Goal: Communication & Community: Answer question/provide support

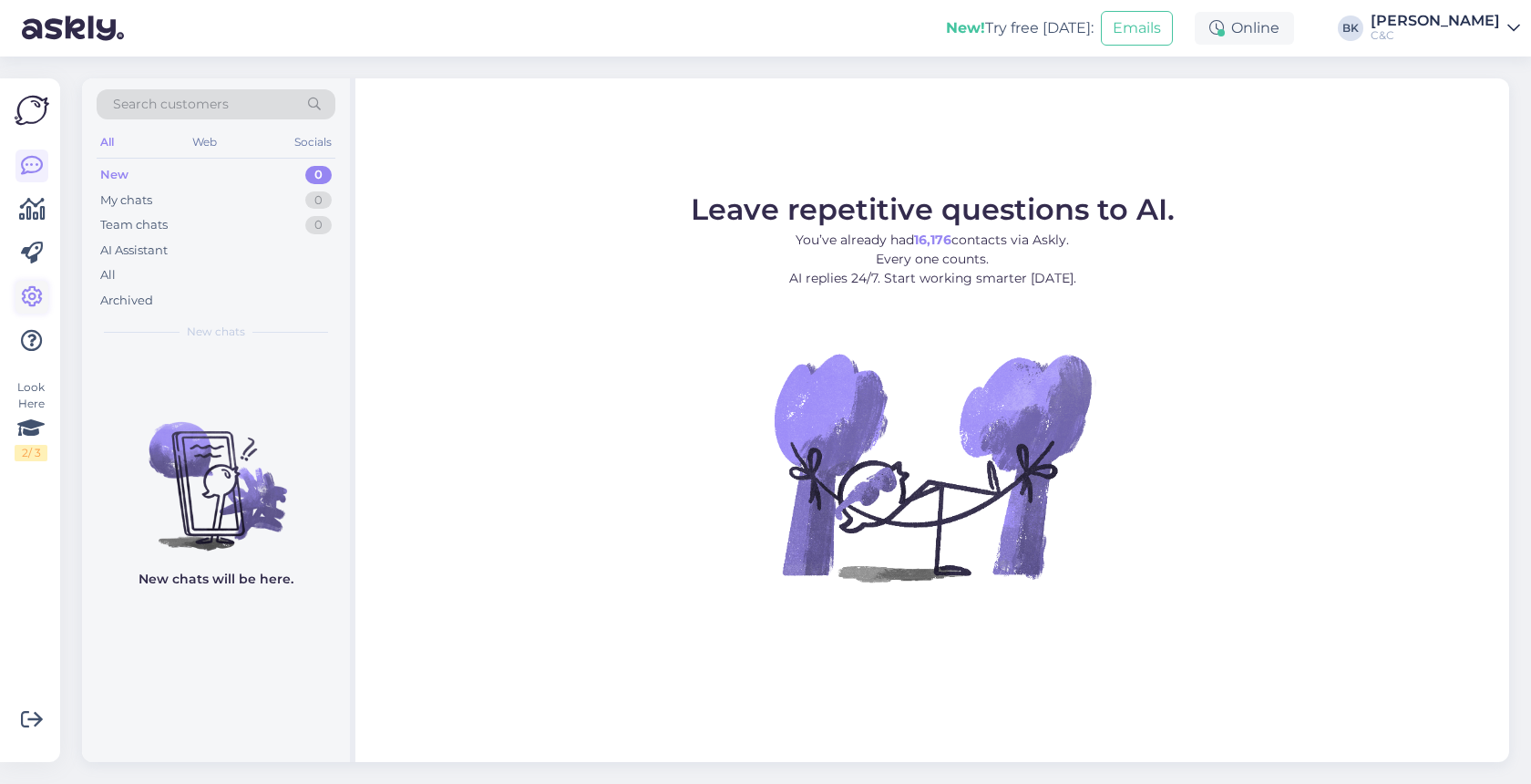
click at [39, 303] on icon at bounding box center [31, 296] width 22 height 22
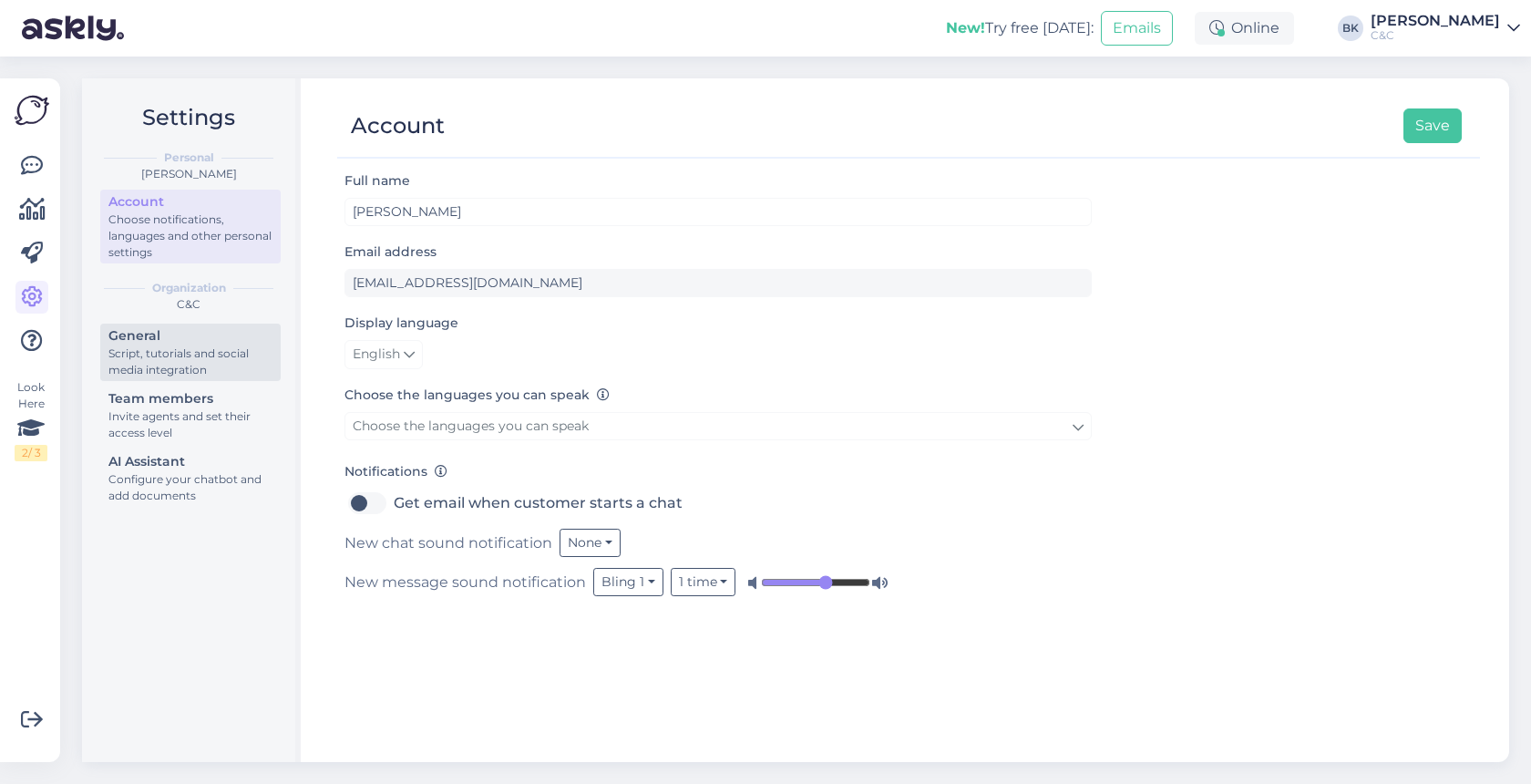
click at [134, 348] on div "Script, tutorials and social media integration" at bounding box center [190, 361] width 164 height 33
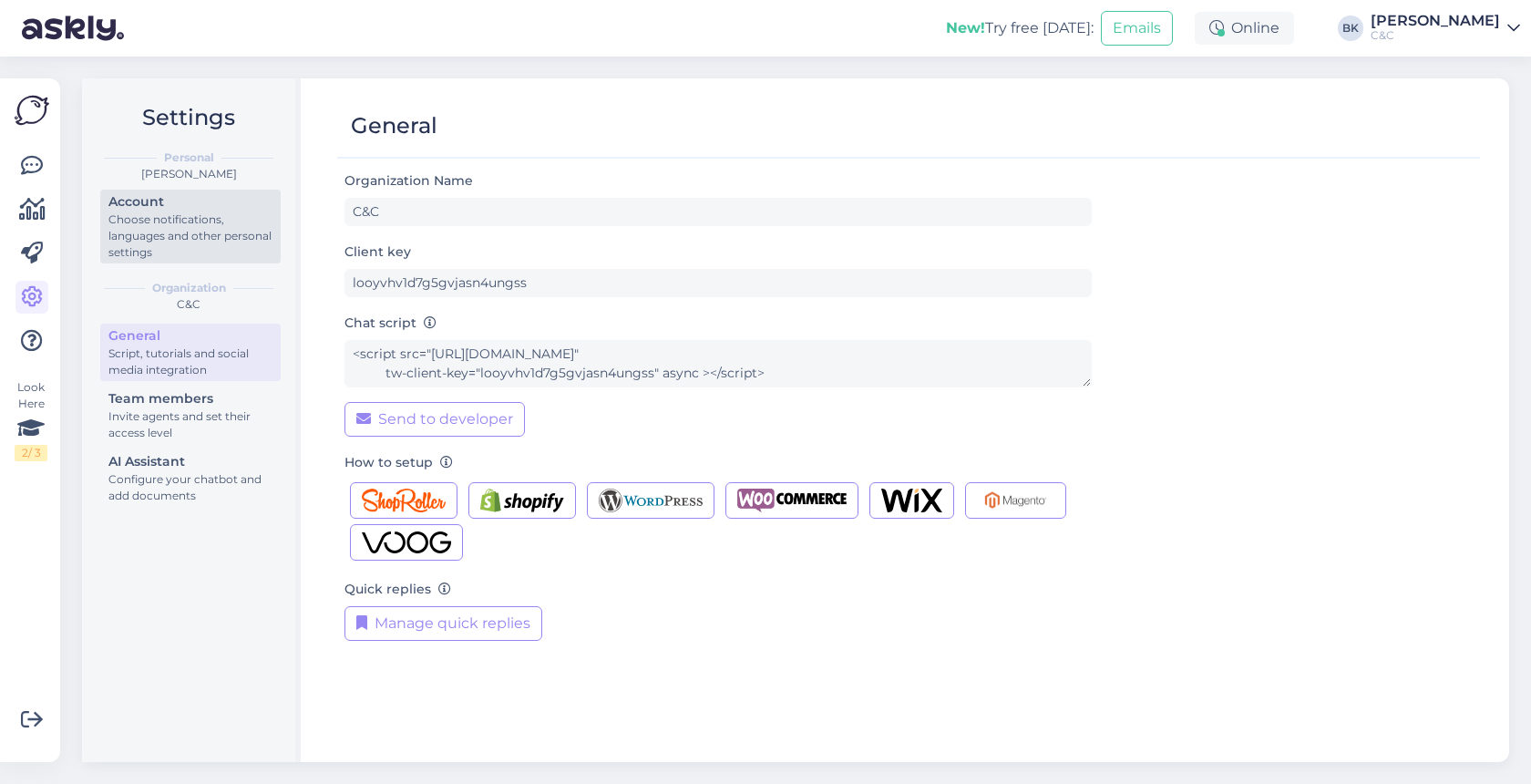
click at [173, 213] on div "Choose notifications, languages and other personal settings" at bounding box center [190, 236] width 164 height 49
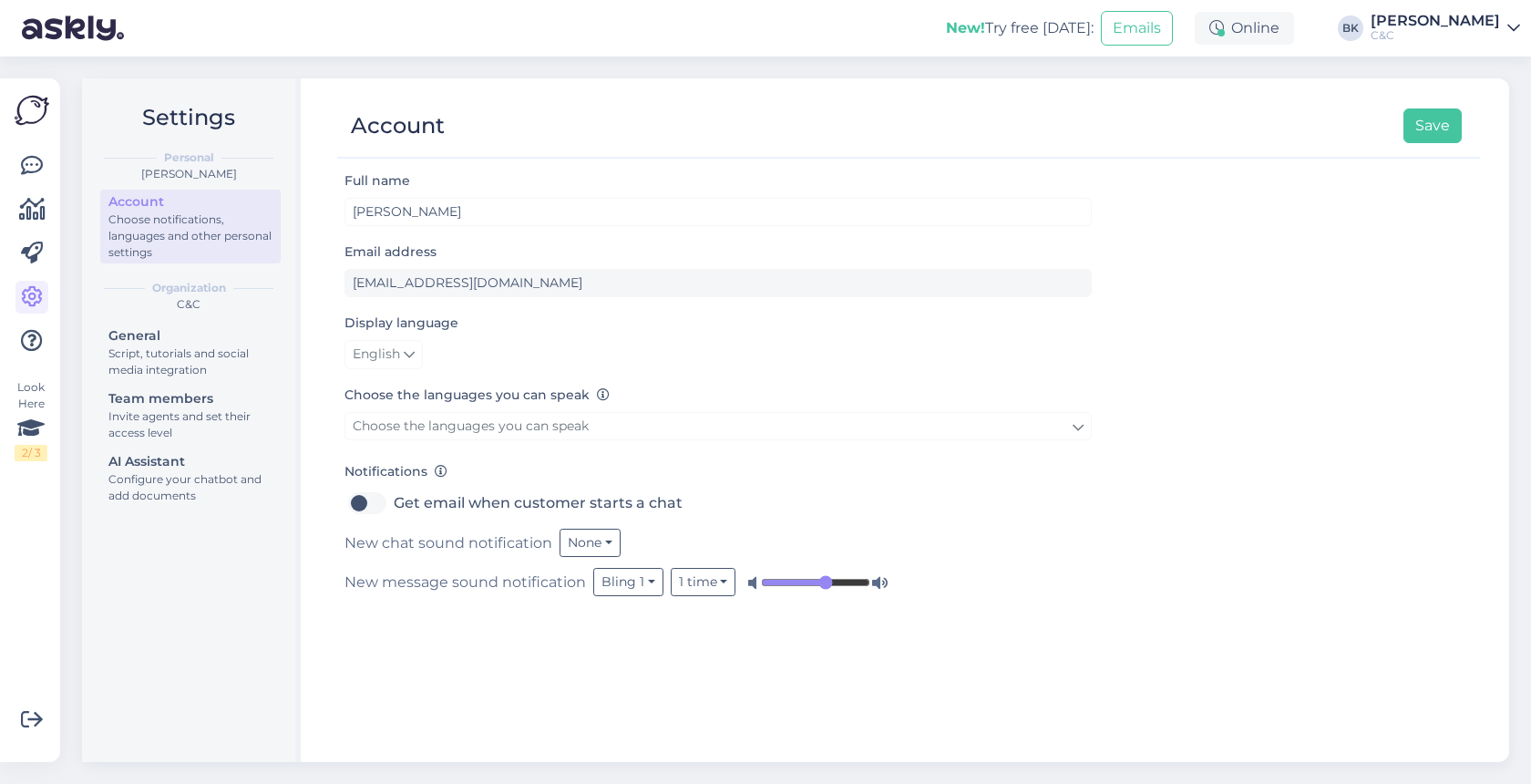
click at [391, 344] on link "English" at bounding box center [383, 354] width 78 height 29
click at [388, 392] on link "Eesti" at bounding box center [388, 392] width 87 height 29
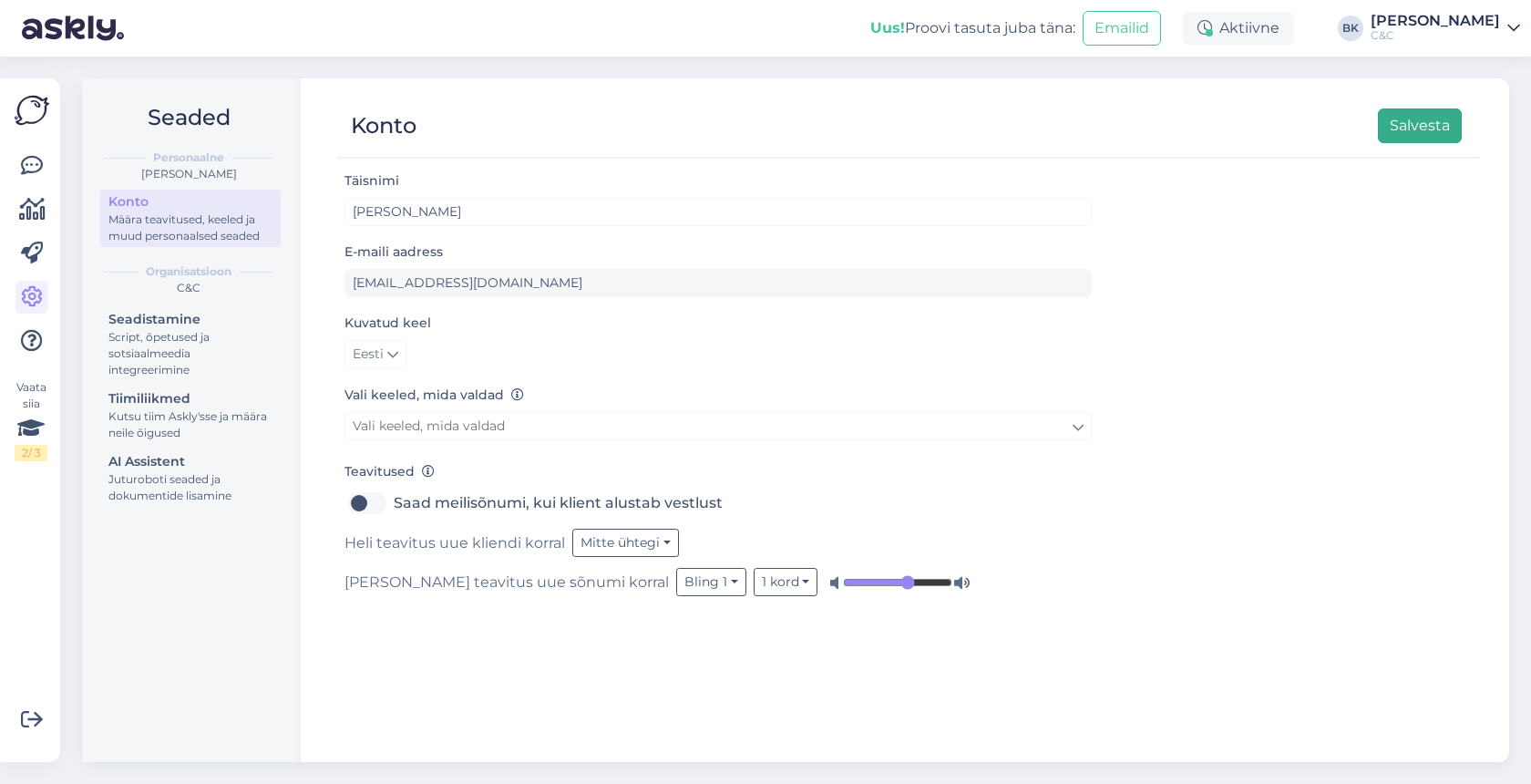
click at [1396, 128] on button "Salvesta" at bounding box center [1420, 125] width 84 height 35
click at [37, 141] on div "Vaata siia 2 / 3" at bounding box center [31, 420] width 35 height 654
click at [35, 155] on icon at bounding box center [31, 166] width 22 height 22
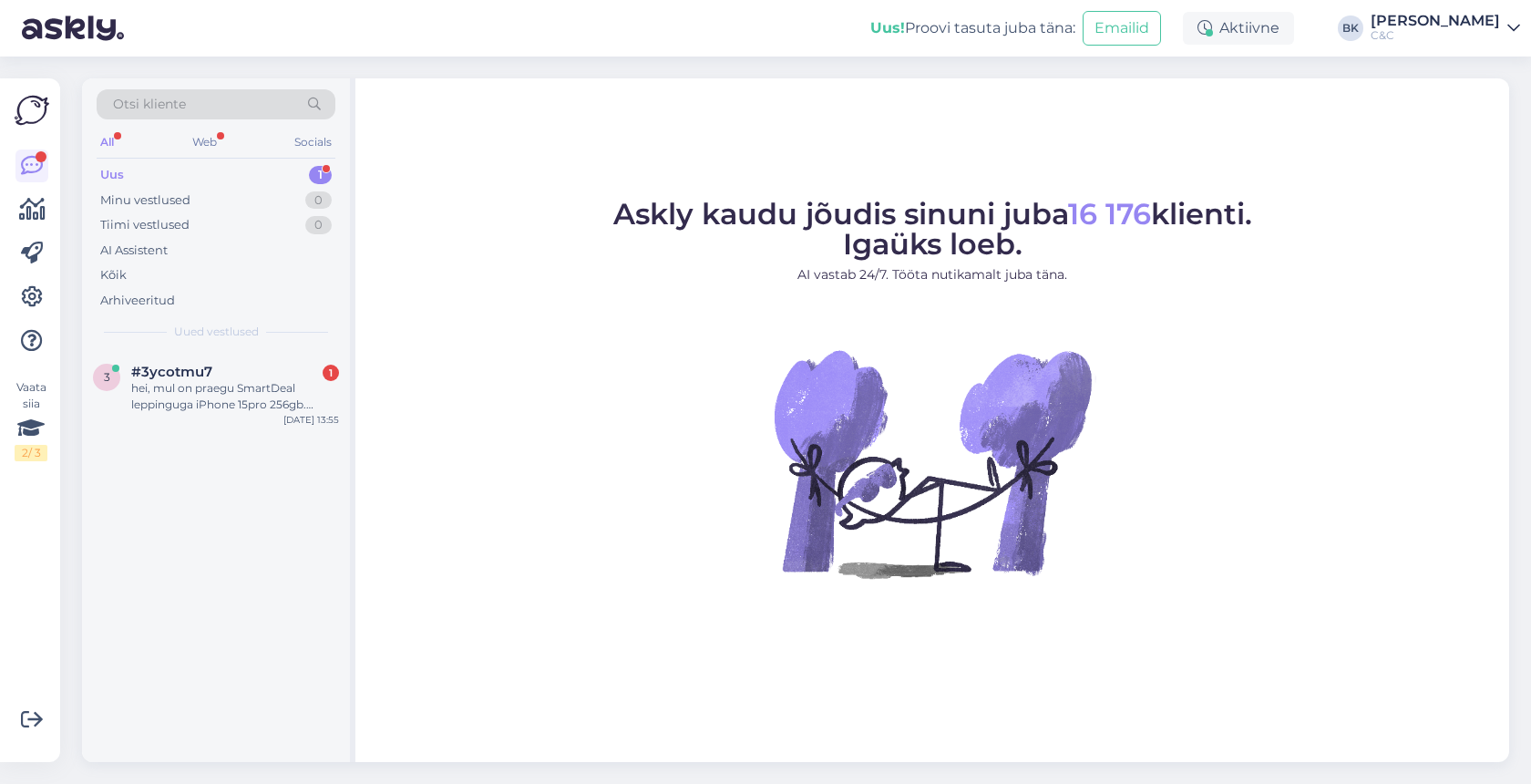
click at [158, 176] on div "Uus 1" at bounding box center [217, 174] width 239 height 25
click at [198, 373] on span "#3ycotmu7" at bounding box center [171, 371] width 81 height 16
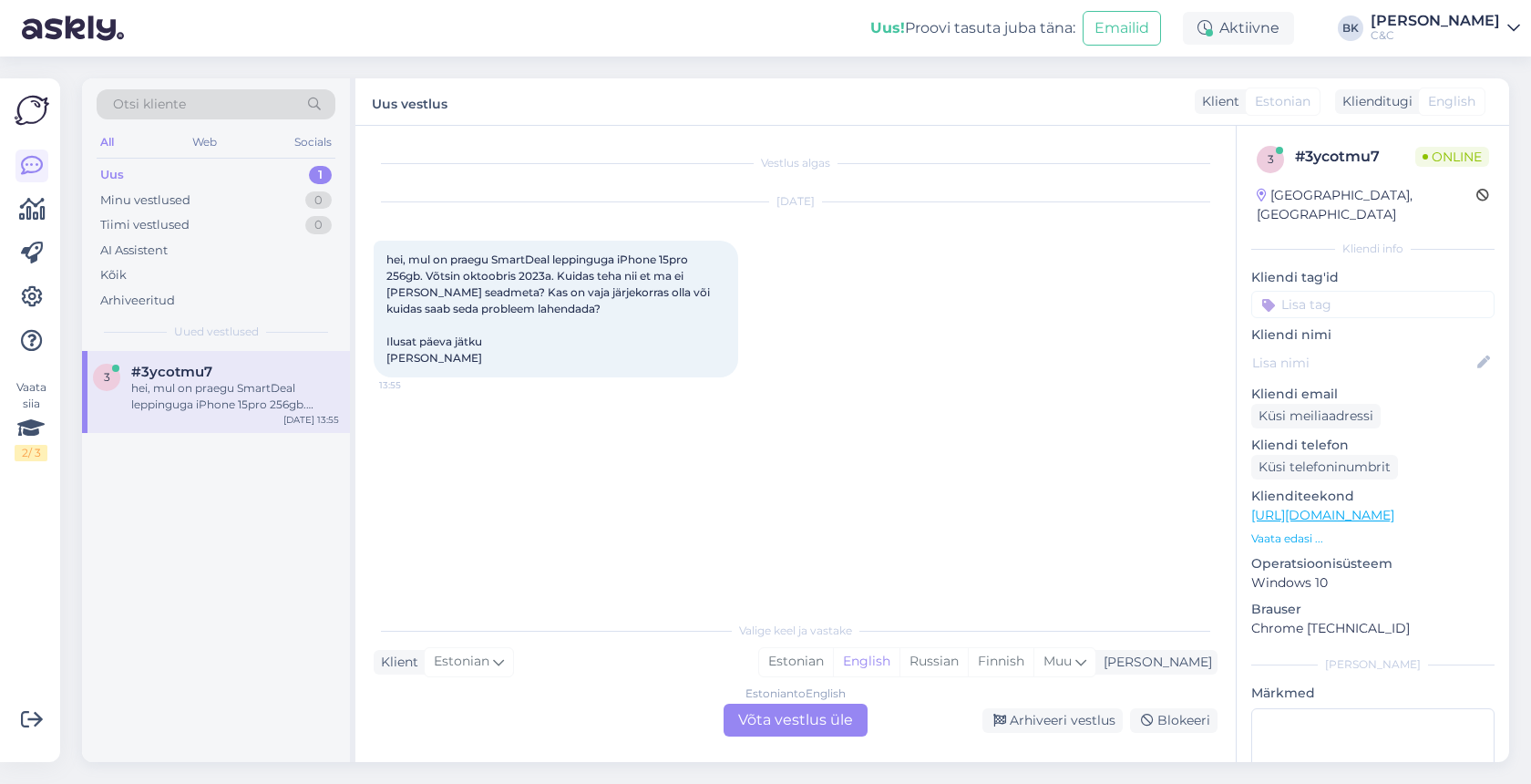
click at [767, 719] on div "Estonian to English Võta vestlus üle" at bounding box center [796, 719] width 144 height 33
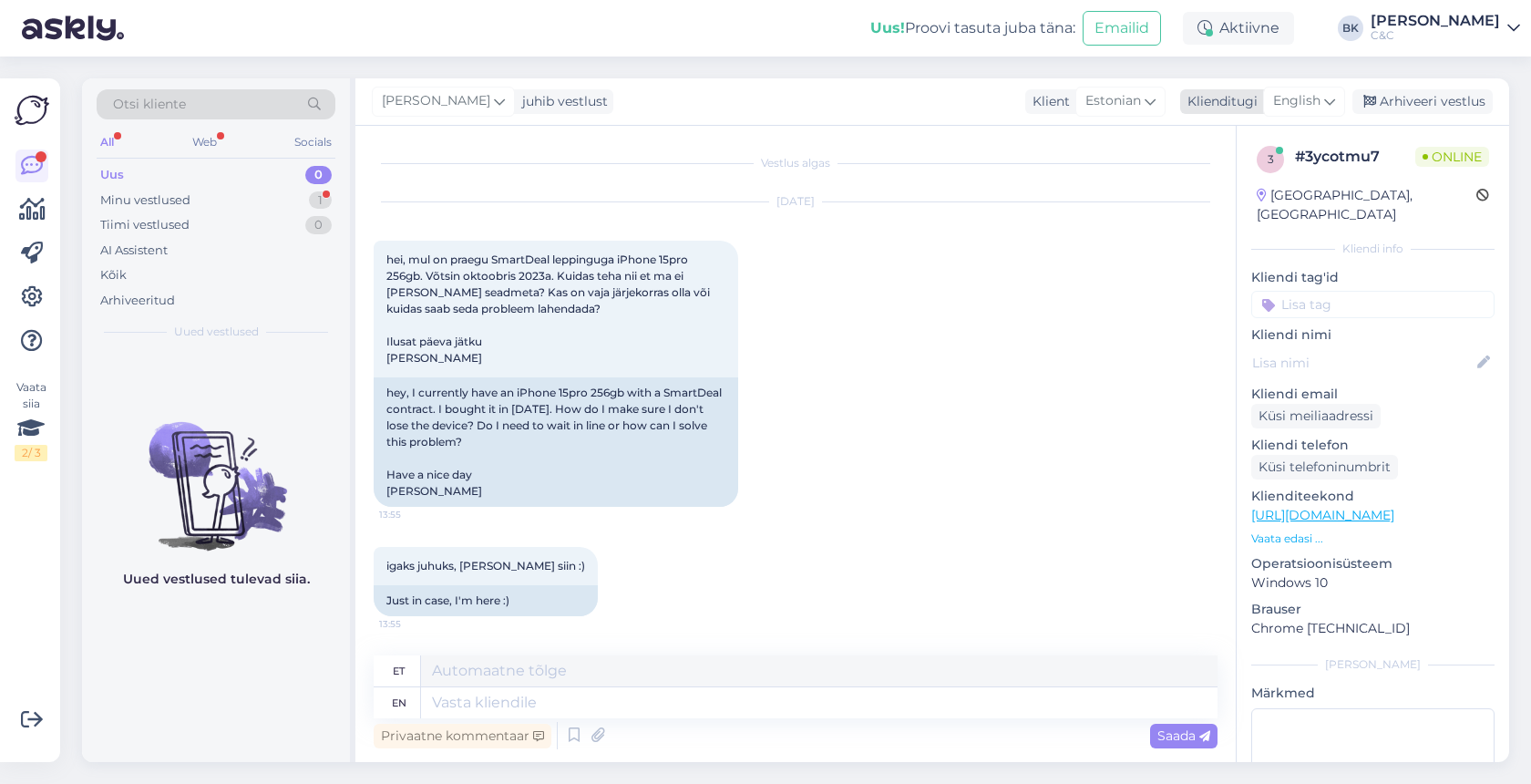
click at [1321, 100] on span "English" at bounding box center [1297, 101] width 47 height 20
type input "est"
click at [1275, 185] on link "Estonian" at bounding box center [1263, 182] width 201 height 29
click at [558, 695] on textarea at bounding box center [796, 698] width 844 height 39
click at [579, 737] on icon at bounding box center [573, 735] width 22 height 27
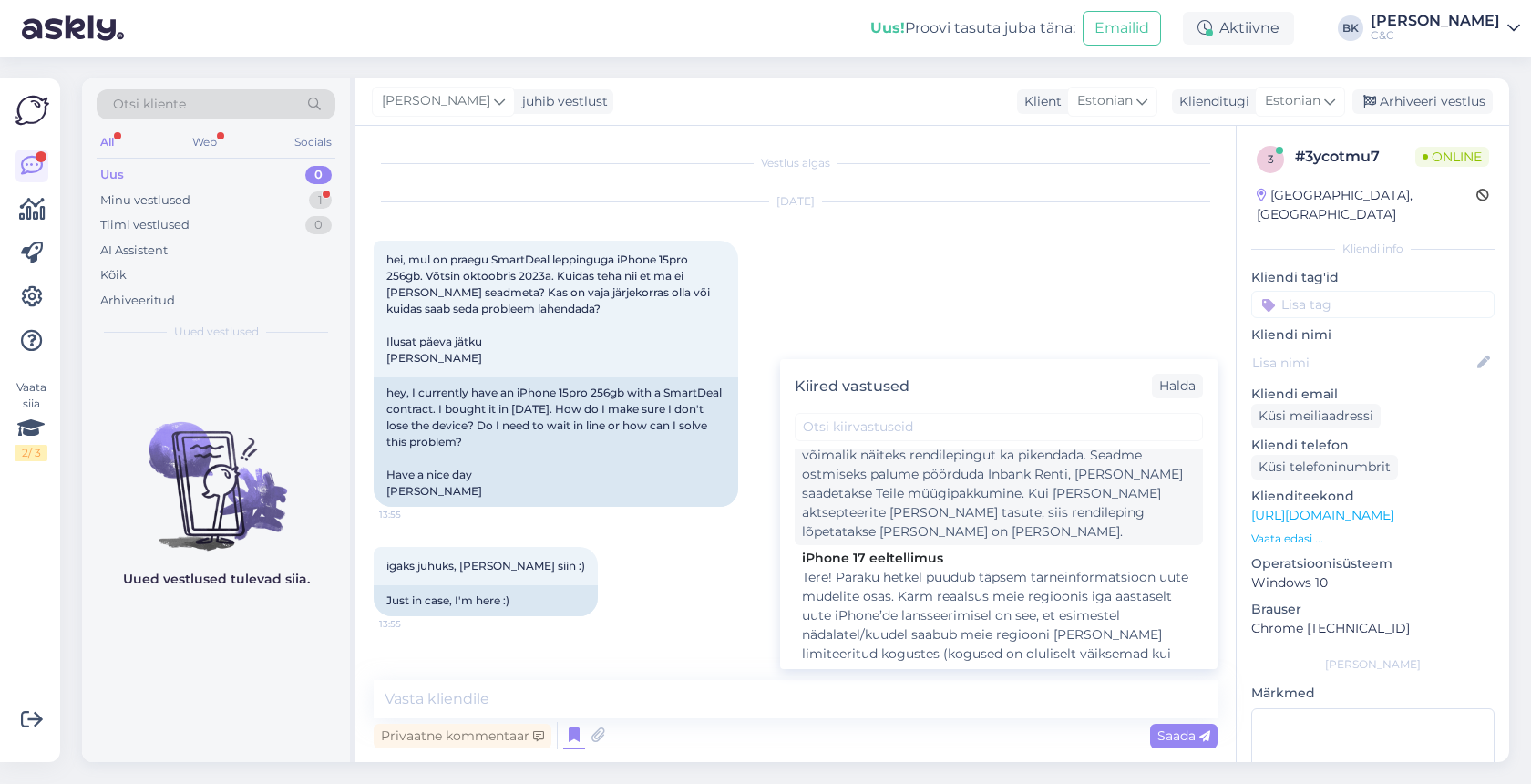
scroll to position [386, 0]
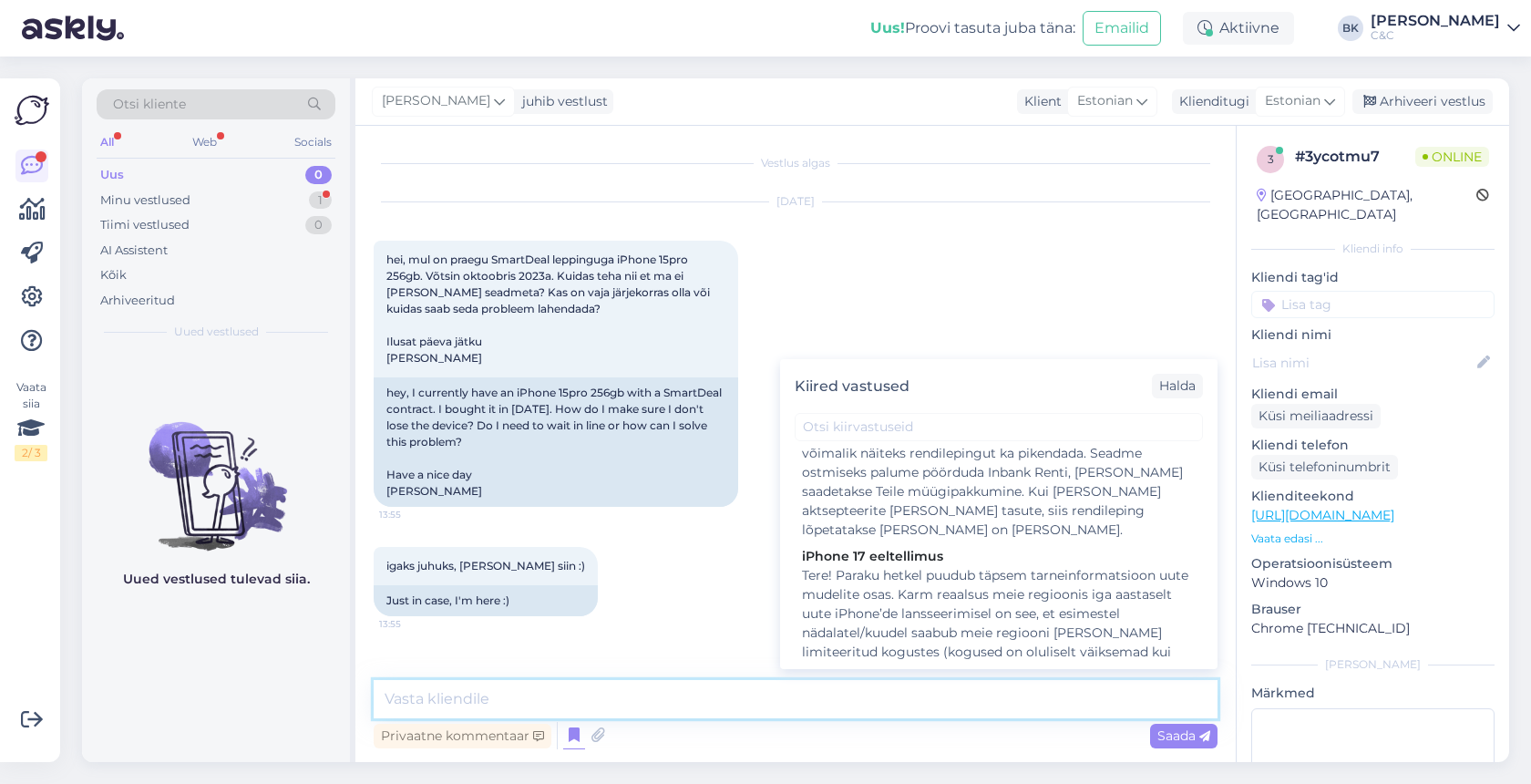
click at [697, 690] on textarea at bounding box center [796, 698] width 844 height 39
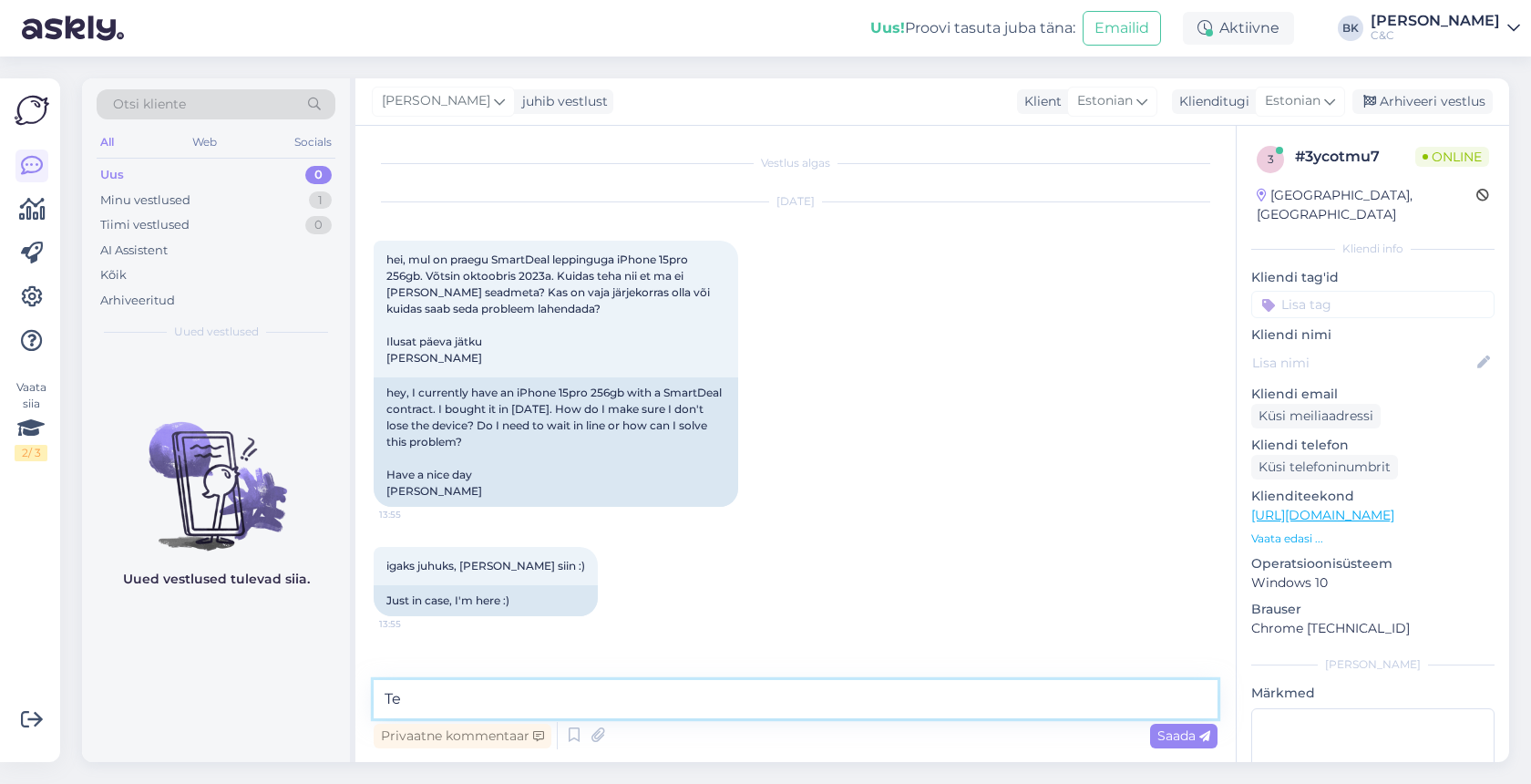
type textarea "T"
type textarea "Tere!"
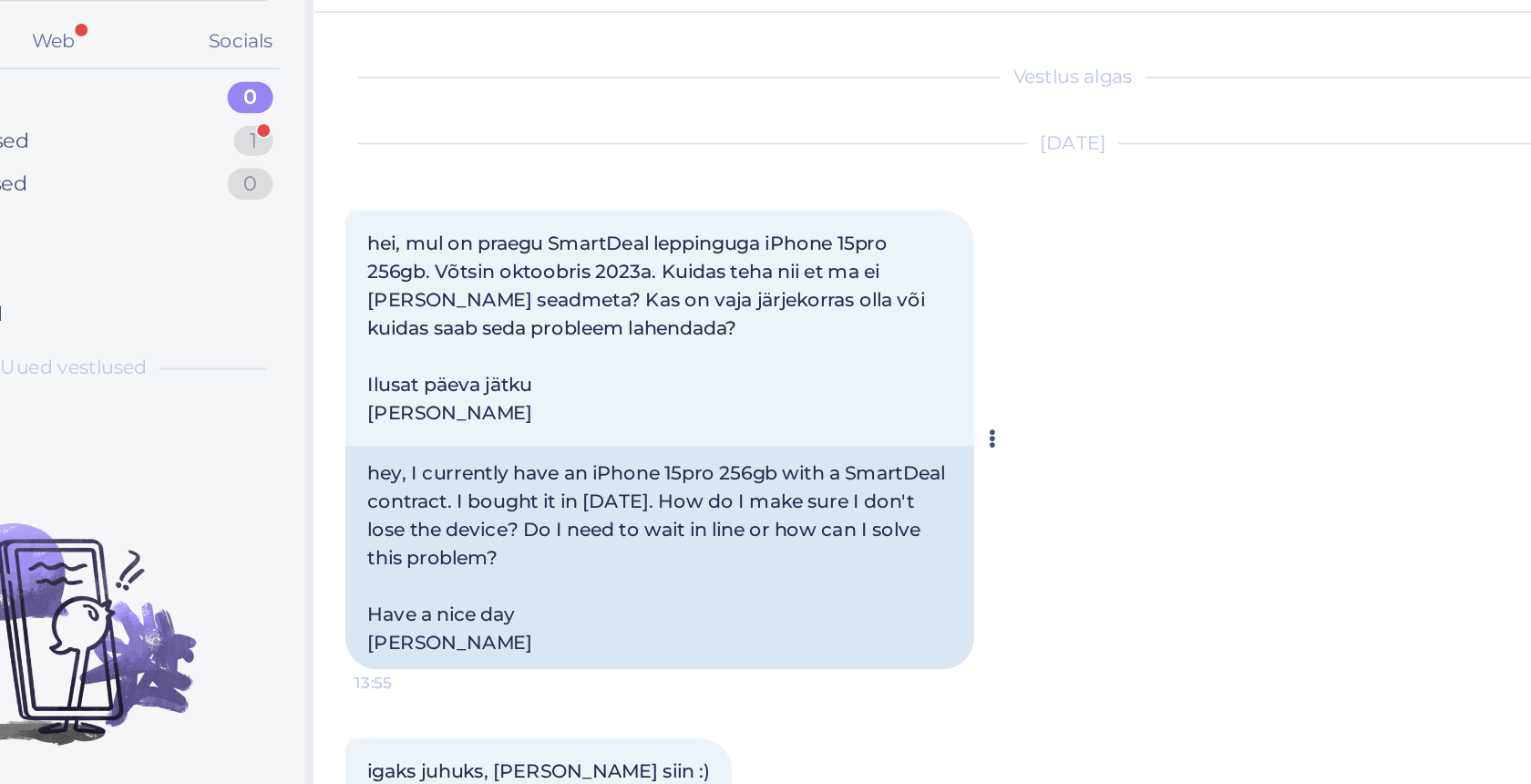
scroll to position [208, 0]
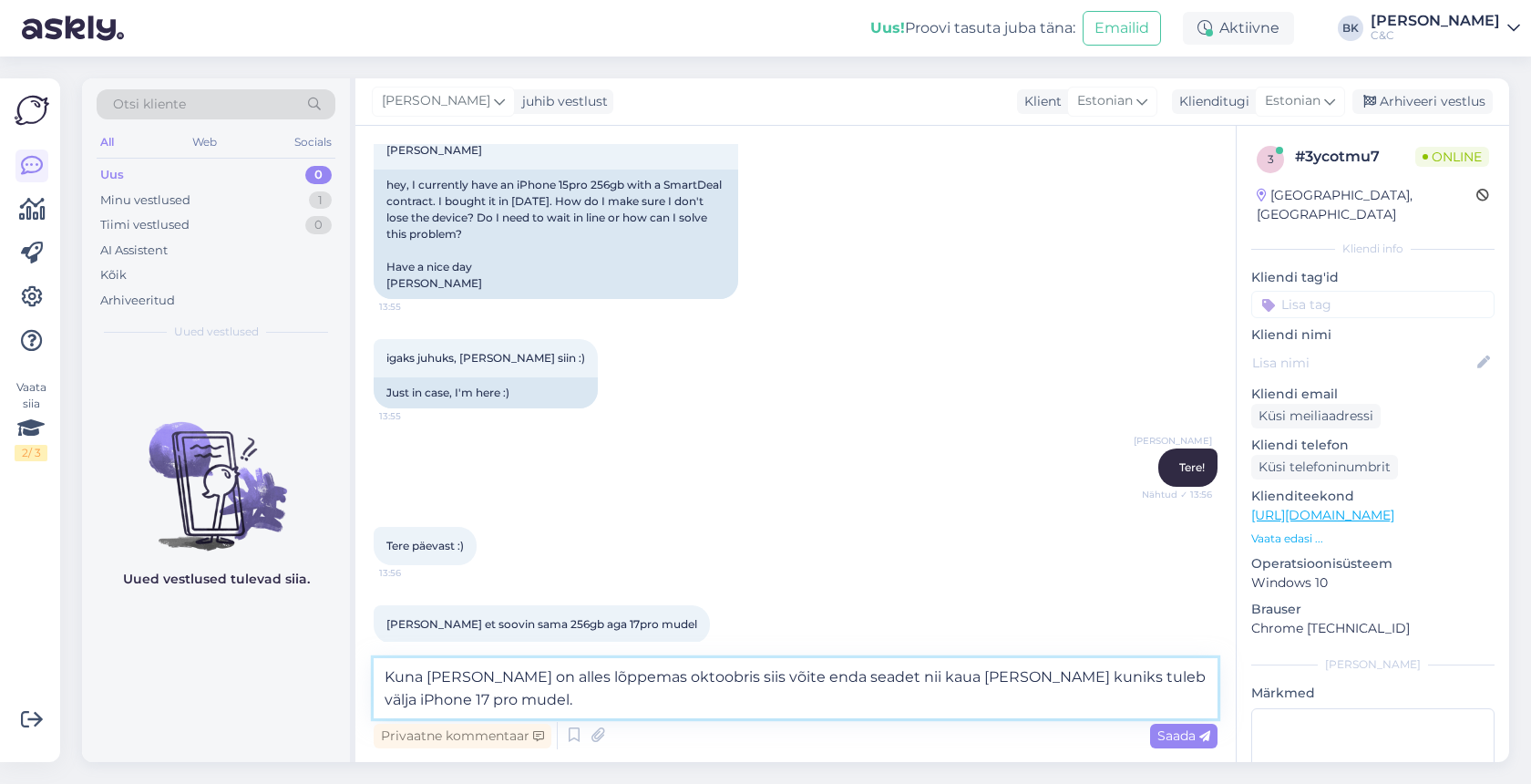
type textarea "Kuna [PERSON_NAME] on alles lõppemas oktoobris siis võite enda seadet nii kaua …"
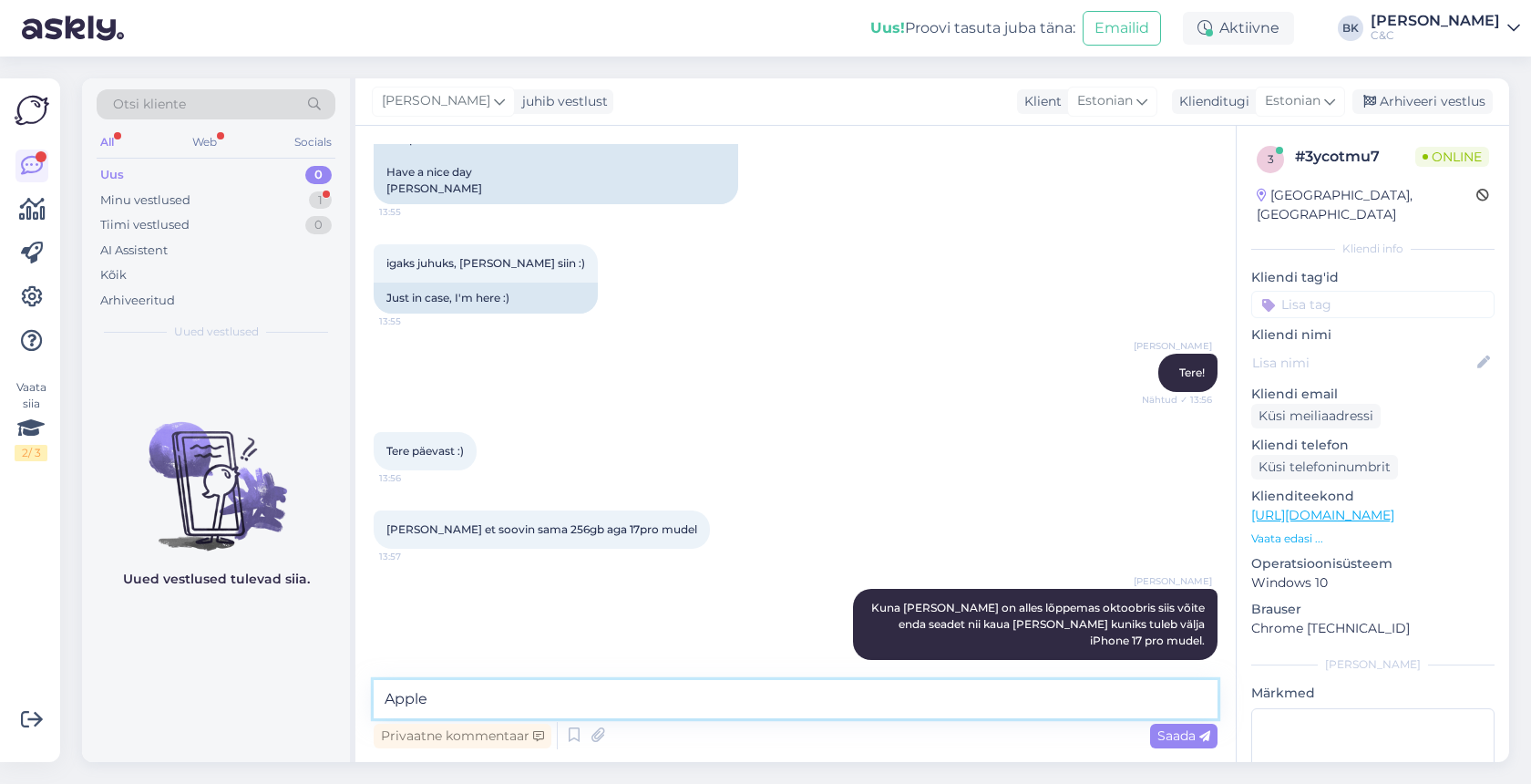
scroll to position [397, 0]
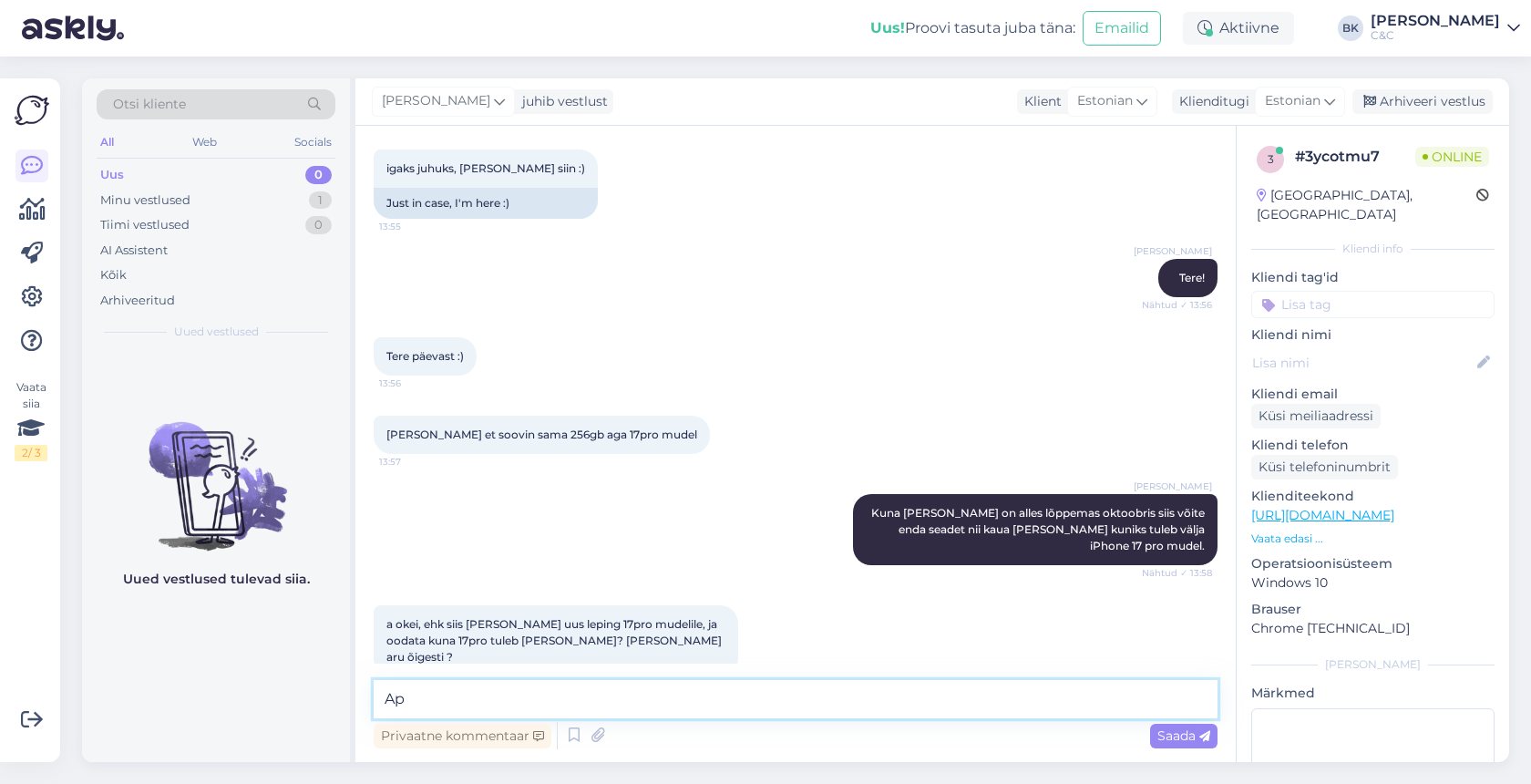
type textarea "A"
type textarea "Just."
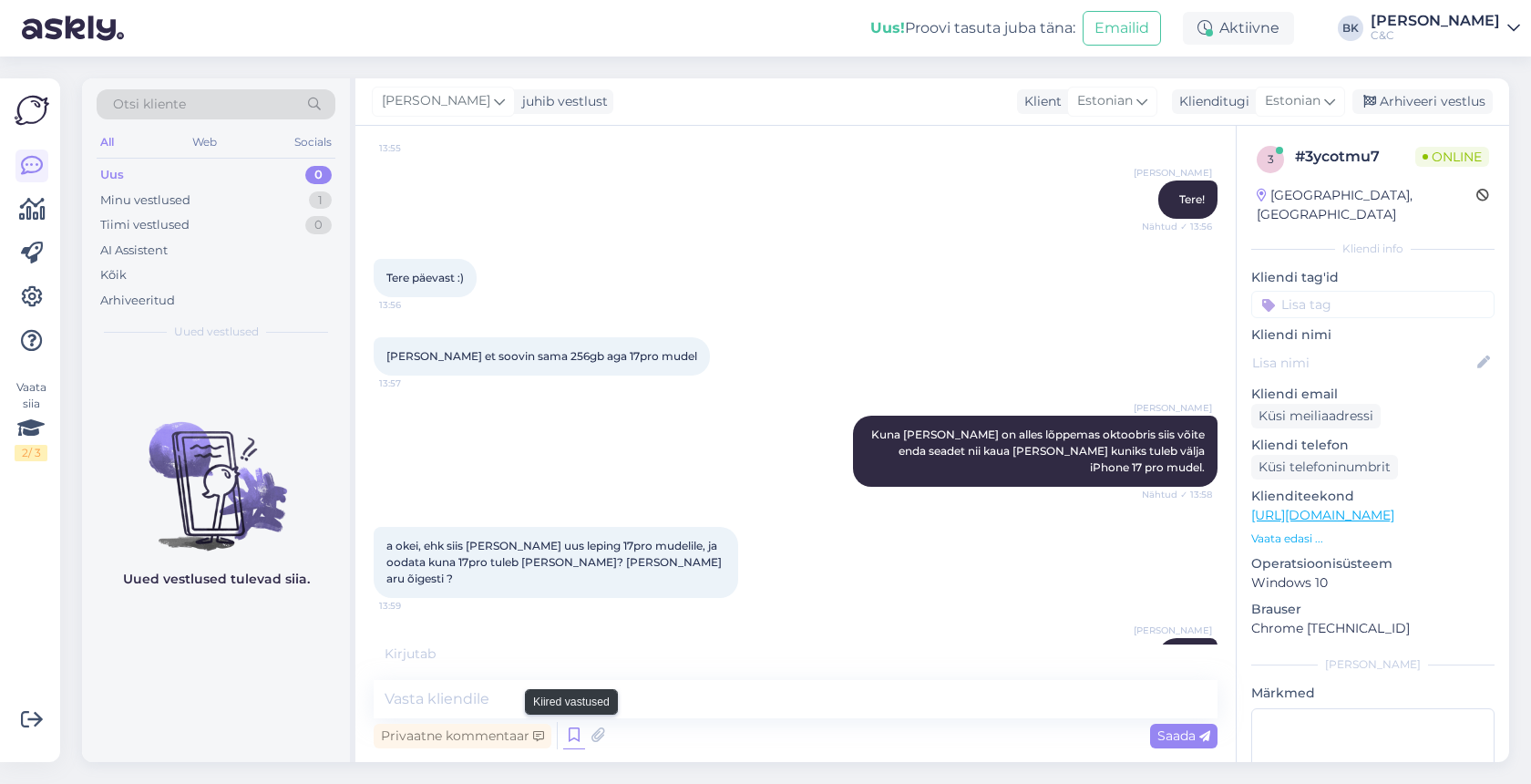
click at [574, 736] on icon at bounding box center [573, 735] width 22 height 27
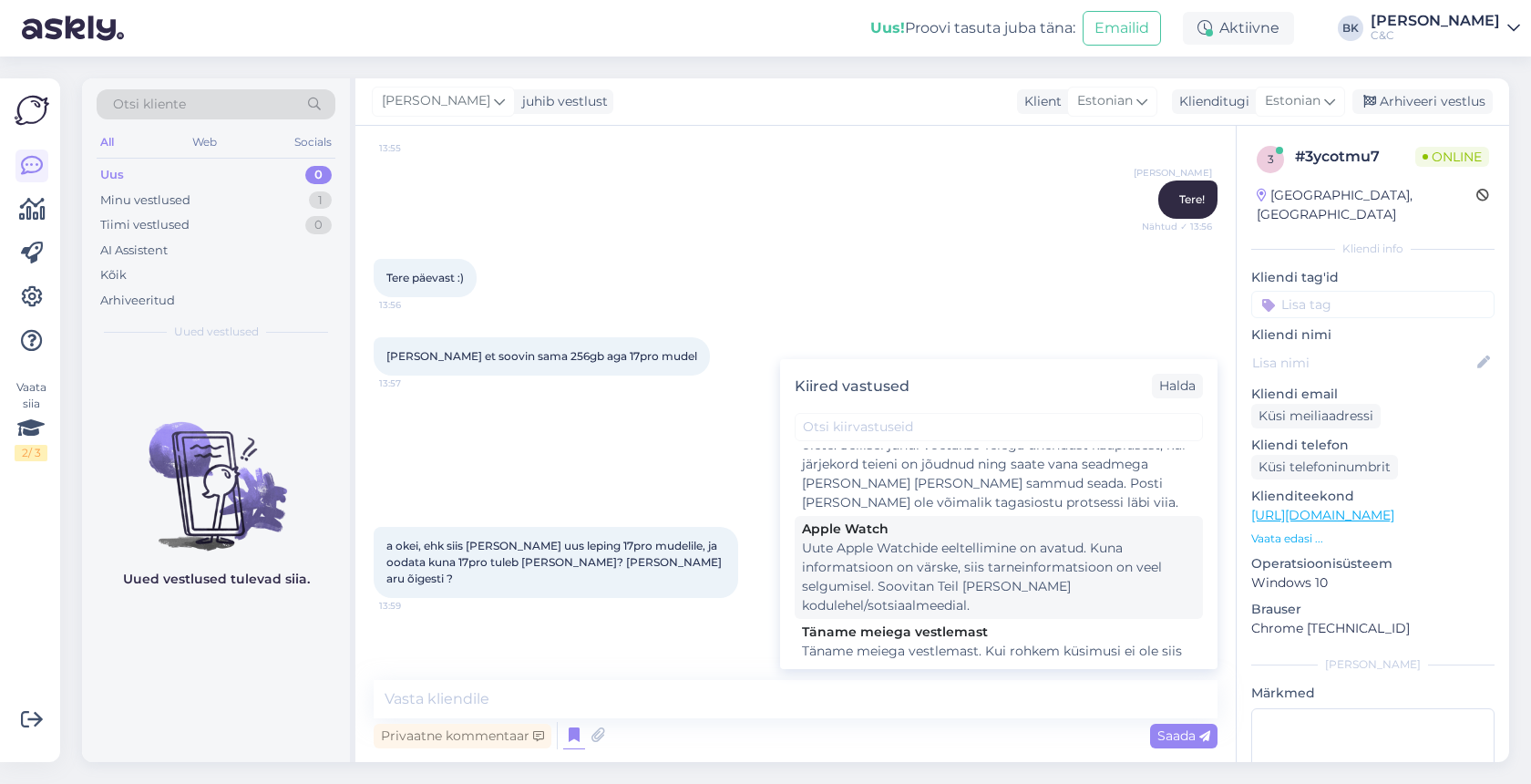
scroll to position [2419, 0]
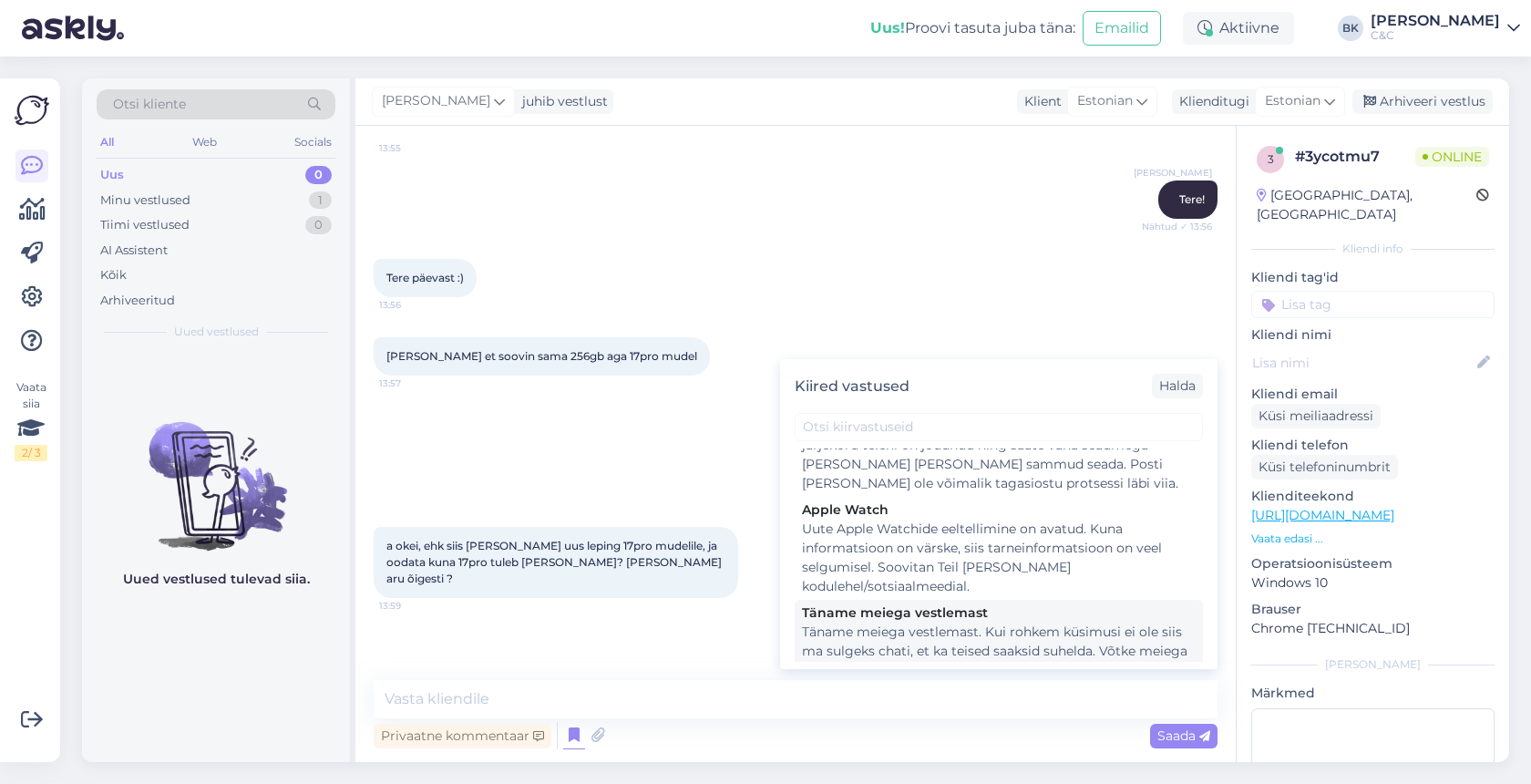
click at [1050, 622] on div "Täname meiega vestlemast. Kui rohkem küsimusi ei ole siis ma sulgeks chati, et …" at bounding box center [999, 650] width 394 height 57
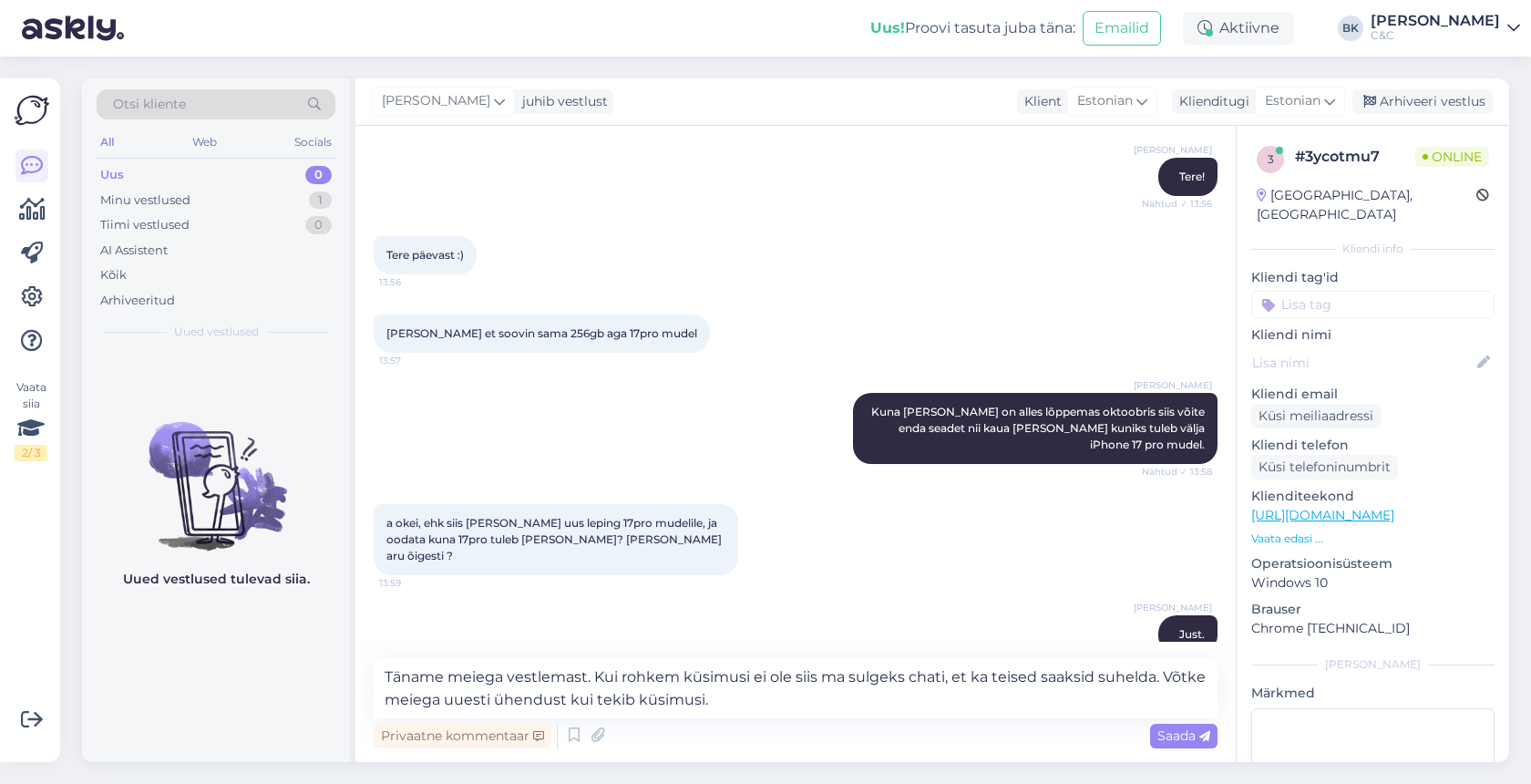
scroll to position [498, 0]
click at [729, 697] on textarea "Täname meiega vestlemast. Kui rohkem küsimusi ei ole siis ma sulgeks chati, et …" at bounding box center [796, 688] width 844 height 60
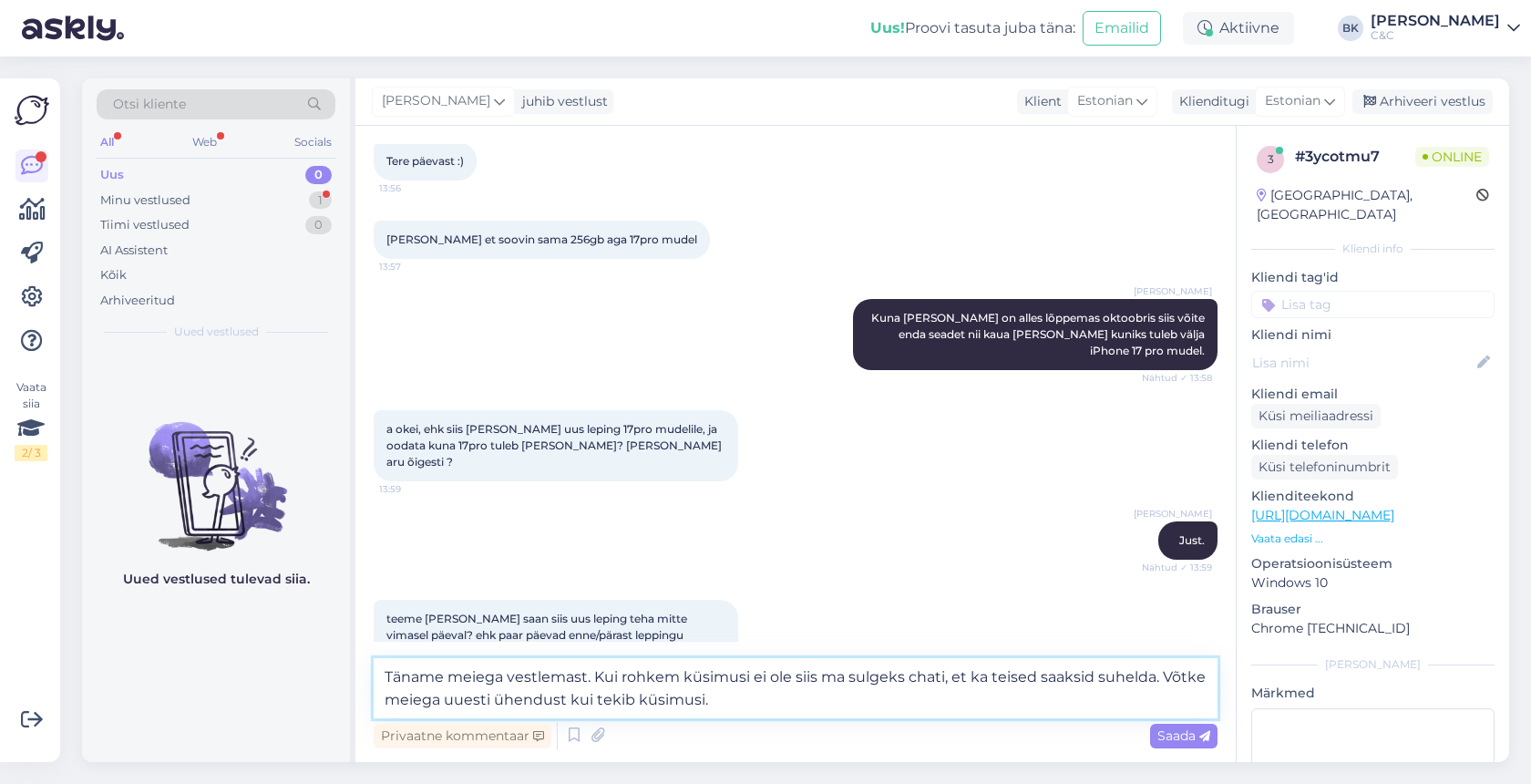
click at [679, 697] on textarea "Täname meiega vestlemast. Kui rohkem küsimusi ei ole siis ma sulgeks chati, et …" at bounding box center [796, 688] width 844 height 60
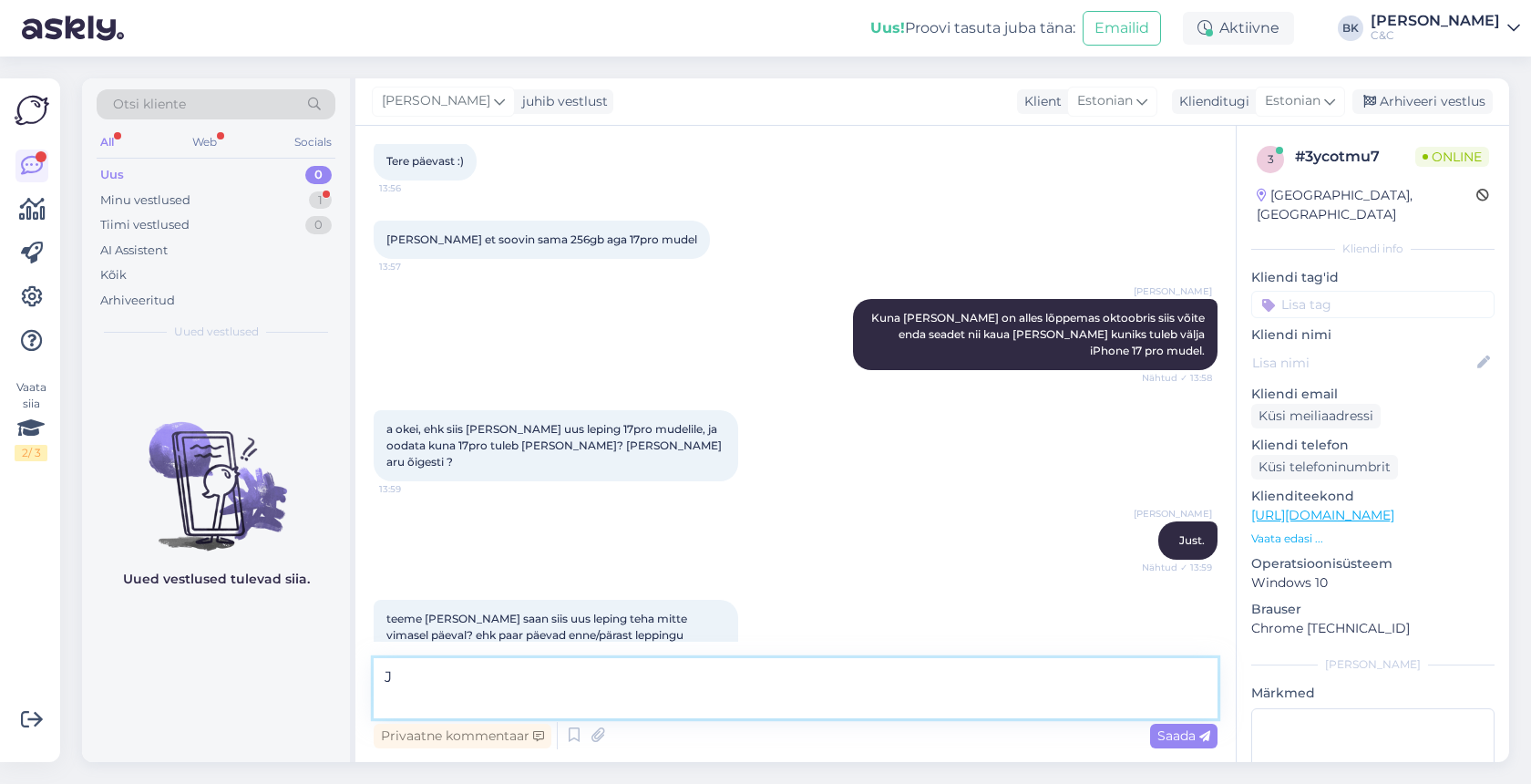
scroll to position [570, 0]
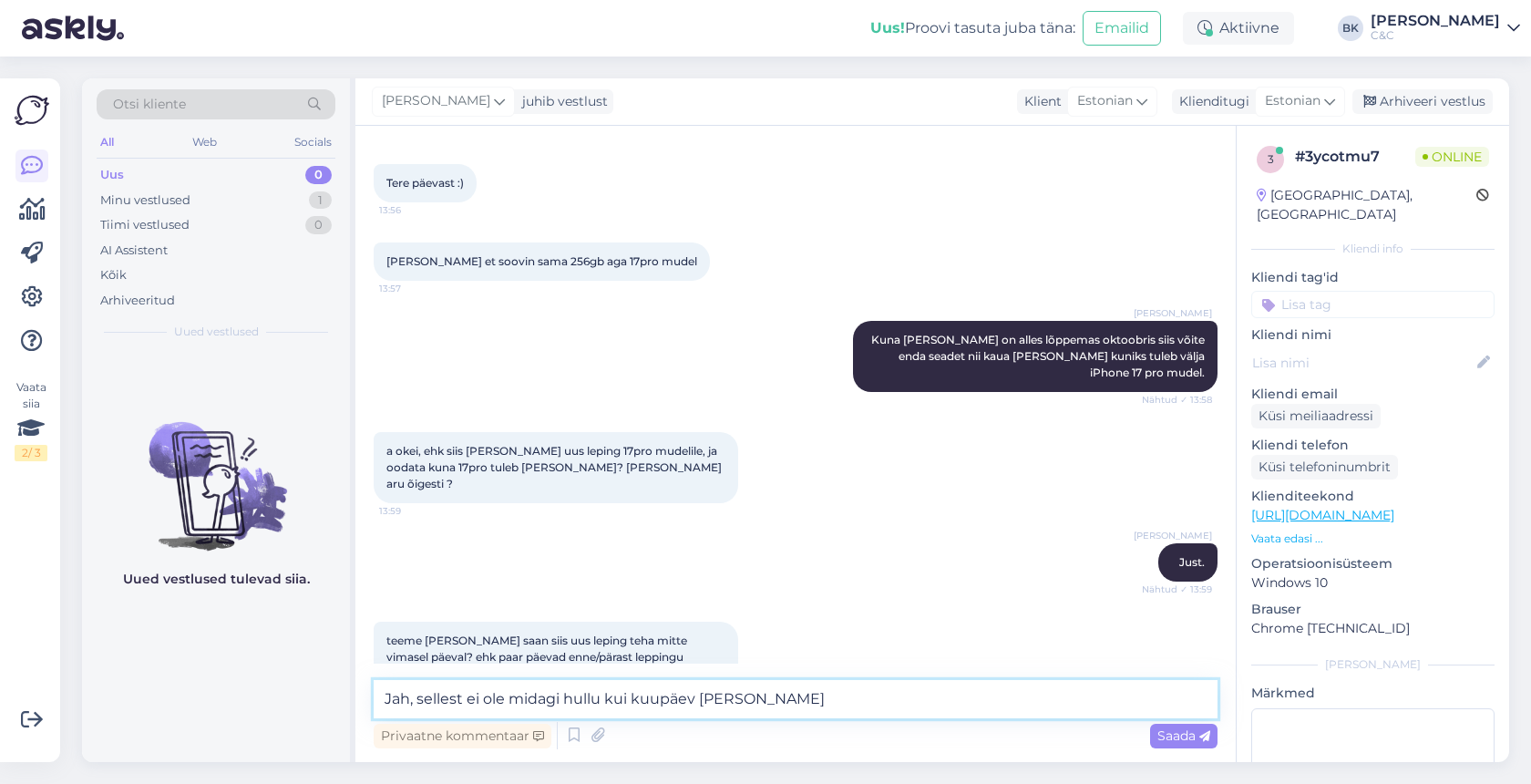
type textarea "Jah, sellest ei ole midagi hullu kui kuupäev [PERSON_NAME]."
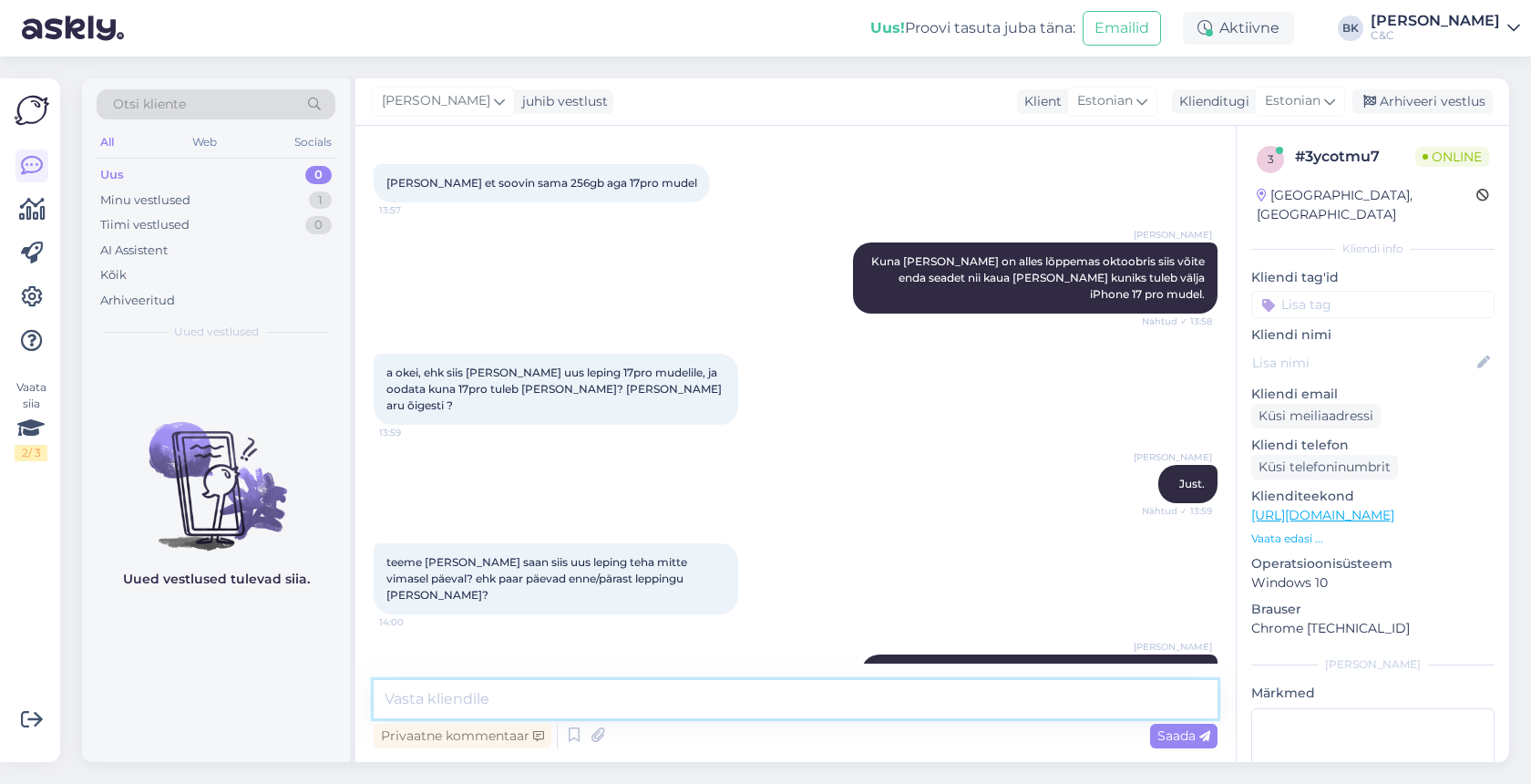
scroll to position [728, 0]
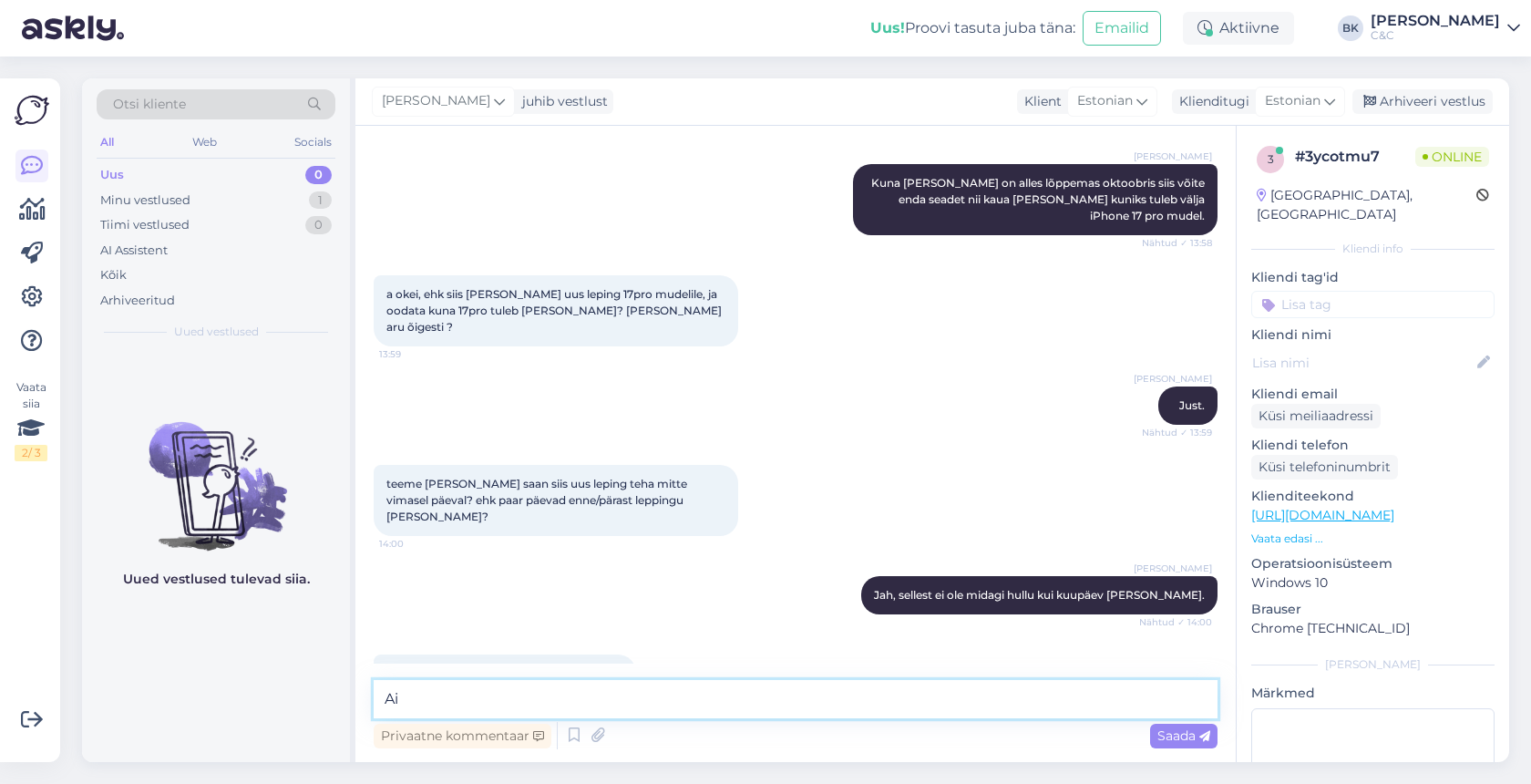
type textarea "A"
type textarea "Aitäh Teile! Ilusat päeva!"
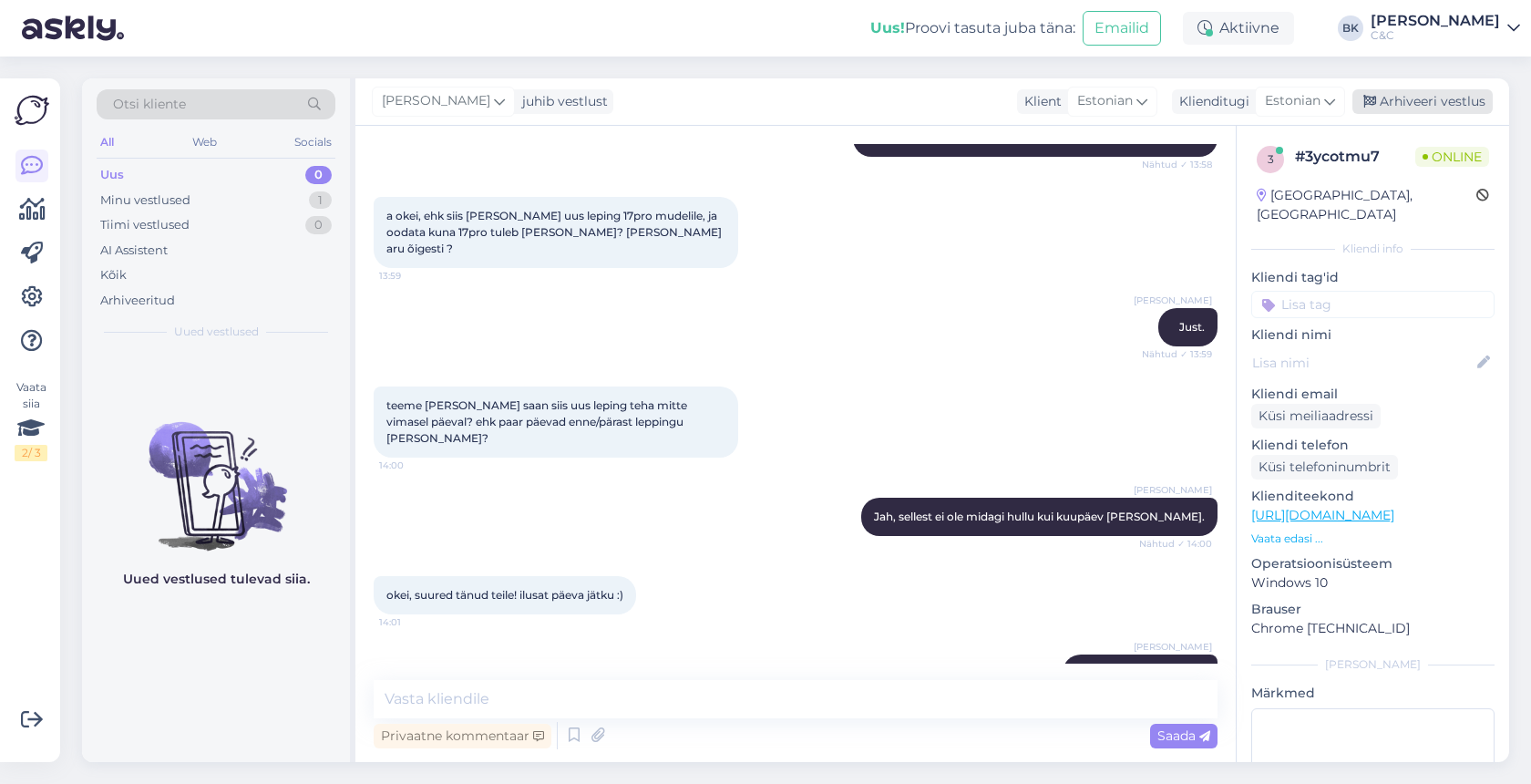
click at [1449, 110] on div "Arhiveeri vestlus" at bounding box center [1423, 102] width 140 height 24
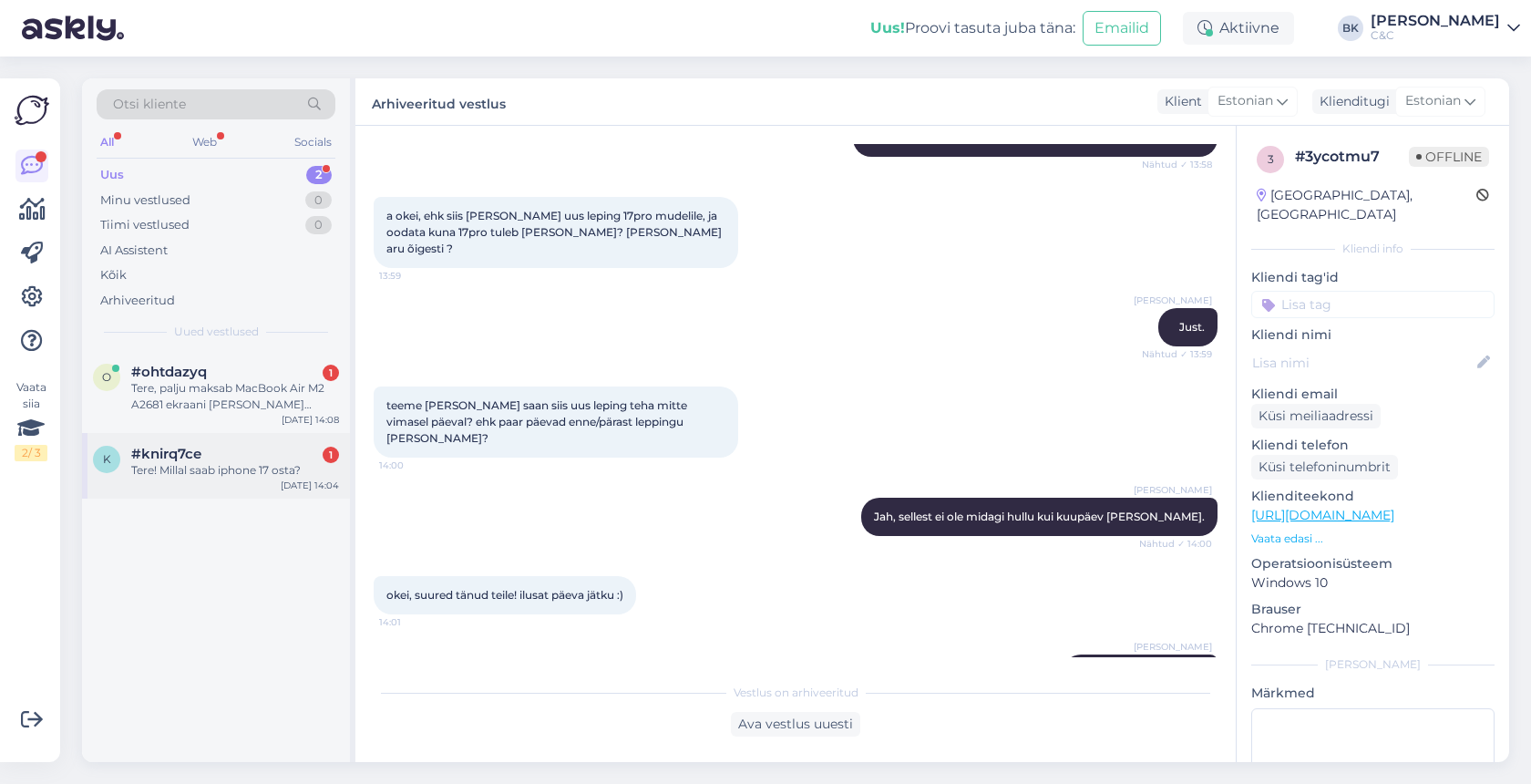
click at [242, 452] on div "#knirq7ce 1" at bounding box center [234, 453] width 208 height 16
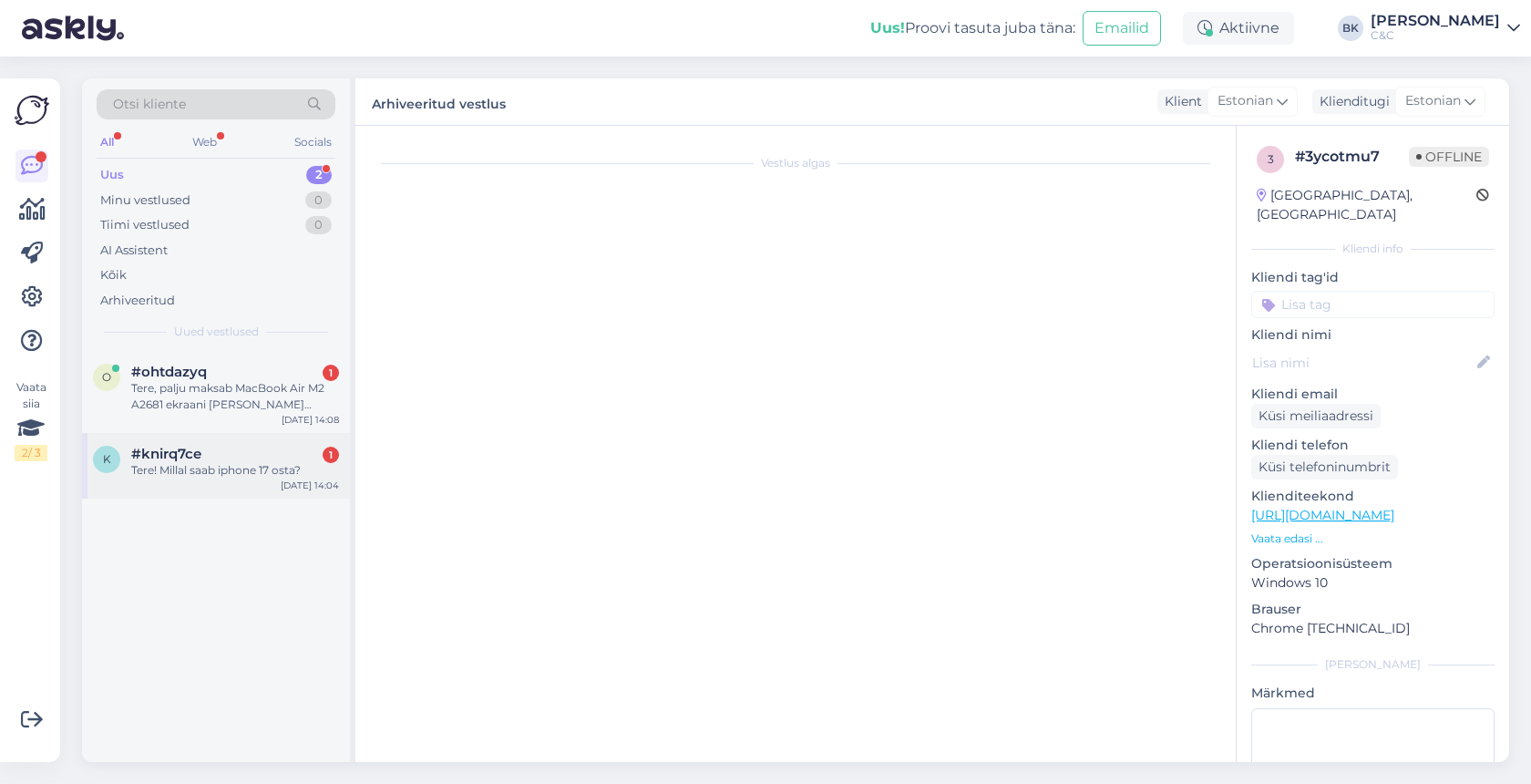
scroll to position [0, 0]
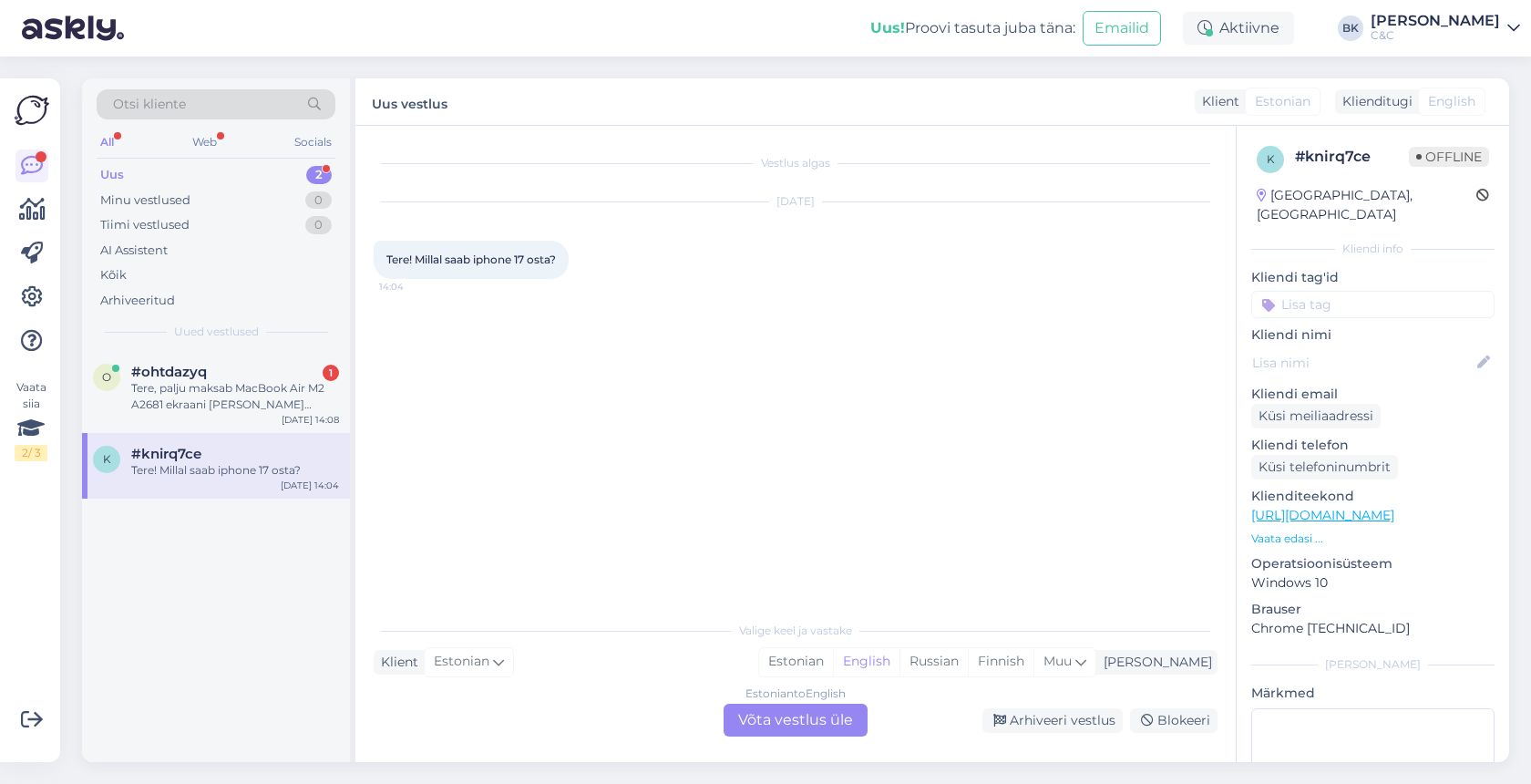
click at [779, 728] on div "Estonian to English Võta vestlus üle" at bounding box center [796, 719] width 144 height 33
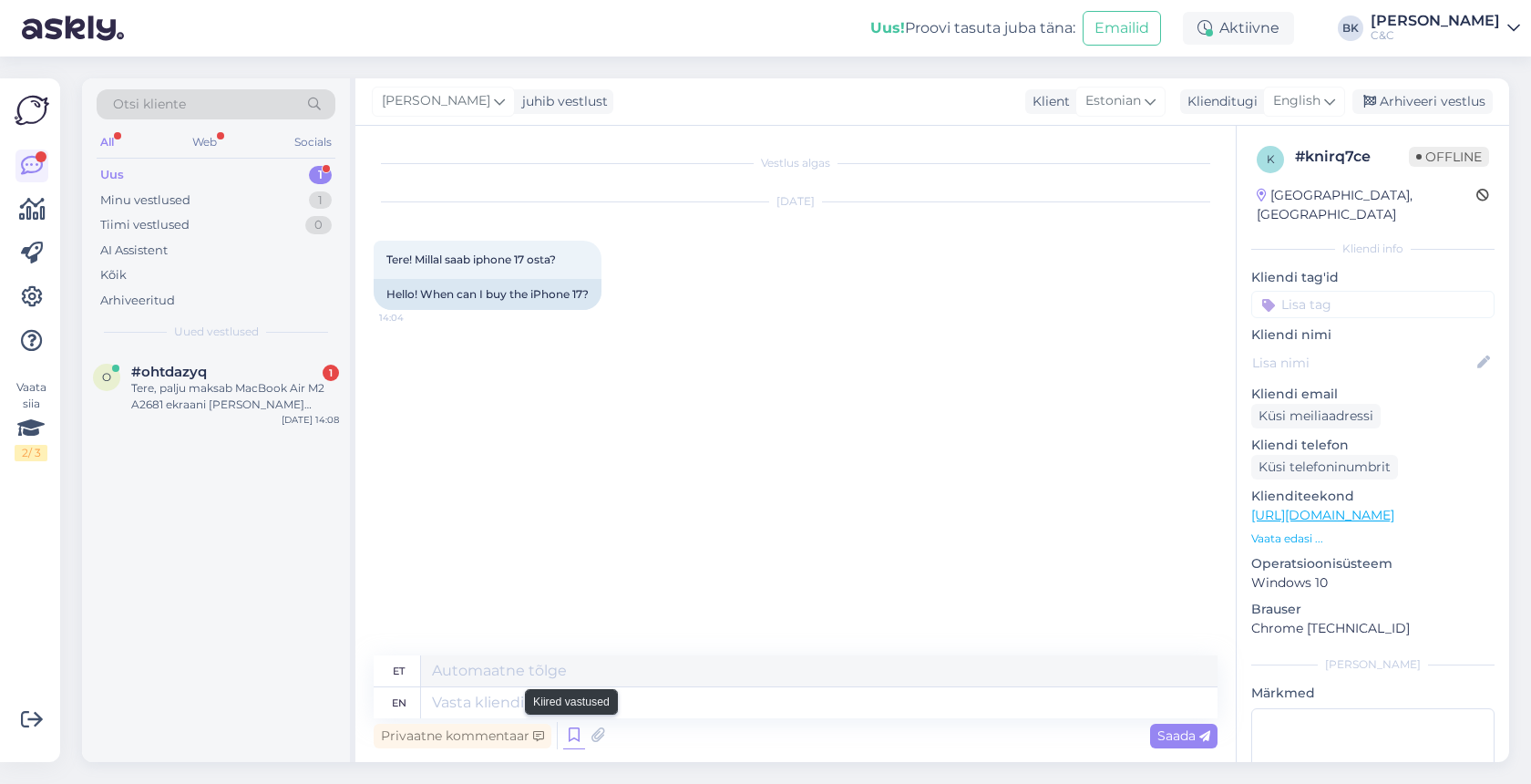
click at [576, 736] on icon at bounding box center [573, 735] width 22 height 27
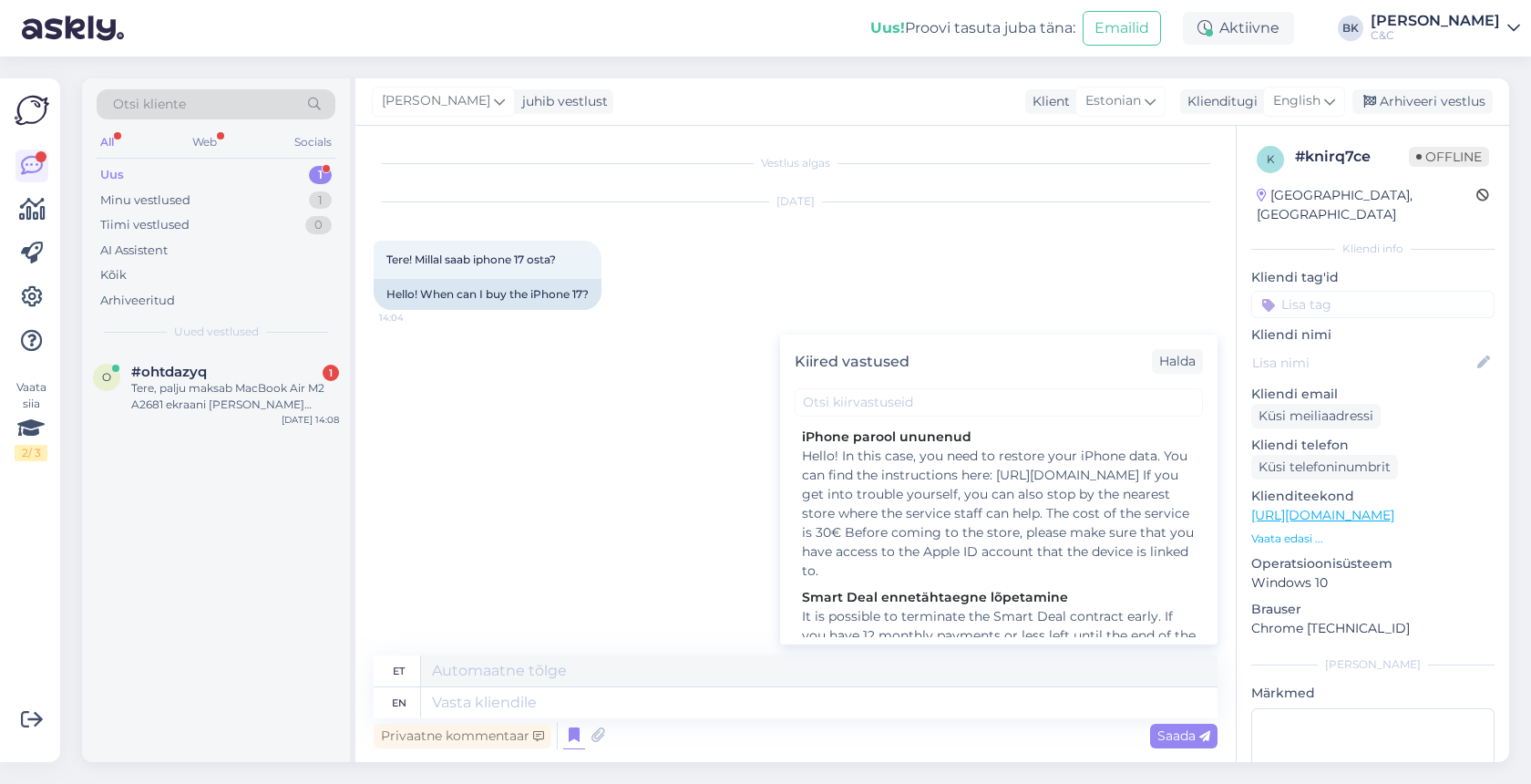
click at [685, 724] on div "Privaatne kommentaar Kiired vastused Halda iPhone parool ununenud Hello! In thi…" at bounding box center [796, 735] width 844 height 35
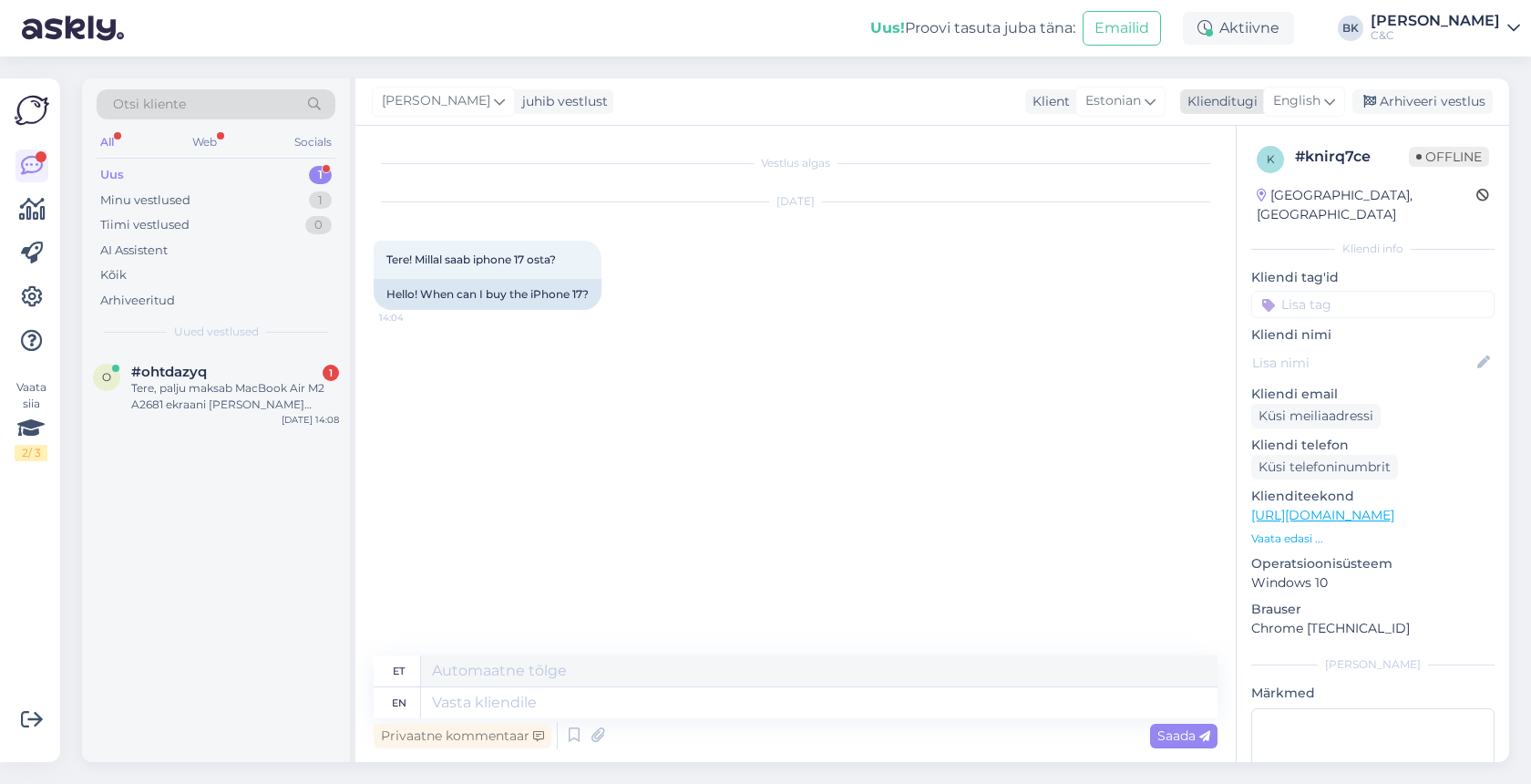
click at [1320, 99] on span "English" at bounding box center [1297, 101] width 47 height 20
click at [1272, 184] on link "Estonian" at bounding box center [1263, 182] width 201 height 29
click at [579, 742] on icon at bounding box center [573, 735] width 22 height 27
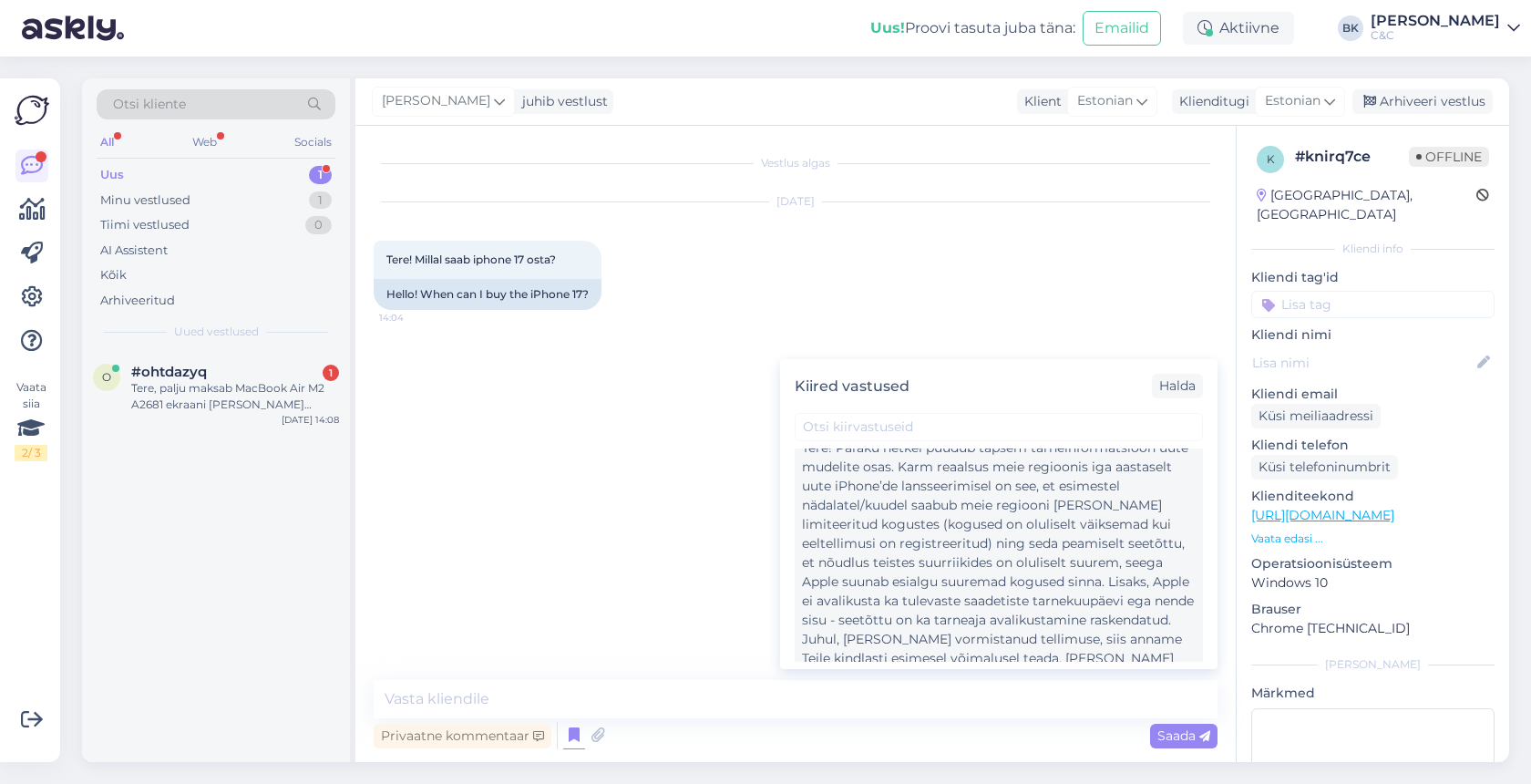
scroll to position [510, 0]
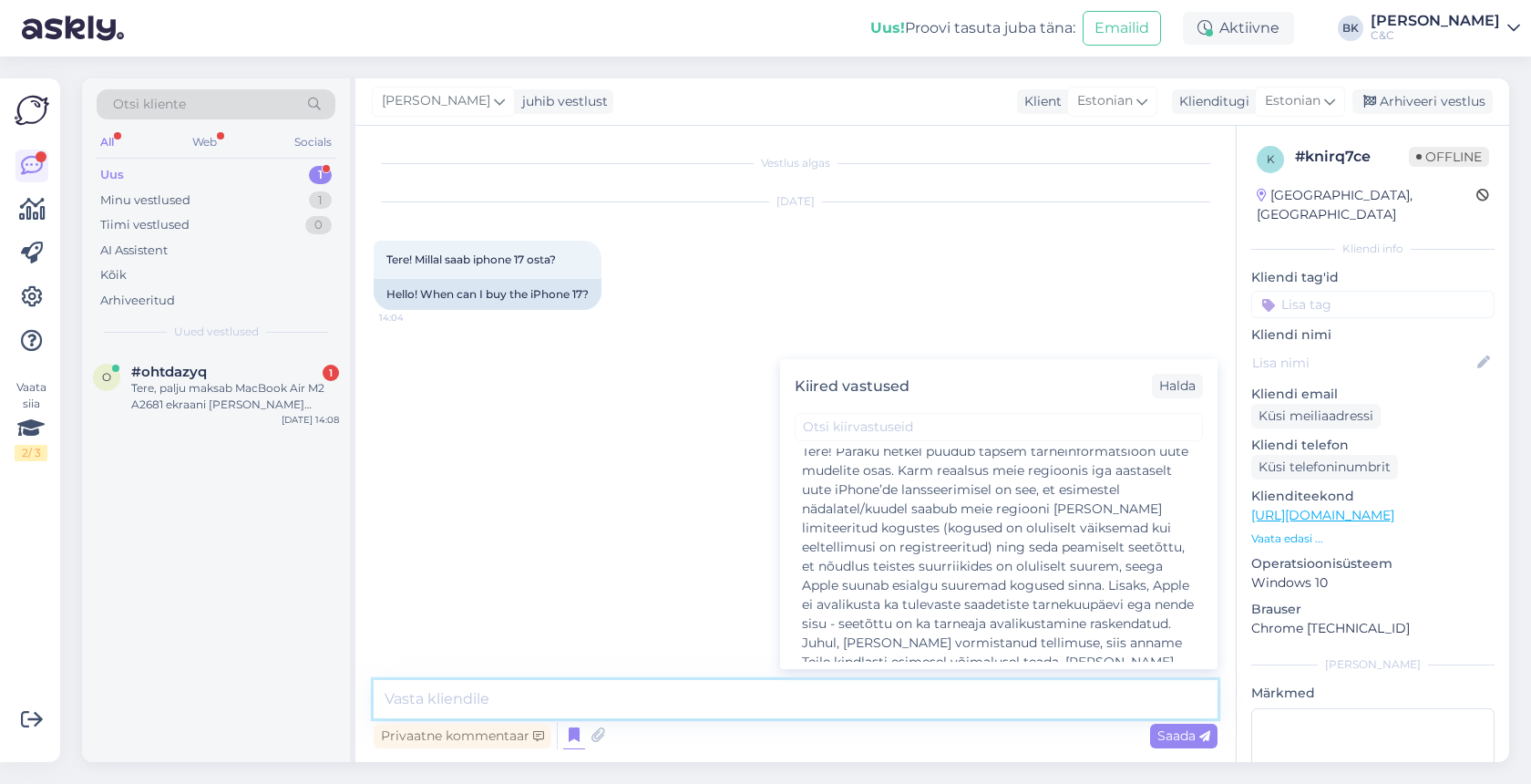
click at [541, 690] on textarea at bounding box center [796, 698] width 844 height 39
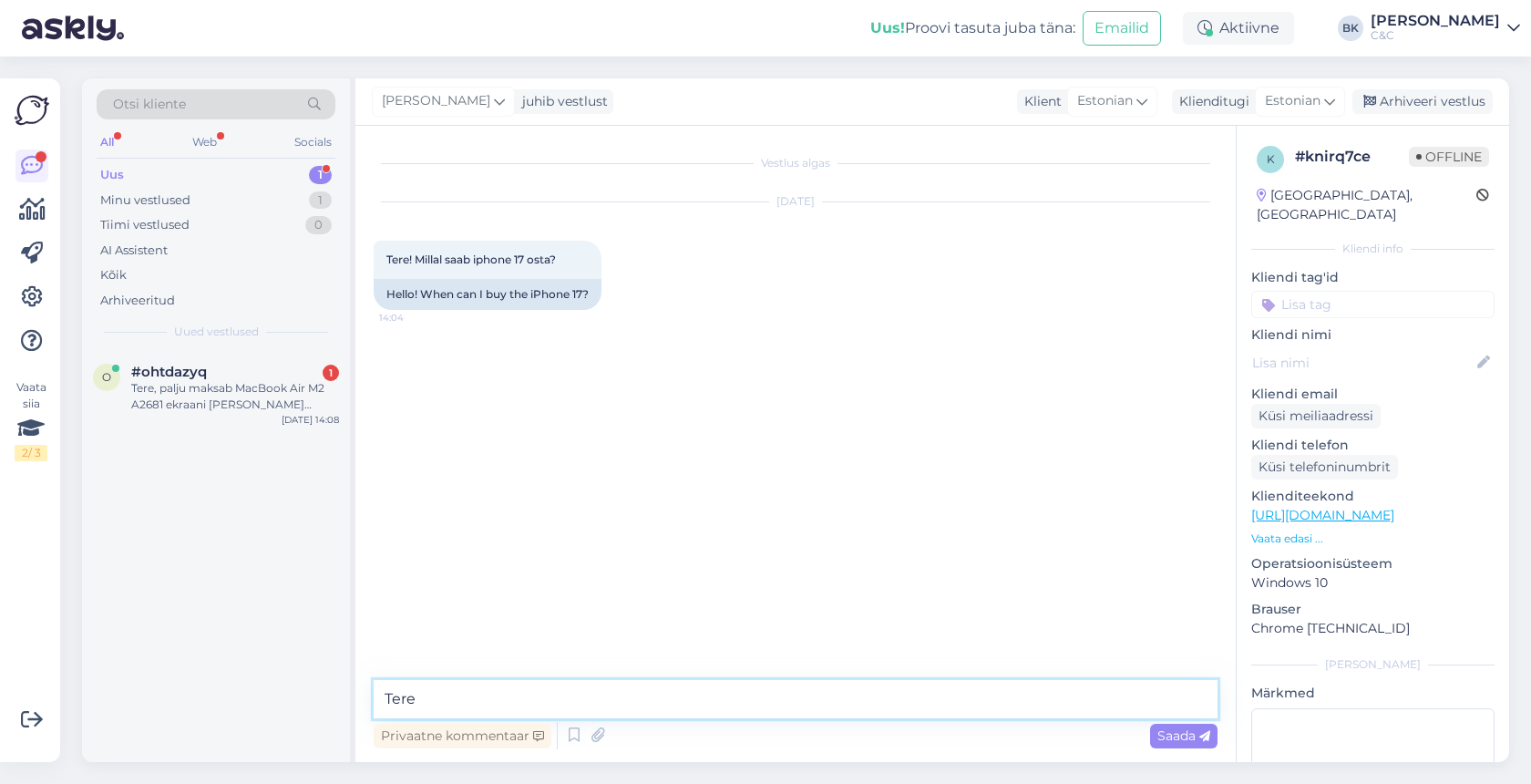
type textarea "Tere!"
click at [580, 739] on icon at bounding box center [573, 735] width 22 height 27
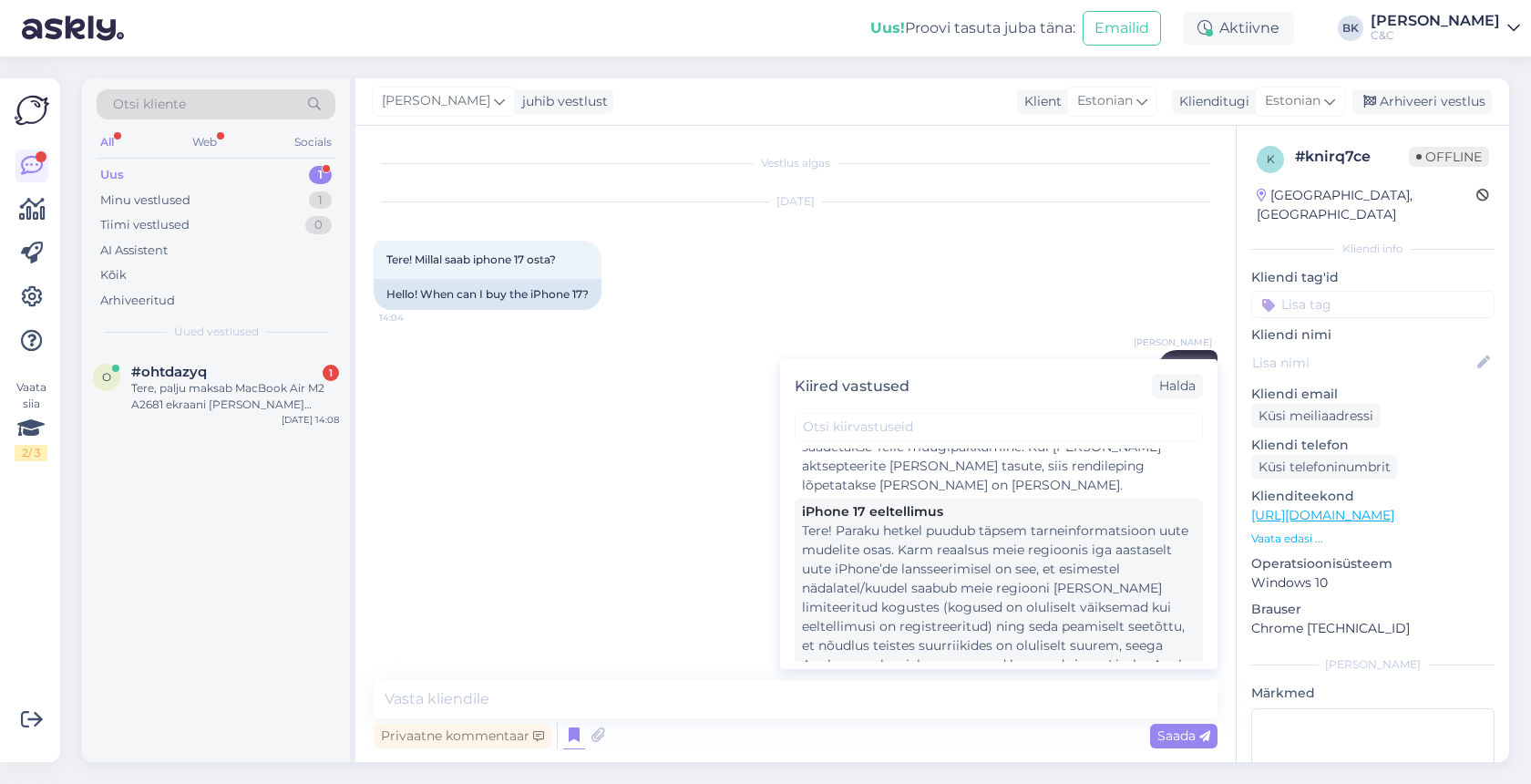
scroll to position [429, 0]
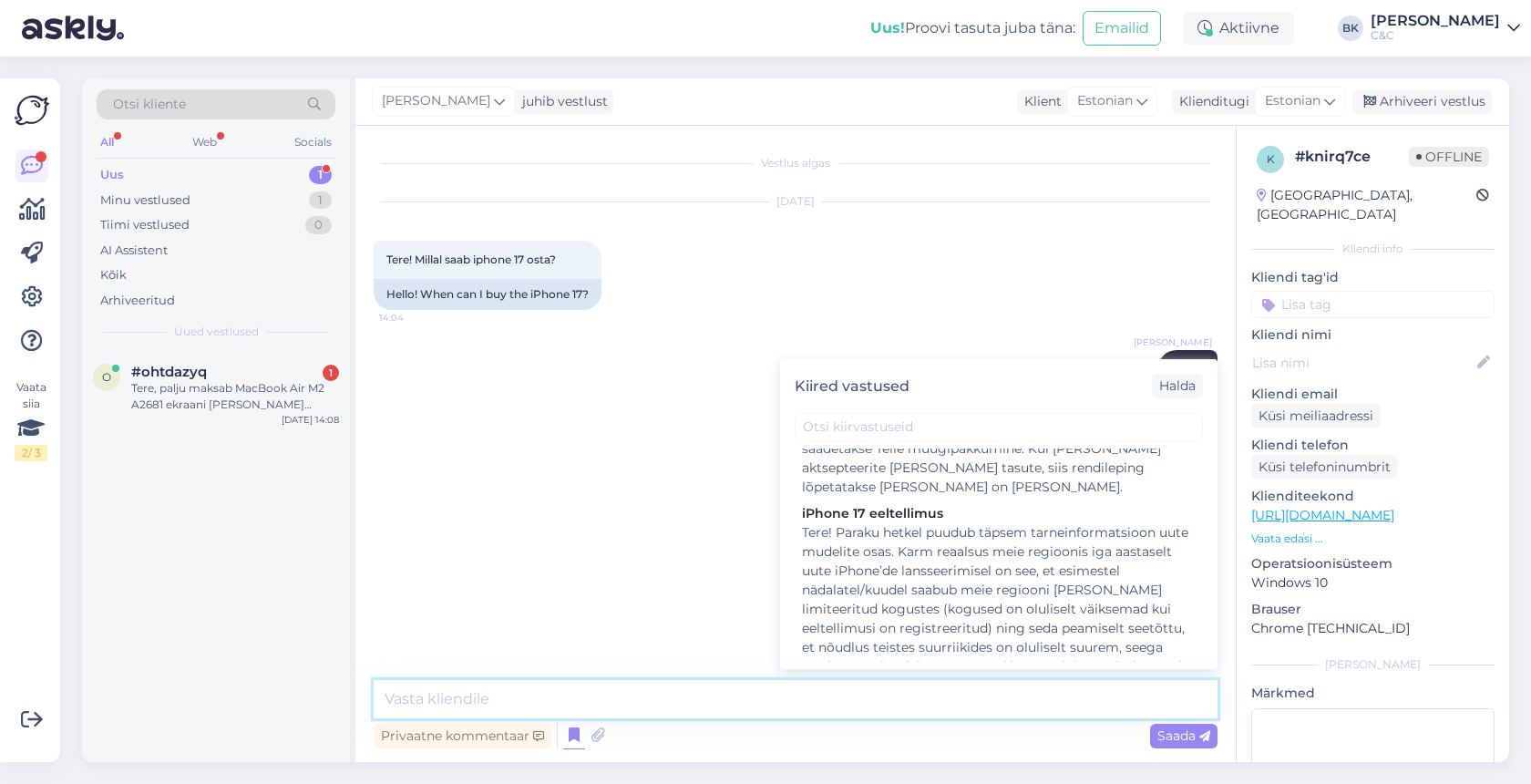
click at [528, 701] on textarea at bounding box center [796, 698] width 844 height 39
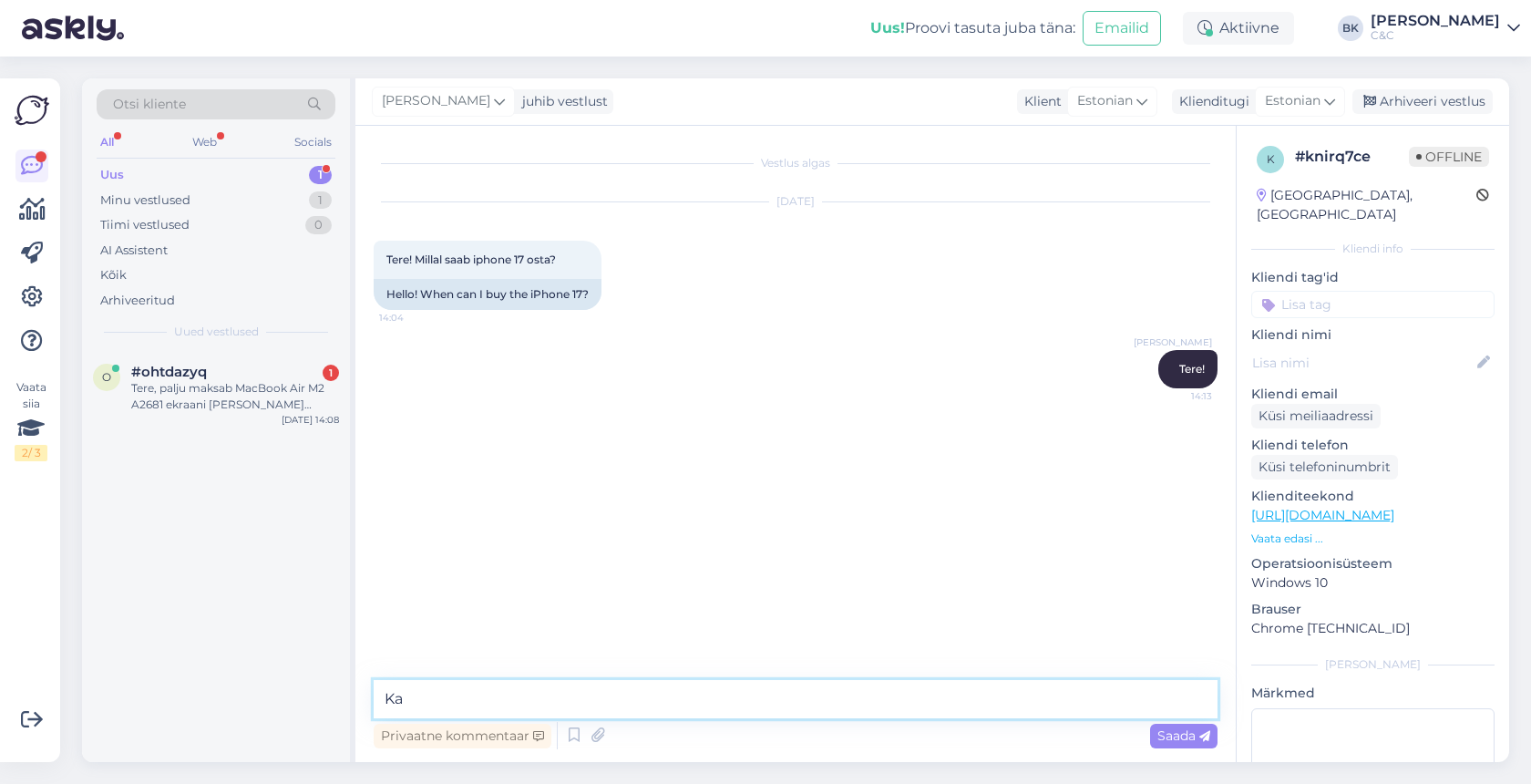
type textarea "K"
type textarea "I"
click at [396, 698] on textarea "Iphone 17 eeltellimine hakkab pihta siis kui seadmed on avalikustatud, hetkel v…" at bounding box center [796, 698] width 844 height 39
type textarea "IPhone 17 eeltellimine hakkab pihta siis kui seadmed on avalikustatud, hetkel v…"
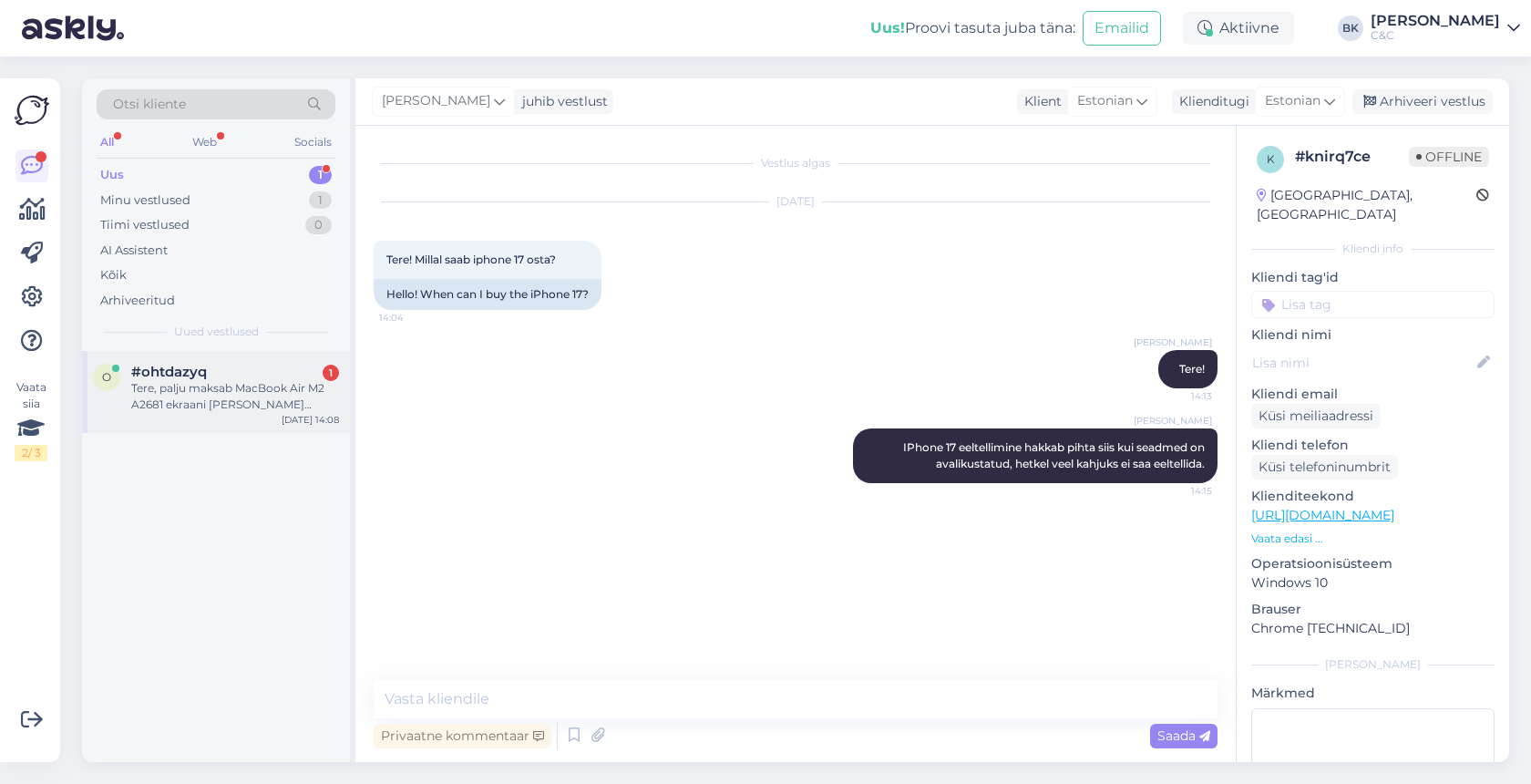
click at [310, 394] on div "Tere, palju maksab MacBook Air M2 A2681 ekraani [PERSON_NAME] nurga anduri vahe…" at bounding box center [234, 396] width 208 height 33
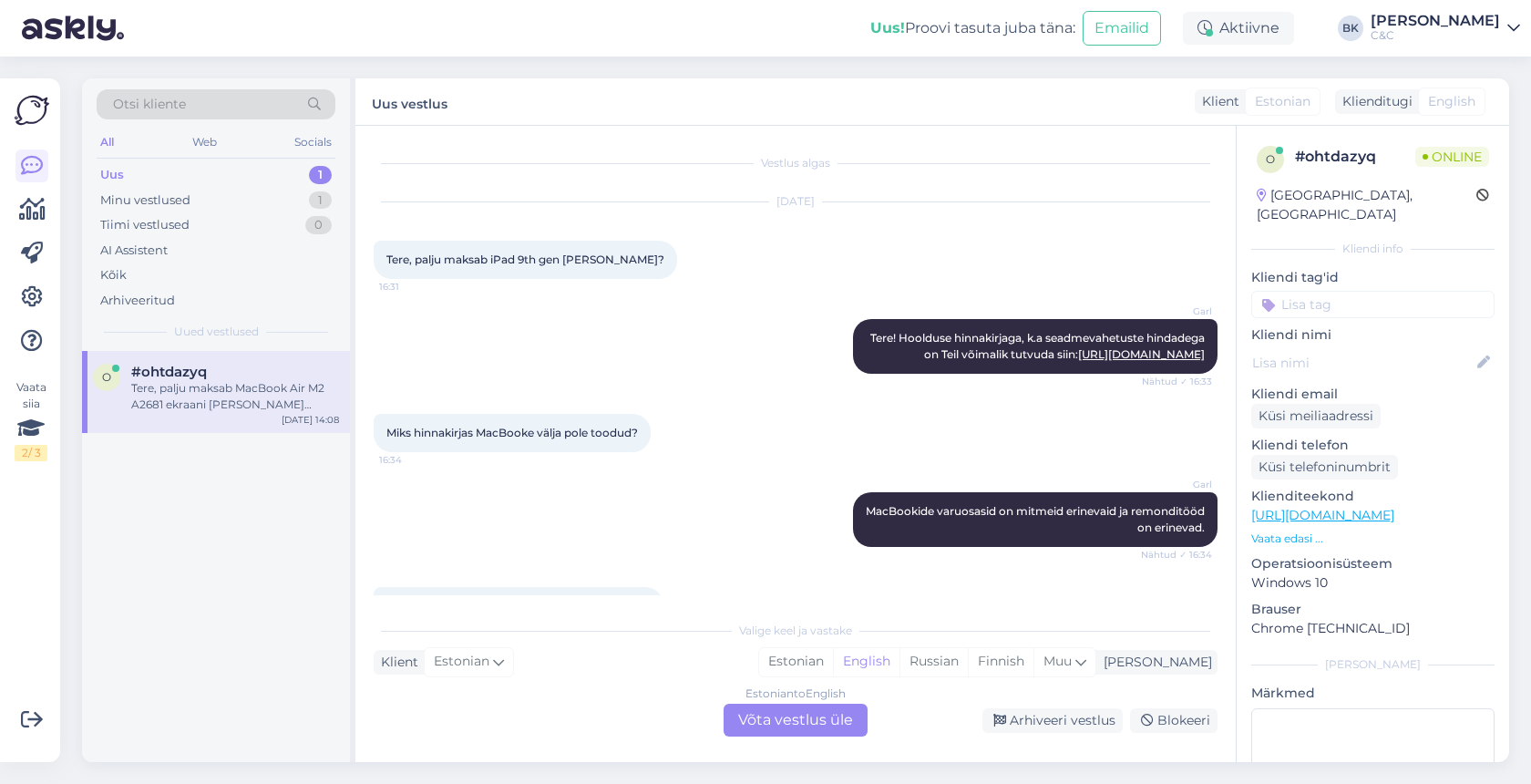
scroll to position [435, 0]
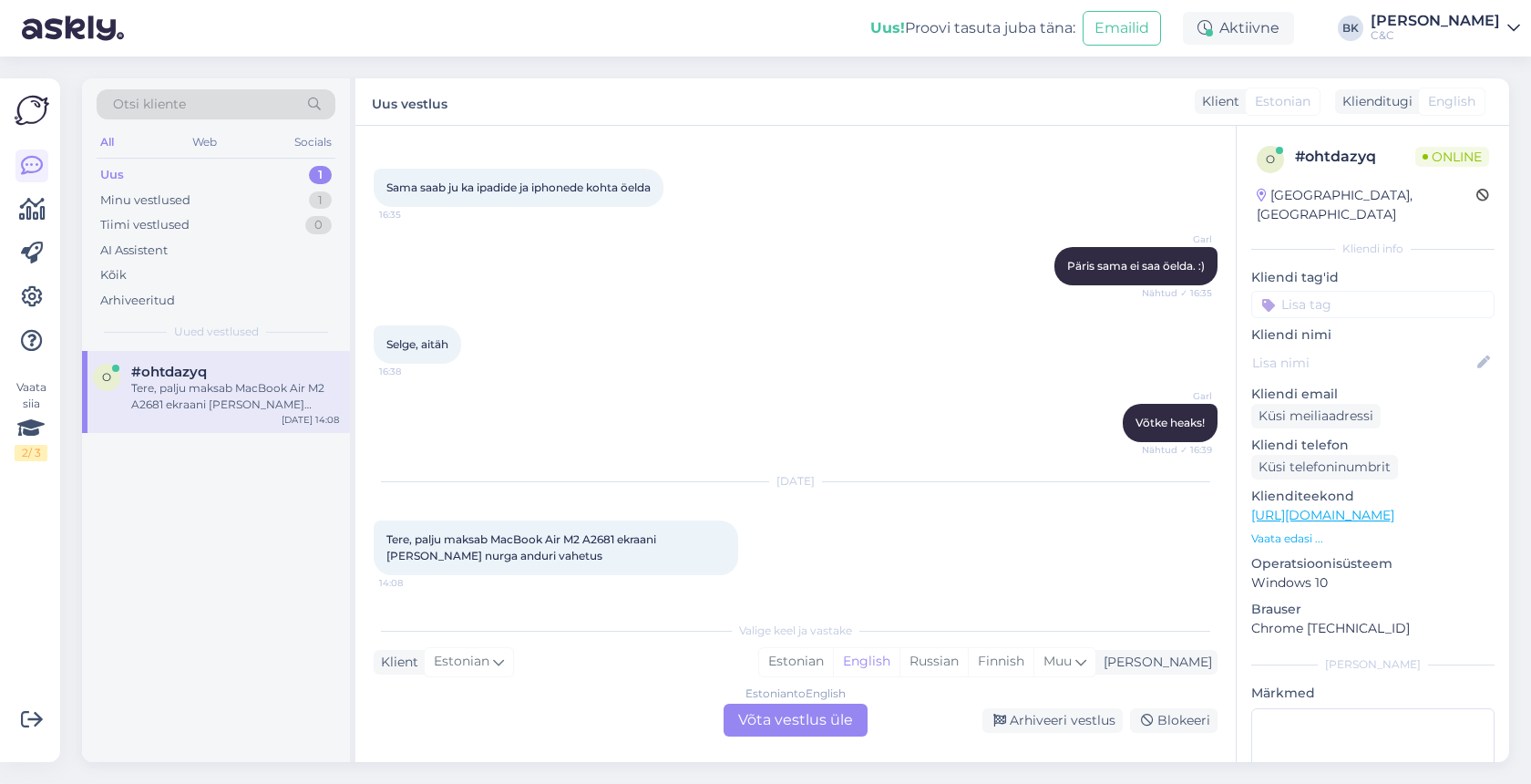
click at [775, 723] on div "Estonian to English Võta vestlus üle" at bounding box center [796, 719] width 144 height 33
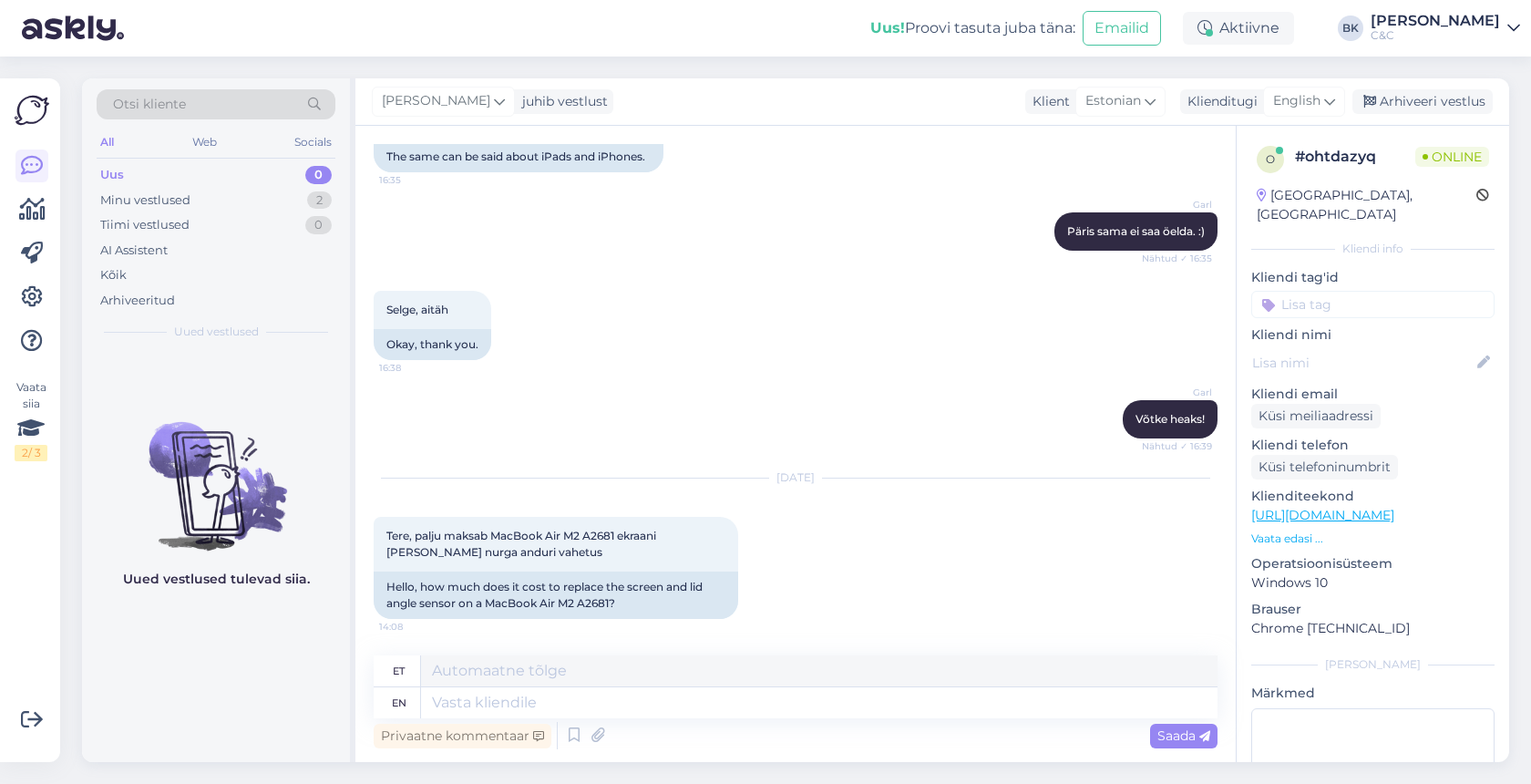
scroll to position [579, 0]
click at [566, 704] on textarea at bounding box center [819, 702] width 797 height 31
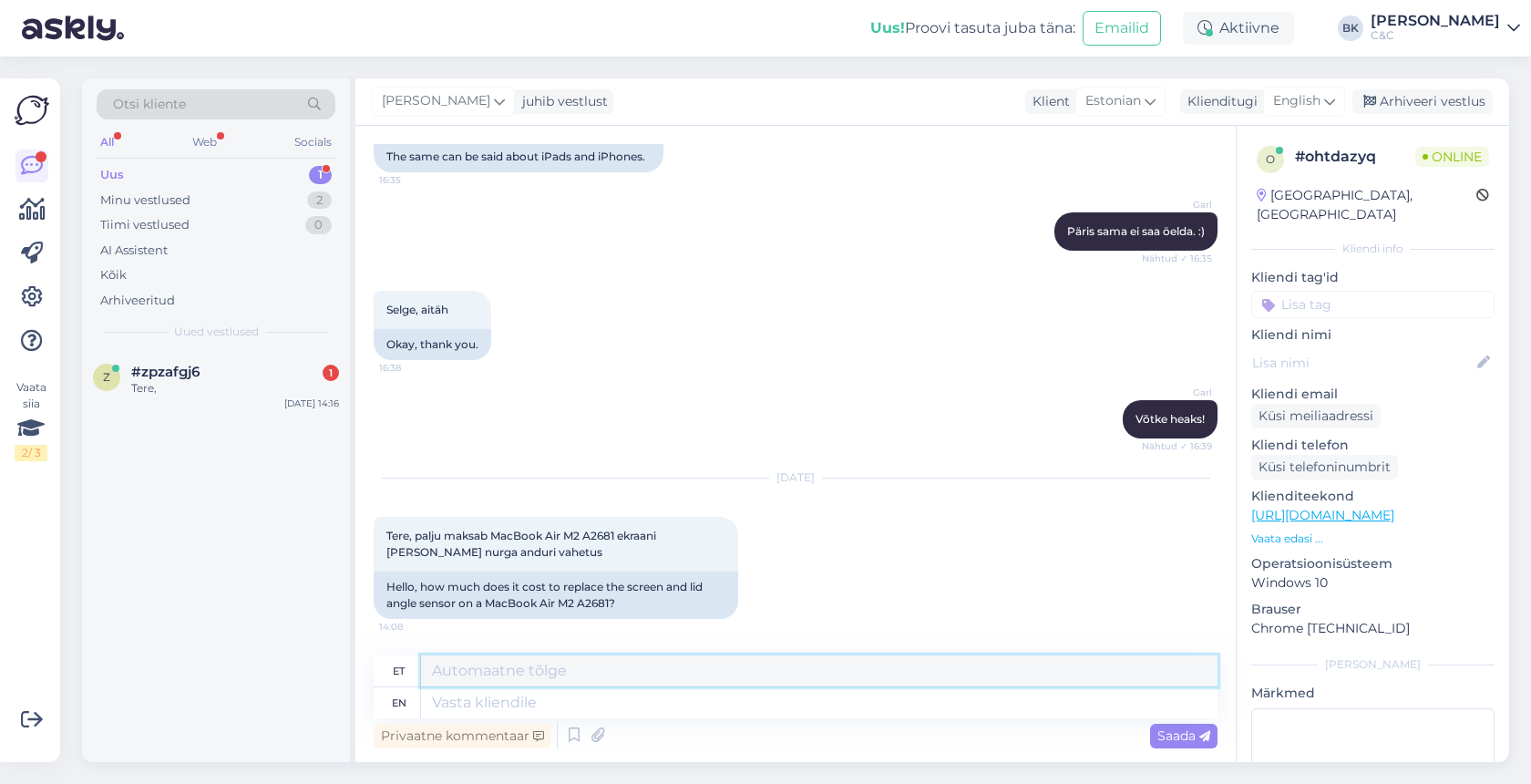
click at [557, 671] on textarea at bounding box center [819, 670] width 797 height 31
click at [1304, 100] on span "English" at bounding box center [1297, 101] width 47 height 20
click at [1253, 179] on link "Estonian" at bounding box center [1263, 182] width 201 height 29
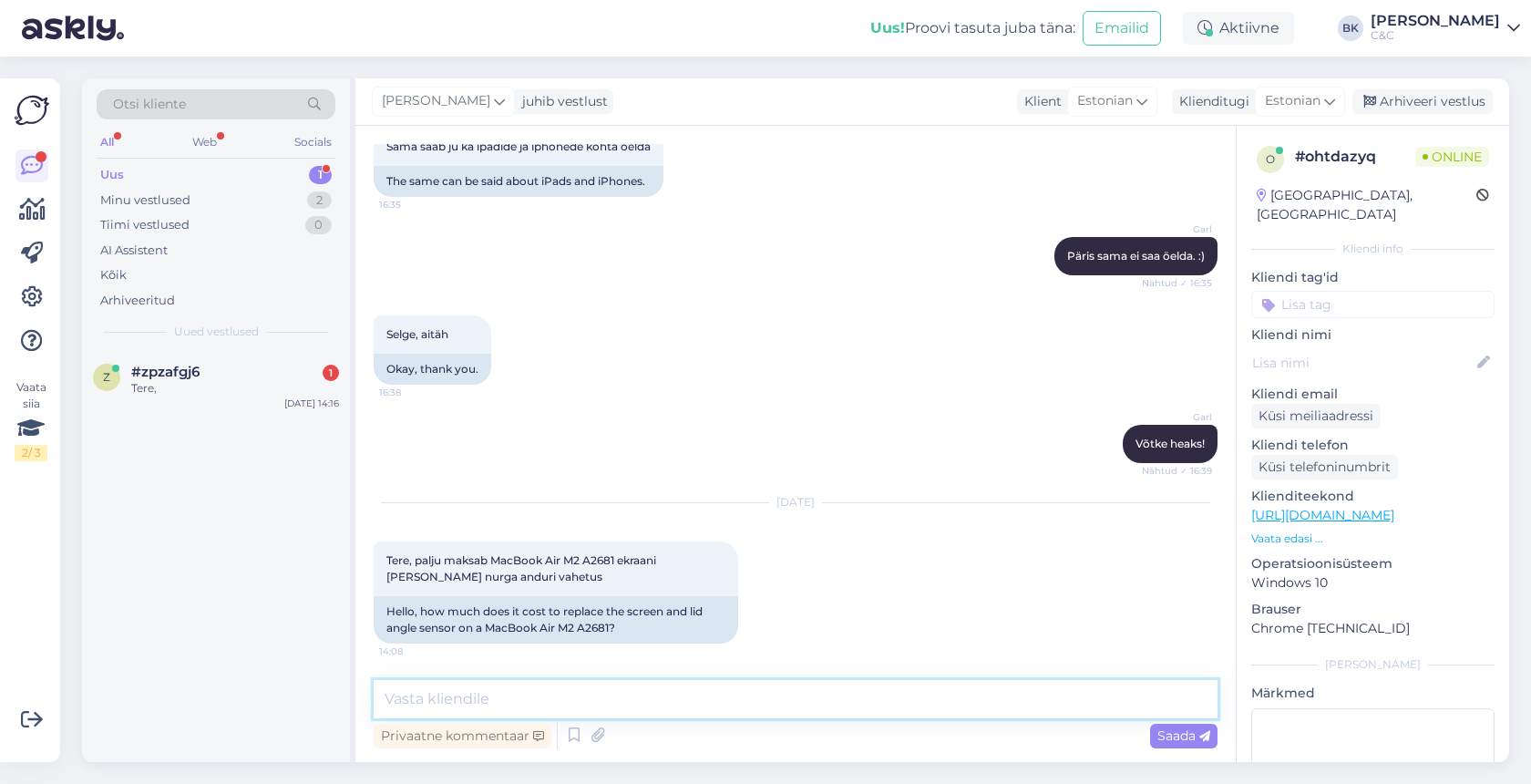
click at [697, 685] on textarea at bounding box center [796, 698] width 844 height 39
type textarea "t"
type textarea "Tere!"
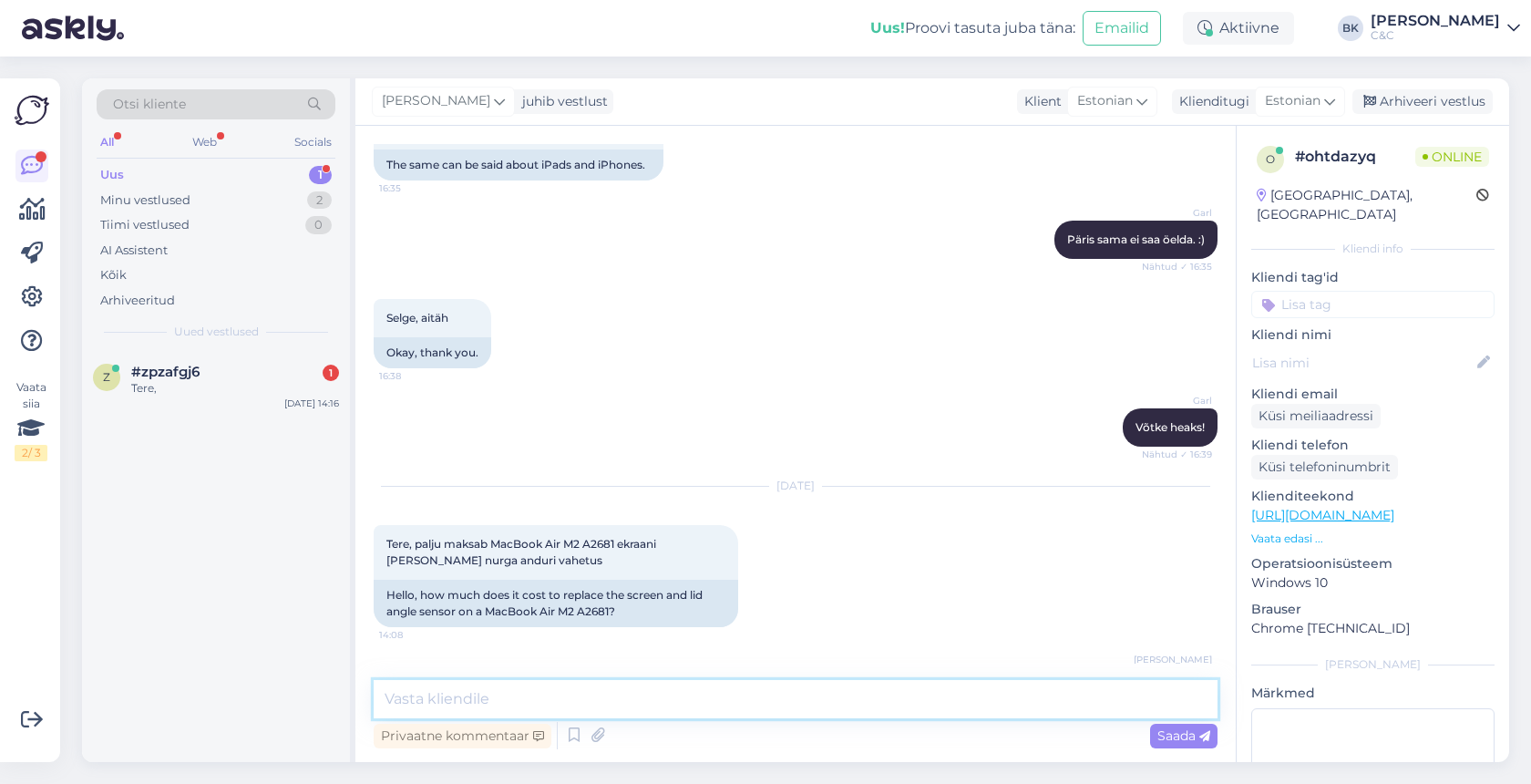
scroll to position [632, 0]
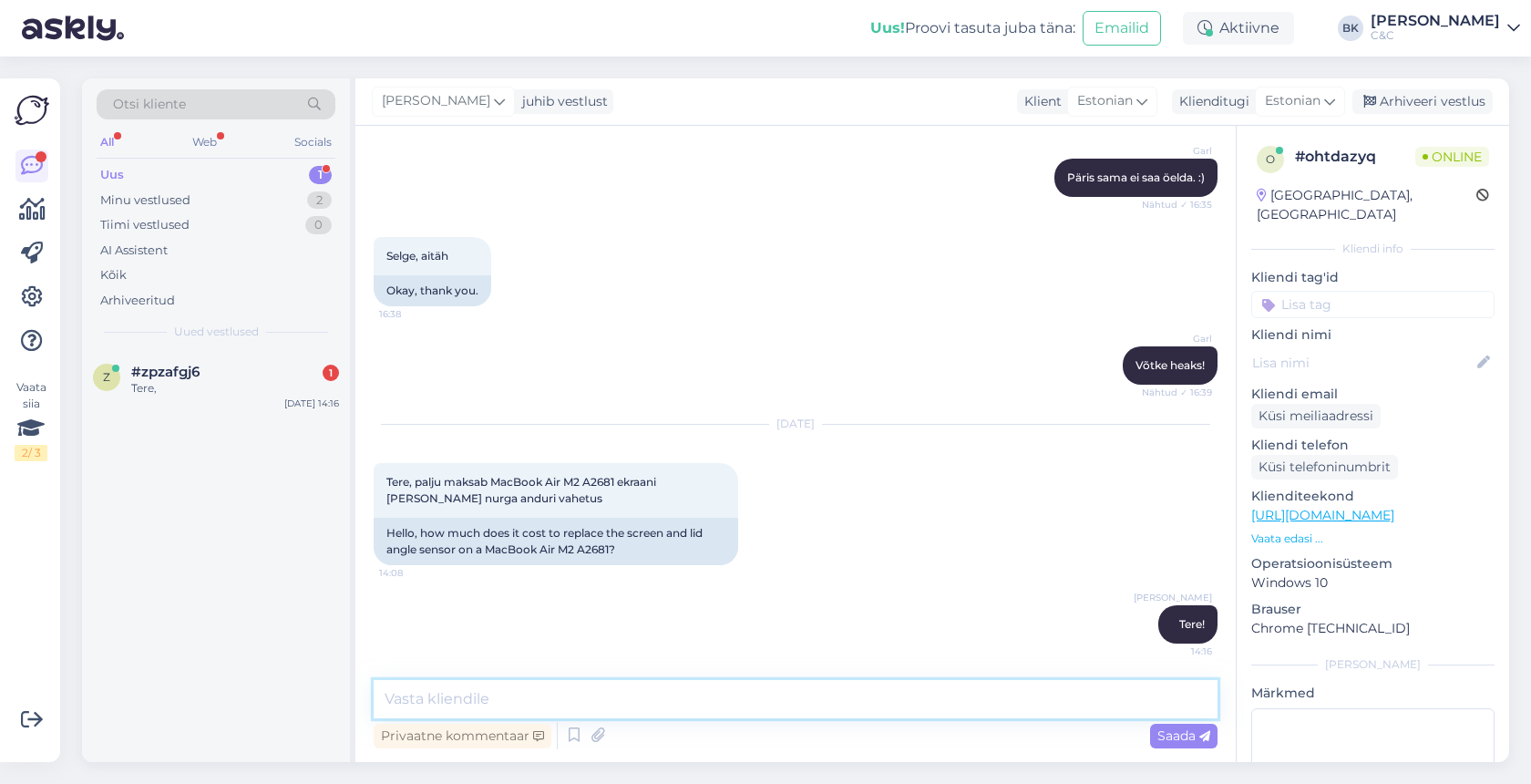
type textarea "O"
type textarea "Hind on orienteeruvalt 694-763€. Lõpliku hinna kinnitab tehnik."
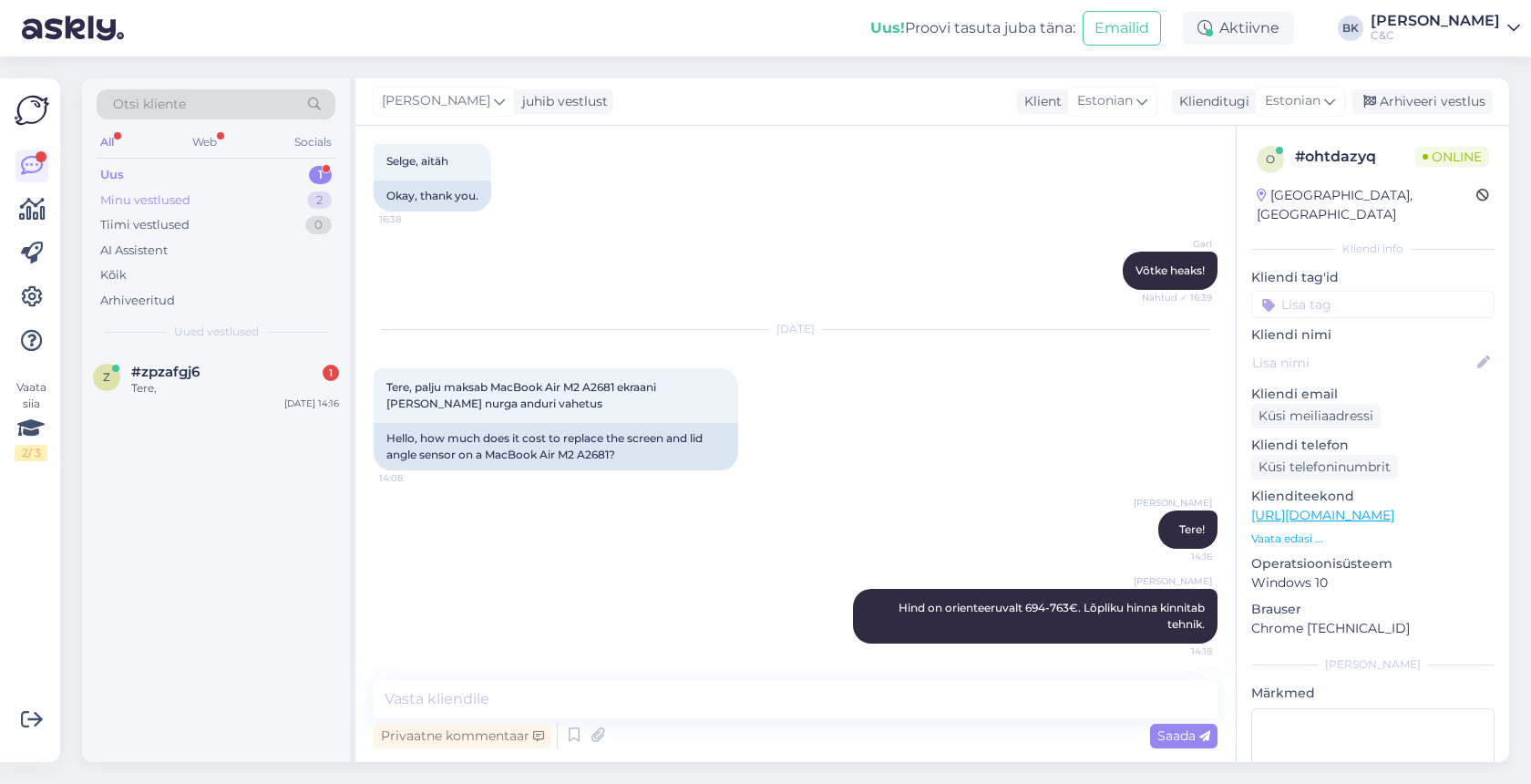
click at [234, 194] on div "Minu vestlused 2" at bounding box center [217, 200] width 239 height 25
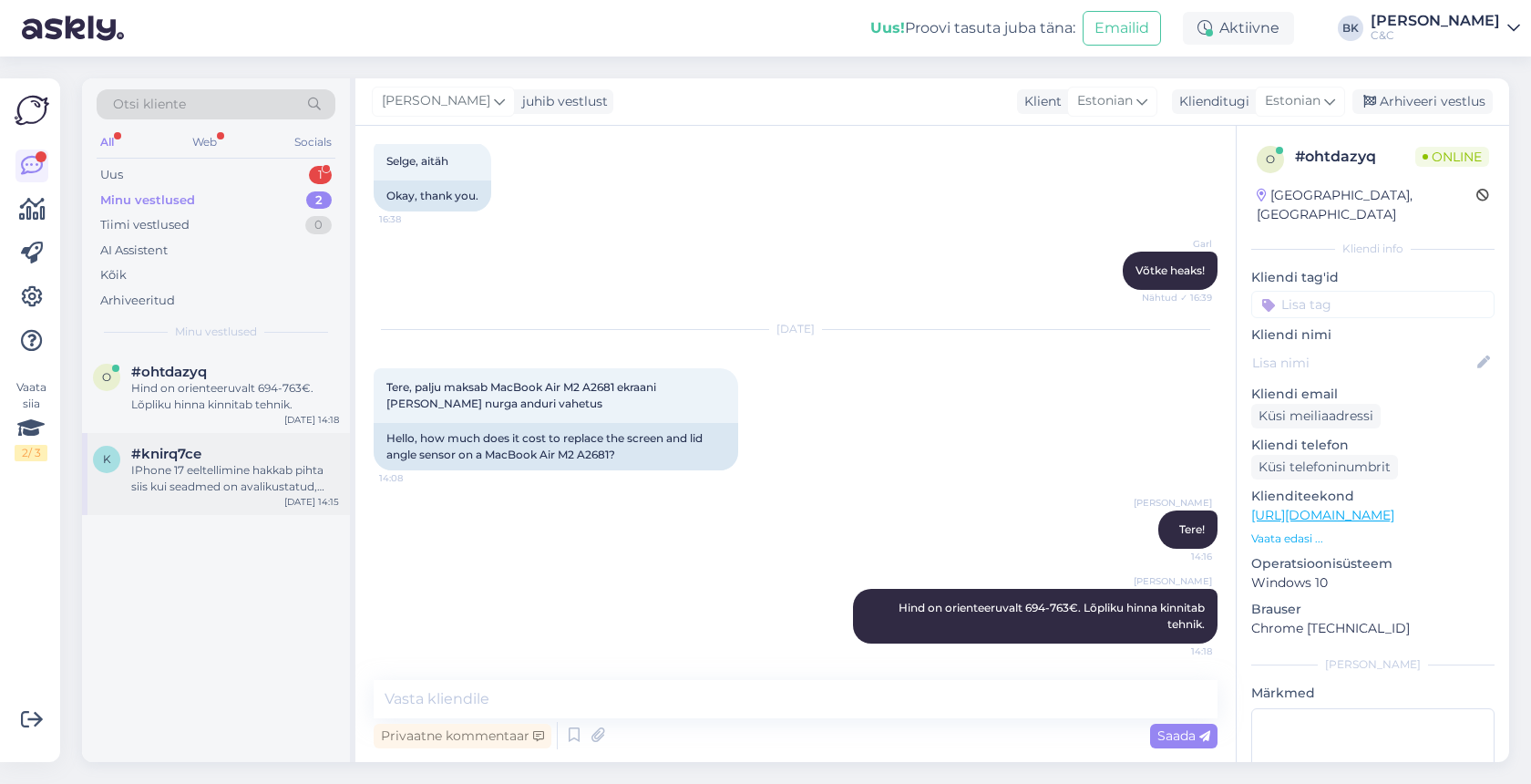
click at [234, 455] on div "#knirq7ce" at bounding box center [234, 453] width 208 height 16
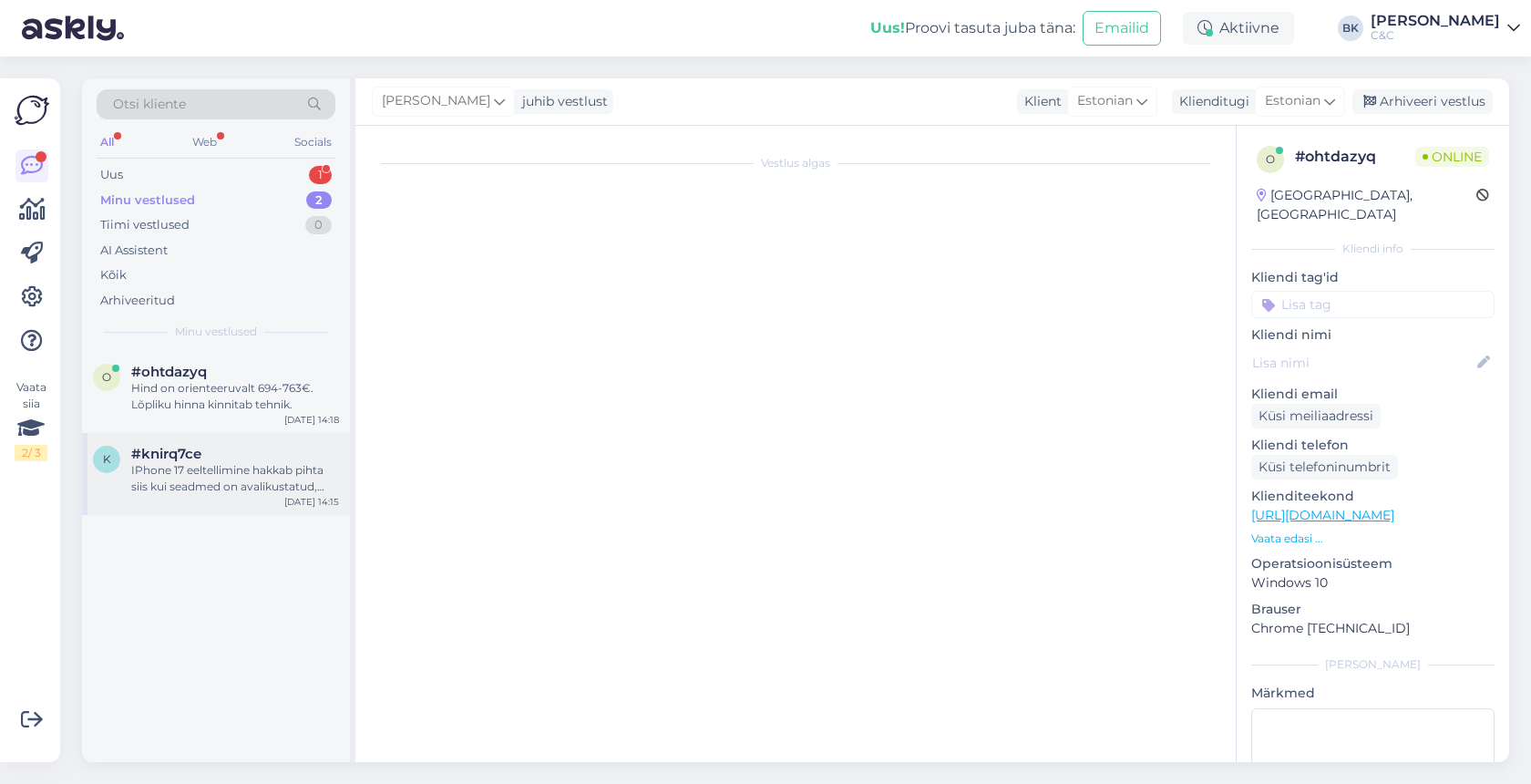
scroll to position [0, 0]
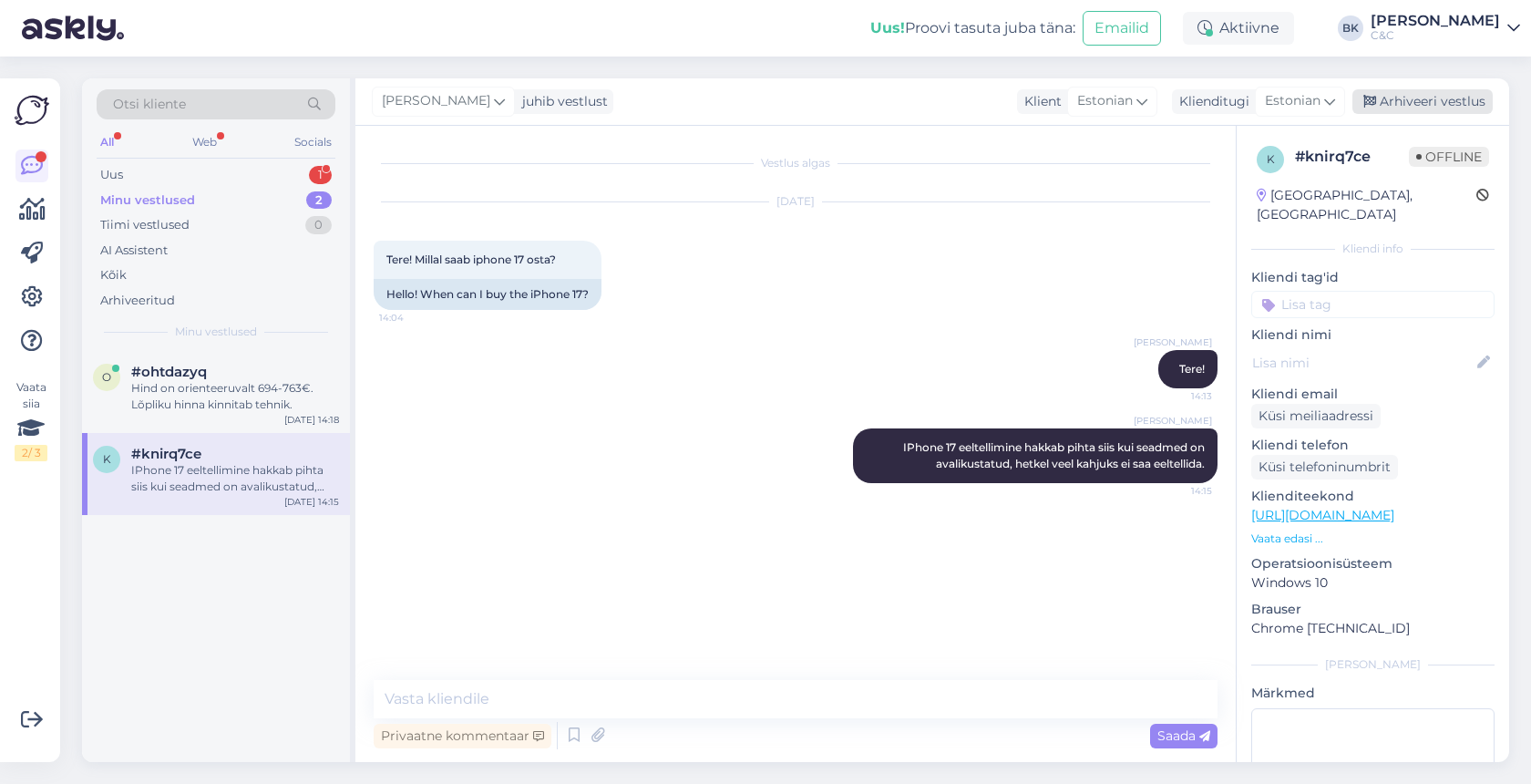
click at [1435, 100] on div "Arhiveeri vestlus" at bounding box center [1423, 102] width 140 height 24
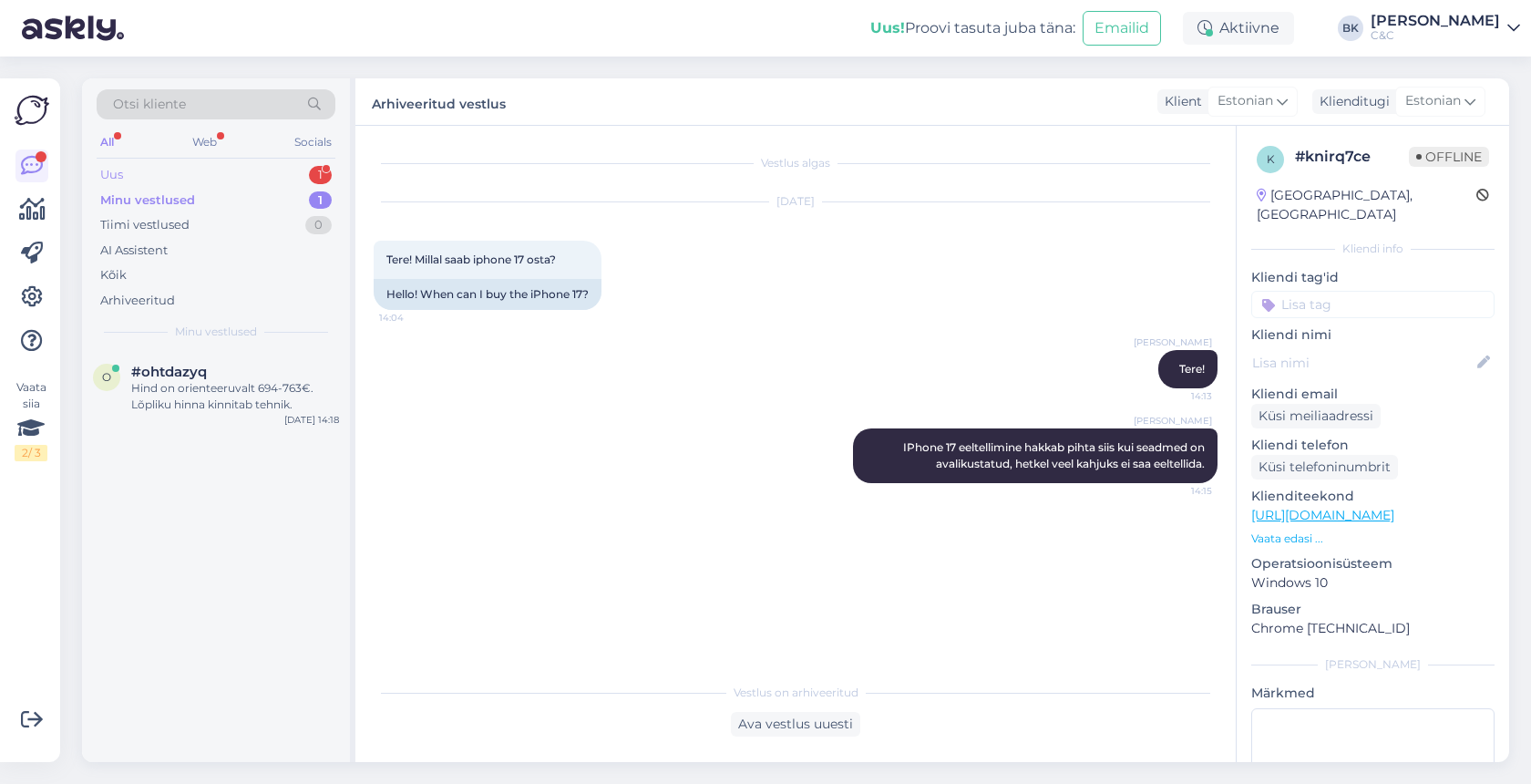
click at [128, 180] on div "Uus 1" at bounding box center [217, 174] width 239 height 25
click at [175, 364] on span "#zpzafgj6" at bounding box center [165, 371] width 69 height 16
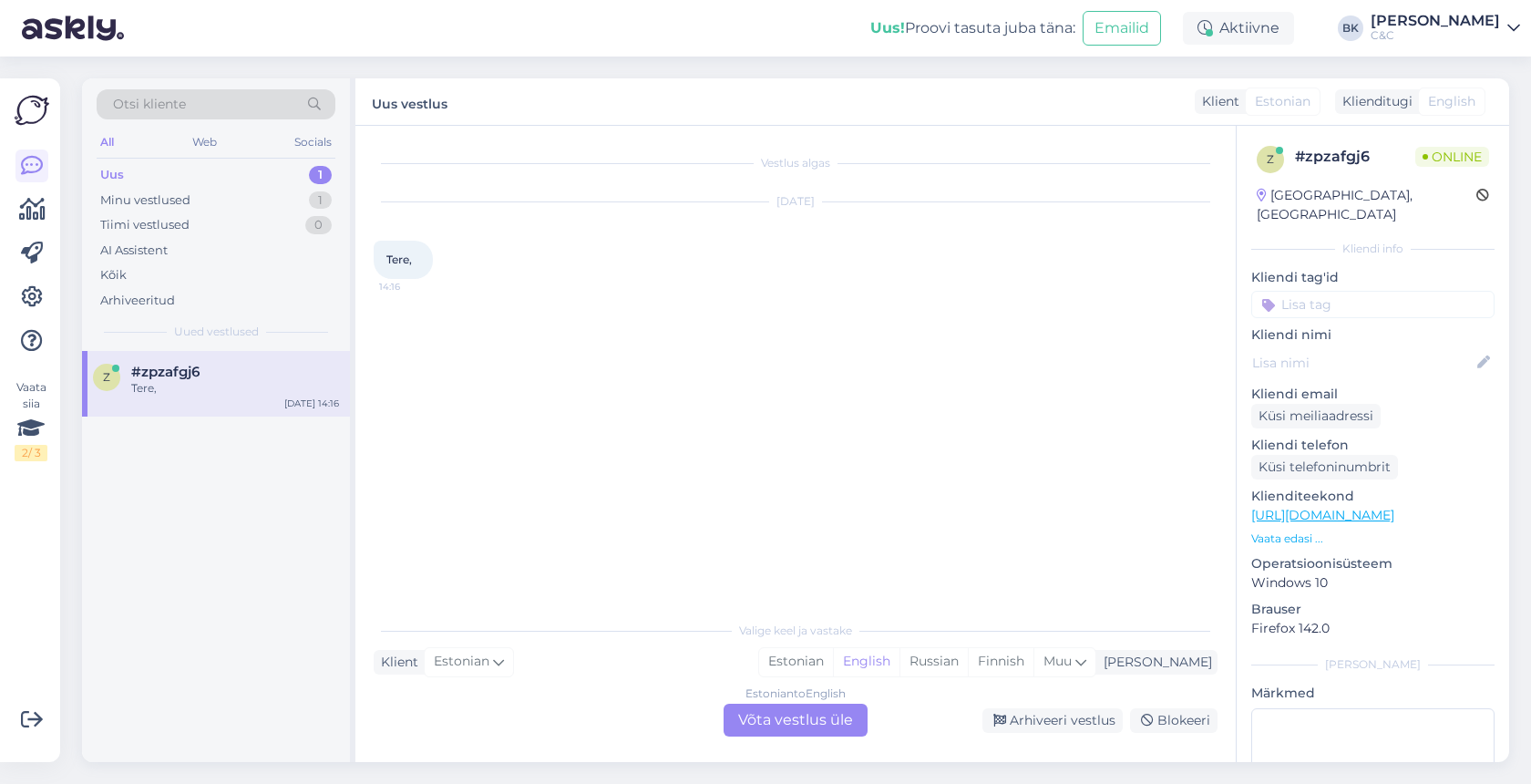
click at [781, 719] on div "Estonian to English Võta vestlus üle" at bounding box center [796, 719] width 144 height 33
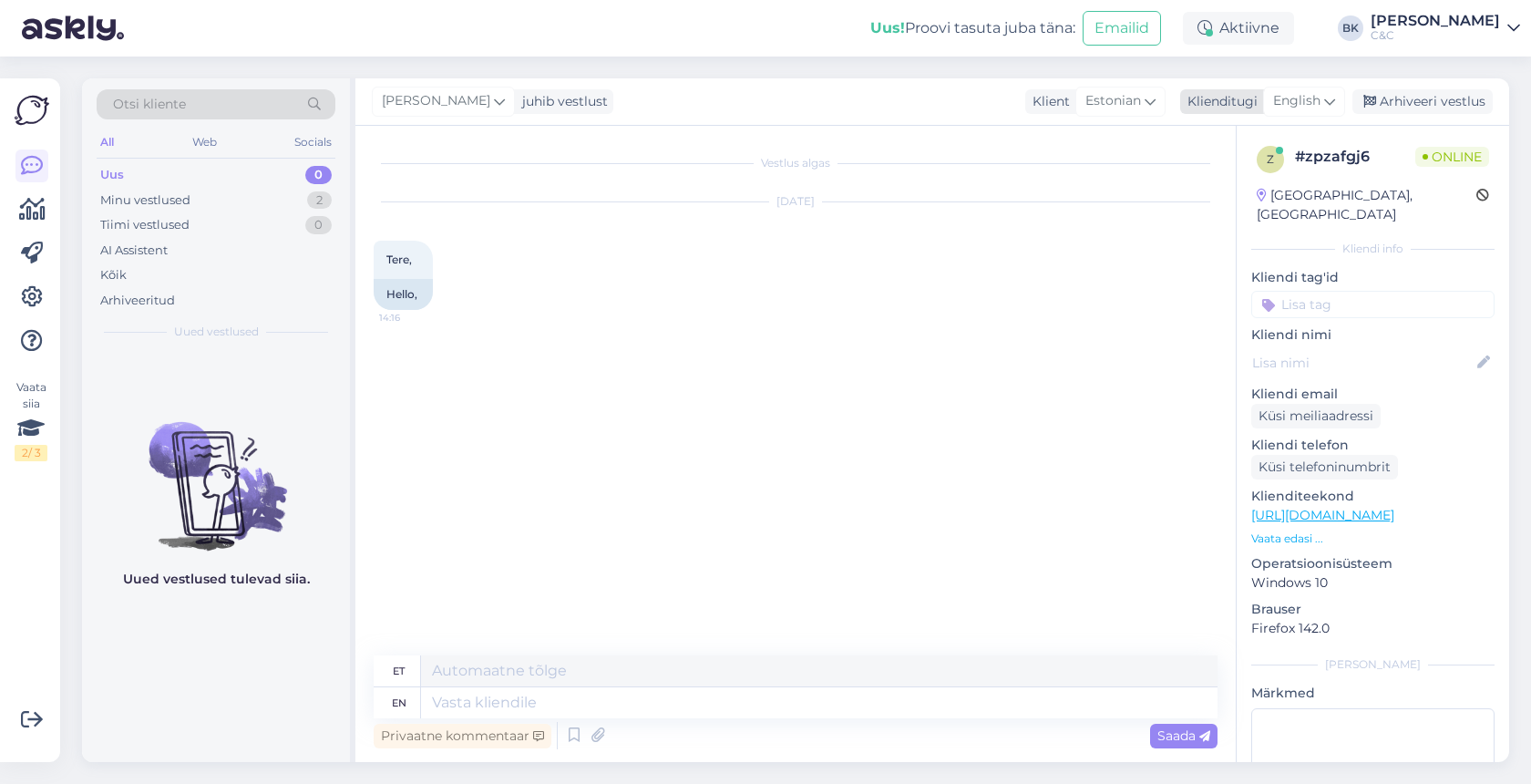
click at [1300, 102] on span "English" at bounding box center [1297, 101] width 47 height 20
click at [1263, 184] on link "Estonian" at bounding box center [1263, 182] width 201 height 29
click at [540, 699] on textarea at bounding box center [796, 698] width 844 height 39
type textarea "Tere! Kuidas ma Teile abiks saan olla?"
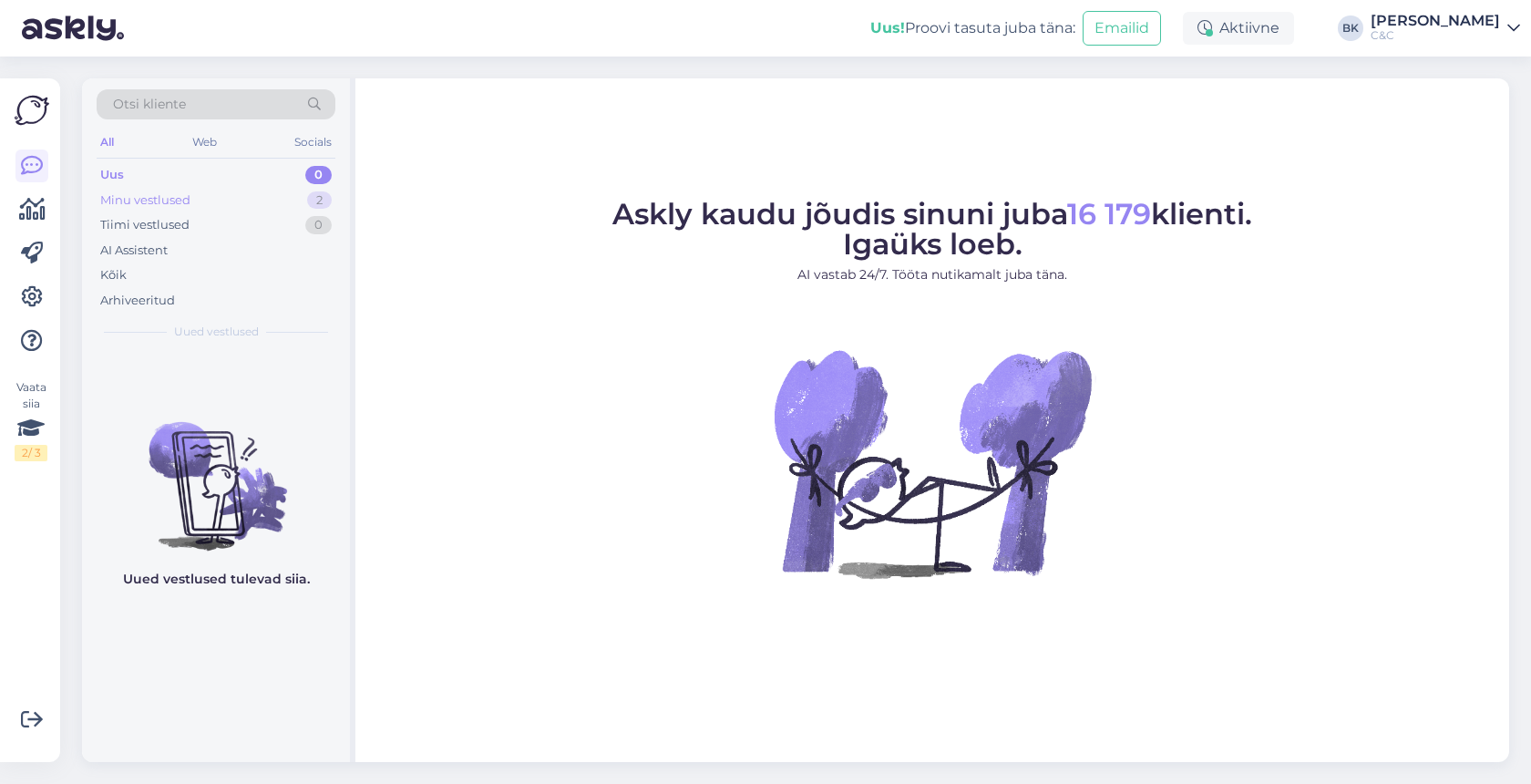
click at [286, 194] on div "Minu vestlused 2" at bounding box center [217, 200] width 239 height 25
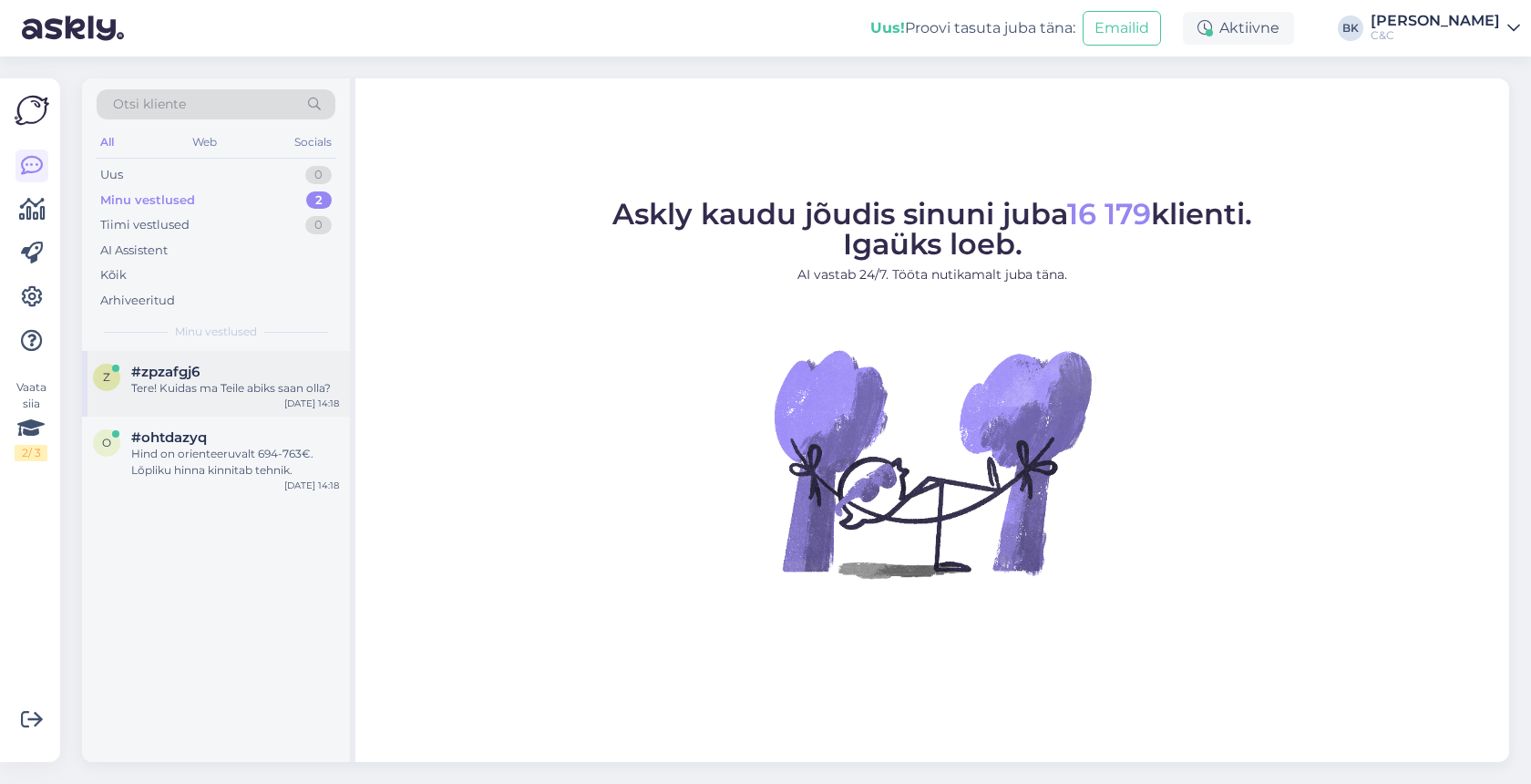
click at [252, 404] on div "z #zpzafgj6 Tere! Kuidas ma Teile abiks saan olla? Sep 1 14:18" at bounding box center [216, 384] width 268 height 66
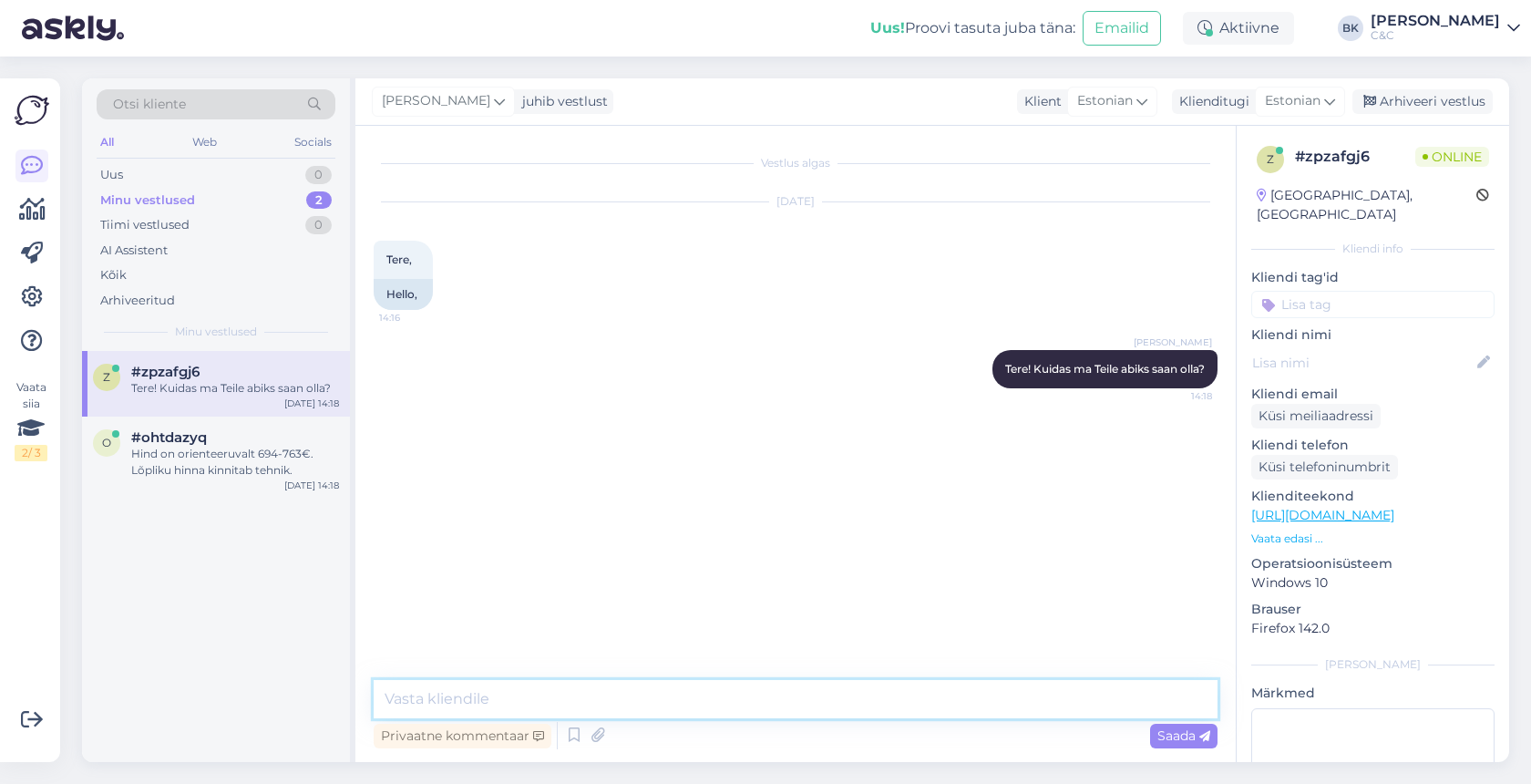
click at [703, 704] on textarea at bounding box center [796, 698] width 844 height 39
click at [154, 471] on div "Hind on orienteeruvalt 694-763€. Lõpliku hinna kinnitab tehnik." at bounding box center [234, 461] width 208 height 33
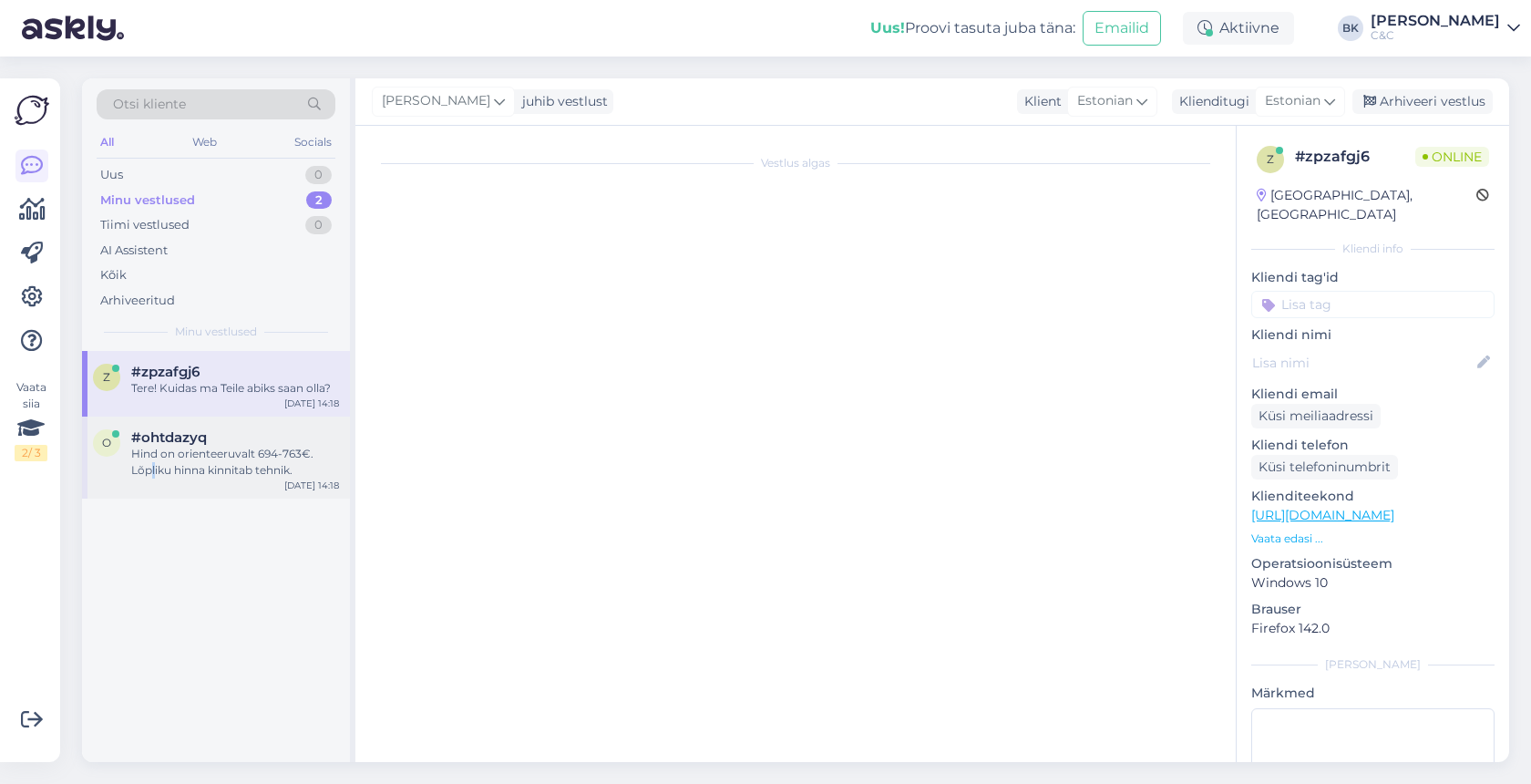
scroll to position [728, 0]
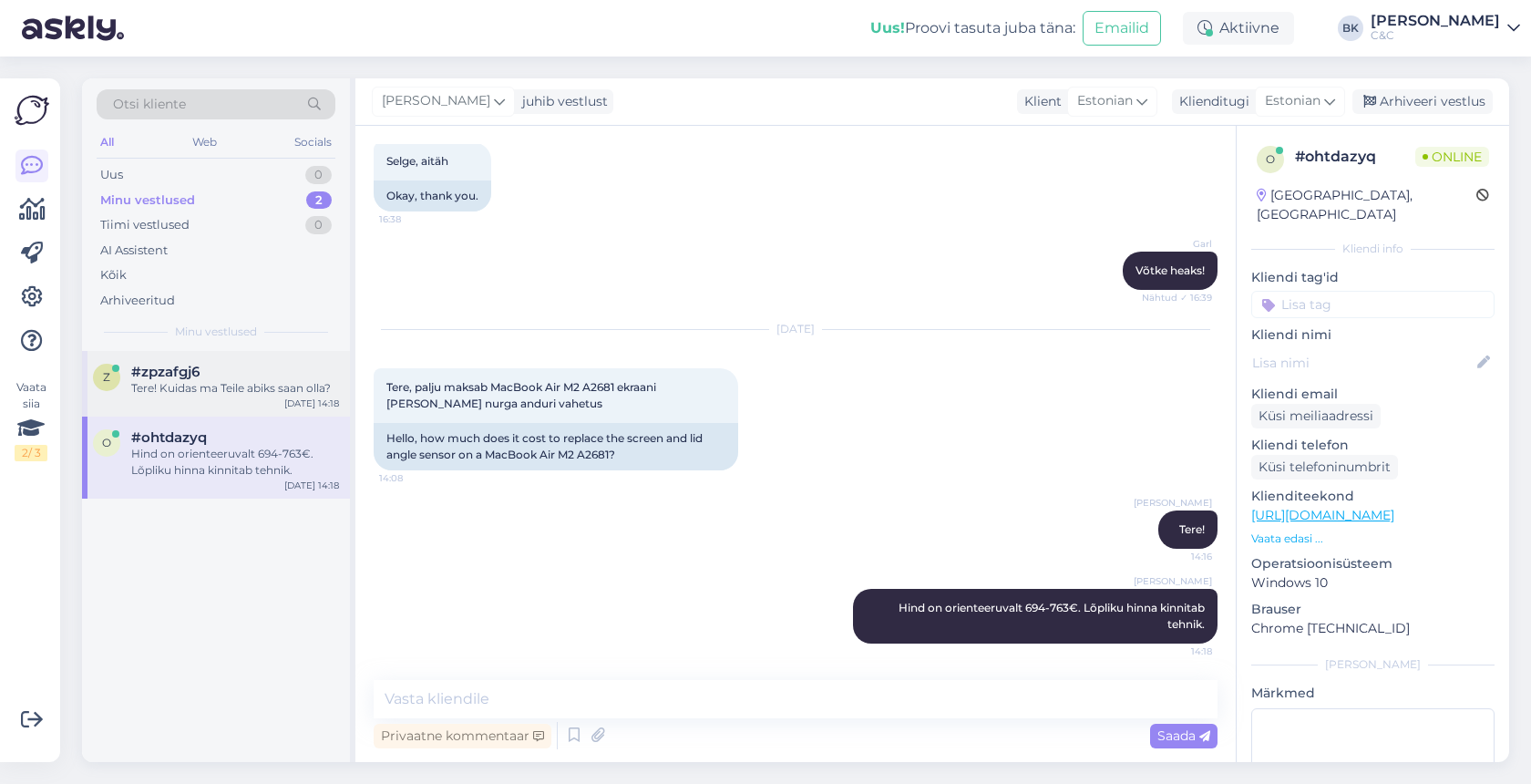
click at [220, 394] on div "z #zpzafgj6 Tere! Kuidas ma Teile abiks saan olla? Sep 1 14:18" at bounding box center [216, 384] width 268 height 66
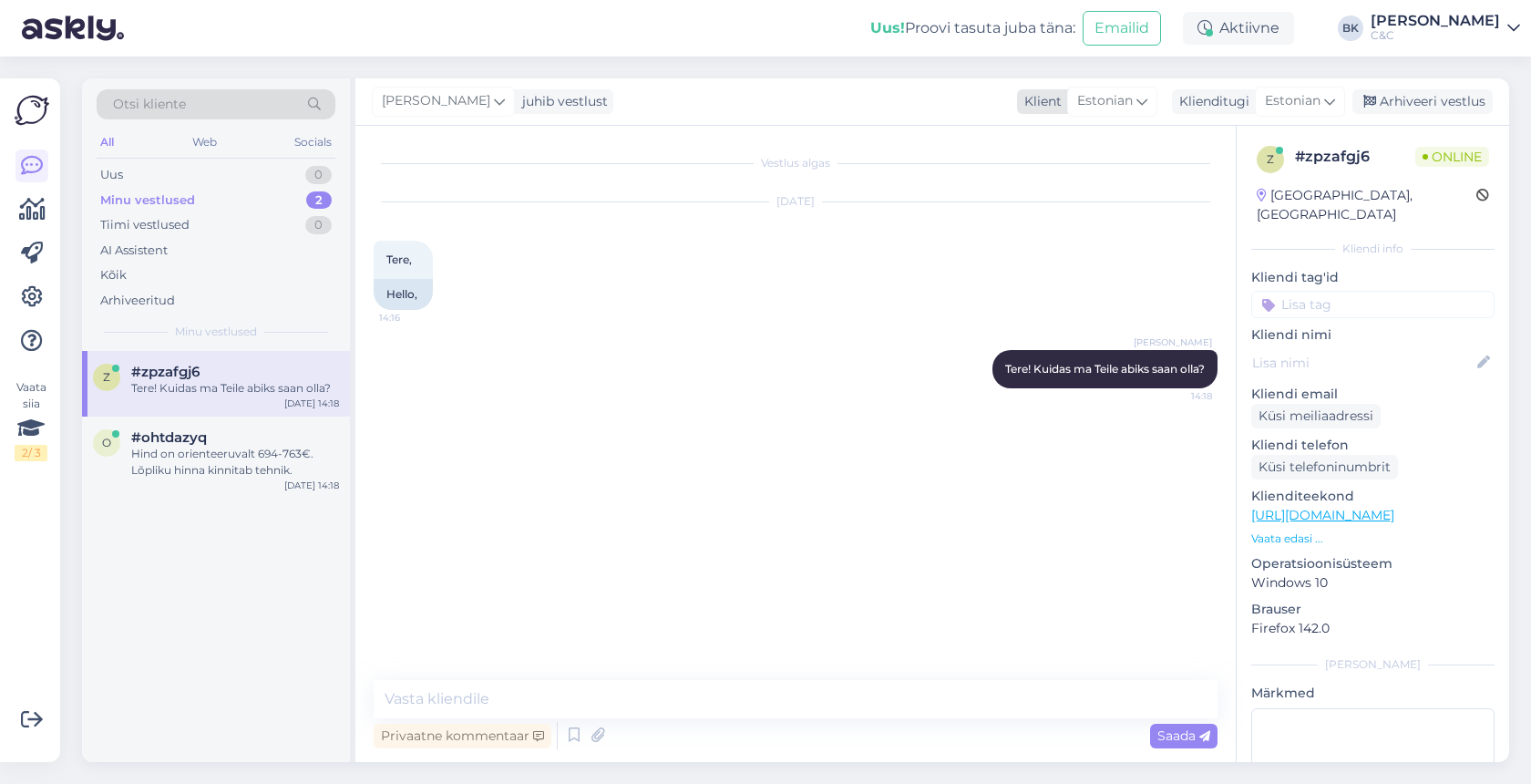
click at [1096, 104] on span "Estonian" at bounding box center [1104, 101] width 56 height 20
type input "es"
click at [1088, 216] on link "Estonian" at bounding box center [1087, 211] width 201 height 29
click at [1295, 114] on div "Estonian" at bounding box center [1300, 101] width 90 height 29
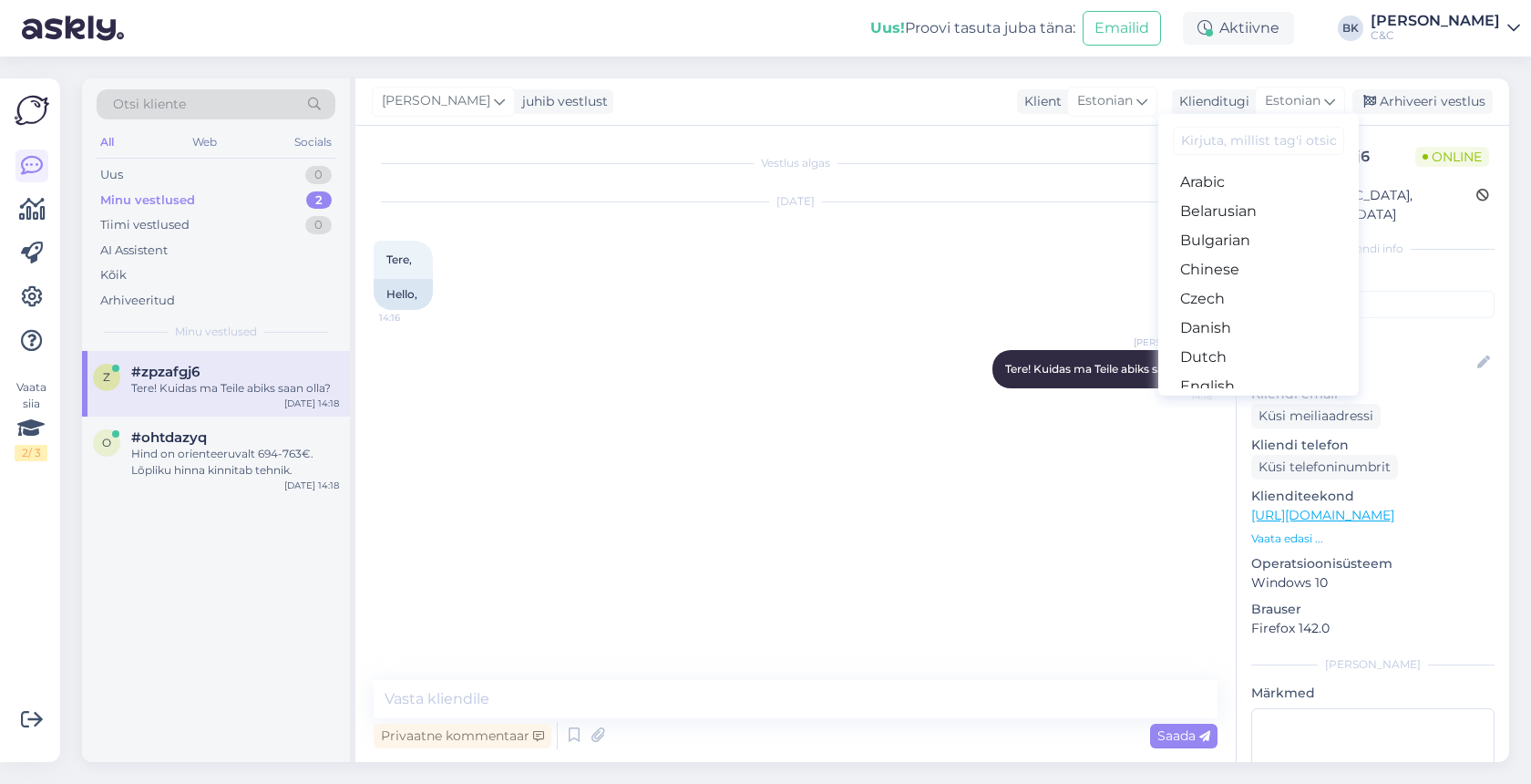
click at [1056, 199] on div "[DATE]" at bounding box center [796, 200] width 844 height 16
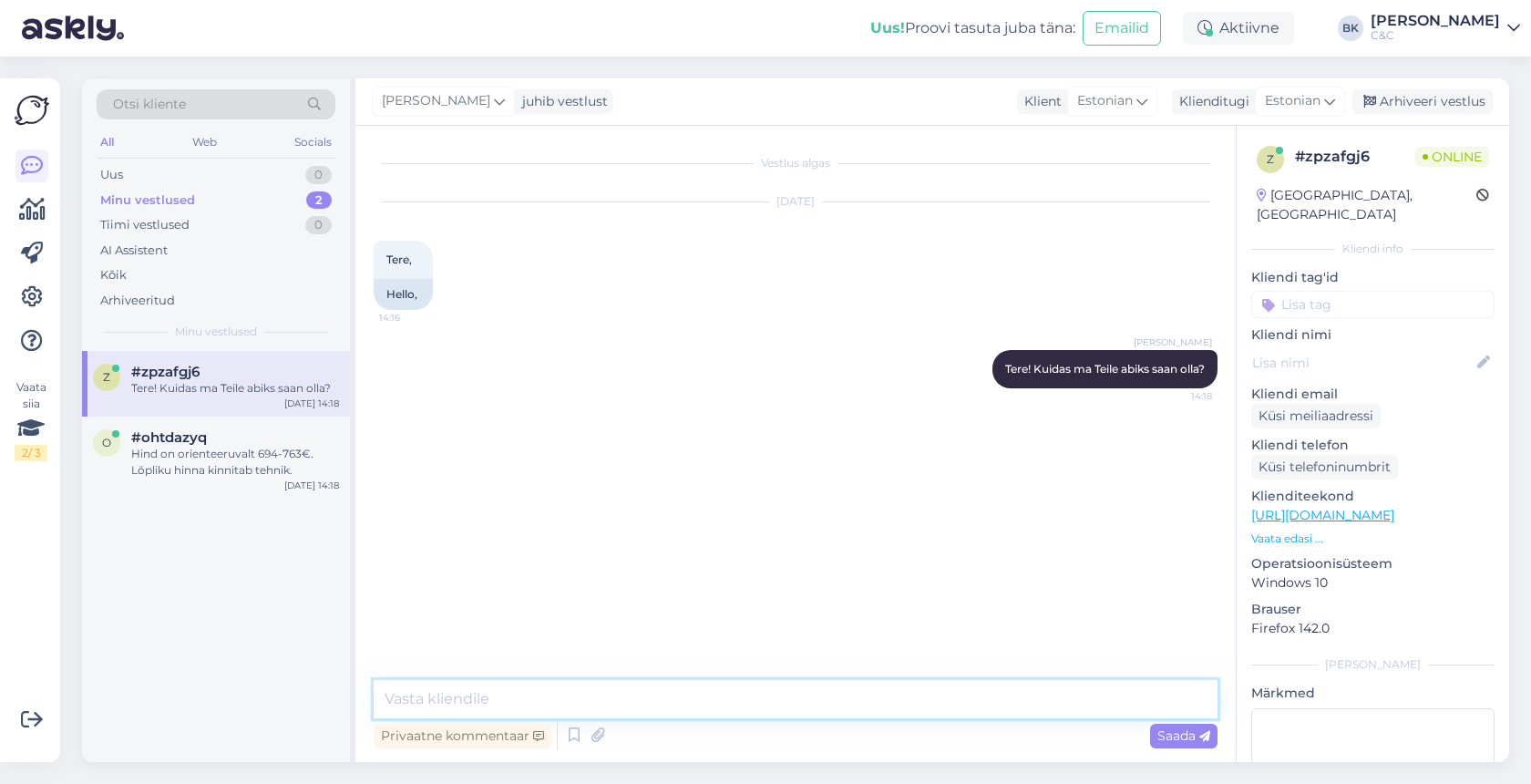
click at [765, 709] on textarea at bounding box center [796, 698] width 844 height 39
click at [218, 468] on div "Millest on mõjutatud hinna selline kõikumine?" at bounding box center [234, 461] width 208 height 33
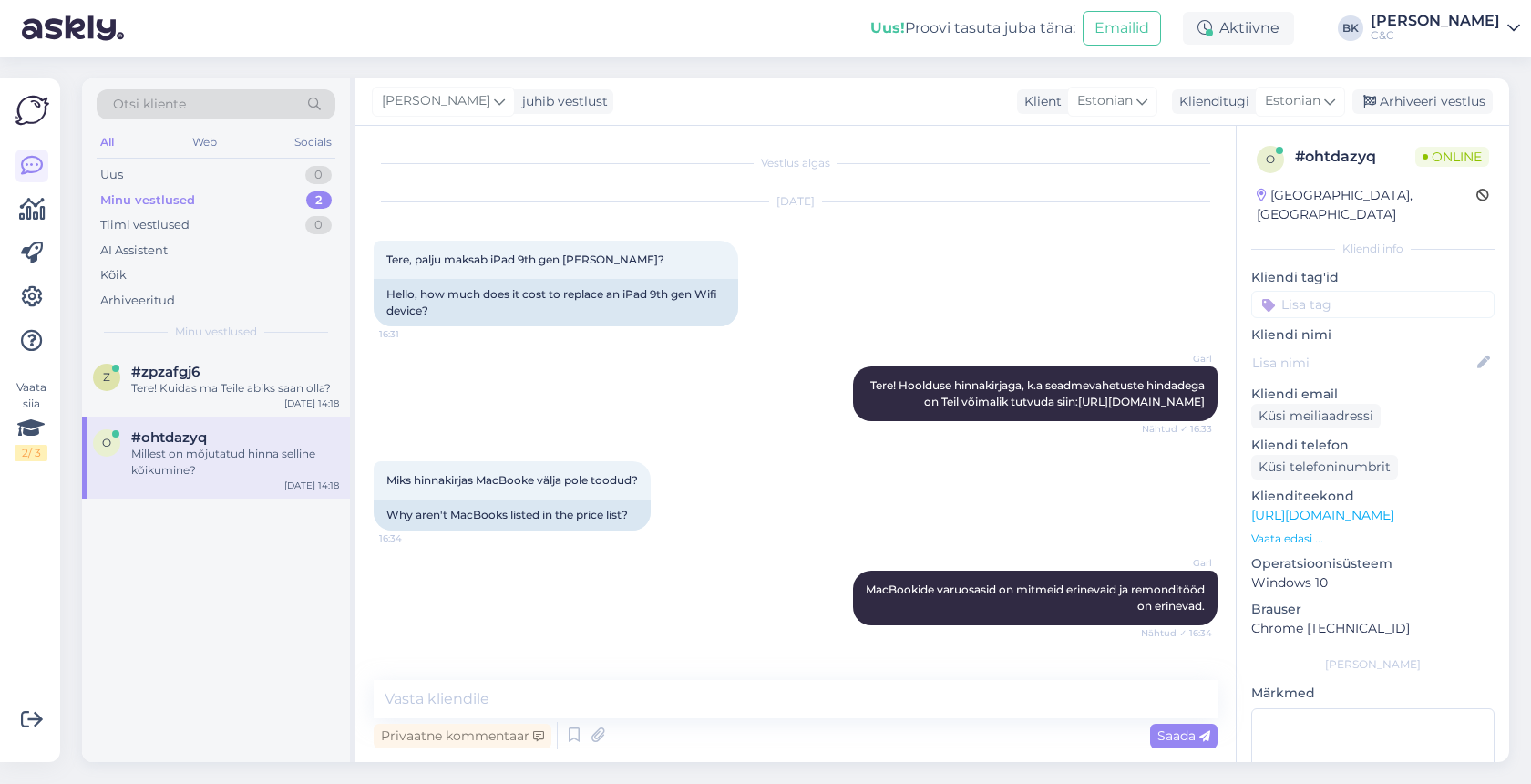
scroll to position [806, 0]
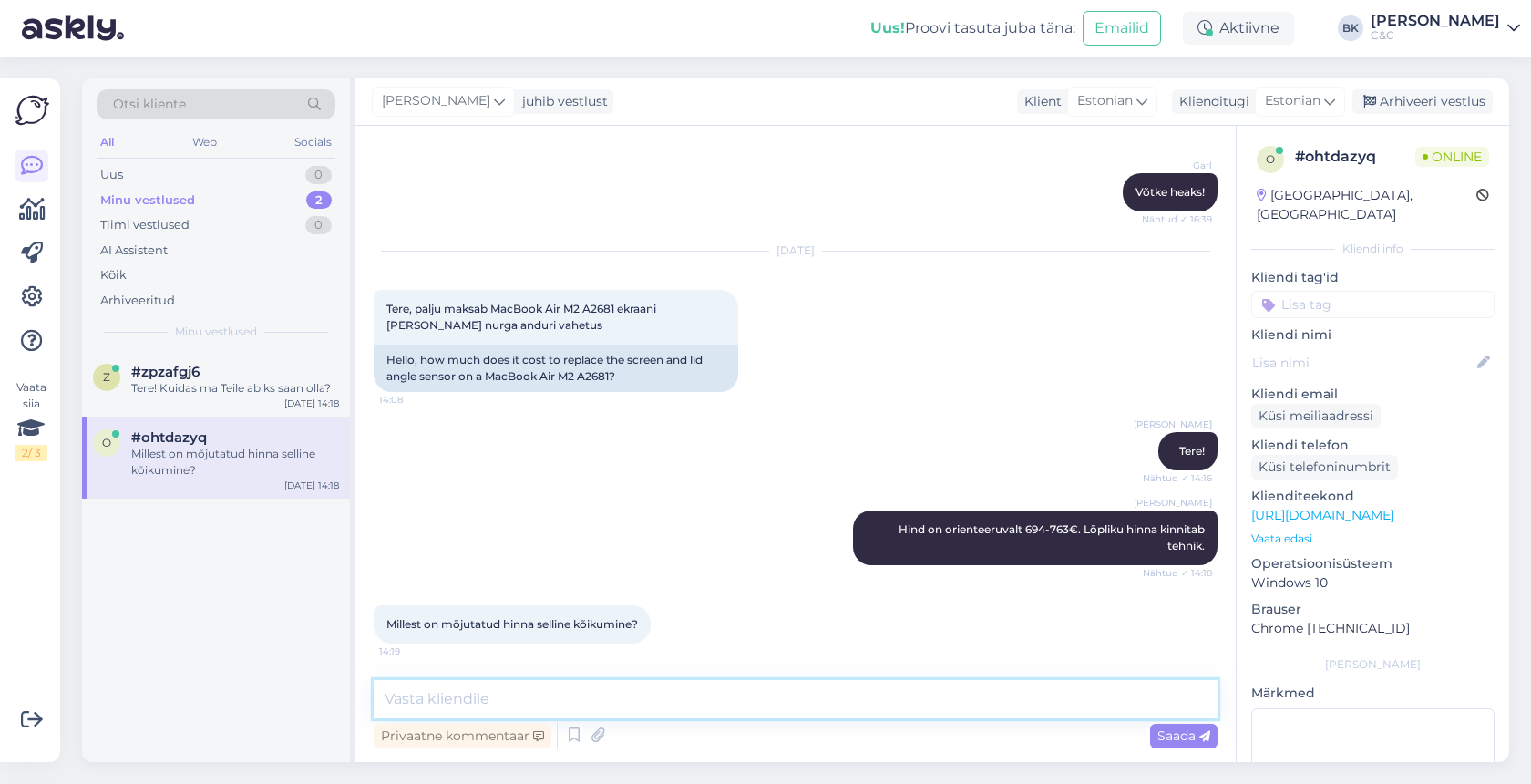
click at [524, 706] on textarea at bounding box center [796, 698] width 844 height 39
type textarea "S"
type textarea "See kõikumine tuleneb sellest, et mitme tolline arvutiekraan Teil on."
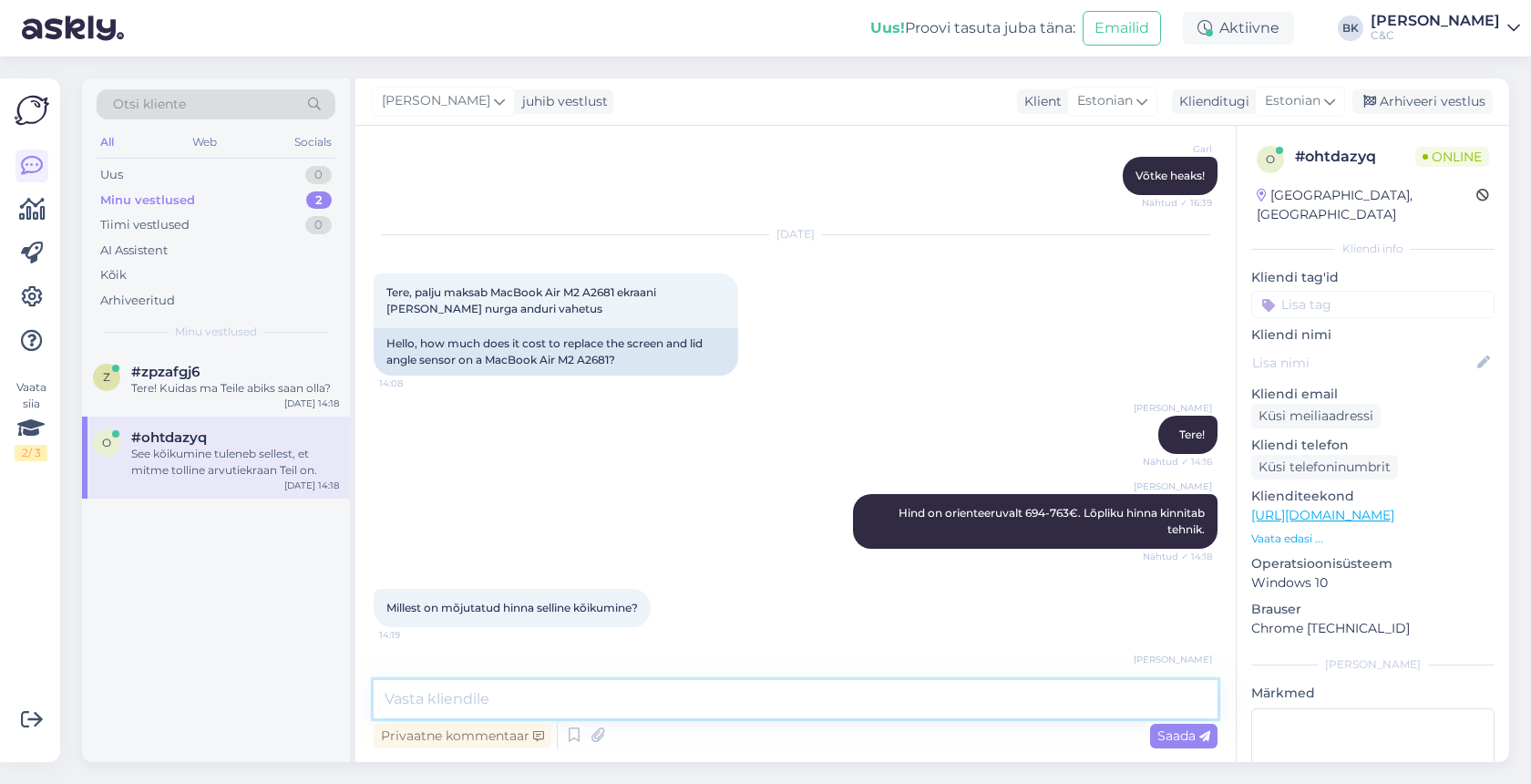
scroll to position [900, 0]
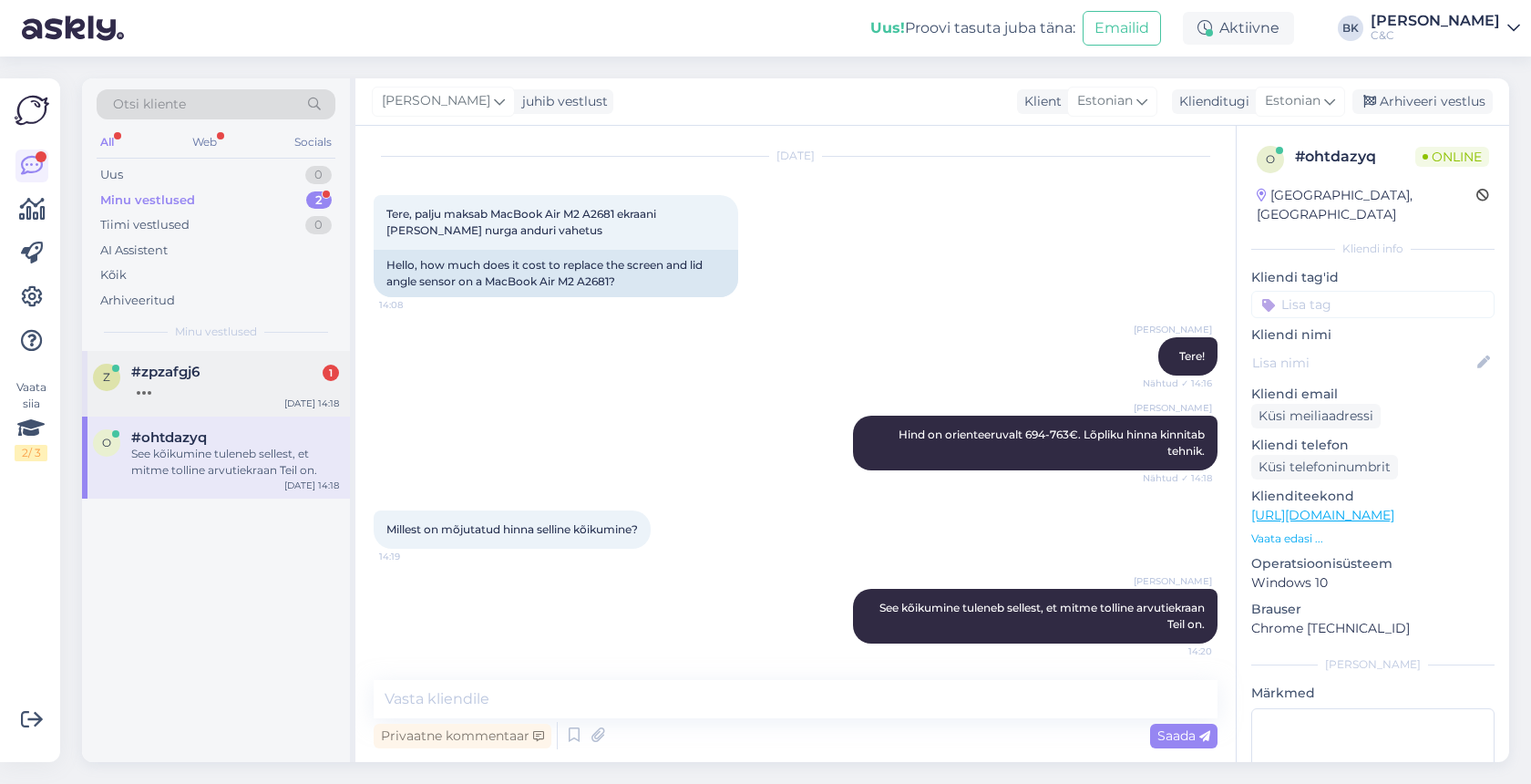
click at [227, 366] on div "#zpzafgj6 1" at bounding box center [234, 371] width 208 height 16
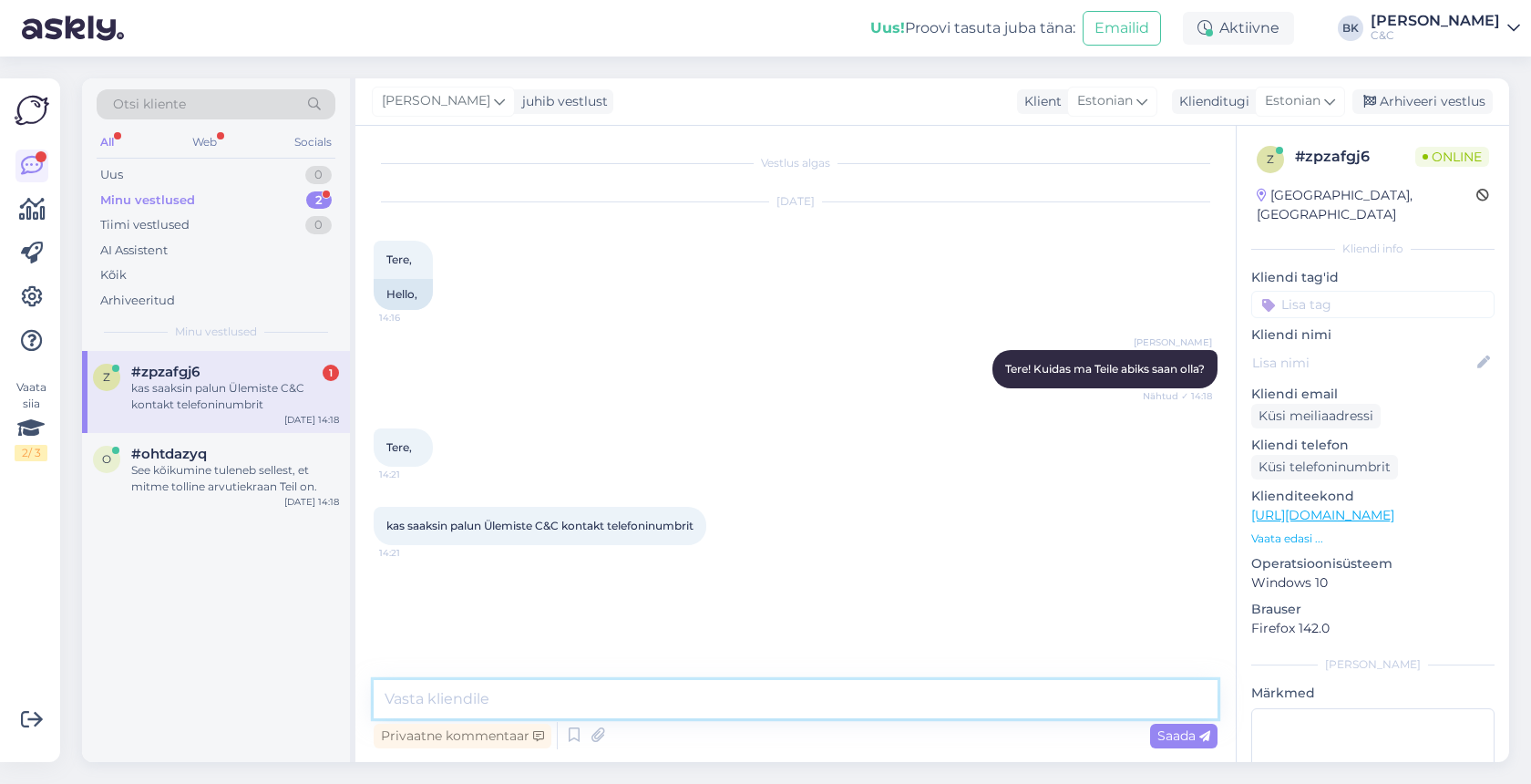
click at [546, 700] on textarea at bounding box center [796, 698] width 844 height 39
paste textarea "5688 0886"
click at [652, 692] on textarea "Ülemiste salongi telefoninumber on 5688 0886" at bounding box center [796, 698] width 844 height 39
type textarea "Ülemiste salongi telefoninumber on +372 5688 0886"
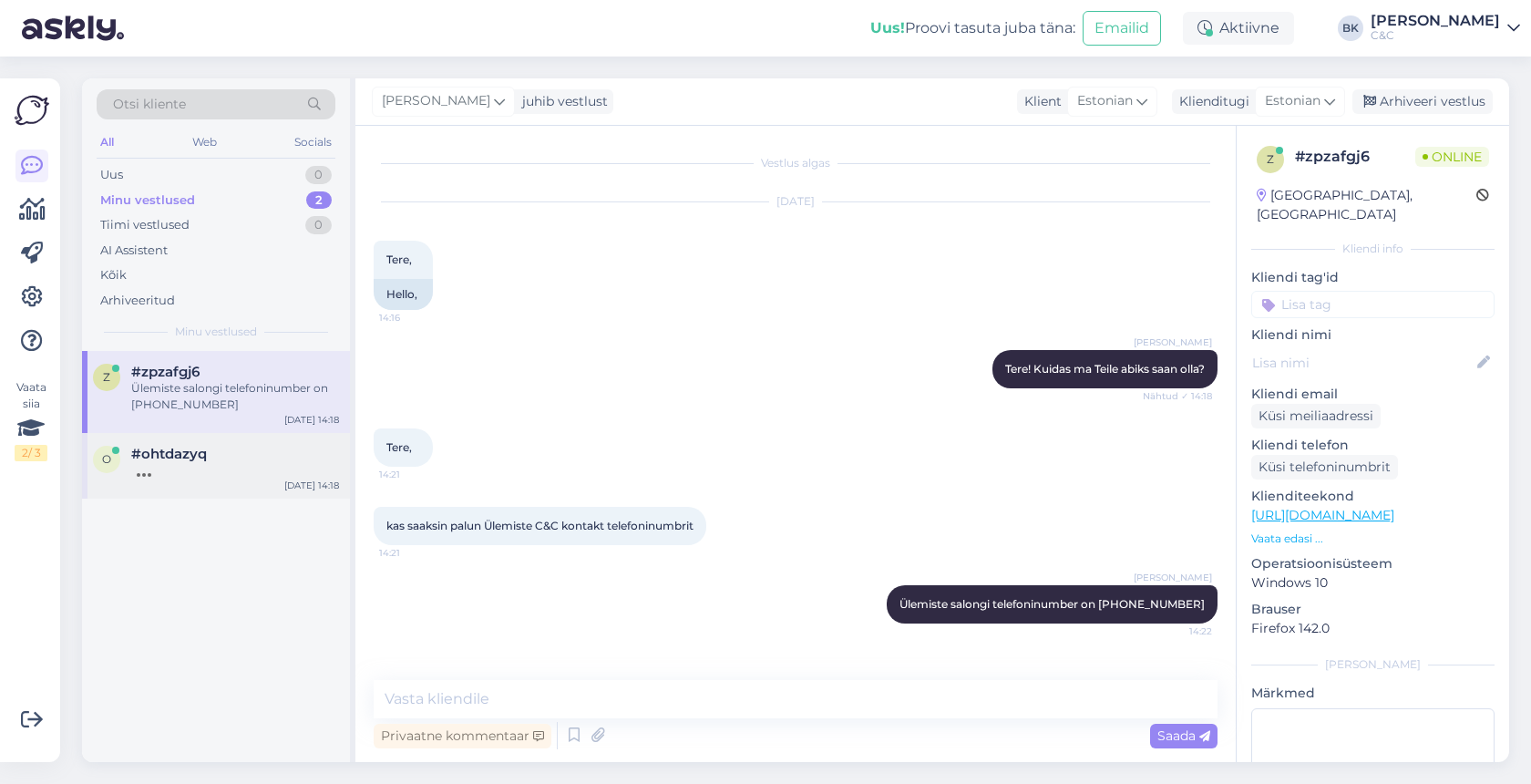
click at [282, 456] on div "#ohtdazyq" at bounding box center [234, 453] width 208 height 16
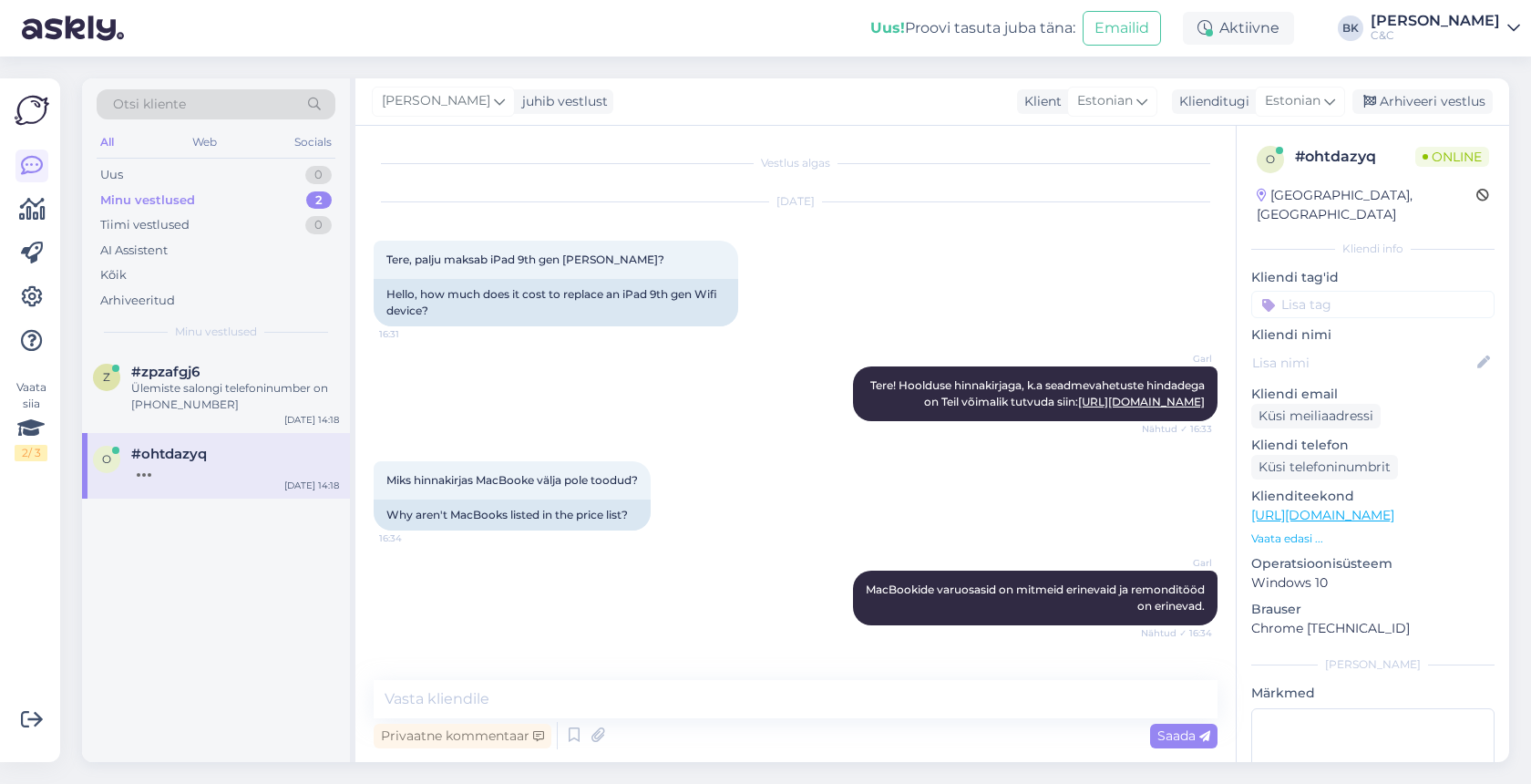
scroll to position [900, 0]
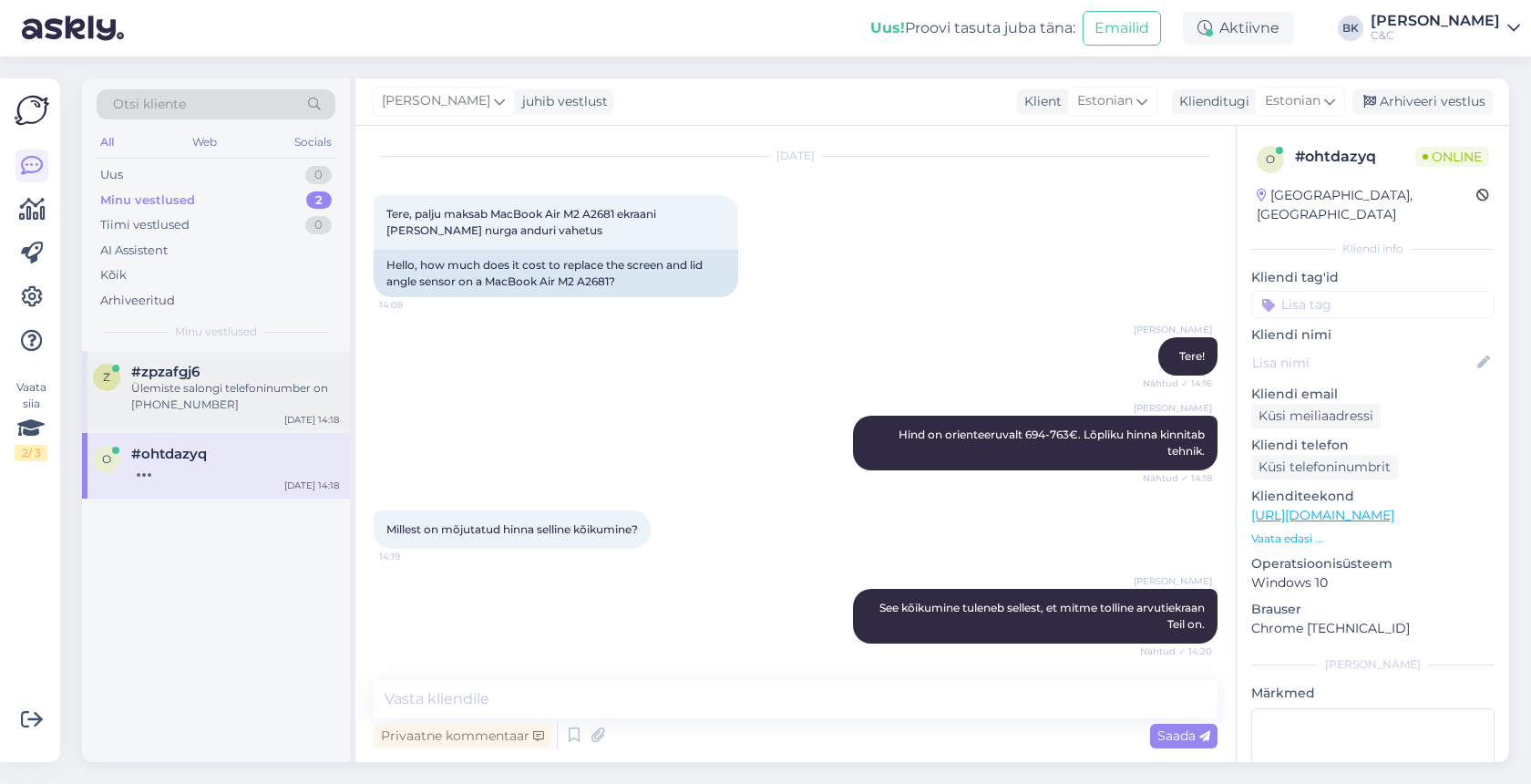
click at [214, 392] on div "Ülemiste salongi telefoninumber on +372 5688 0886" at bounding box center [234, 396] width 208 height 33
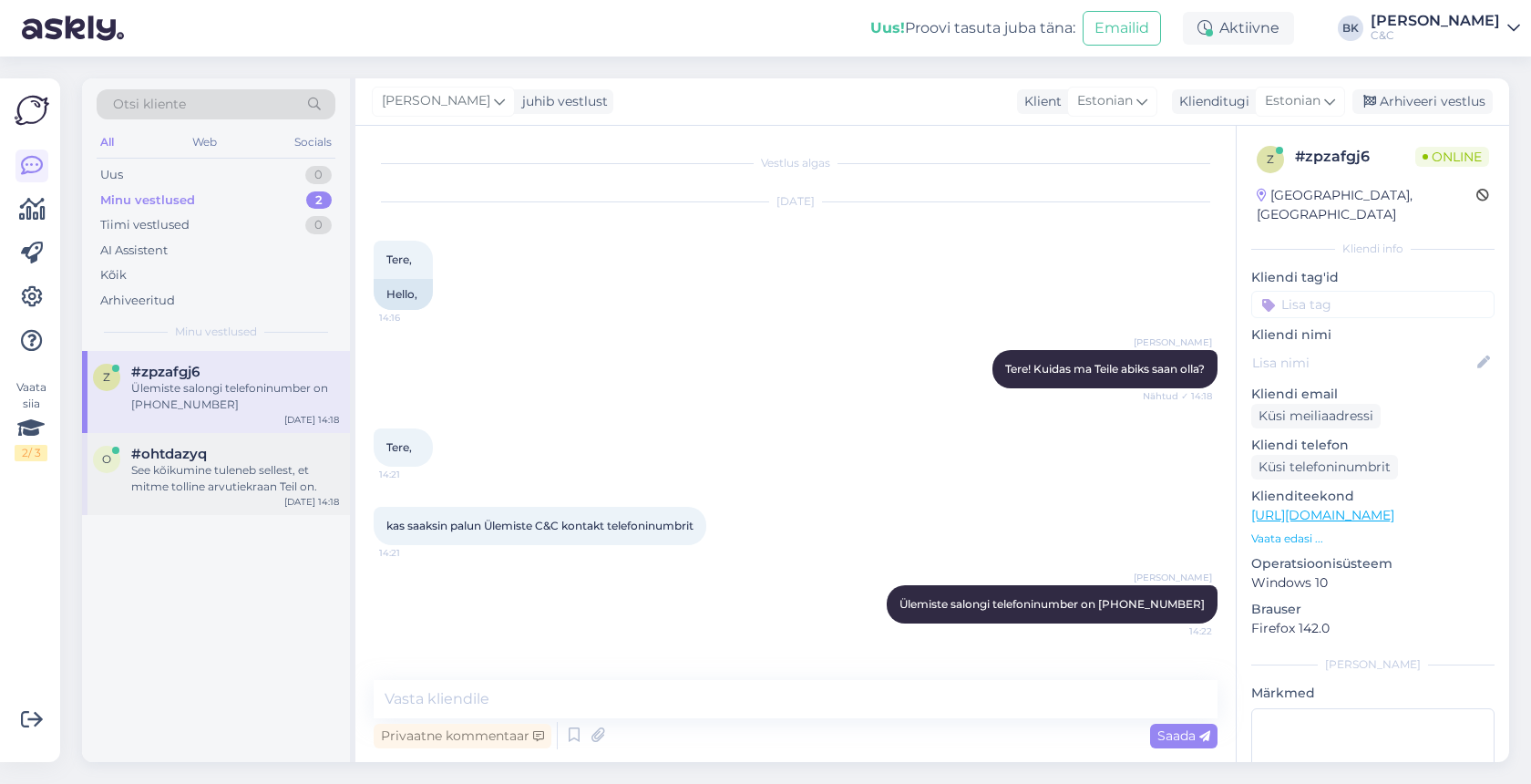
click at [216, 452] on div "#ohtdazyq" at bounding box center [234, 453] width 208 height 16
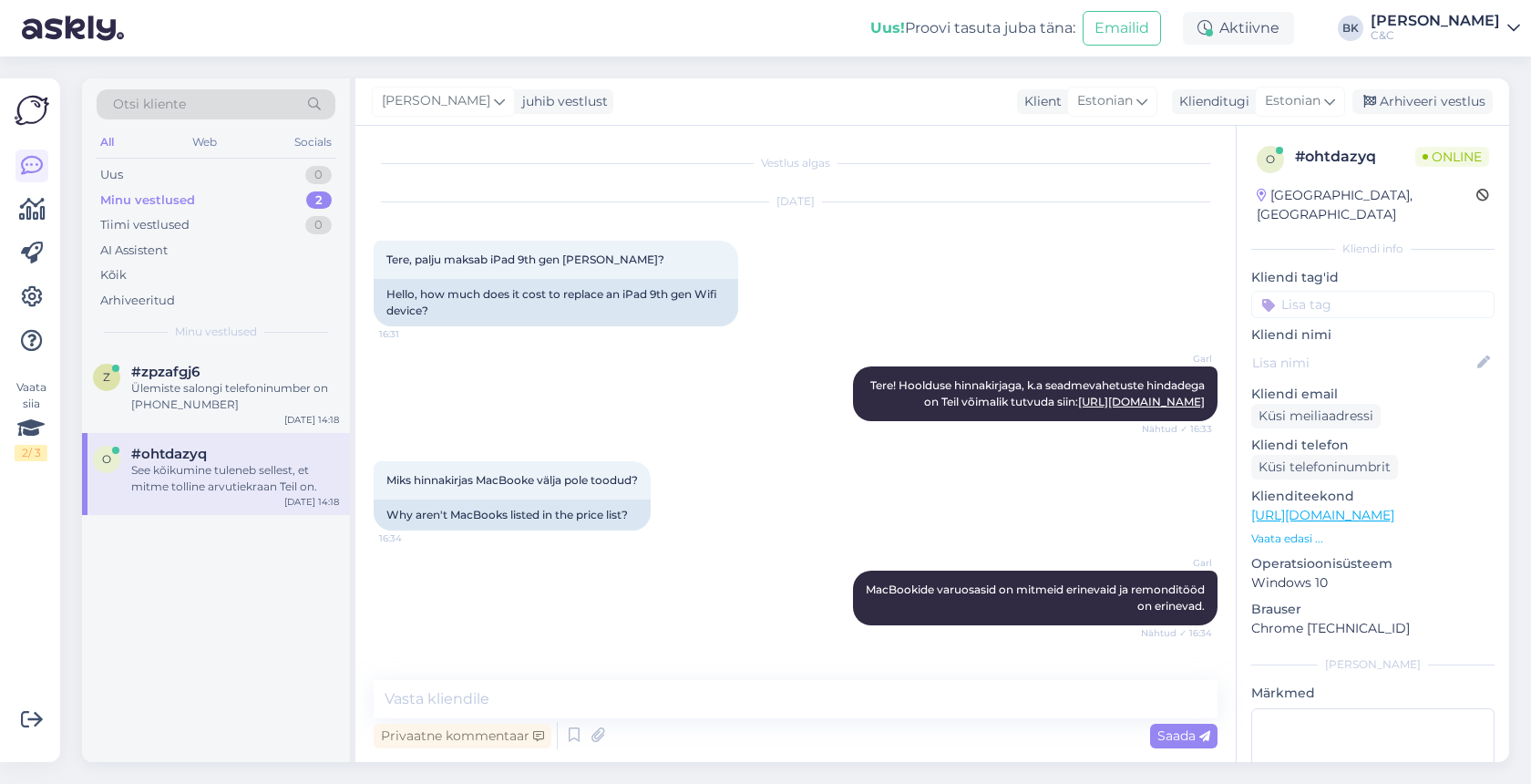
scroll to position [900, 0]
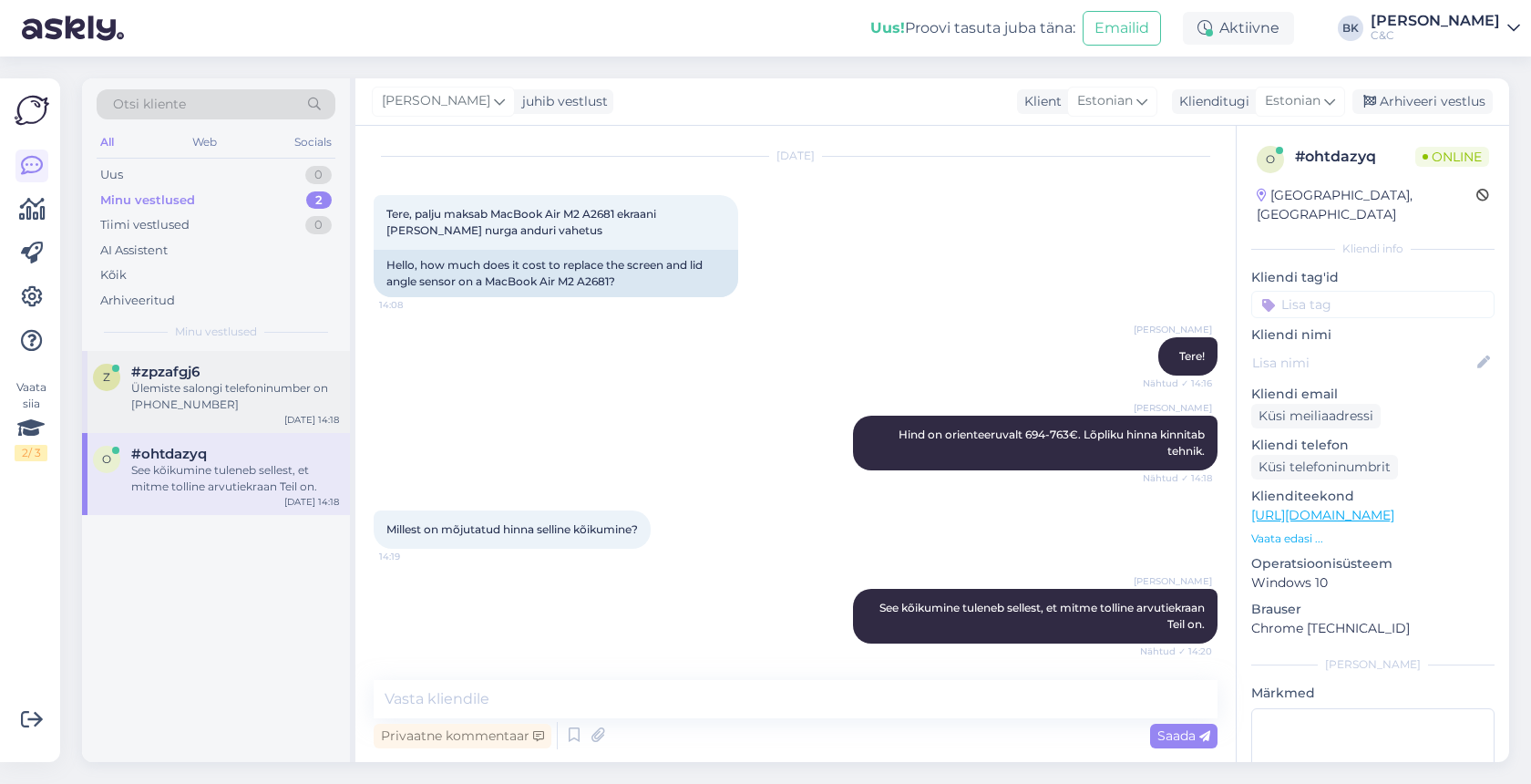
click at [199, 373] on span "#zpzafgj6" at bounding box center [165, 371] width 69 height 16
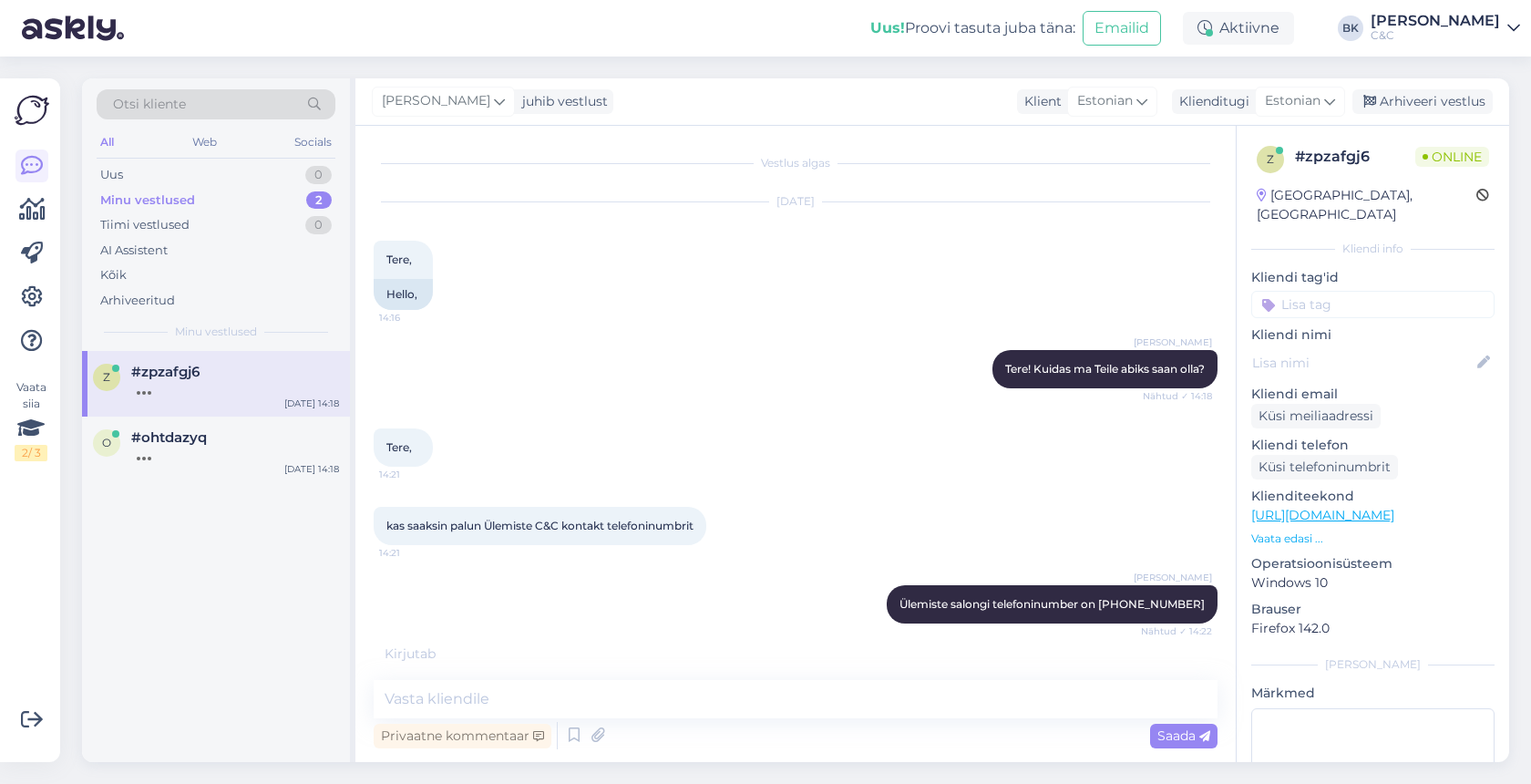
scroll to position [58, 0]
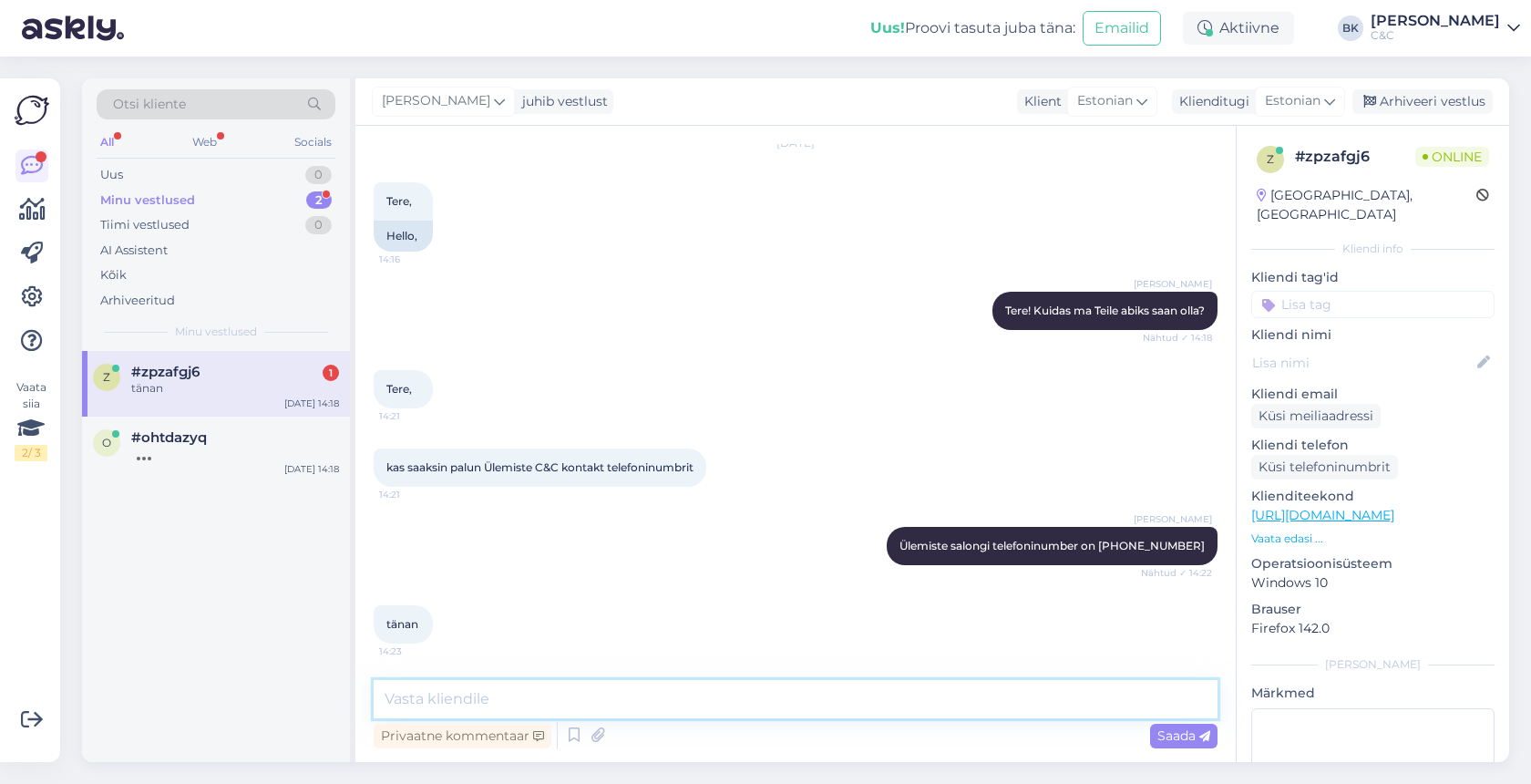
click at [405, 695] on textarea at bounding box center [796, 698] width 844 height 39
type textarea "Ikka, ilusat päeva!"
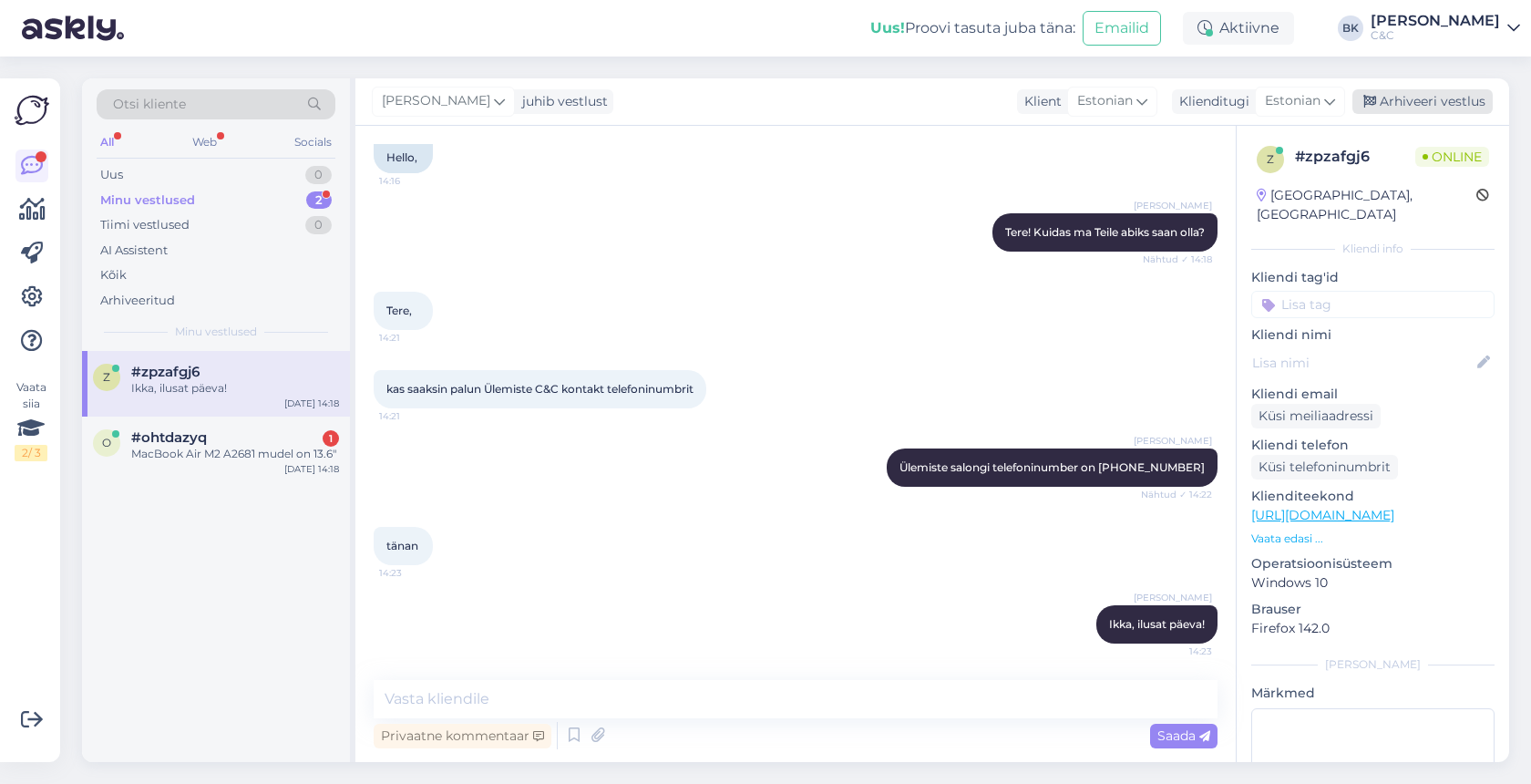
click at [1379, 105] on div "Arhiveeri vestlus" at bounding box center [1423, 102] width 140 height 24
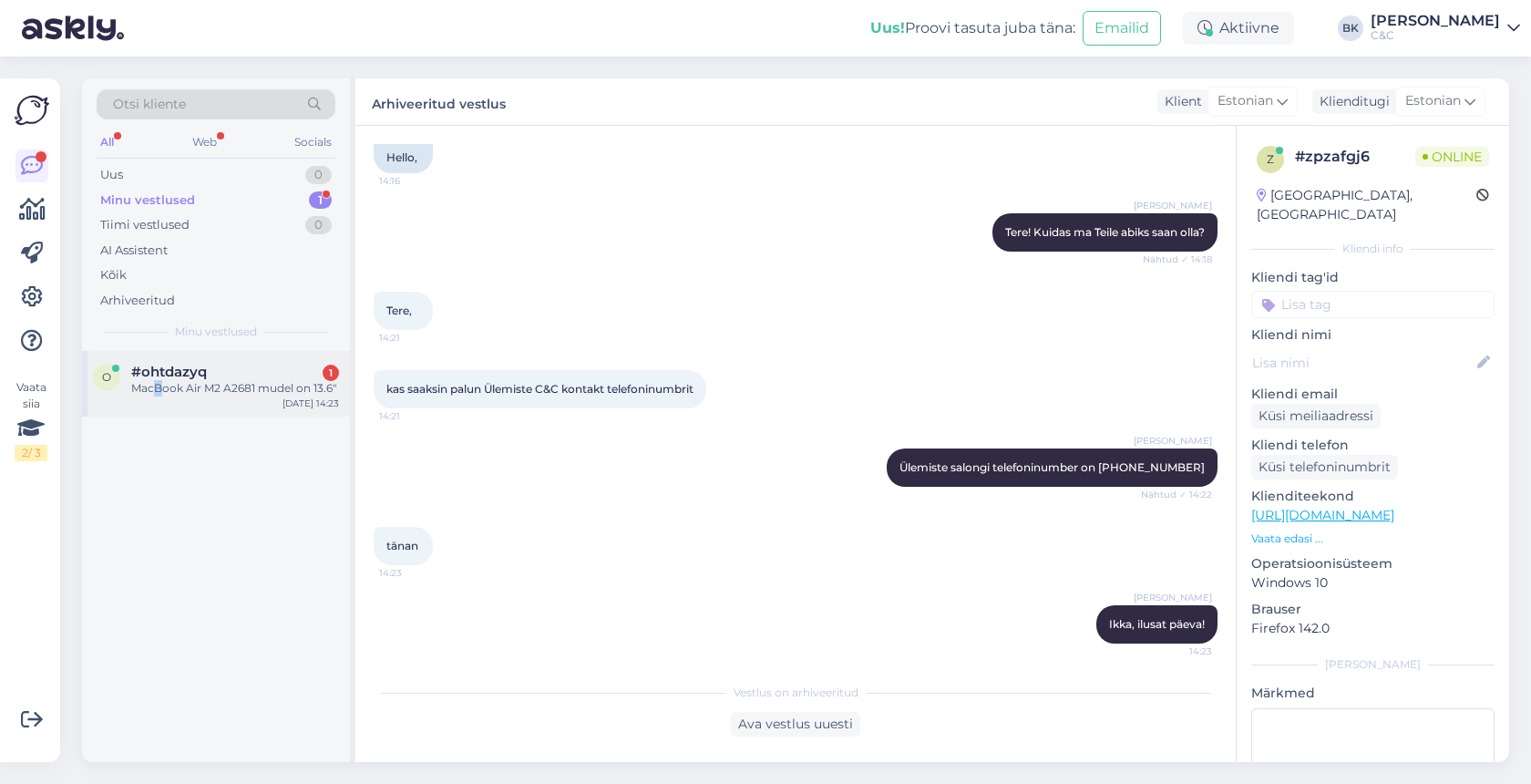
click at [158, 386] on div "MacBook Air M2 A2681 mudel on 13.6"" at bounding box center [234, 388] width 208 height 16
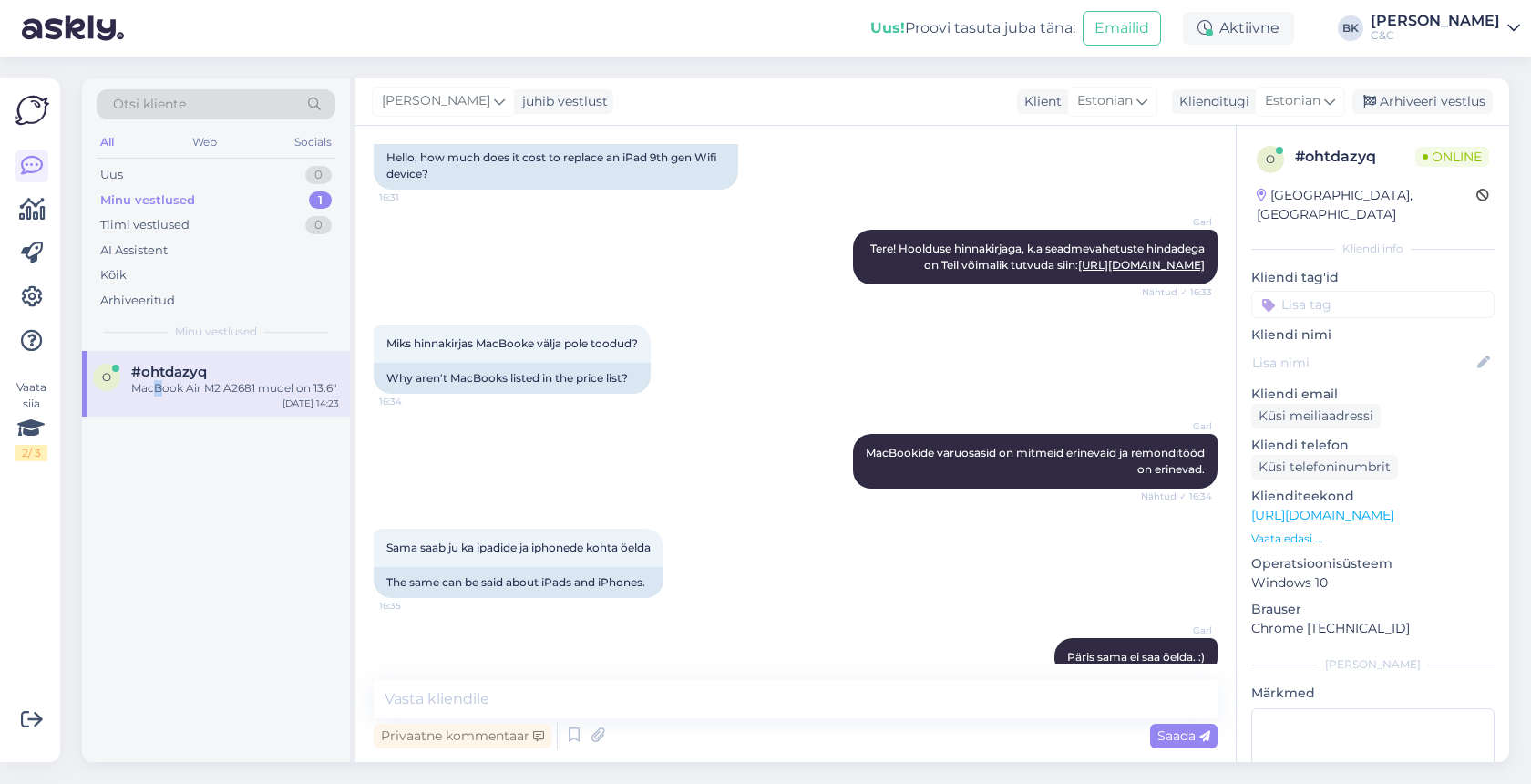
scroll to position [979, 0]
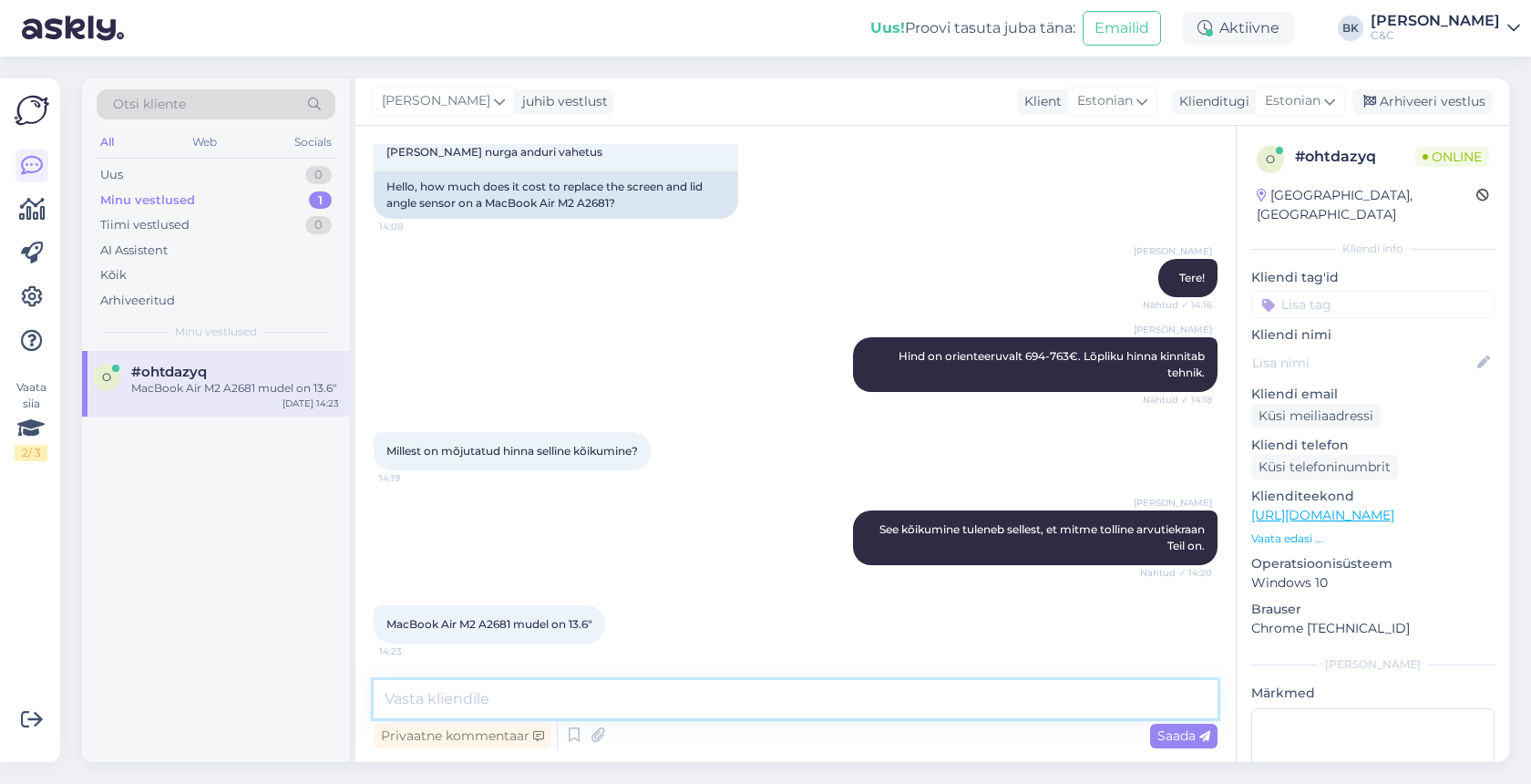
click at [711, 706] on textarea at bounding box center [796, 698] width 844 height 39
type textarea "s"
type textarea "Siis orienteeruvalt 694€."
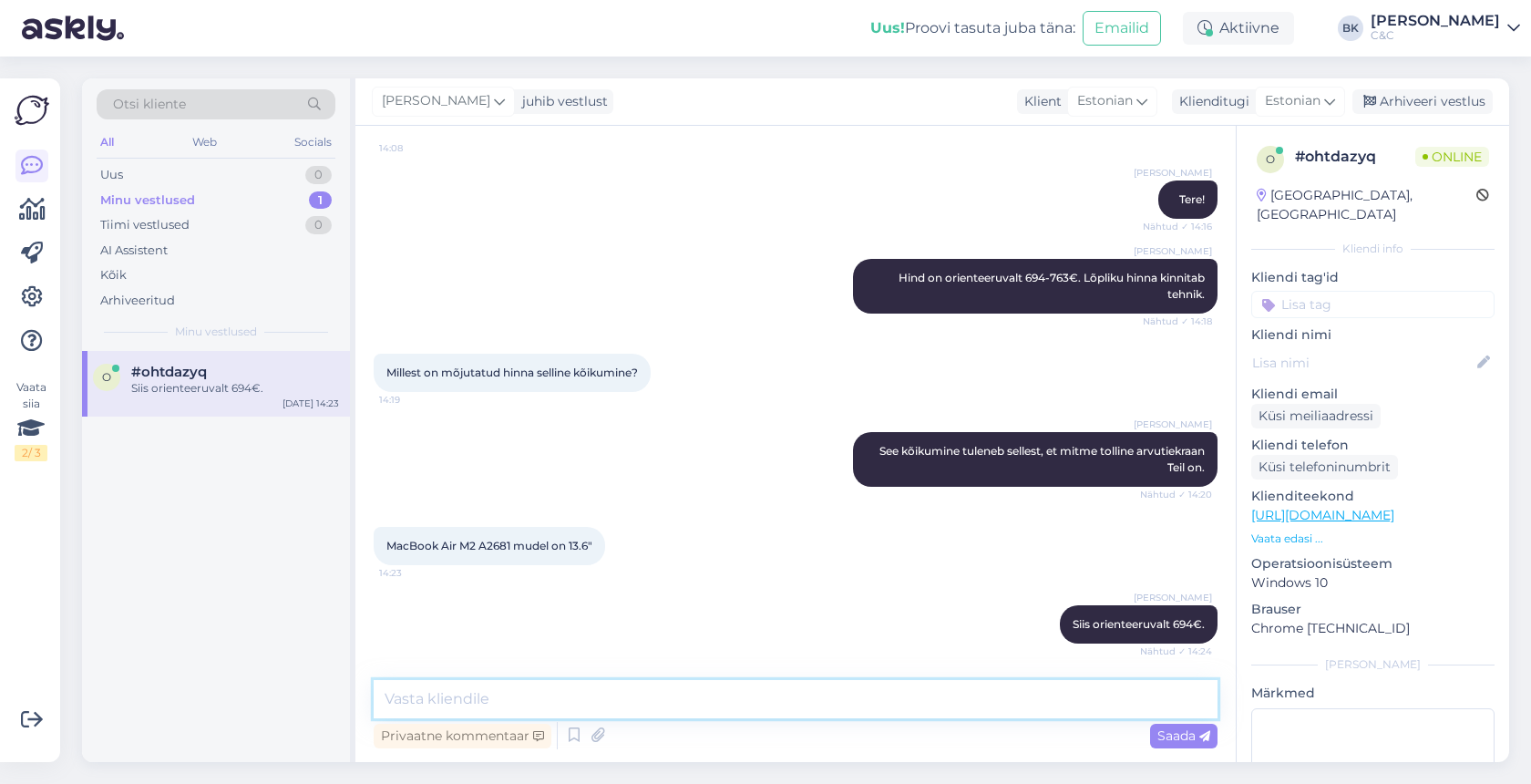
scroll to position [1152, 0]
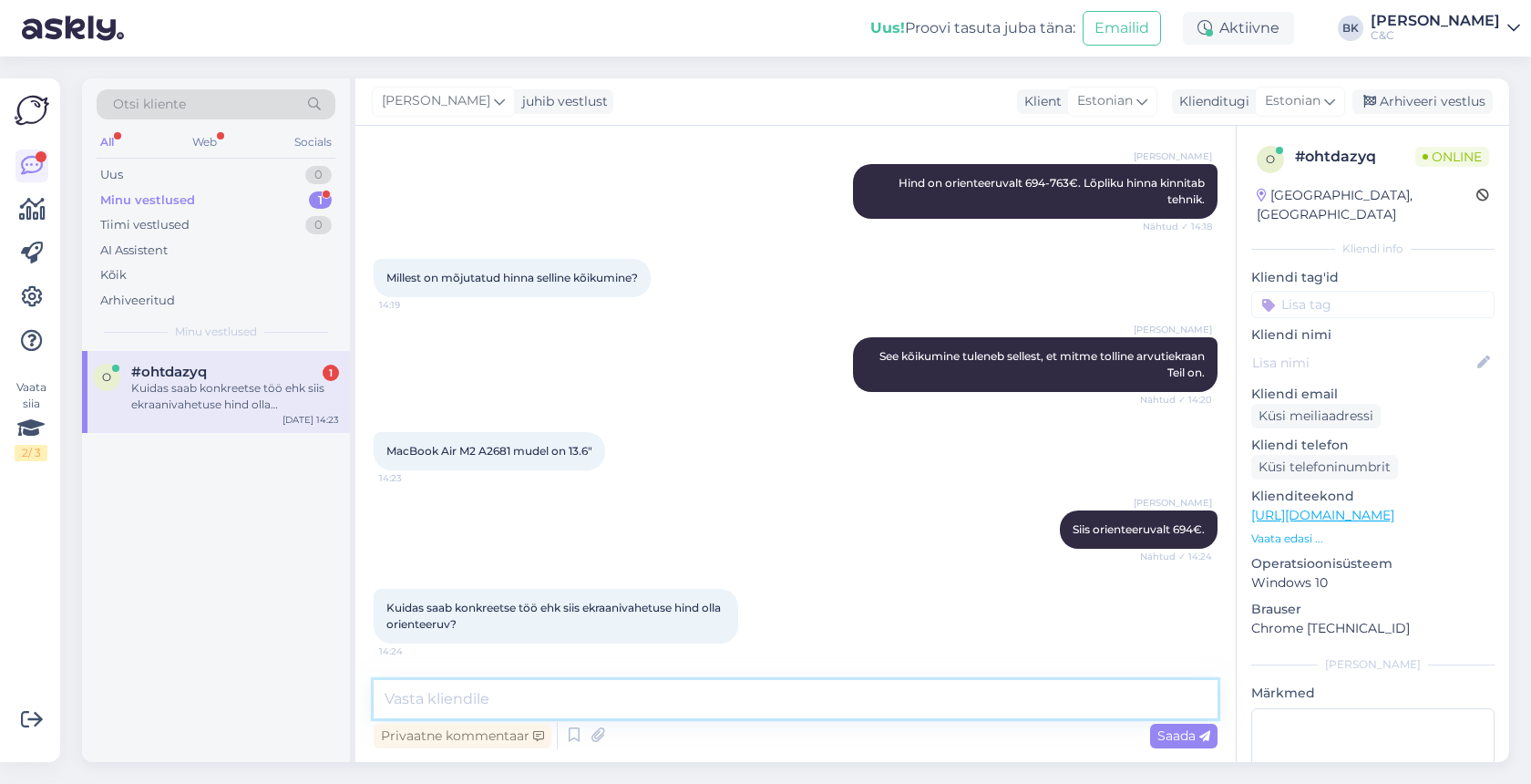
type textarea "S"
type textarea "K"
type textarea "Lõplik hind selgub peale seadme diagnostika teostamist."
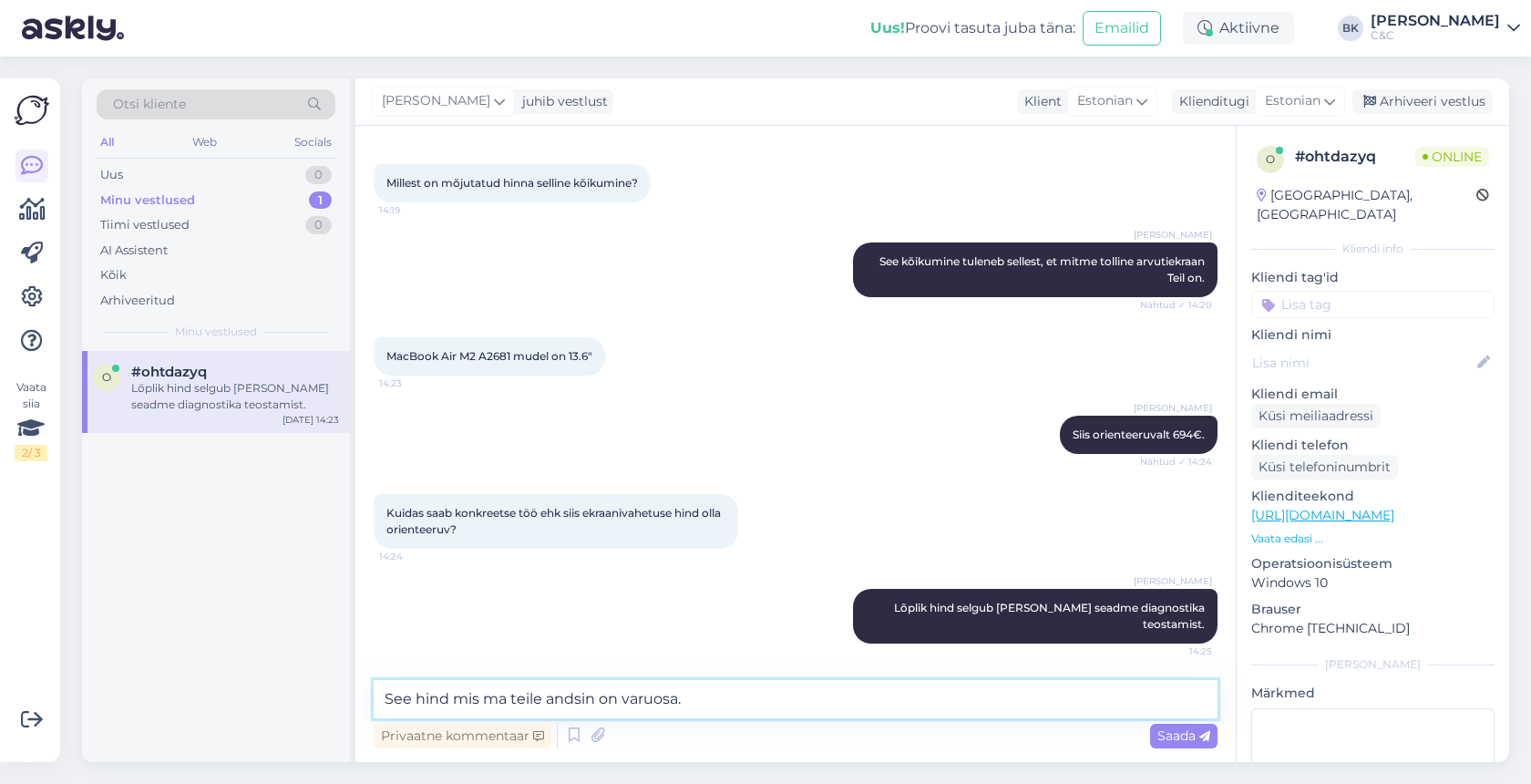
click at [701, 696] on textarea "See hind mis ma teile andsin on varuosa." at bounding box center [796, 698] width 844 height 39
click at [499, 697] on textarea "See hind mis ma teile andsin on varuosa." at bounding box center [796, 698] width 844 height 39
click at [517, 698] on textarea "See hind mis ma teile andsin on varuosa." at bounding box center [796, 698] width 844 height 39
click at [756, 697] on textarea "See hind mis ma Teile andsin on varuosa." at bounding box center [796, 698] width 844 height 39
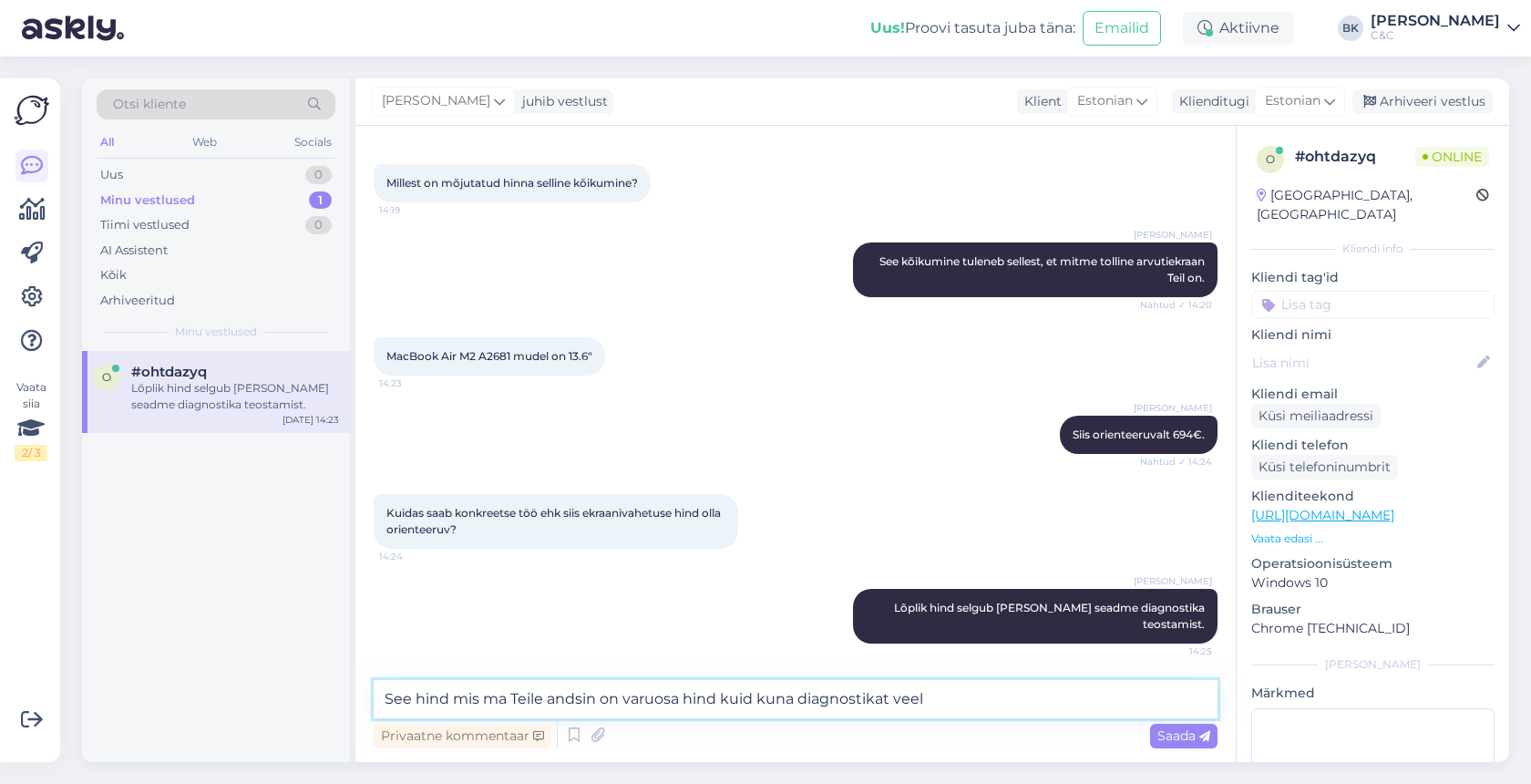
type textarea "See hind mis ma Teile andsin on varuosa hind kuid kuna diagnostikat veel o"
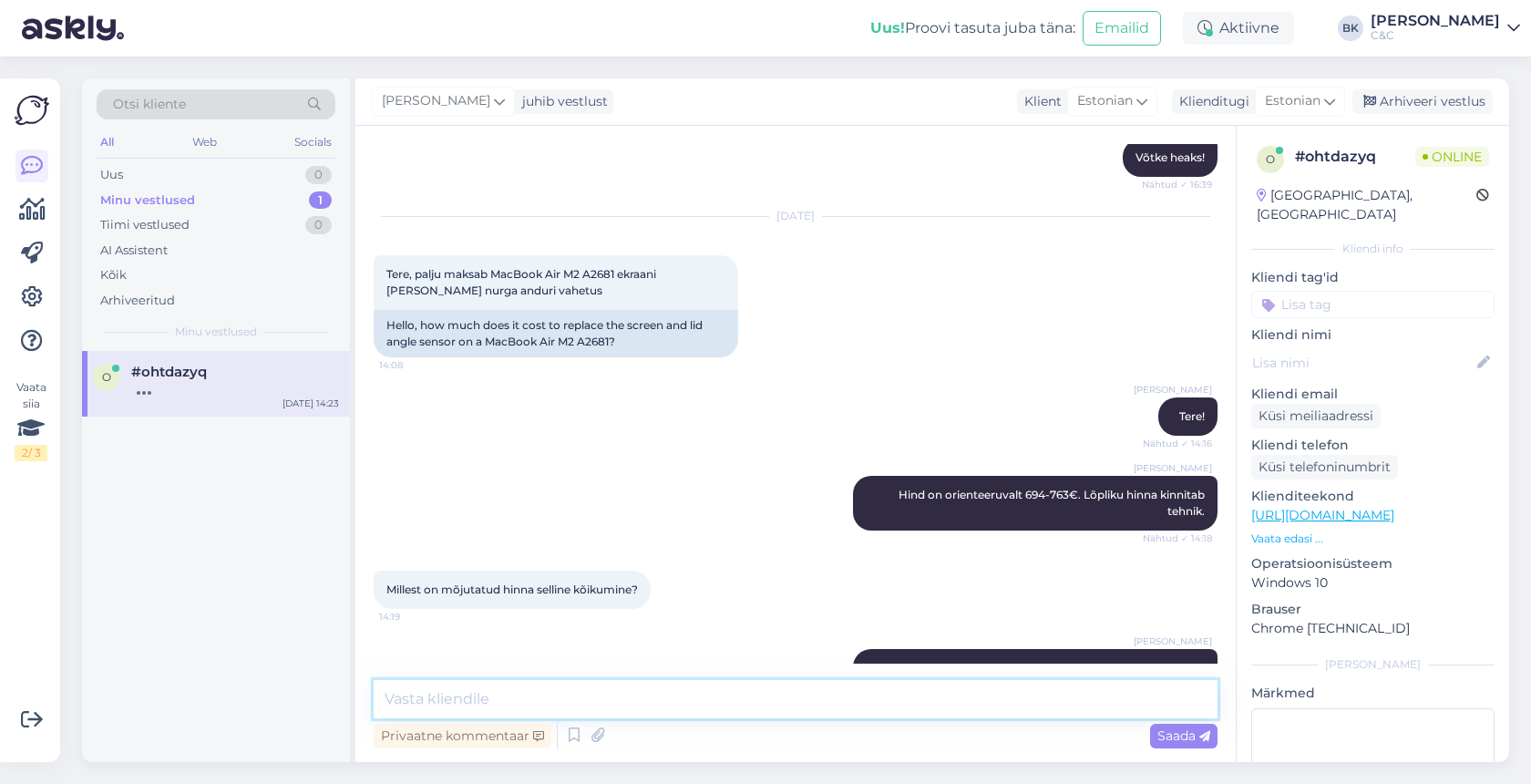
scroll to position [1325, 0]
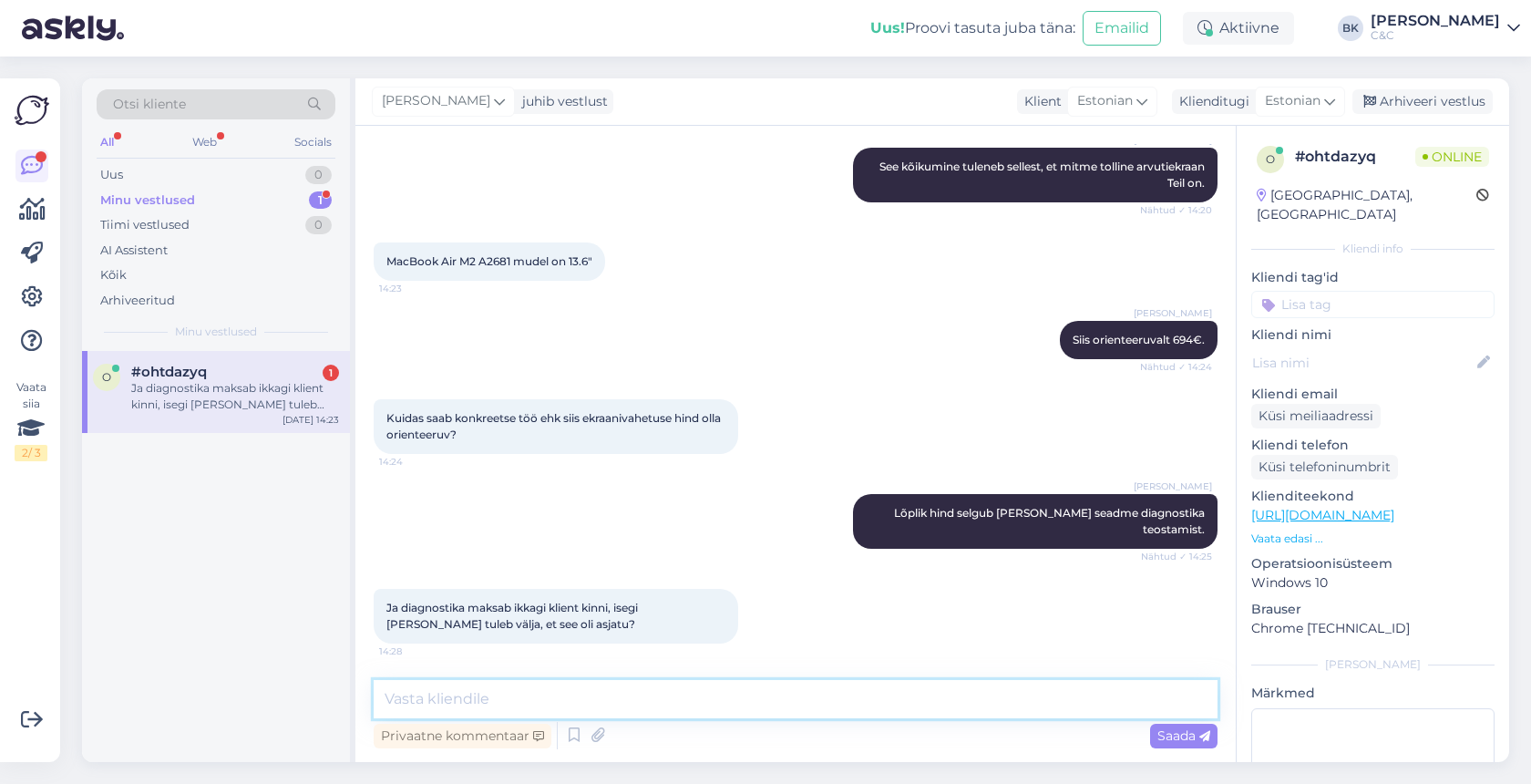
click at [657, 699] on textarea at bounding box center [796, 698] width 844 height 39
type textarea "D"
click at [452, 696] on textarea "Remondi pakkumisest loobumisel rakendub diagnostika tasu 29€." at bounding box center [796, 698] width 844 height 39
click at [799, 699] on textarea "Remondipakkumisest loobumisel rakendub diagnostika tasu 29€." at bounding box center [796, 698] width 844 height 39
click at [889, 702] on textarea "Remondipakkumisest loobumisel rakendub diagnostikatasu 29€." at bounding box center [796, 698] width 844 height 39
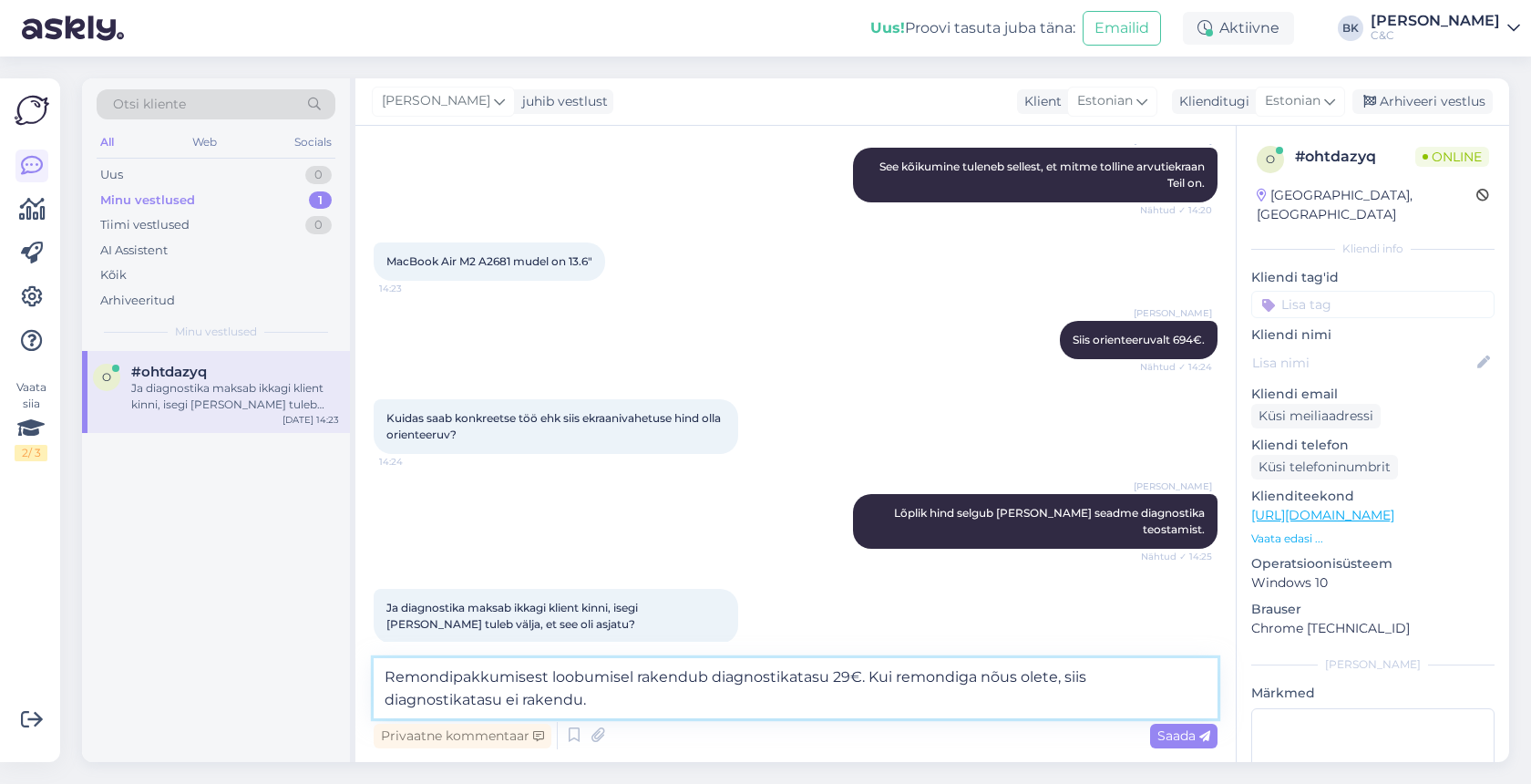
click at [930, 667] on textarea "Remondipakkumisest loobumisel rakendub diagnostikatasu 29€. Kui remondiga nõus …" at bounding box center [796, 688] width 844 height 60
click at [928, 668] on textarea "Remondipakkumisest loobumisel rakendub diagnostikatasu 29€. Kui remondiga nõus …" at bounding box center [796, 688] width 844 height 60
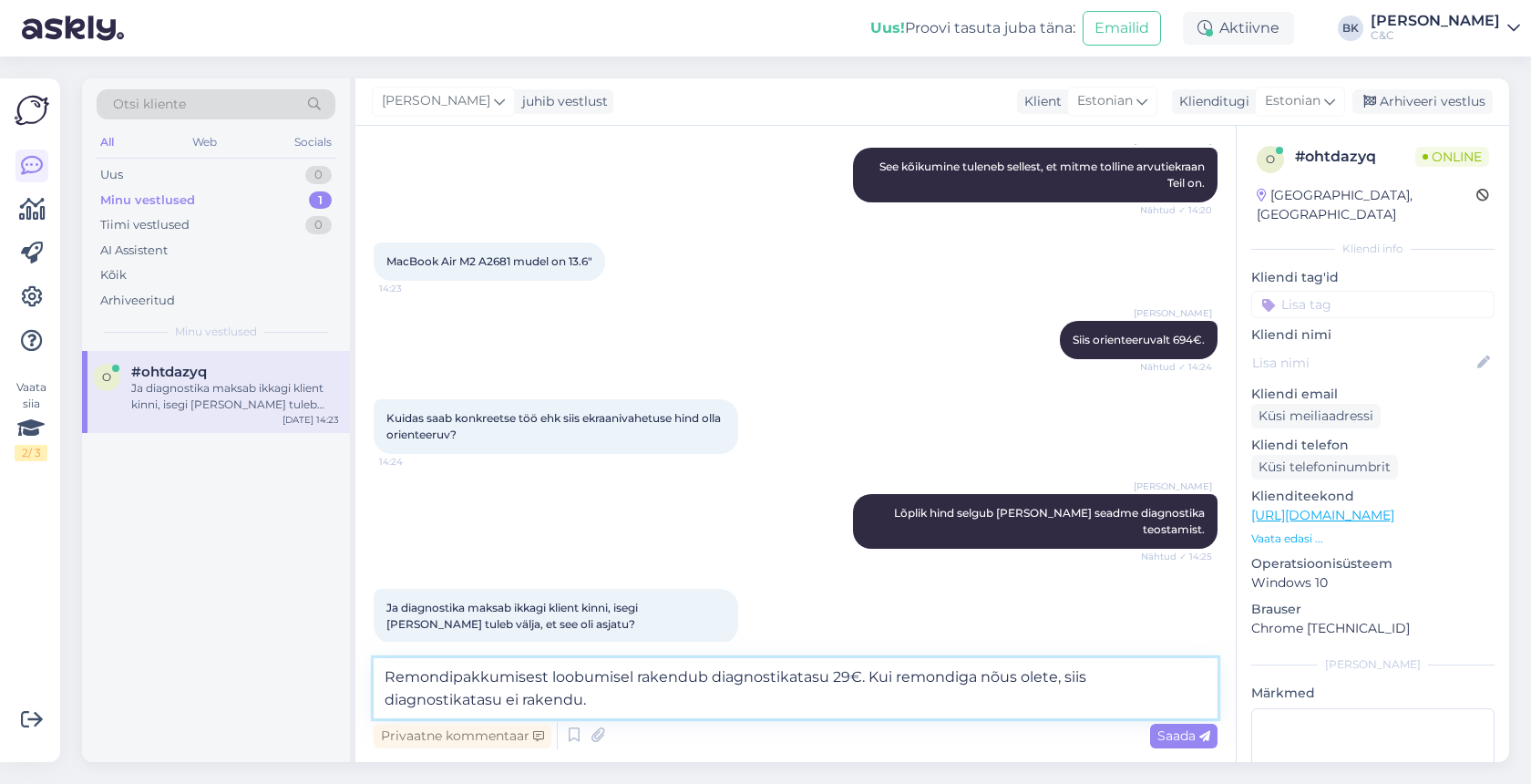
click at [928, 668] on textarea "Remondipakkumisest loobumisel rakendub diagnostikatasu 29€. Kui remondiga nõus …" at bounding box center [796, 688] width 844 height 60
click at [922, 673] on textarea "Remondipakkumisest loobumisel rakendub diagnostikatasu 29€. Kui remondiga nõus …" at bounding box center [796, 688] width 844 height 60
click at [1007, 679] on textarea "Remondipakkumisest loobumisel rakendub diagnostikatasu 29€. Kui olete remondiga…" at bounding box center [796, 688] width 844 height 60
click at [1010, 672] on textarea "Remondipakkumisest loobumisel rakendub diagnostikatasu 29€. Kui olete remondiga…" at bounding box center [796, 688] width 844 height 60
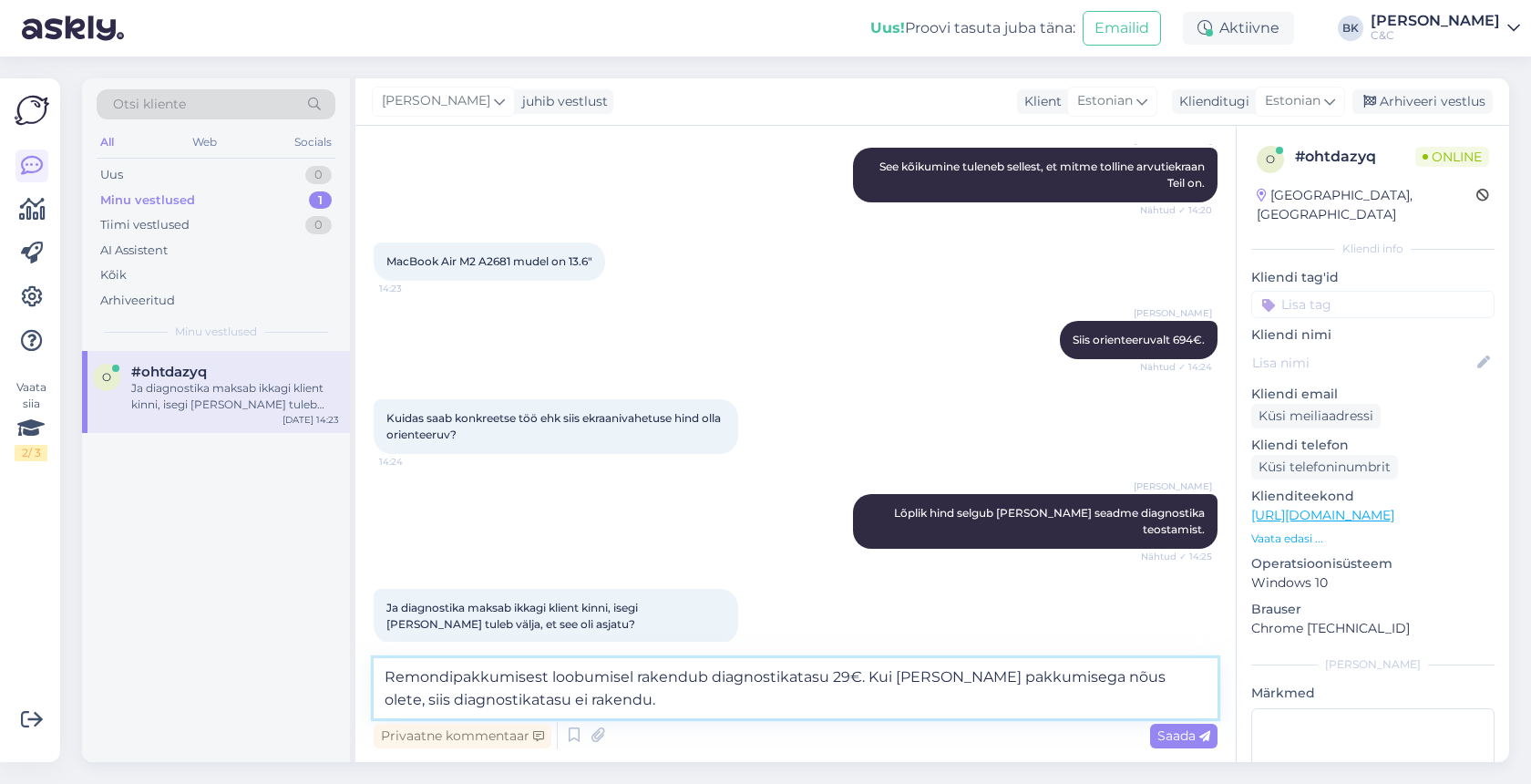
click at [1029, 696] on textarea "Remondipakkumisest loobumisel rakendub diagnostikatasu 29€. Kui olete remondi p…" at bounding box center [796, 688] width 844 height 60
click at [1001, 677] on textarea "Remondipakkumisest loobumisel rakendub diagnostikatasu 29€. Kui olete remondi p…" at bounding box center [796, 688] width 844 height 60
click at [1158, 676] on textarea "Remondipakkumisest loobumisel rakendub diagnostikatasu 29€. Kui olete remondipa…" at bounding box center [796, 688] width 844 height 60
type textarea "Remondipakkumisest loobumisel rakendub diagnostikatasu 29€. Kui olete remondipa…"
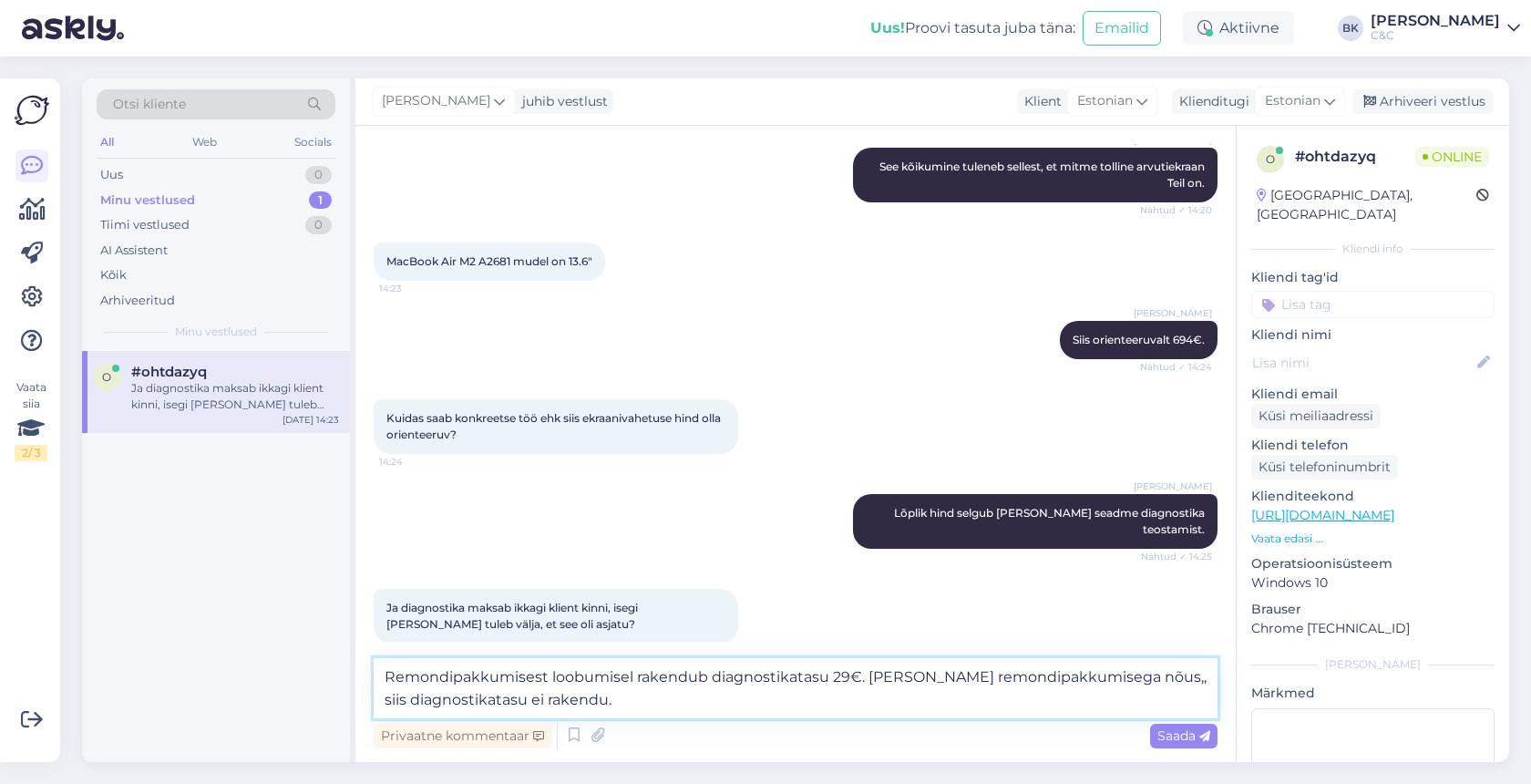
click at [1071, 698] on textarea "Remondipakkumisest loobumisel rakendub diagnostikatasu 29€. Kui olete remondipa…" at bounding box center [796, 688] width 844 height 60
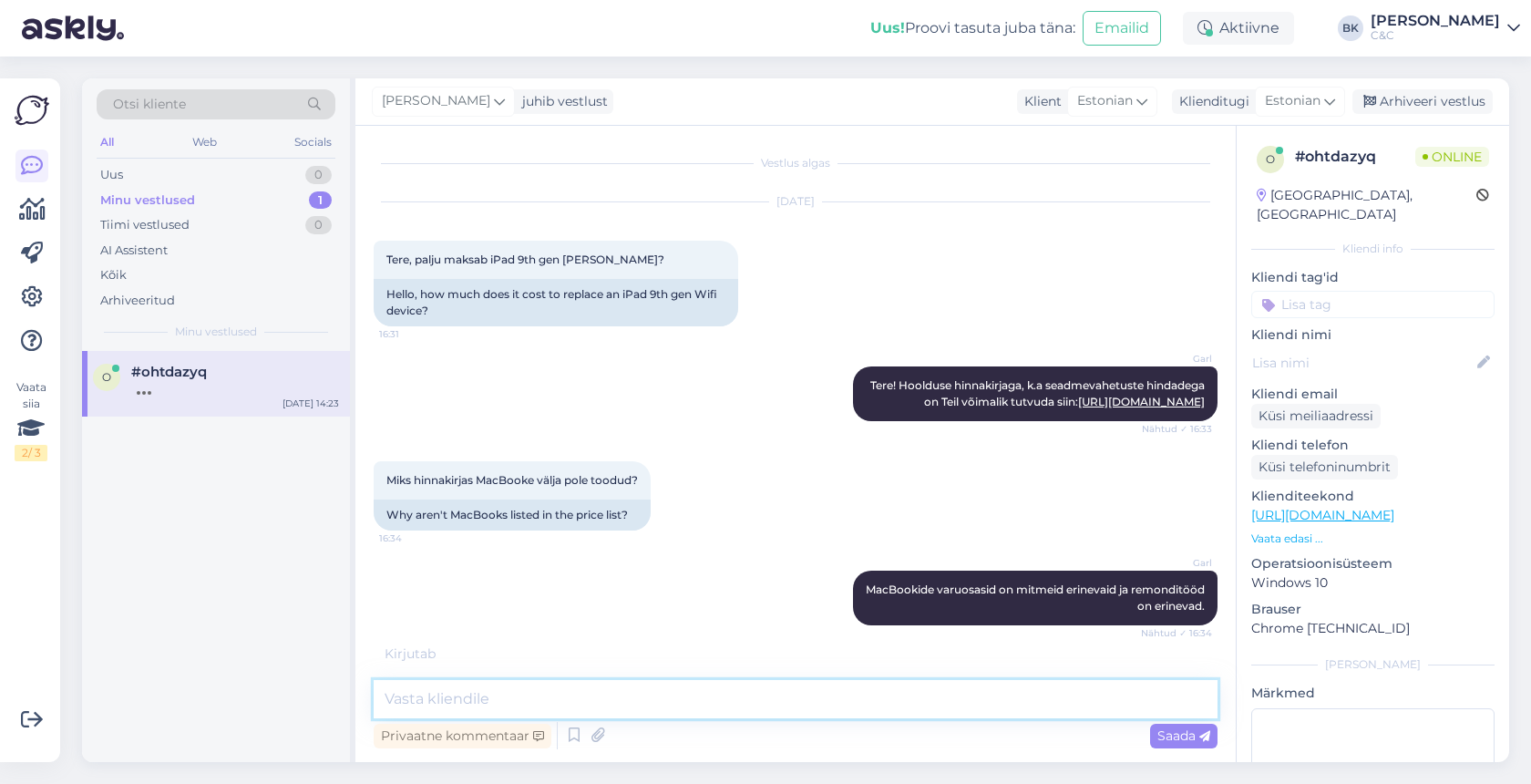
scroll to position [1514, 0]
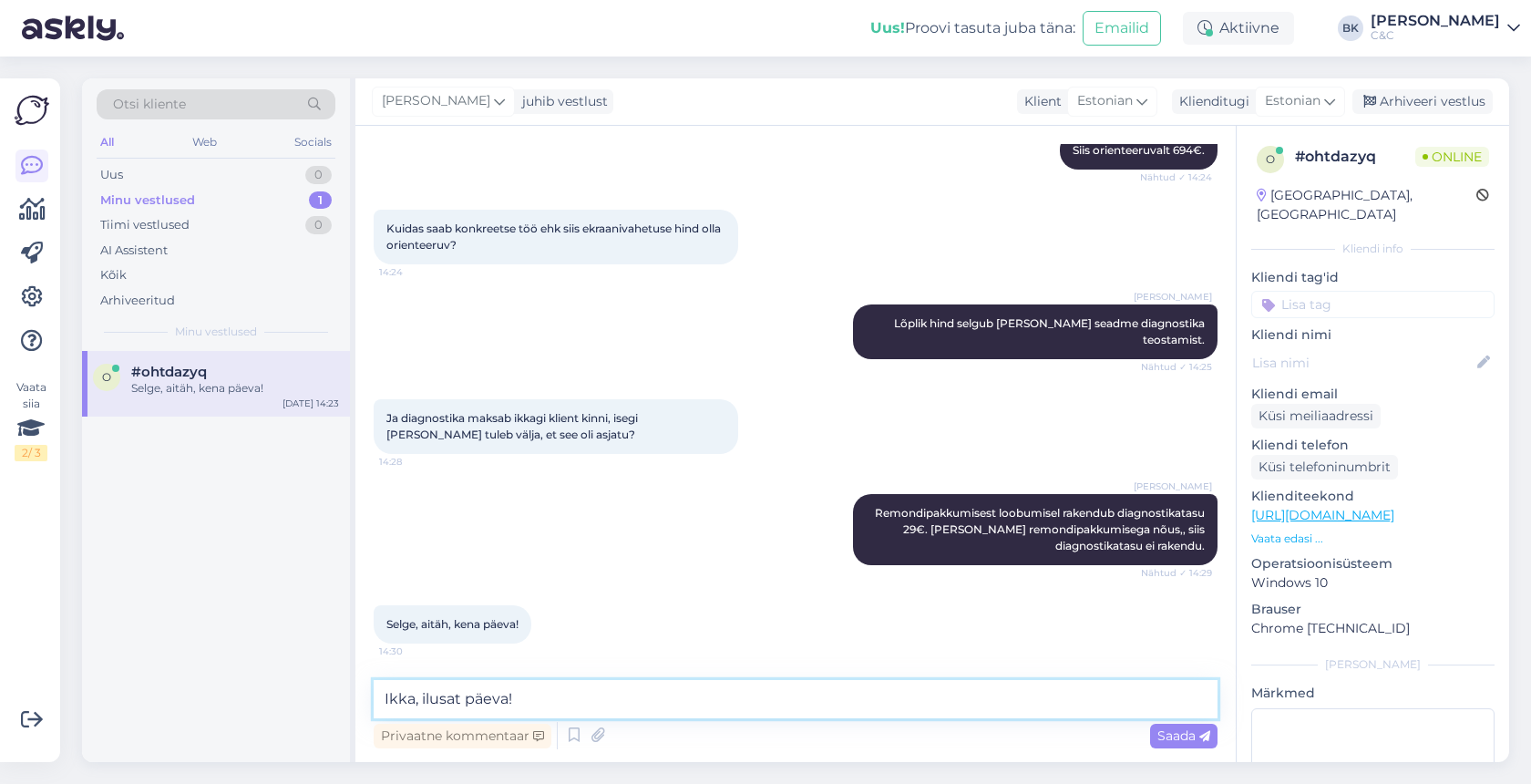
type textarea "Ikka, ilusat päeva!'"
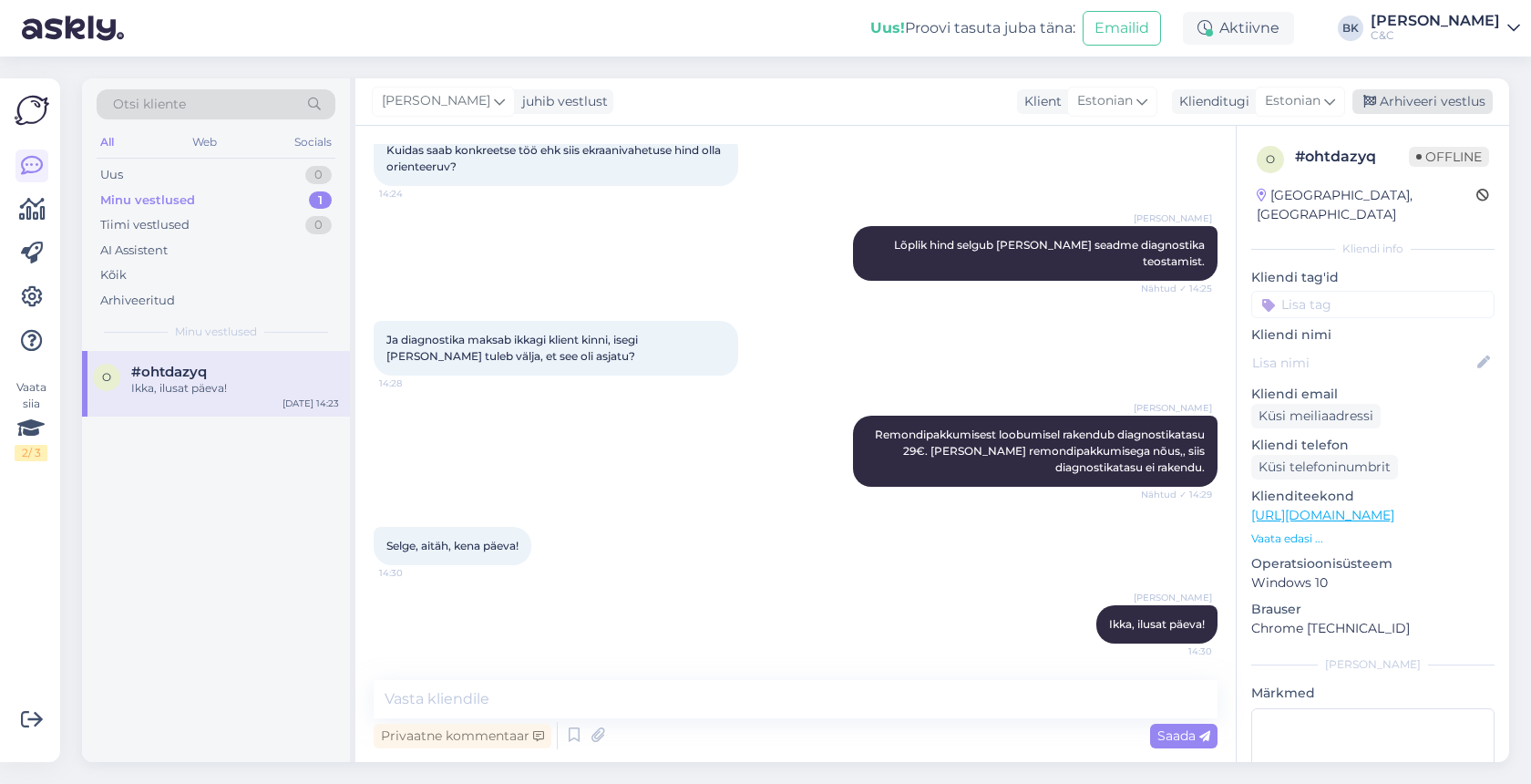
click at [1412, 102] on div "Arhiveeri vestlus" at bounding box center [1423, 102] width 140 height 24
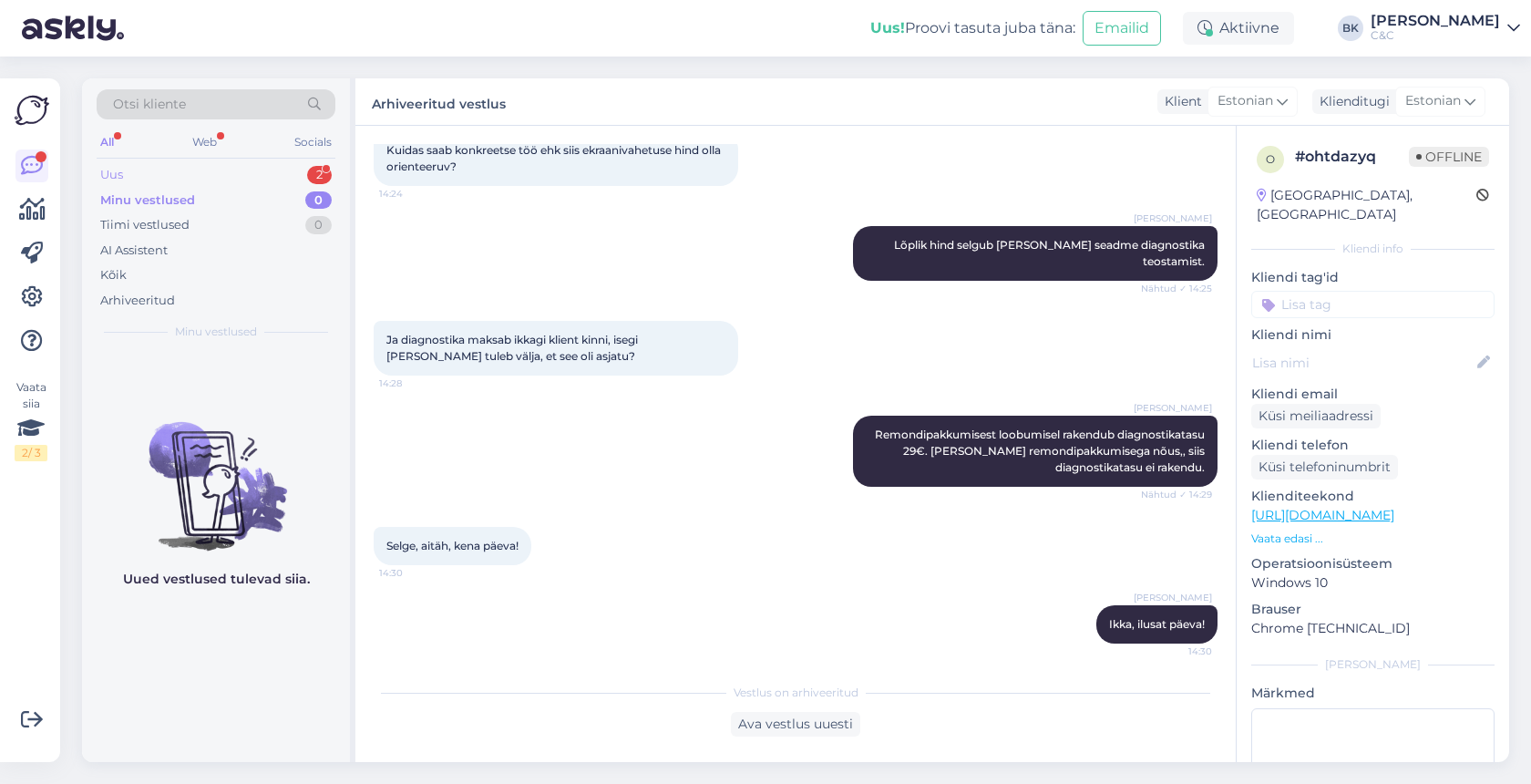
click at [266, 172] on div "Uus 2" at bounding box center [217, 174] width 239 height 25
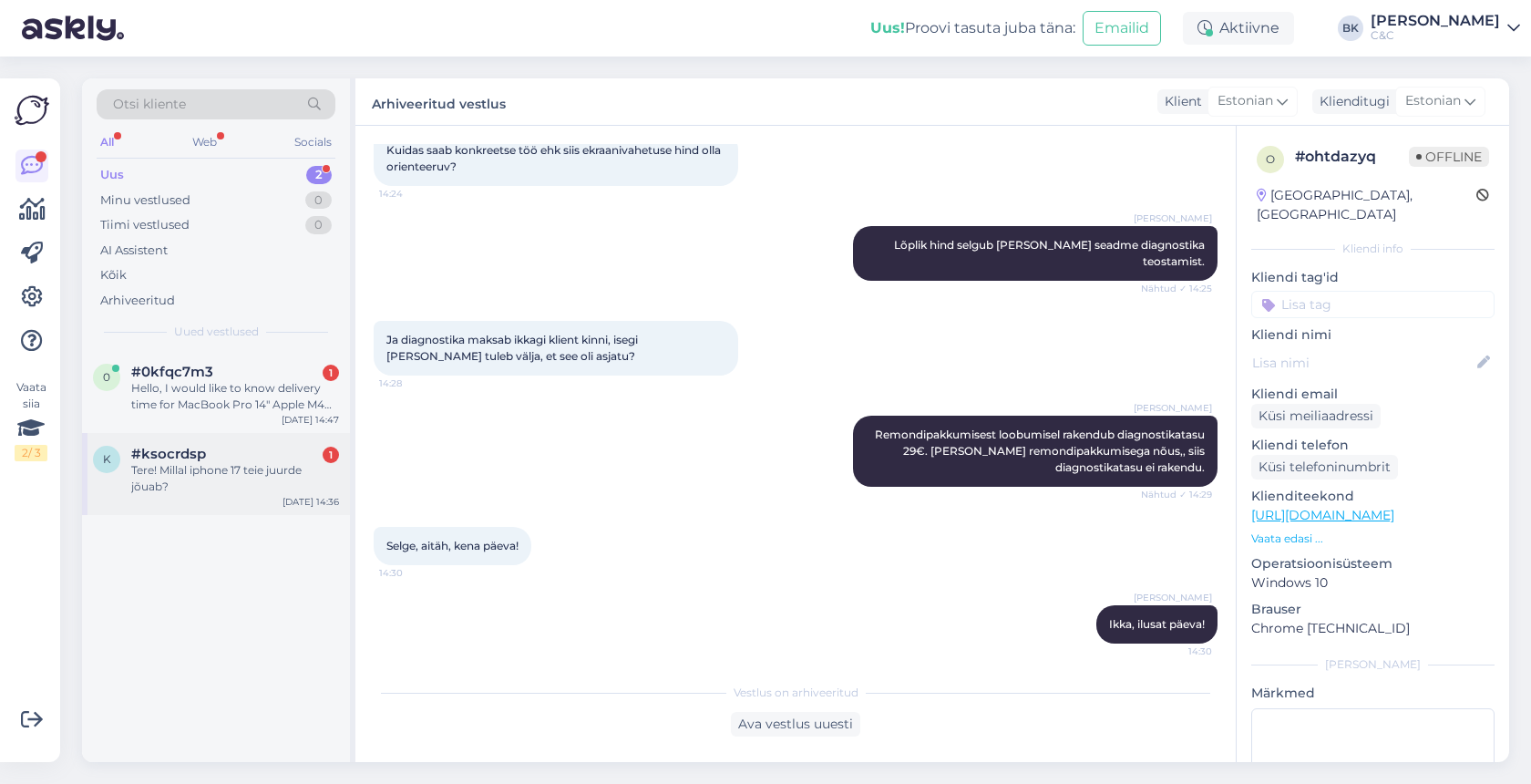
click at [188, 486] on div "Tere! Millal iphone 17 teie juurde jõuab?" at bounding box center [234, 478] width 208 height 33
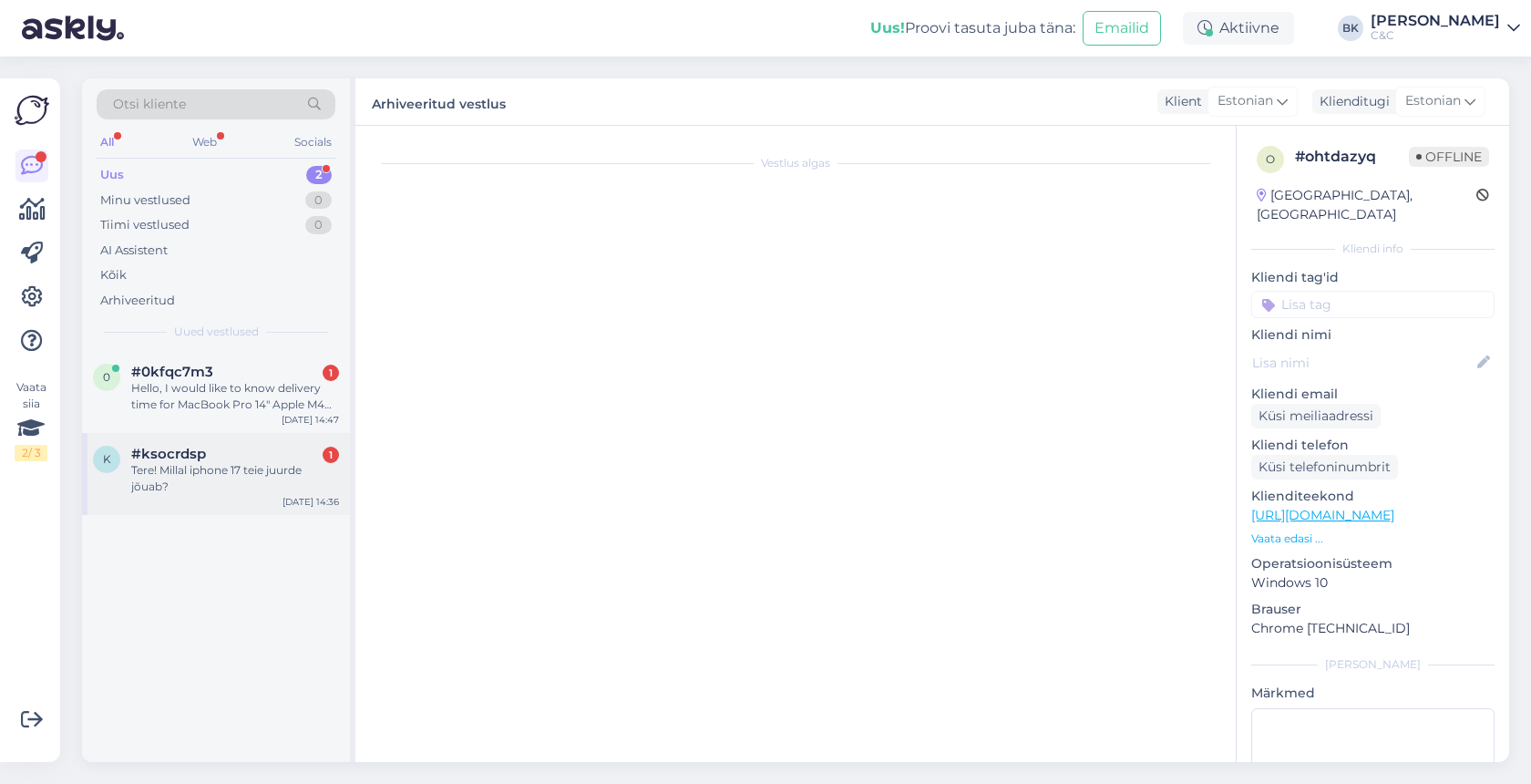
scroll to position [0, 0]
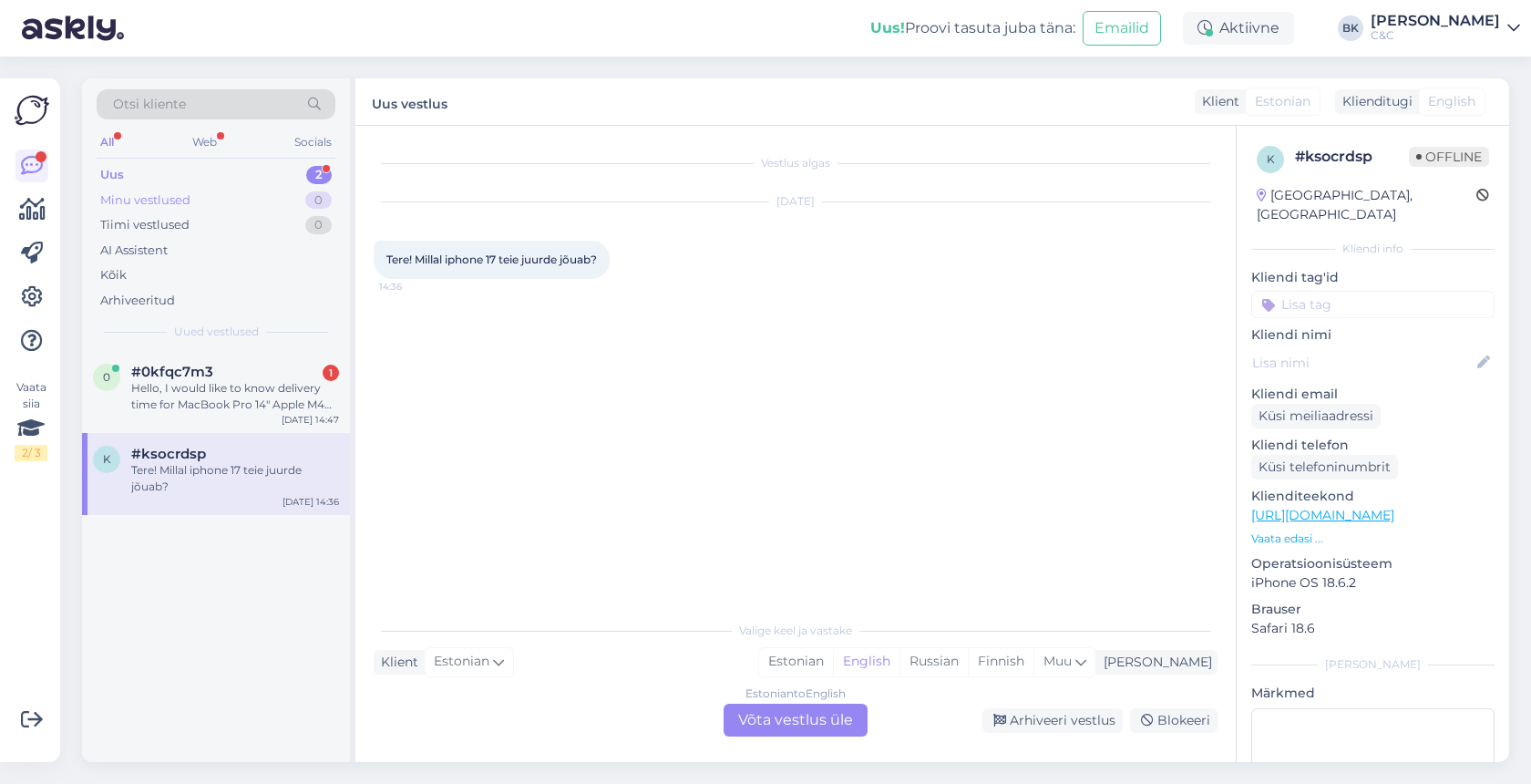
click at [241, 203] on div "Minu vestlused 0" at bounding box center [217, 200] width 239 height 25
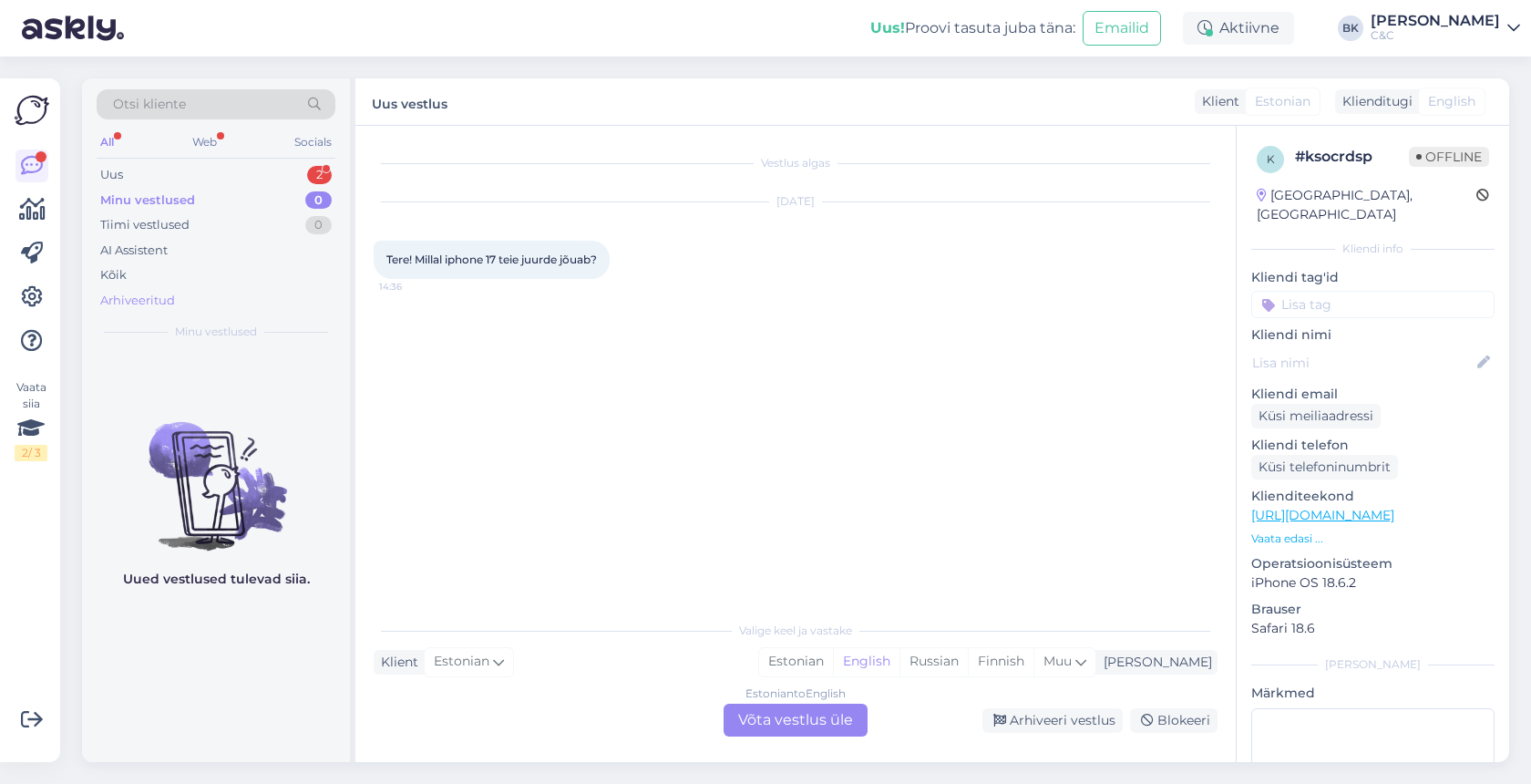
click at [215, 307] on div "Arhiveeritud" at bounding box center [217, 300] width 239 height 25
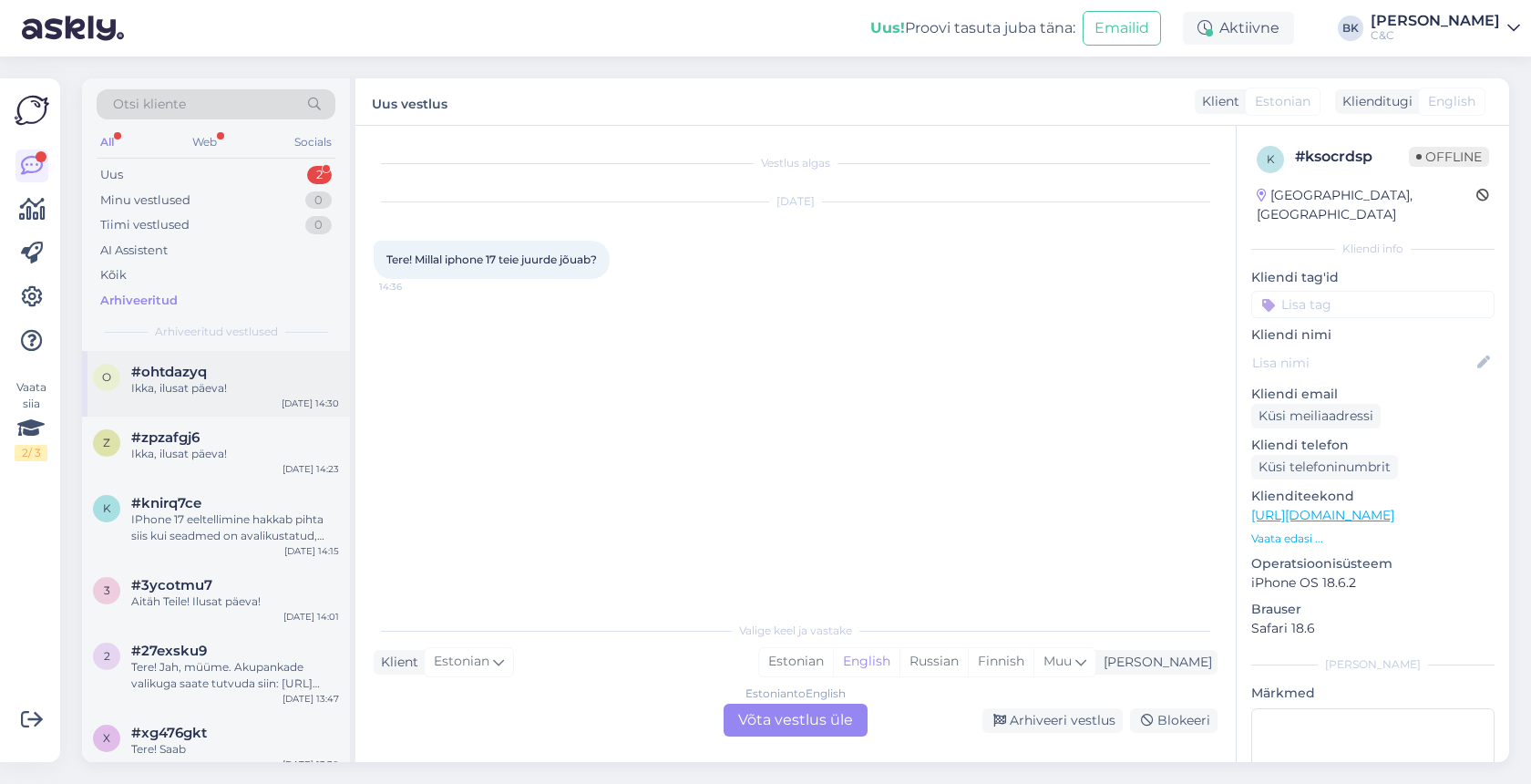
click at [209, 380] on div "Ikka, ilusat päeva!" at bounding box center [234, 388] width 208 height 16
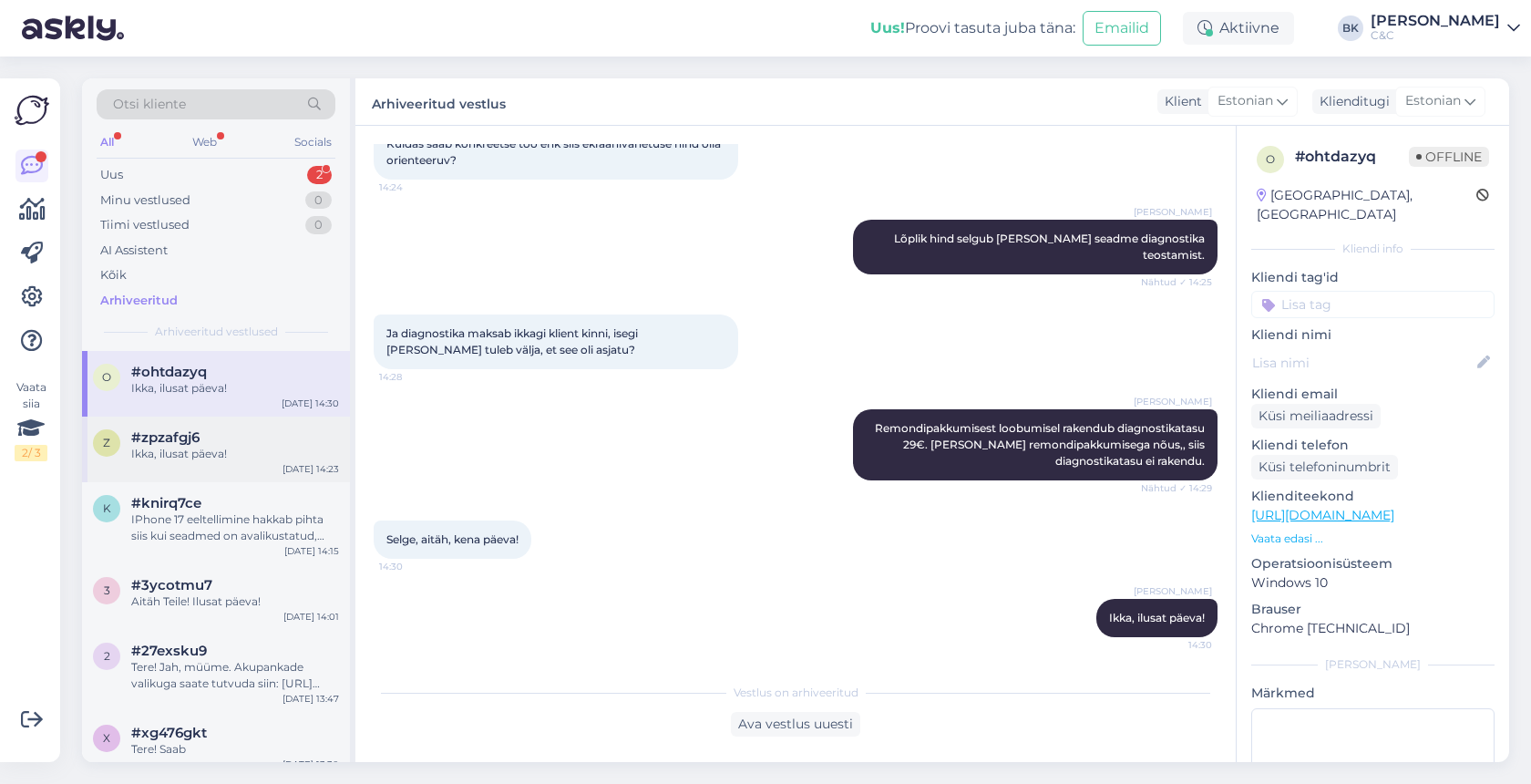
click at [209, 432] on div "#zpzafgj6" at bounding box center [234, 437] width 208 height 16
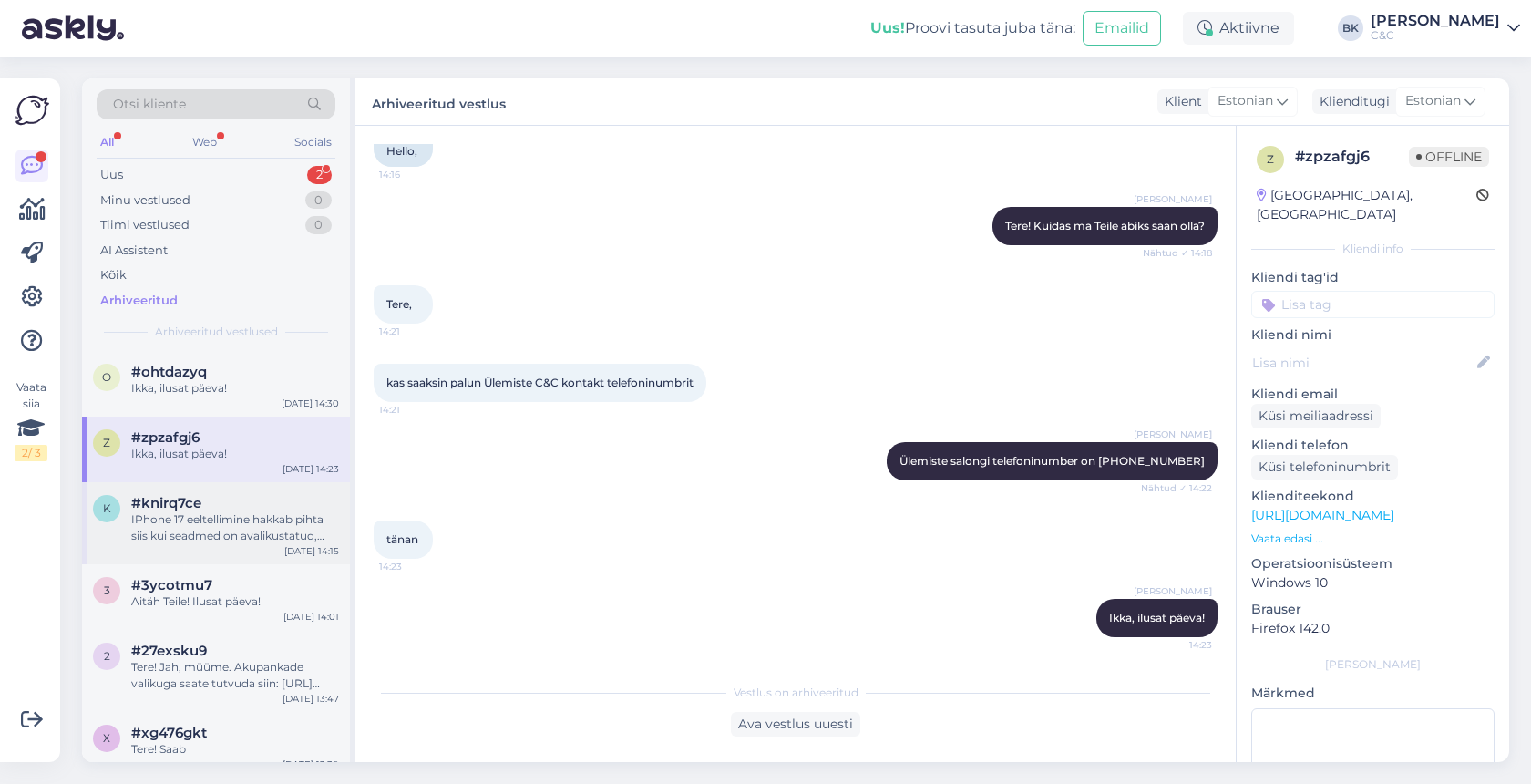
click at [214, 503] on div "#knirq7ce" at bounding box center [234, 503] width 208 height 16
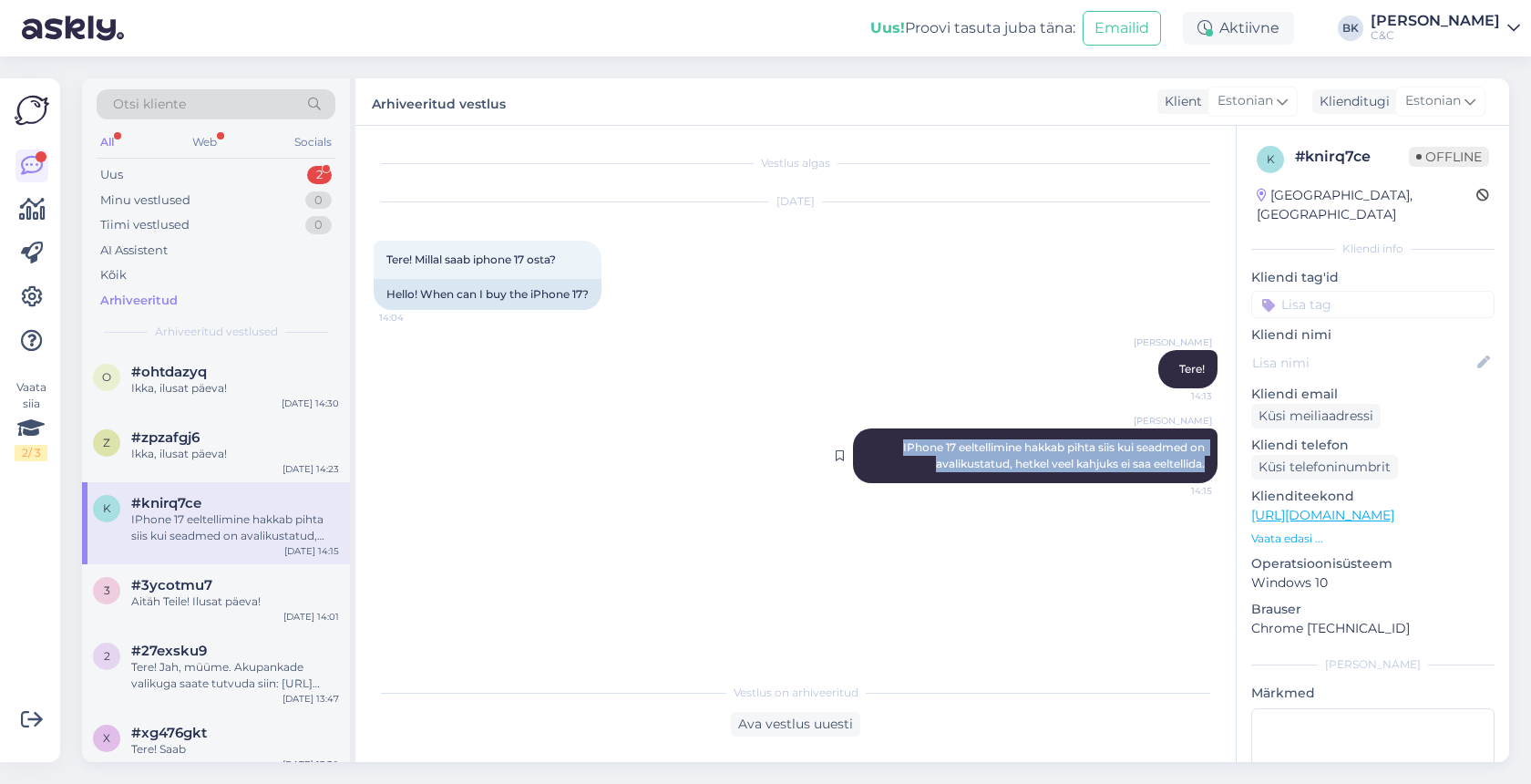
drag, startPoint x: 892, startPoint y: 443, endPoint x: 1160, endPoint y: 472, distance: 269.6
click at [1160, 472] on div "Berit Kaljurand IPhone 17 eeltellimine hakkab pihta siis kui seadmed on avaliku…" at bounding box center [1035, 456] width 364 height 55
copy span "IPhone 17 eeltellimine hakkab pihta siis kui seadmed on avalikustatud, hetkel v…"
click at [283, 164] on div "Uus 2" at bounding box center [217, 174] width 239 height 25
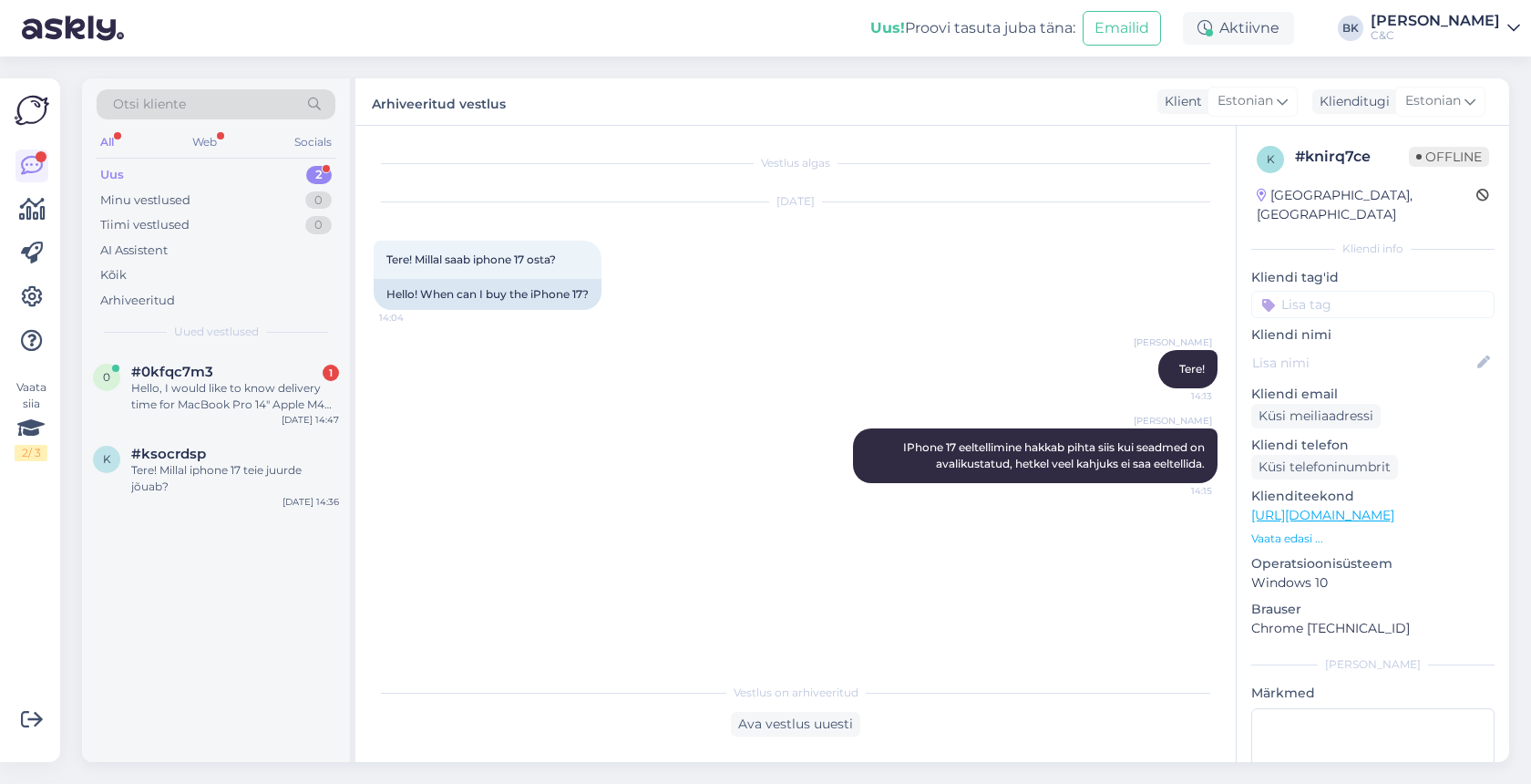
click at [508, 415] on div "Berit Kaljurand IPhone 17 eeltellimine hakkab pihta siis kui seadmed on avaliku…" at bounding box center [796, 456] width 844 height 95
click at [274, 472] on div "Tere! Millal iphone 17 teie juurde jõuab?" at bounding box center [234, 478] width 208 height 33
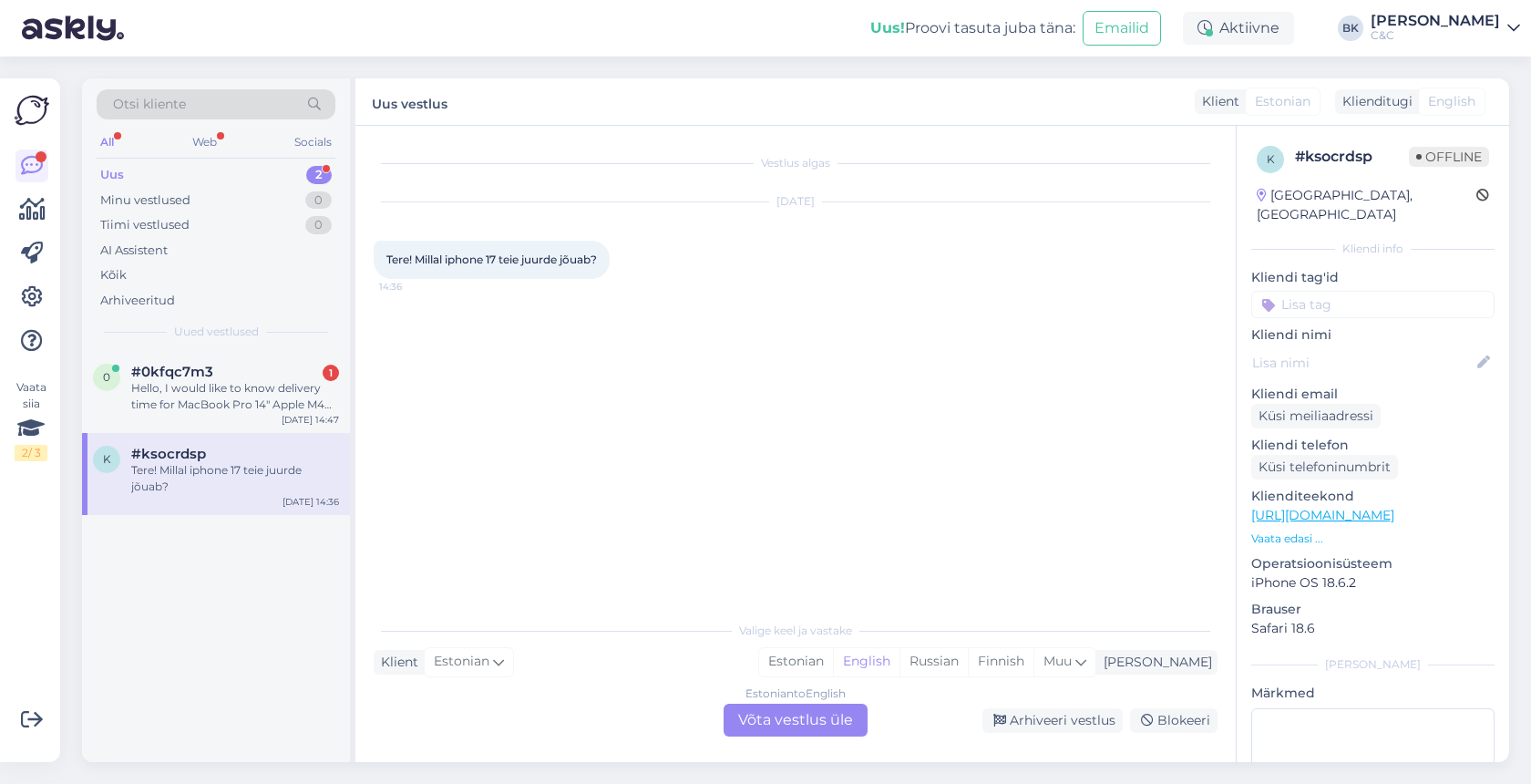
click at [761, 721] on div "Estonian to English Võta vestlus üle" at bounding box center [796, 719] width 144 height 33
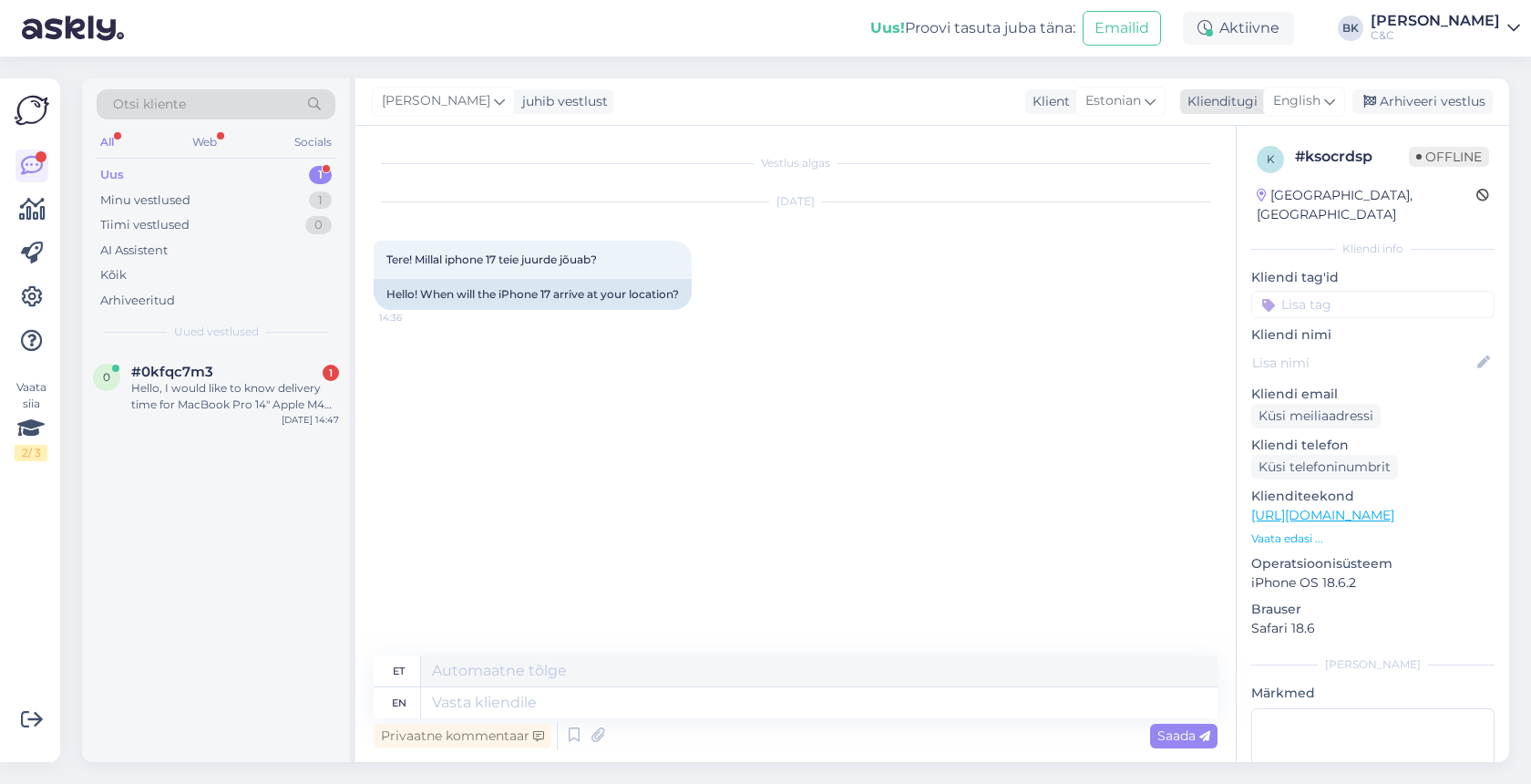
click at [1327, 100] on icon at bounding box center [1330, 101] width 11 height 20
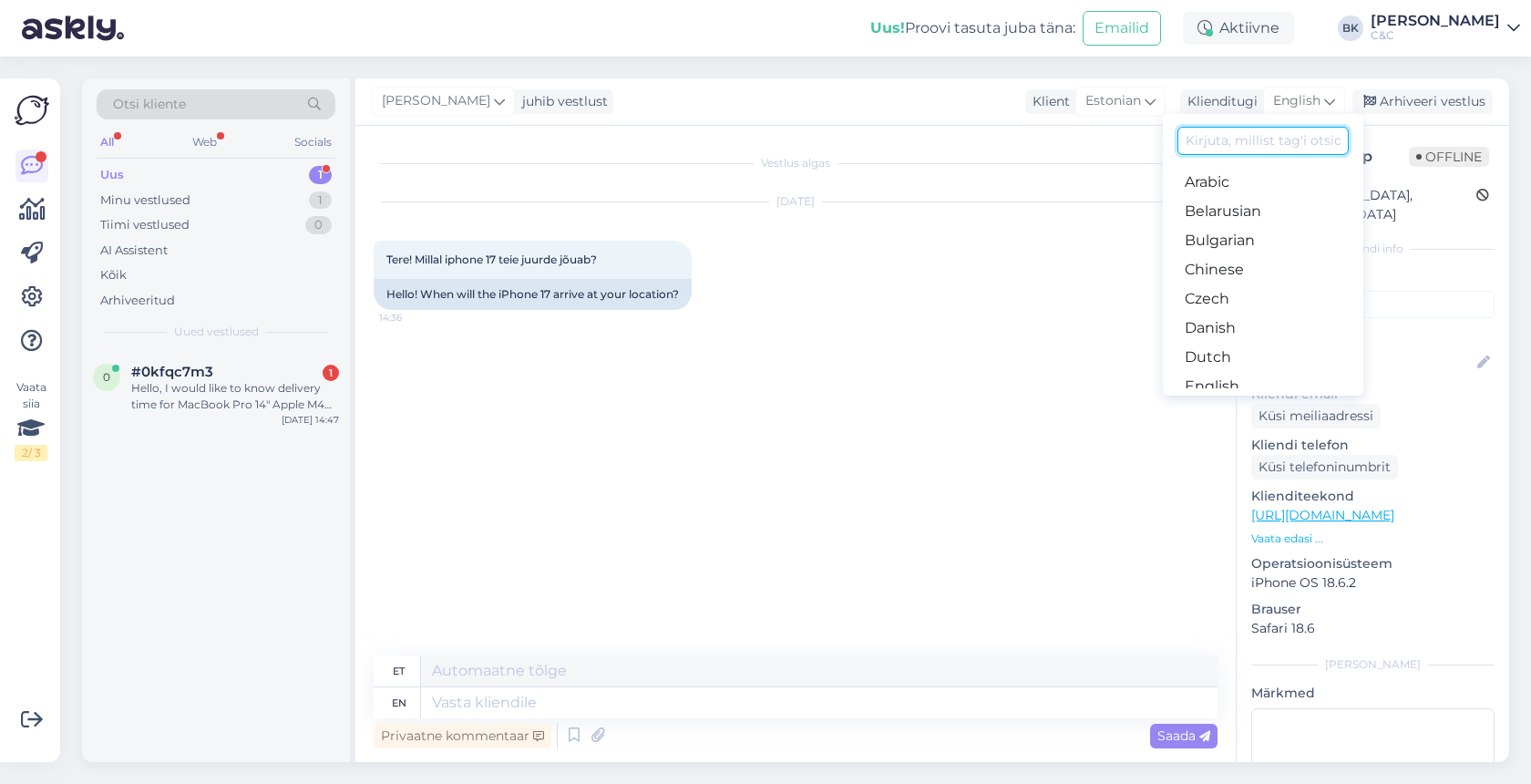
click at [1256, 132] on input at bounding box center [1264, 141] width 171 height 28
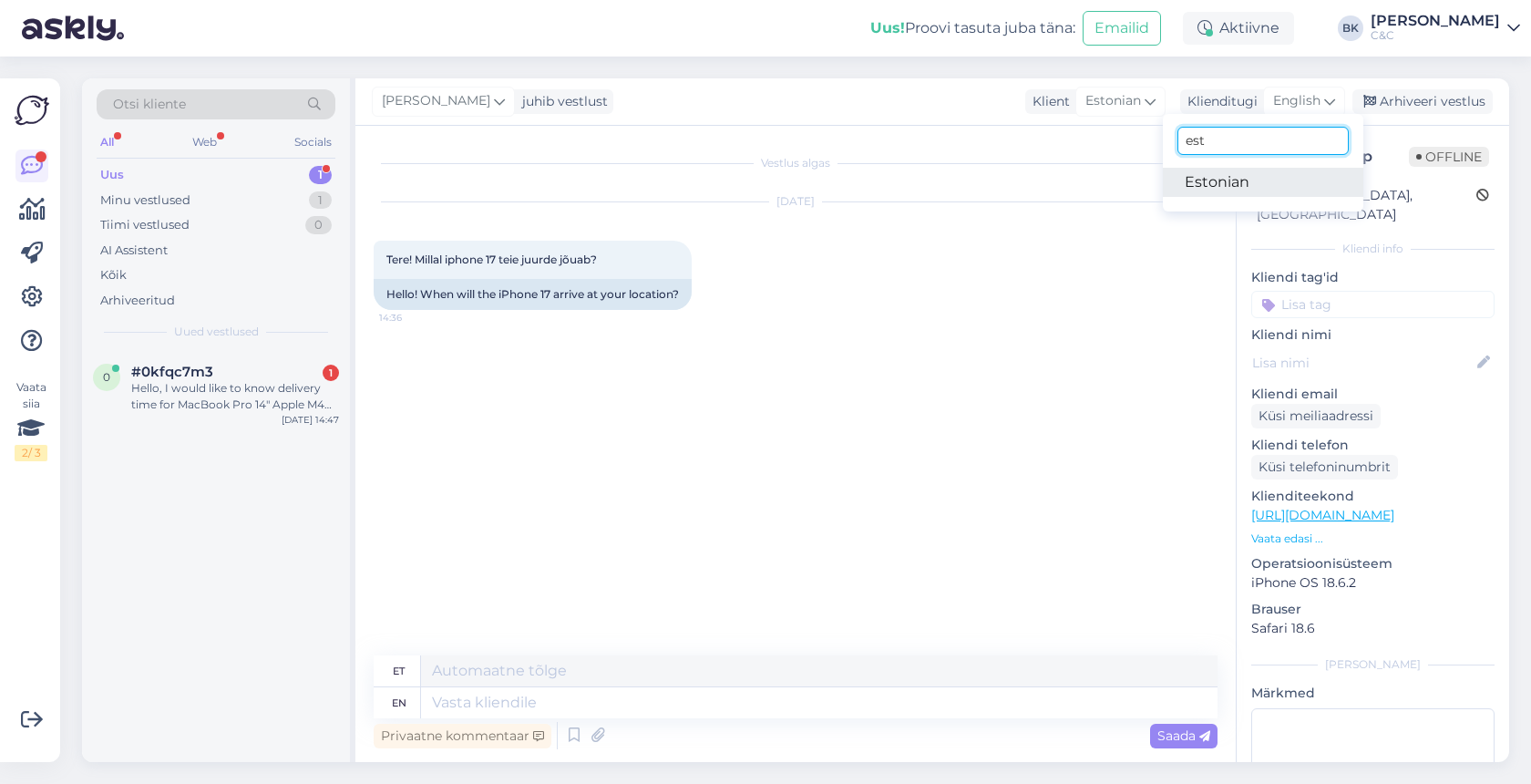
type input "est"
click at [1233, 181] on link "Estonian" at bounding box center [1263, 182] width 201 height 29
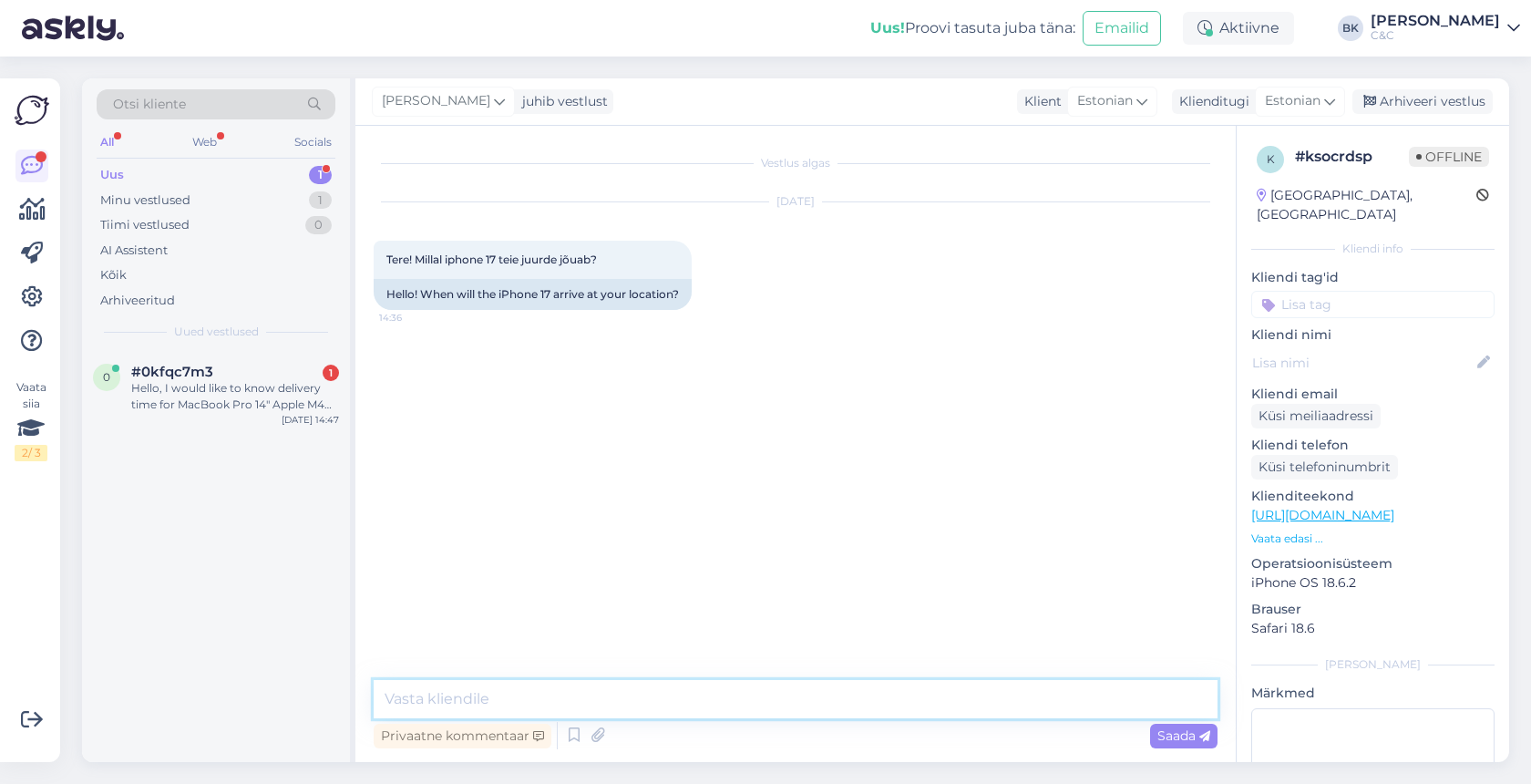
click at [536, 688] on textarea at bounding box center [796, 698] width 844 height 39
type textarea "Tere!"
paste textarea "IPhone 17 eeltellimine hakkab pihta siis kui seadmed on avalikustatud, hetkel v…"
type textarea "IPhone 17 eeltellimine hakkab pihta siis kui seadmed on avalikustatud, hetkel v…"
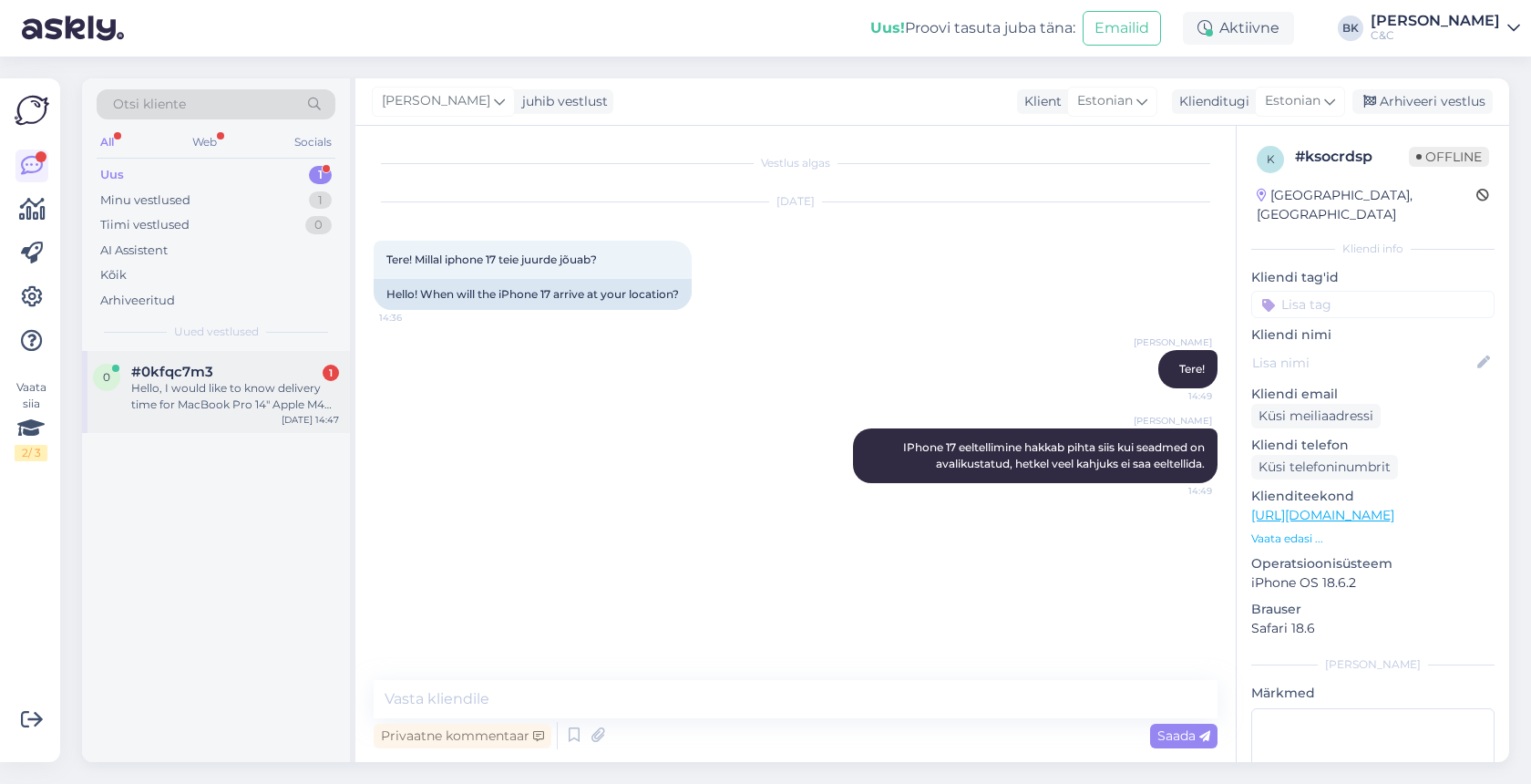
click at [229, 401] on div "Hello, I would like to know delivery time for MacBook Pro 14" Apple M4 10‑core …" at bounding box center [234, 396] width 208 height 33
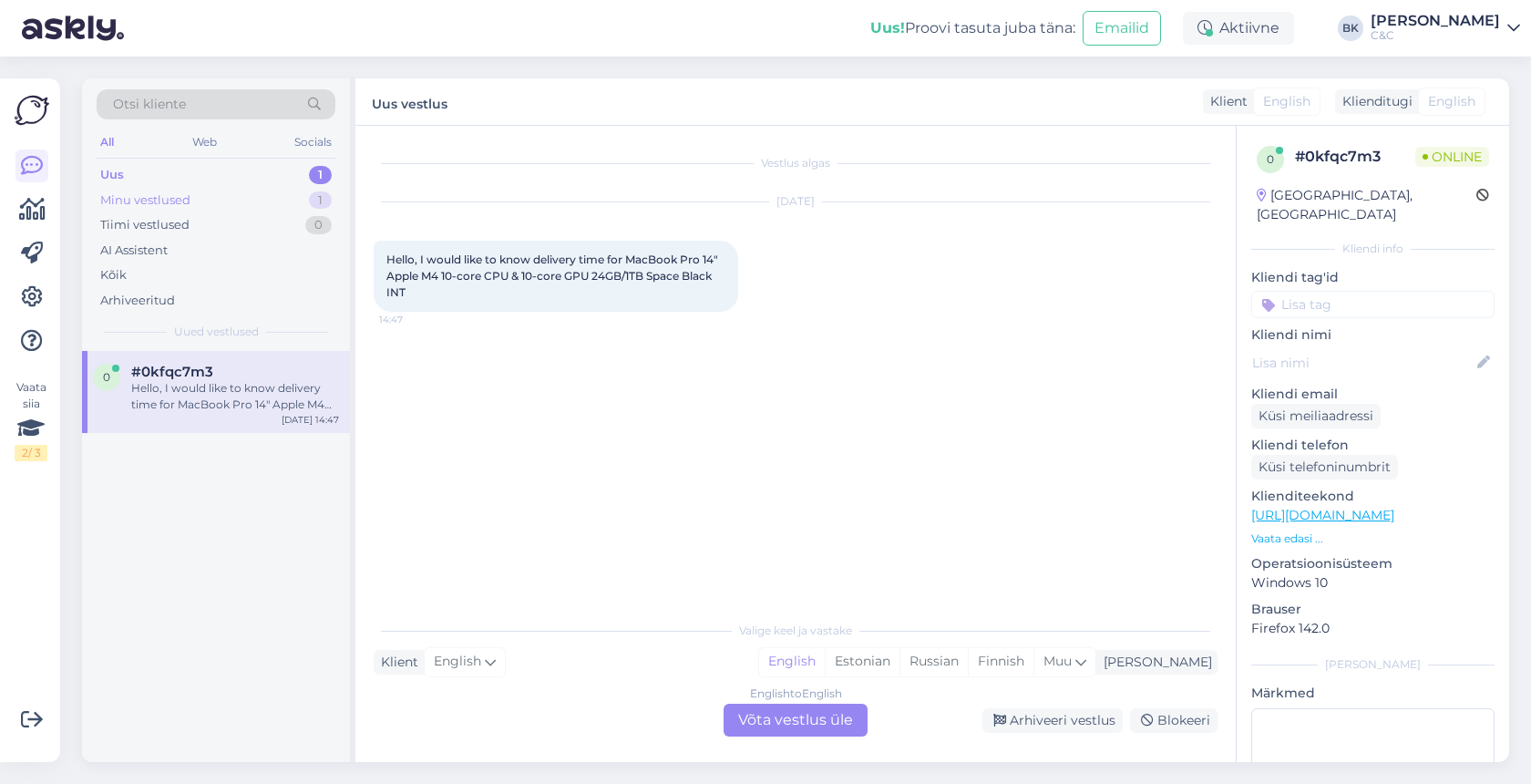
click at [230, 203] on div "Minu vestlused 1" at bounding box center [217, 200] width 239 height 25
click at [243, 375] on div "#ksocrdsp" at bounding box center [234, 371] width 208 height 16
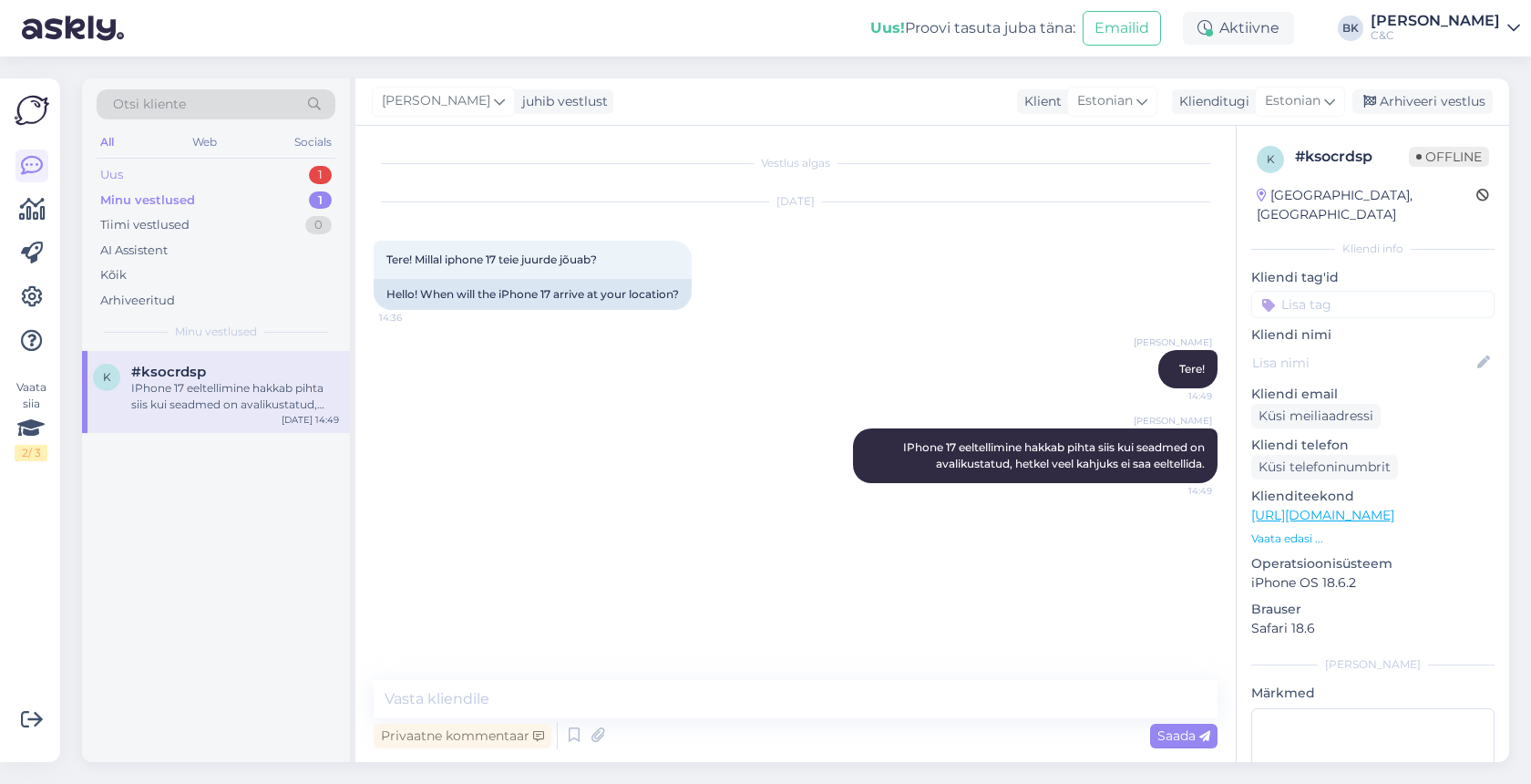
click at [234, 174] on div "Uus 1" at bounding box center [217, 174] width 239 height 25
click at [241, 377] on div "#0kfqc7m3 Hello, I would like to know delivery time for MacBook Pro 14" Apple M…" at bounding box center [234, 388] width 208 height 49
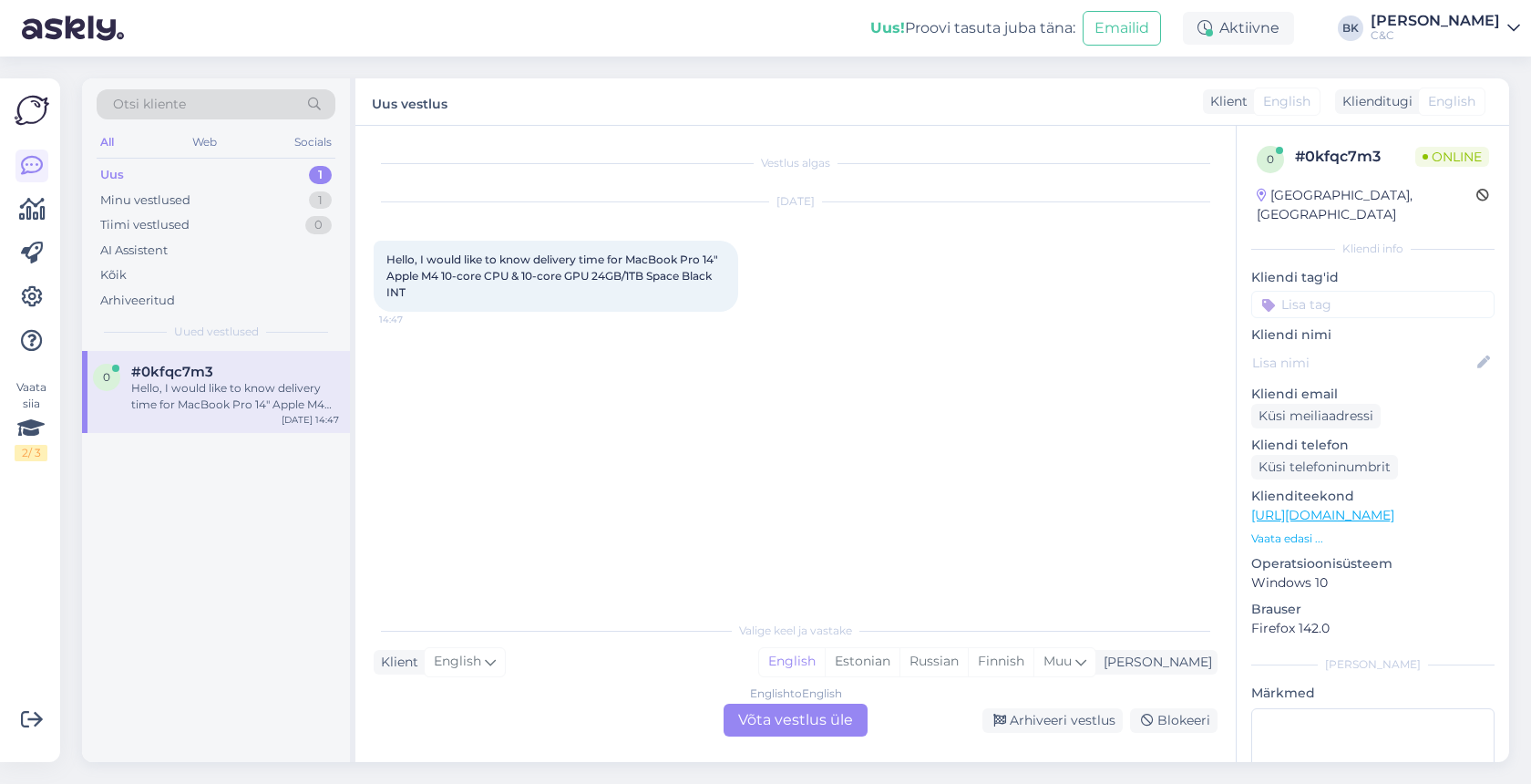
click at [570, 689] on div "Valige keel ja vastake Klient English Mina English Estonian Russian Finnish Muu…" at bounding box center [796, 674] width 844 height 125
click at [748, 721] on div "English to English Võta vestlus üle" at bounding box center [796, 719] width 144 height 33
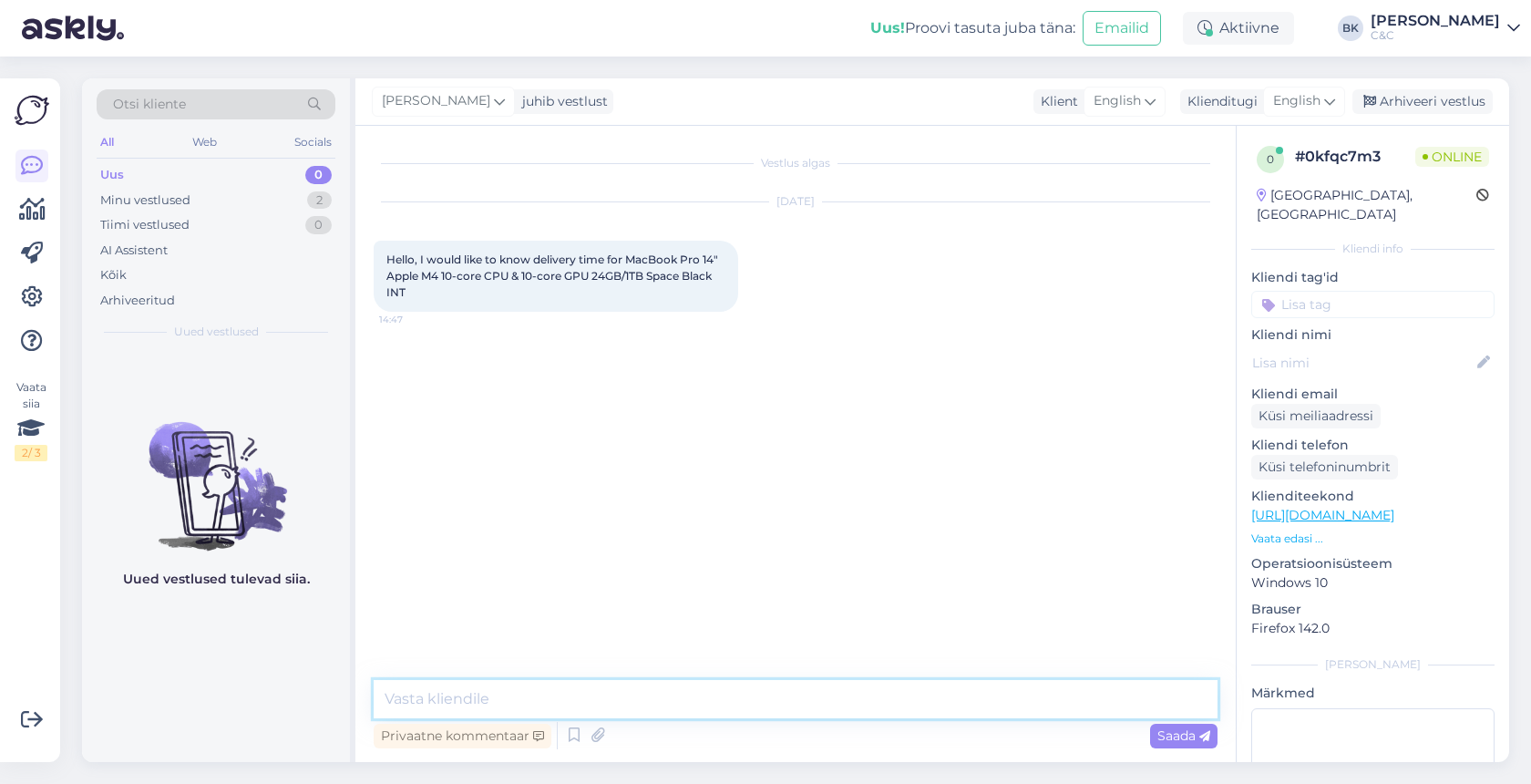
click at [667, 699] on textarea at bounding box center [796, 698] width 844 height 39
click at [1308, 104] on span "English" at bounding box center [1297, 101] width 47 height 20
click at [1282, 137] on input "est" at bounding box center [1264, 141] width 171 height 28
click at [1282, 138] on input "est" at bounding box center [1264, 141] width 171 height 28
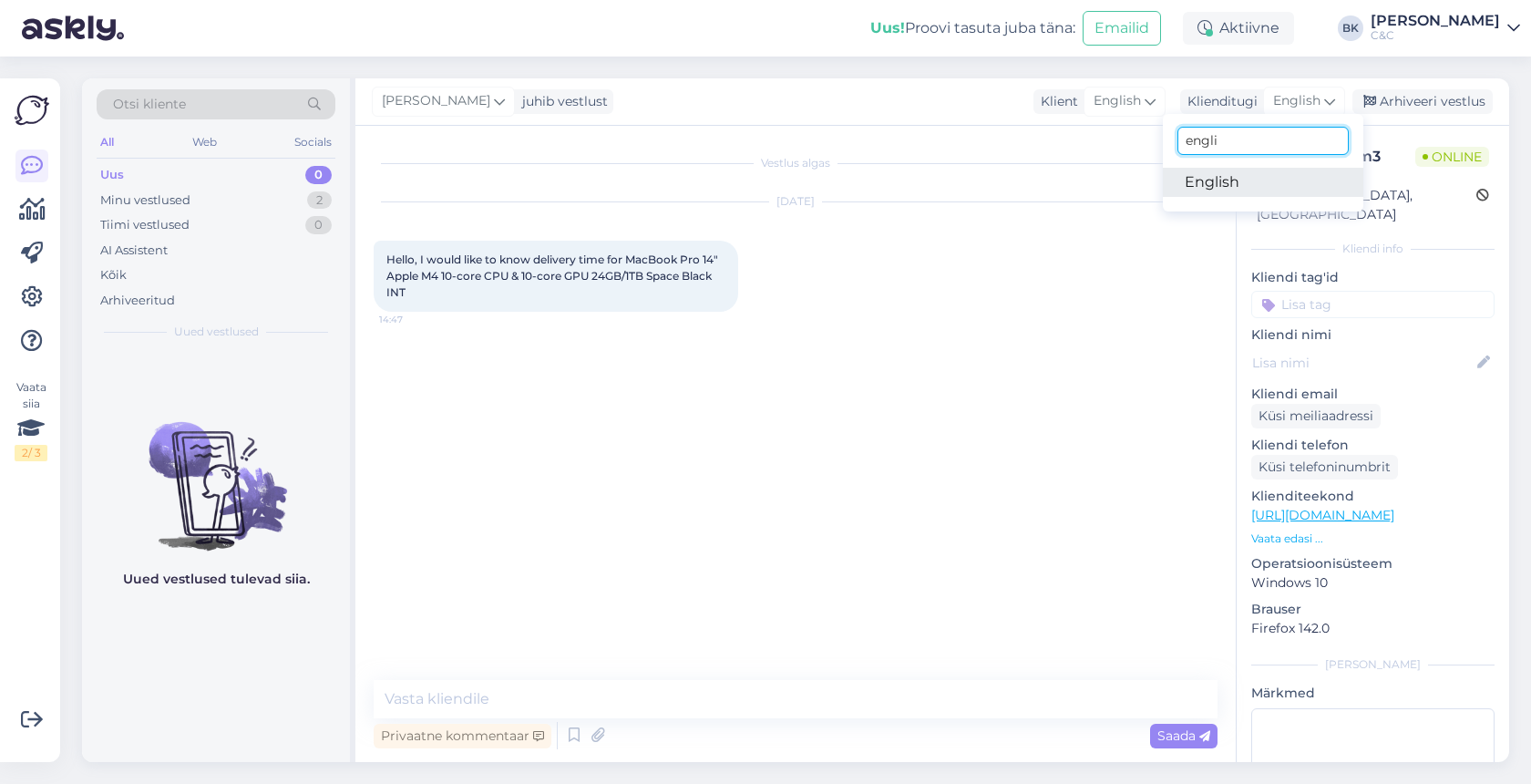
type input "engli"
click at [1235, 186] on link "English" at bounding box center [1263, 182] width 201 height 29
click at [616, 705] on textarea at bounding box center [796, 698] width 844 height 39
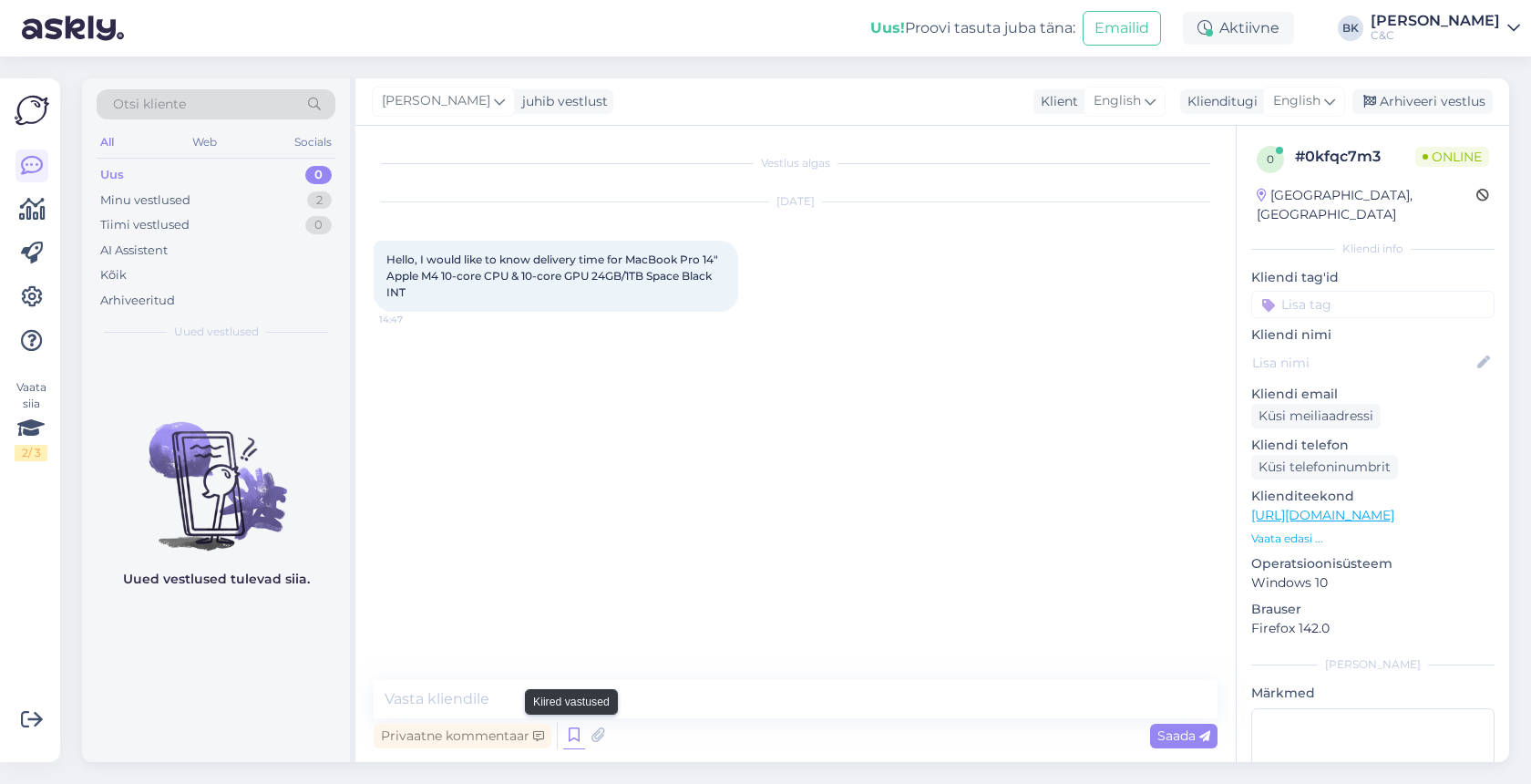
click at [570, 740] on icon at bounding box center [573, 735] width 22 height 27
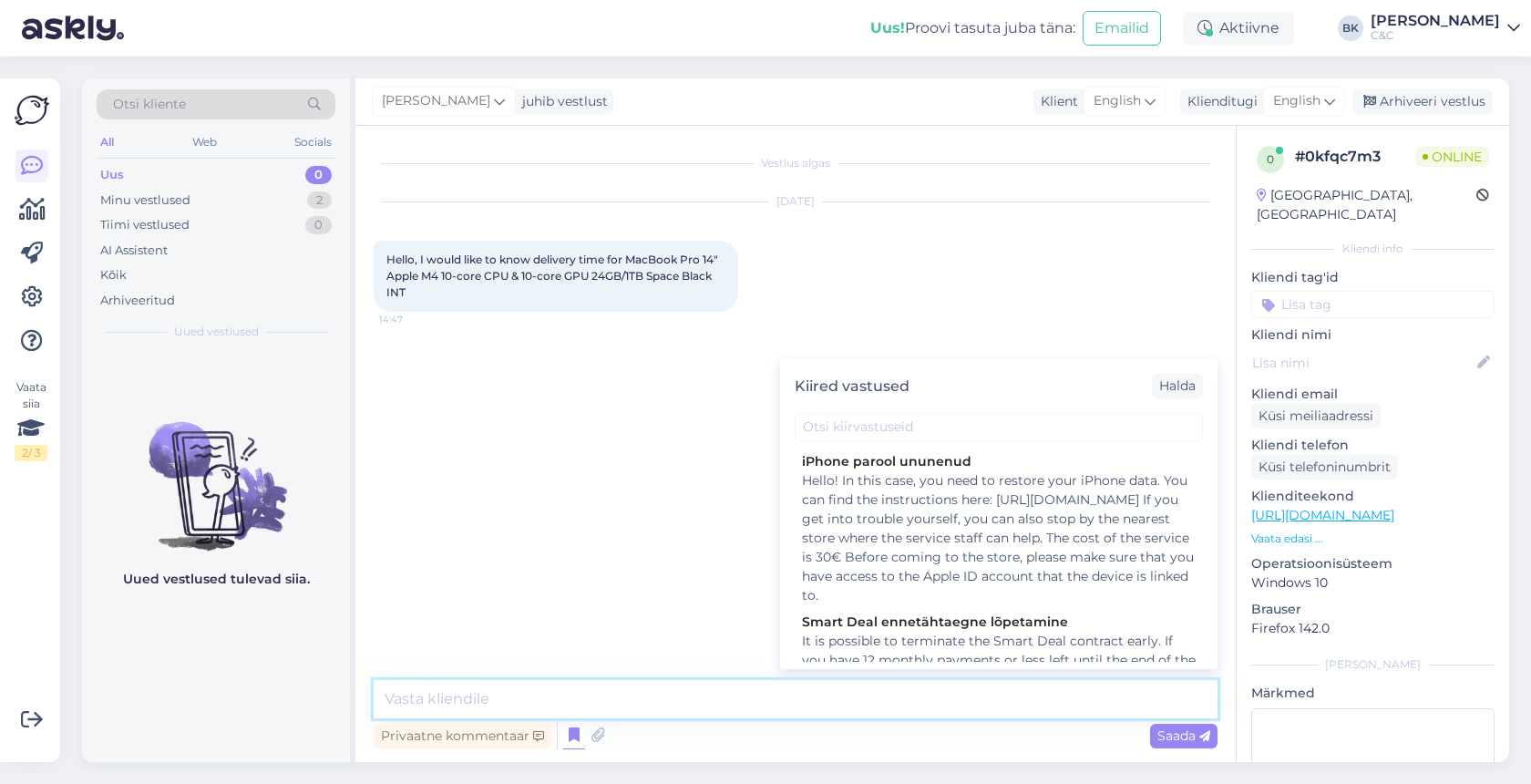
click at [700, 712] on textarea at bounding box center [796, 698] width 844 height 39
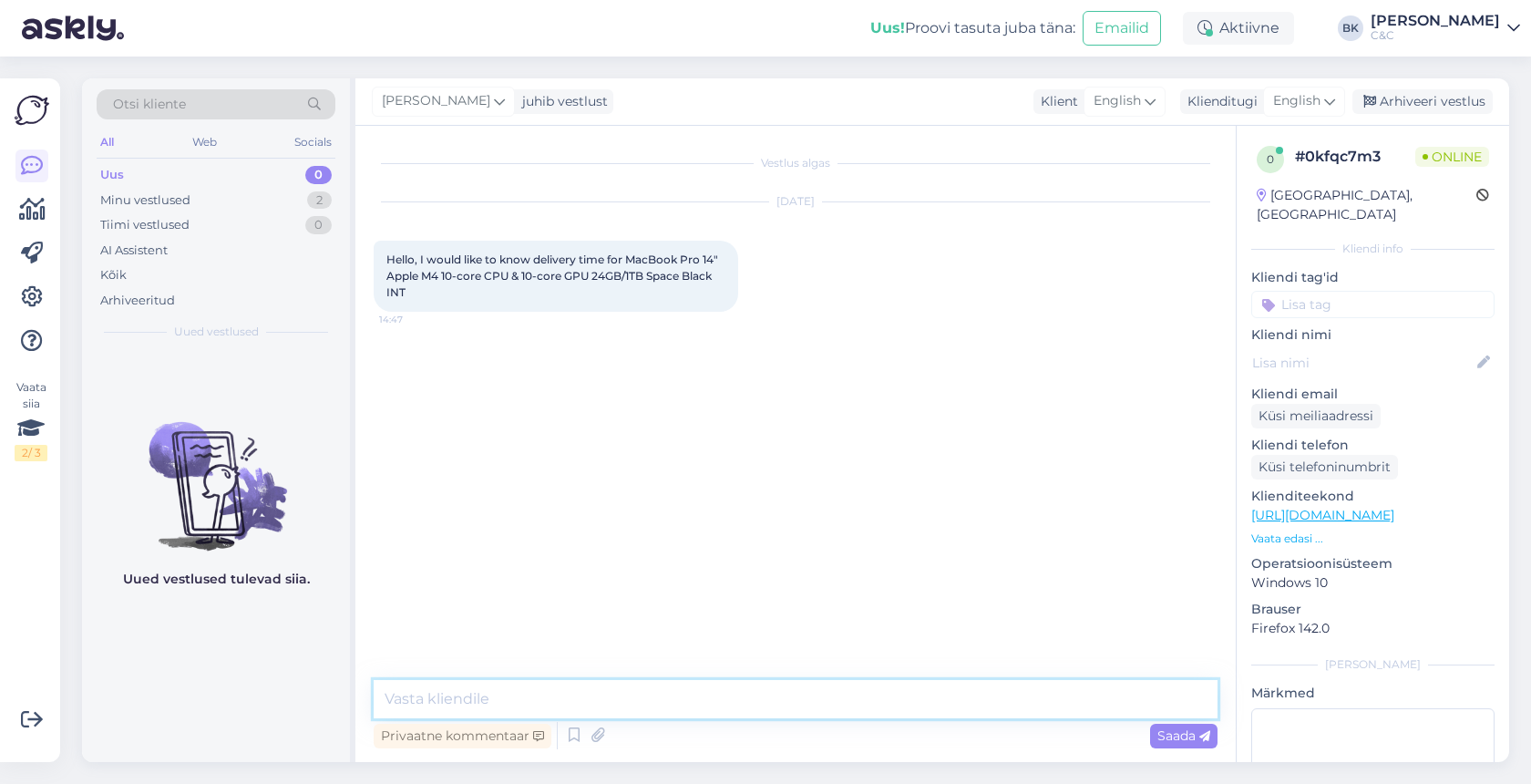
click at [509, 702] on textarea at bounding box center [796, 698] width 844 height 39
type textarea "H"
type textarea "t"
type textarea "Tere! Teie soovitud konfiguratsioonidega MacBook Pro jõuaks selle nädala jooksu…"
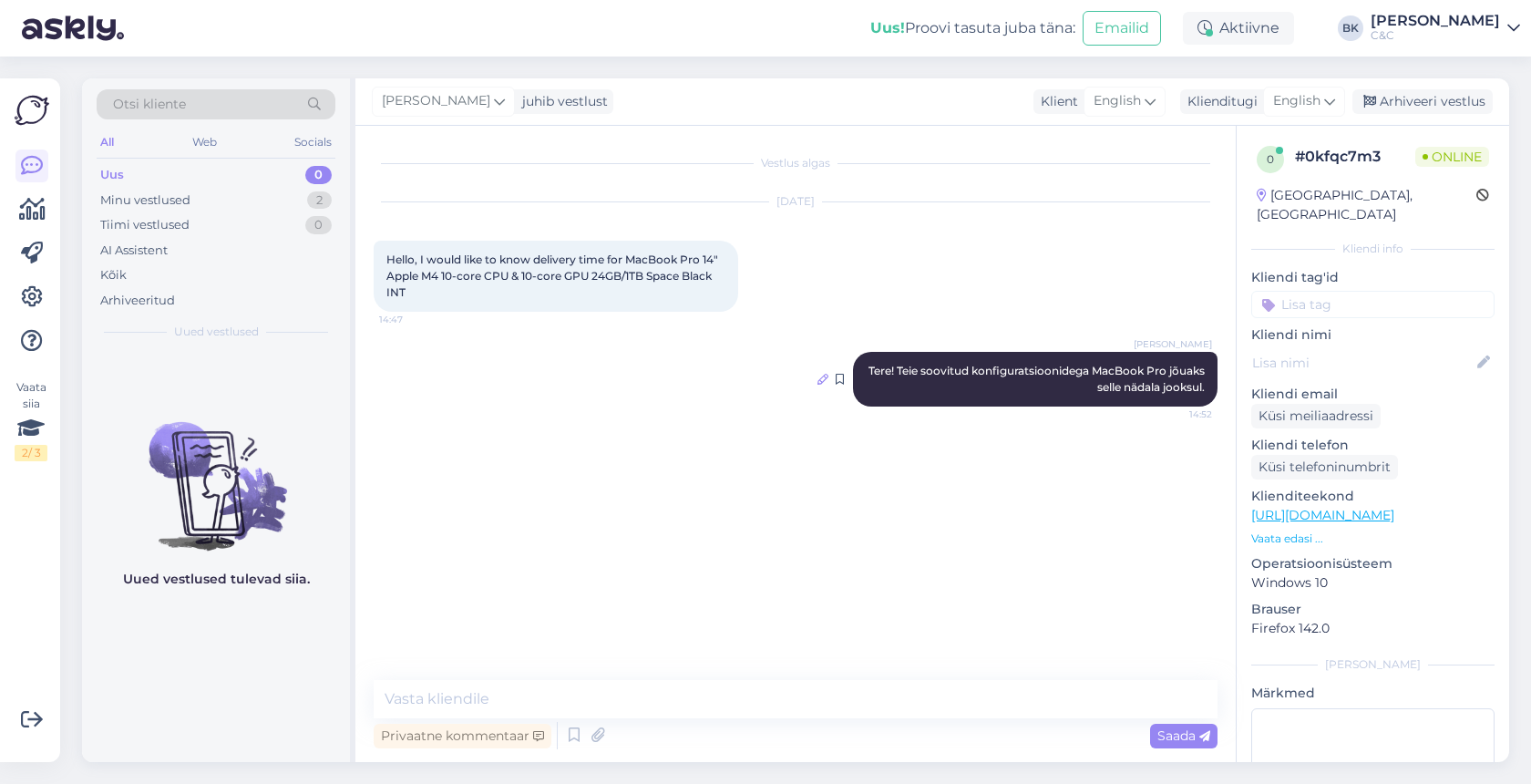
click at [824, 378] on icon at bounding box center [823, 379] width 11 height 11
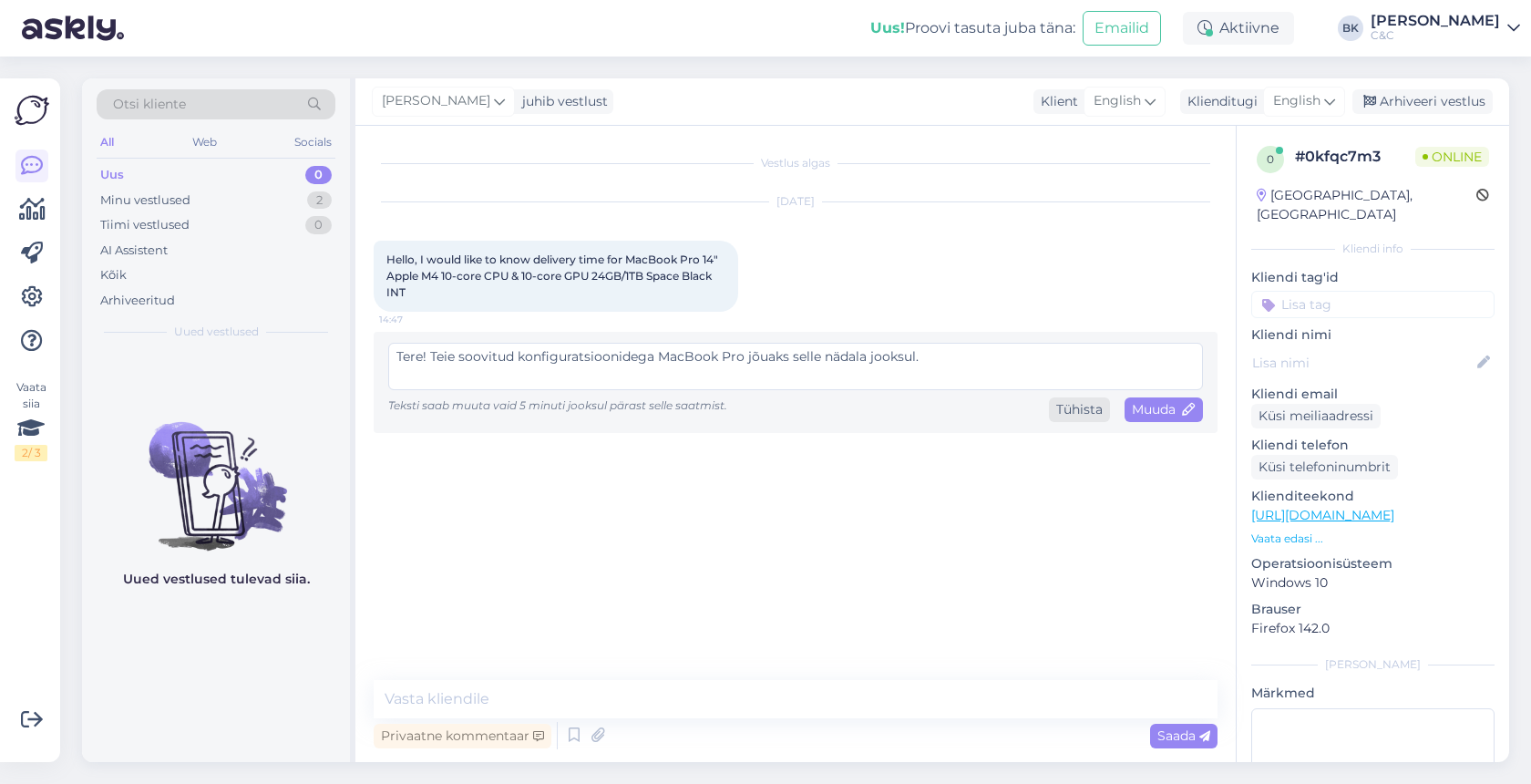
click at [1085, 411] on div "Tühista" at bounding box center [1079, 409] width 61 height 24
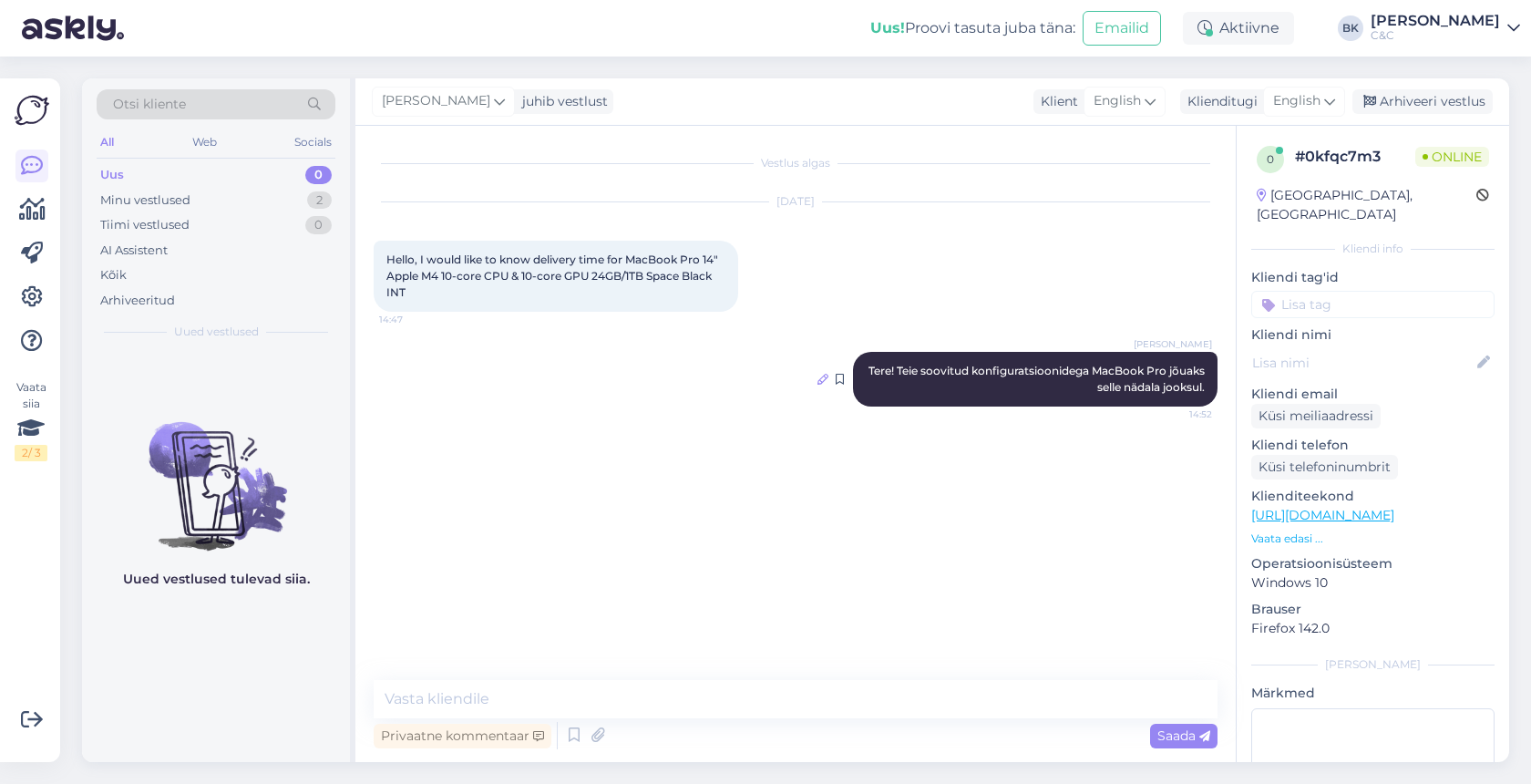
click at [819, 377] on icon at bounding box center [823, 379] width 11 height 11
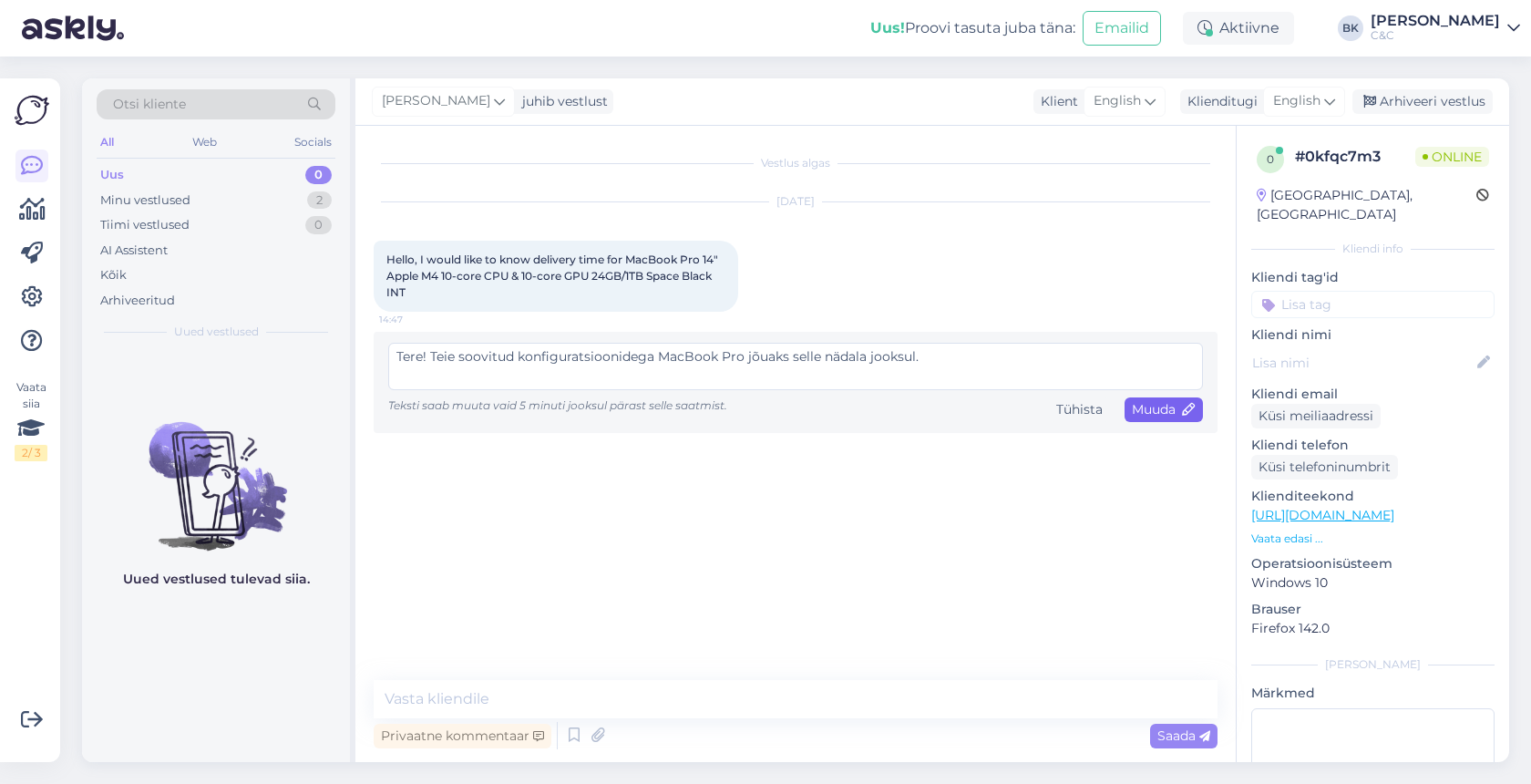
click at [1156, 410] on span "Muuda" at bounding box center [1164, 408] width 64 height 16
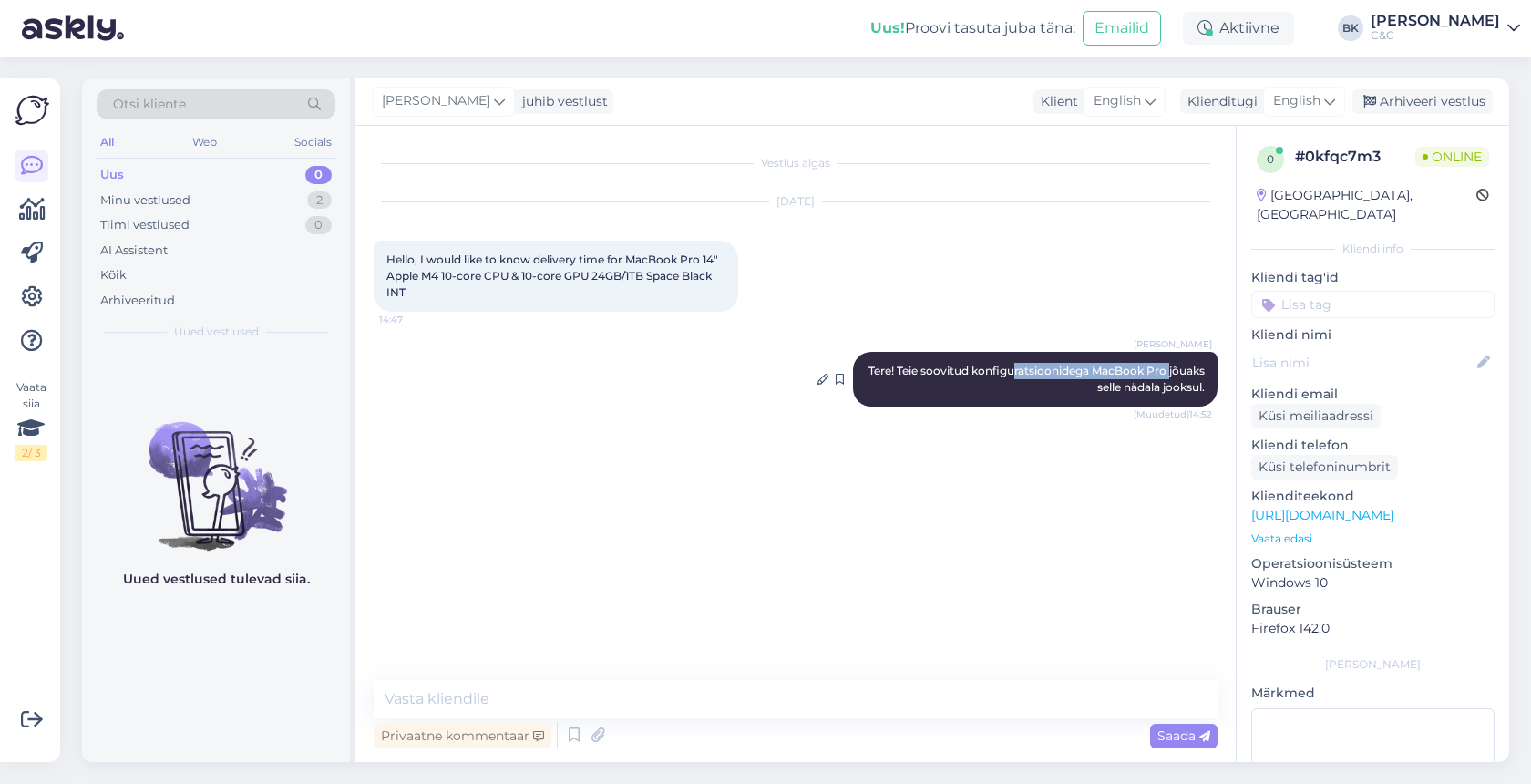
click at [1054, 377] on div "Berit Kaljurand Tere! Teie soovitud konfiguratsioonidega MacBook Pro jõuaks sel…" at bounding box center [1035, 379] width 364 height 55
click at [986, 522] on div "Vestlus algas Sep 1 2025 Hello, I would like to know delivery time for MacBook …" at bounding box center [804, 404] width 861 height 520
click at [528, 699] on textarea at bounding box center [796, 698] width 844 height 39
click at [570, 739] on icon at bounding box center [573, 735] width 22 height 27
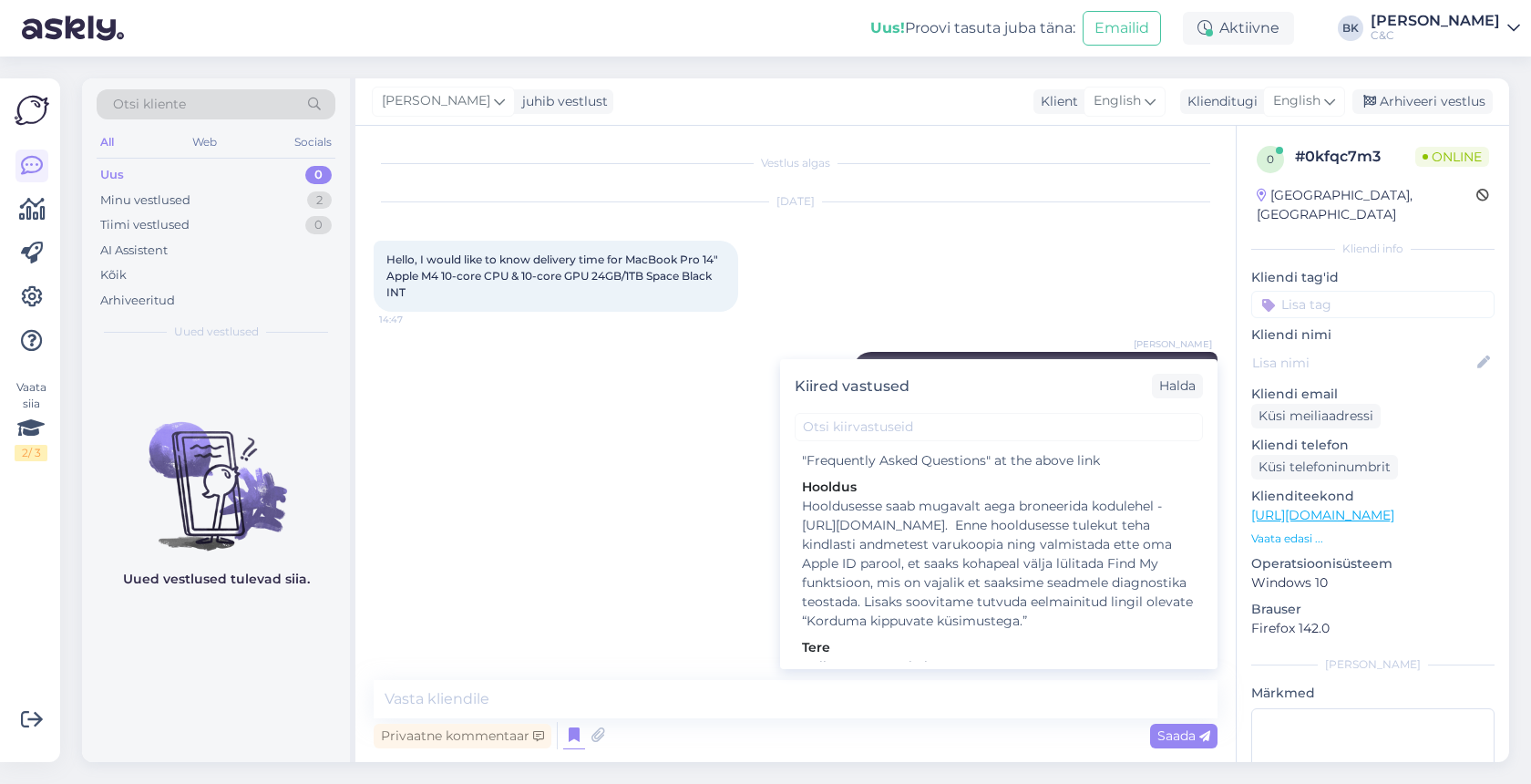
scroll to position [2853, 0]
click at [588, 696] on textarea at bounding box center [796, 698] width 844 height 39
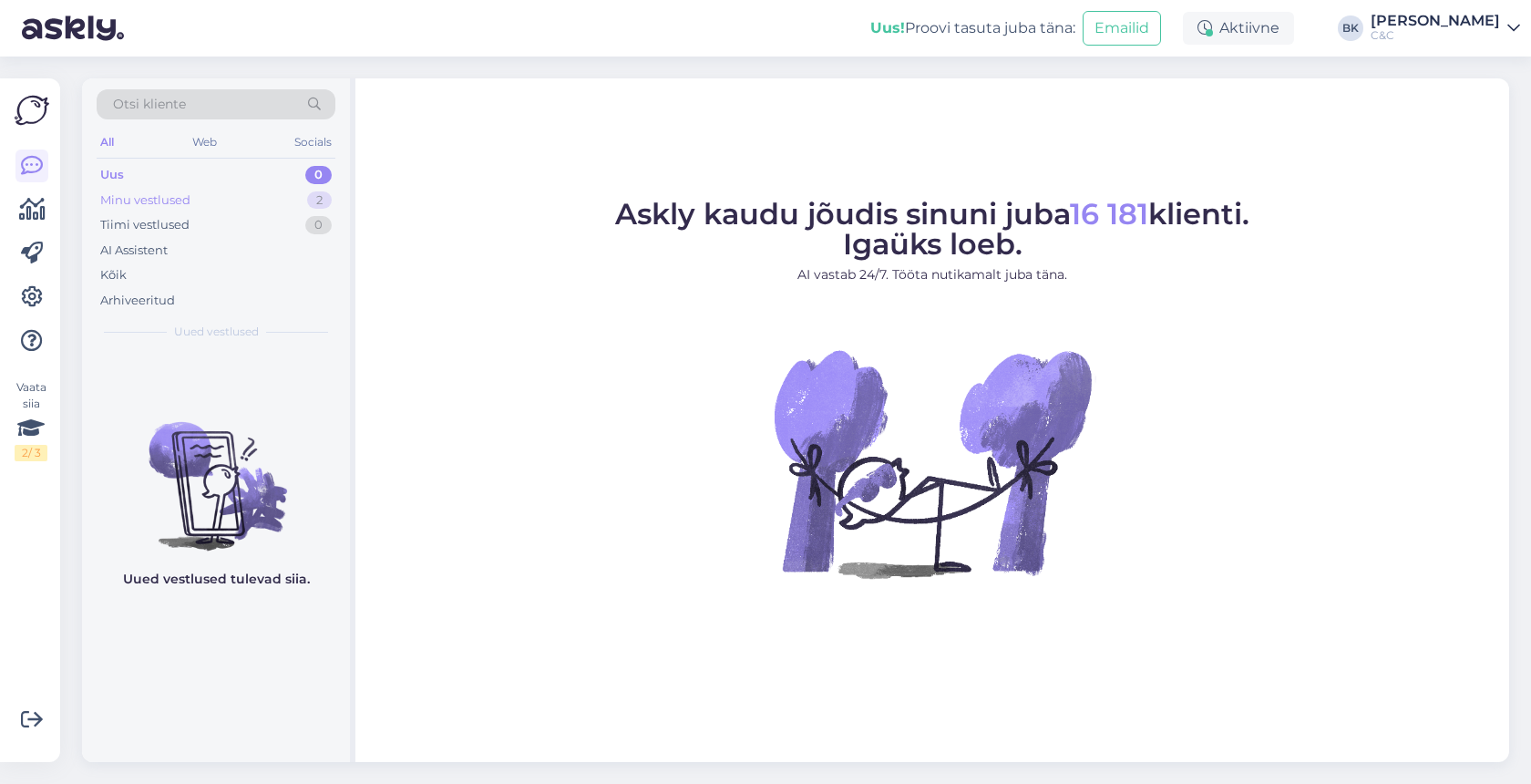
click at [233, 203] on div "Minu vestlused 2" at bounding box center [217, 200] width 239 height 25
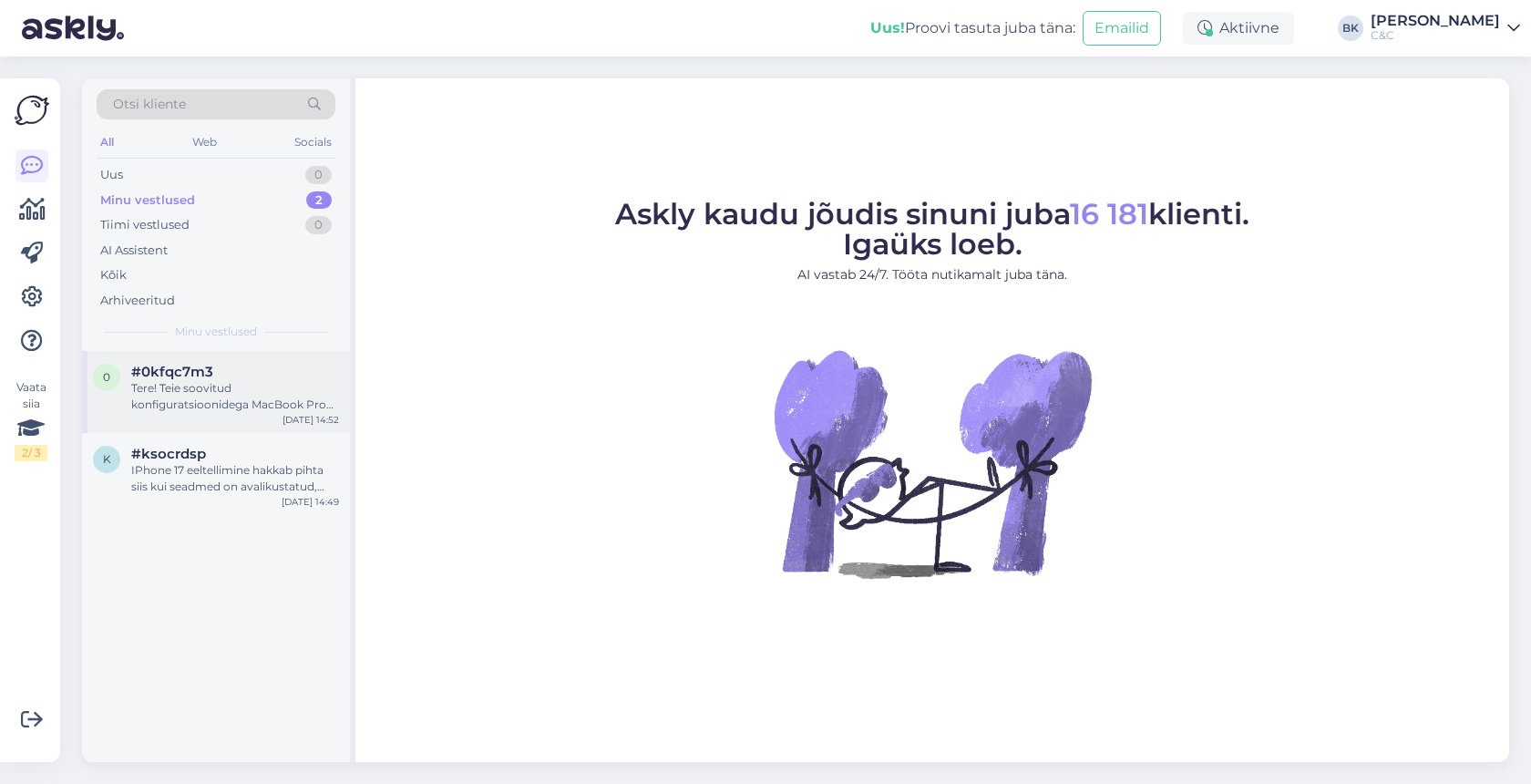
click at [247, 386] on div "Tere! Teie soovitud konfiguratsioonidega MacBook Pro jõuaks selle nädala jooksu…" at bounding box center [234, 396] width 208 height 33
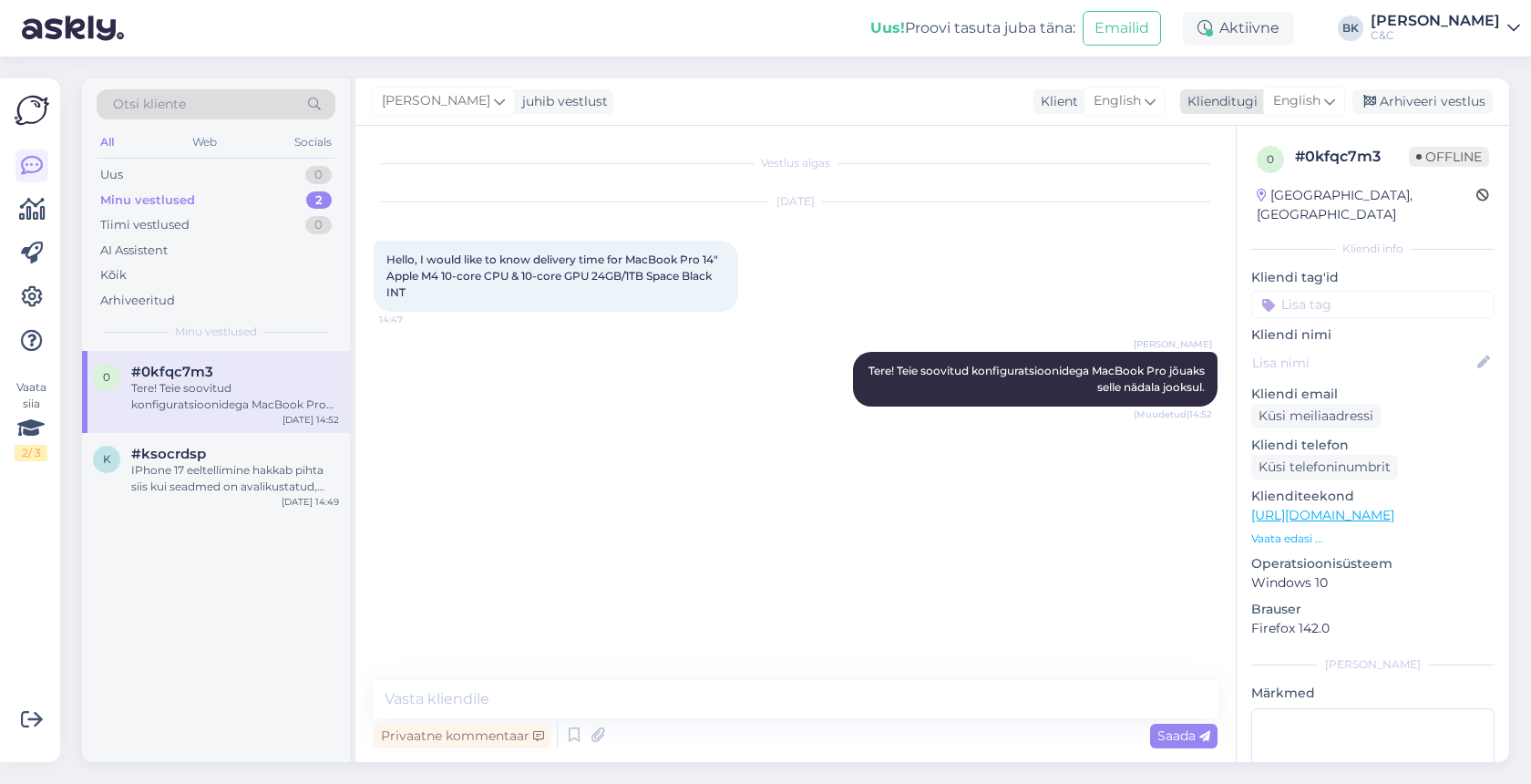
click at [1224, 105] on div "Klienditugi" at bounding box center [1219, 102] width 77 height 19
type input "en"
click at [1224, 178] on link "English" at bounding box center [1263, 182] width 201 height 29
drag, startPoint x: 905, startPoint y: 370, endPoint x: 1208, endPoint y: 386, distance: 303.4
click at [1208, 386] on div "Berit Kaljurand Tere! Teie soovitud konfiguratsioonidega MacBook Pro jõuaks sel…" at bounding box center [1035, 379] width 364 height 55
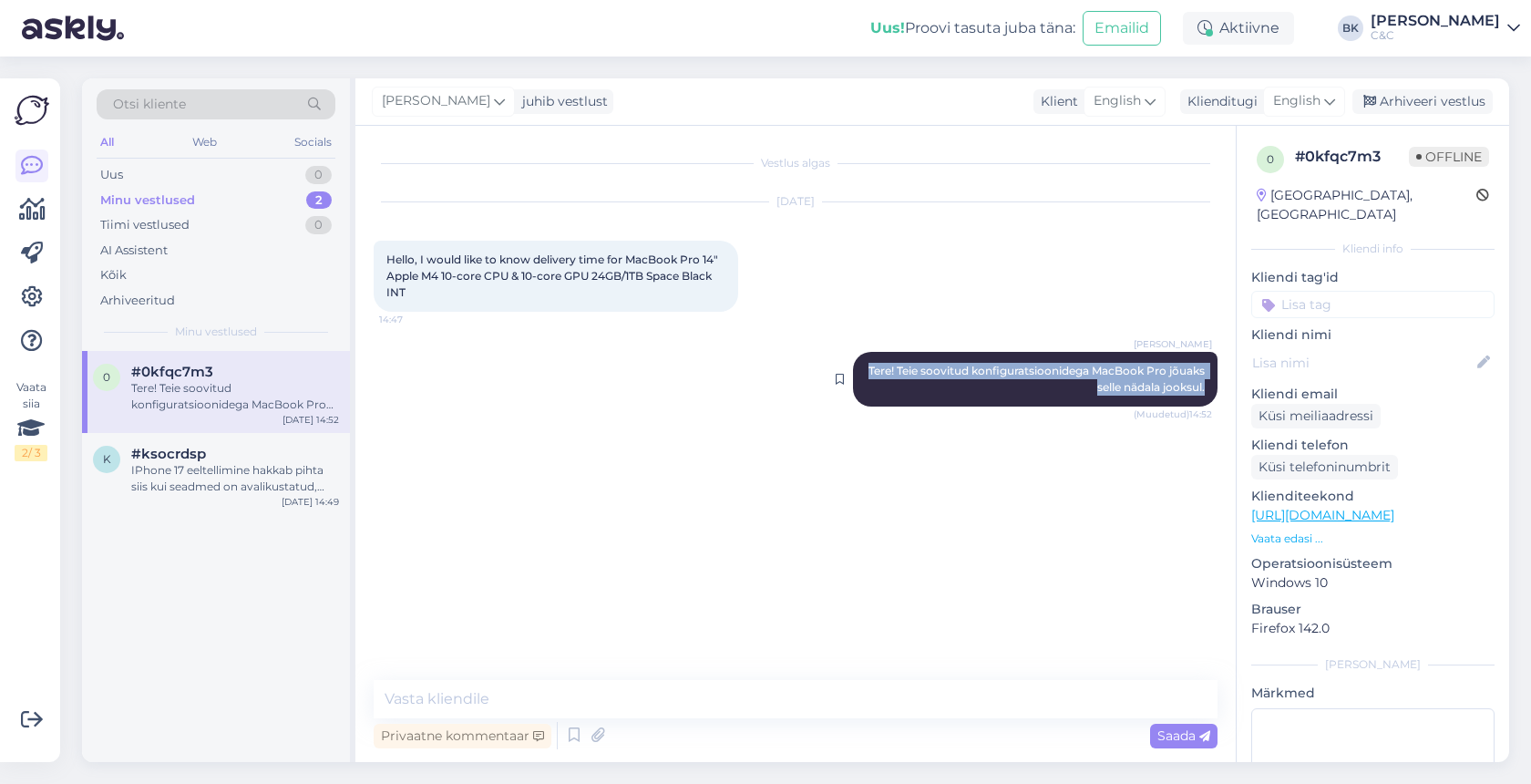
copy span "Tere! Teie soovitud konfiguratsioonidega MacBook Pro jõuaks selle nädala jooksu…"
click at [818, 376] on div "Berit Kaljurand Tere! Teie soovitud konfiguratsioonidega MacBook Pro jõuaks sel…" at bounding box center [796, 378] width 844 height 95
click at [815, 447] on div "Vestlus algas Sep 1 2025 Hello, I would like to know delivery time for MacBook …" at bounding box center [804, 404] width 861 height 520
click at [822, 378] on div "Berit Kaljurand Tere! Teie soovitud konfiguratsioonidega MacBook Pro jõuaks sel…" at bounding box center [796, 378] width 844 height 95
click at [640, 708] on textarea at bounding box center [796, 698] width 844 height 39
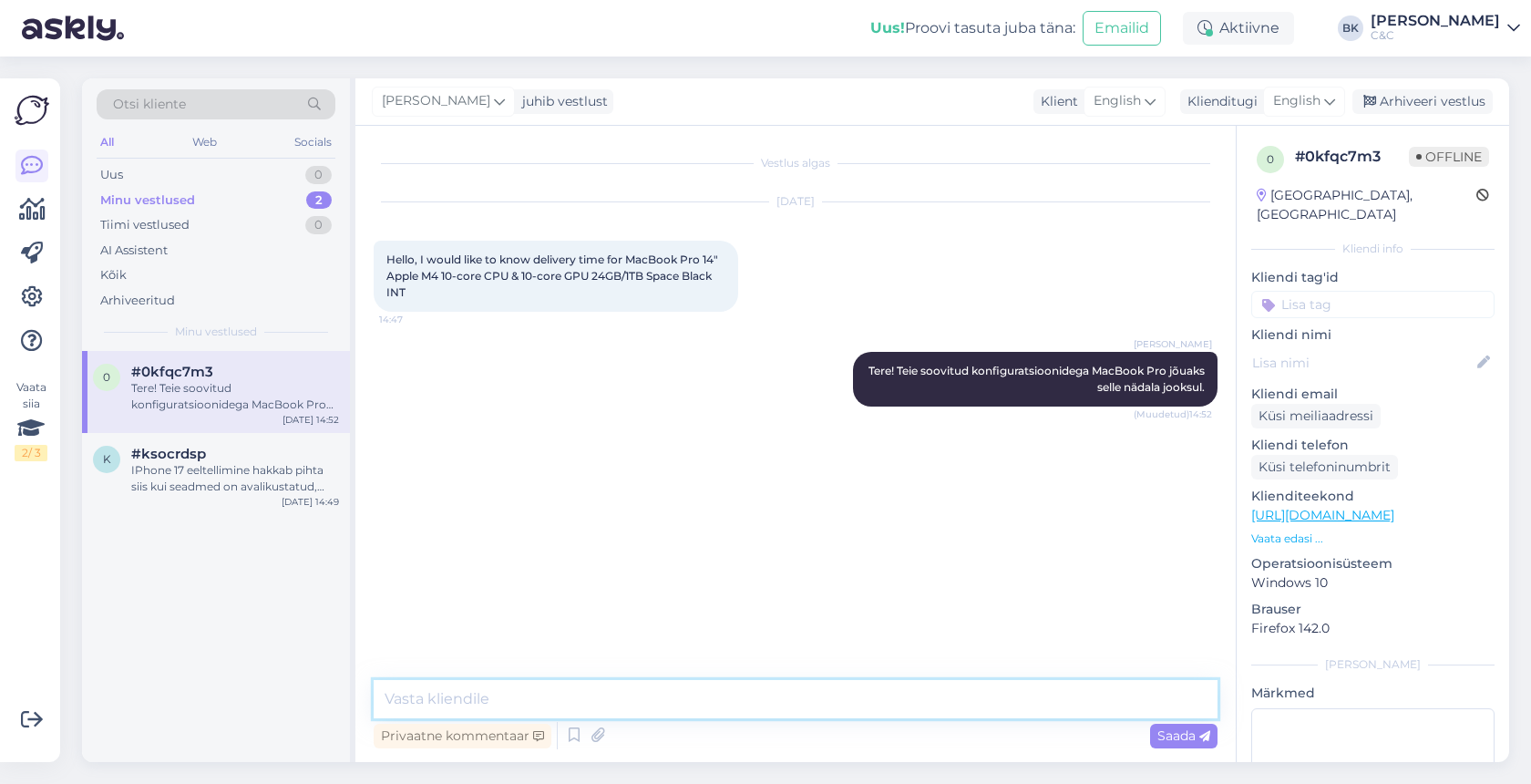
paste textarea "Hello! The MacBook Pro with your desired configurations should arrive this week."
type textarea "Hello! The MacBook Pro with your desired configurations should arrive this week."
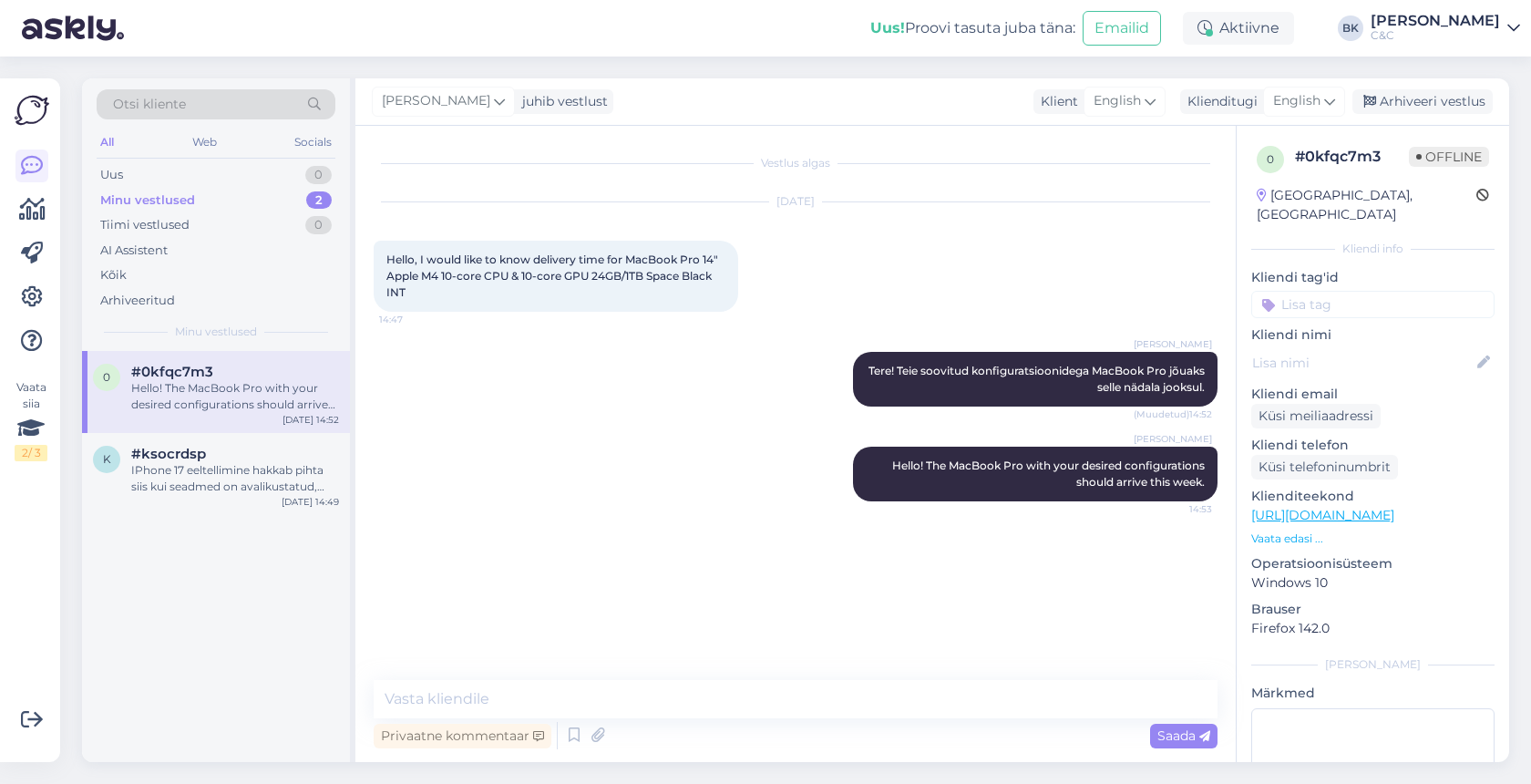
click at [801, 382] on div "Berit Kaljurand Tere! Teie soovitud konfiguratsioonidega MacBook Pro jõuaks sel…" at bounding box center [796, 378] width 844 height 95
click at [296, 471] on div "IPhone 17 eeltellimine hakkab pihta siis kui seadmed on avalikustatud, hetkel v…" at bounding box center [234, 478] width 208 height 33
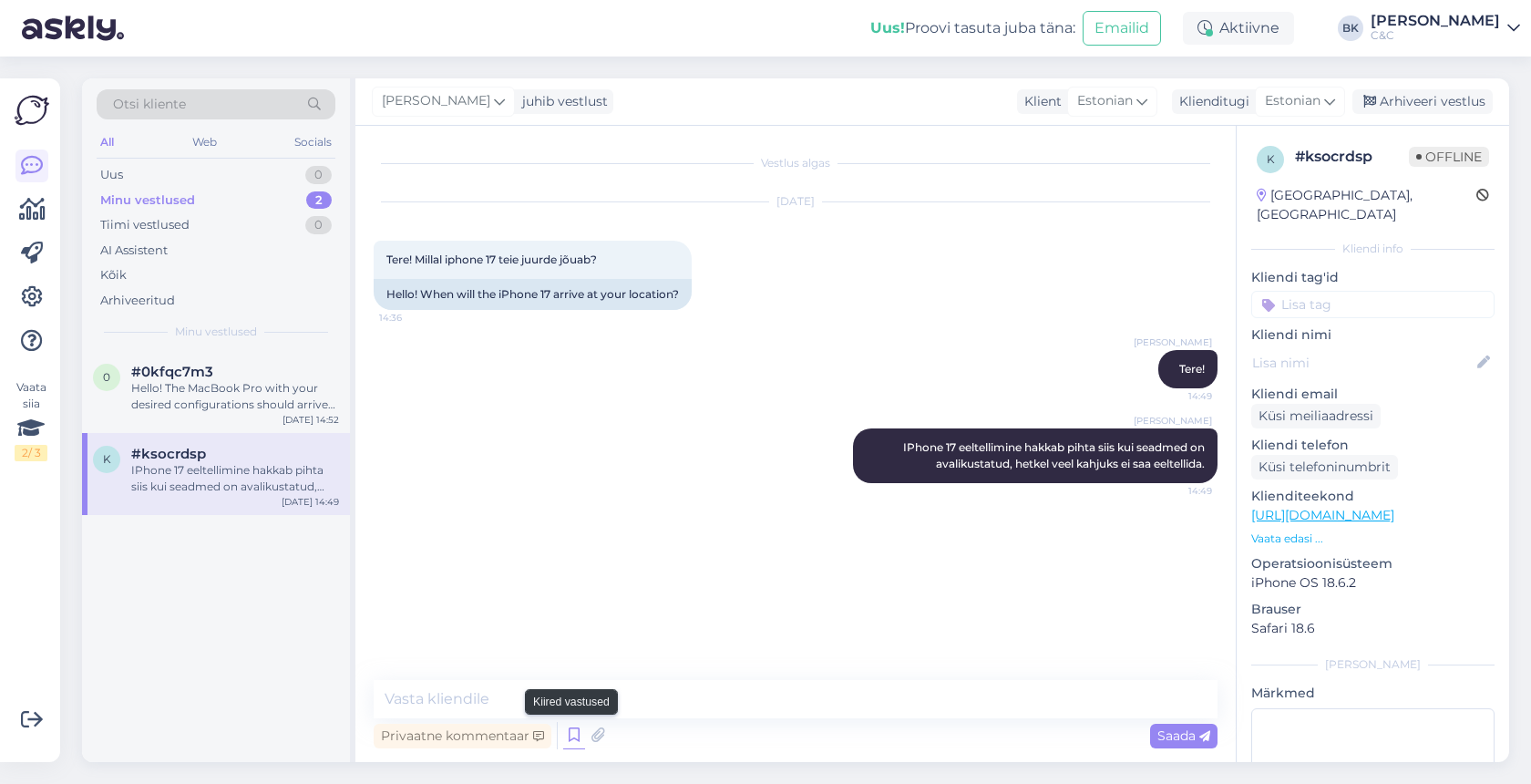
click at [577, 733] on icon at bounding box center [573, 735] width 22 height 27
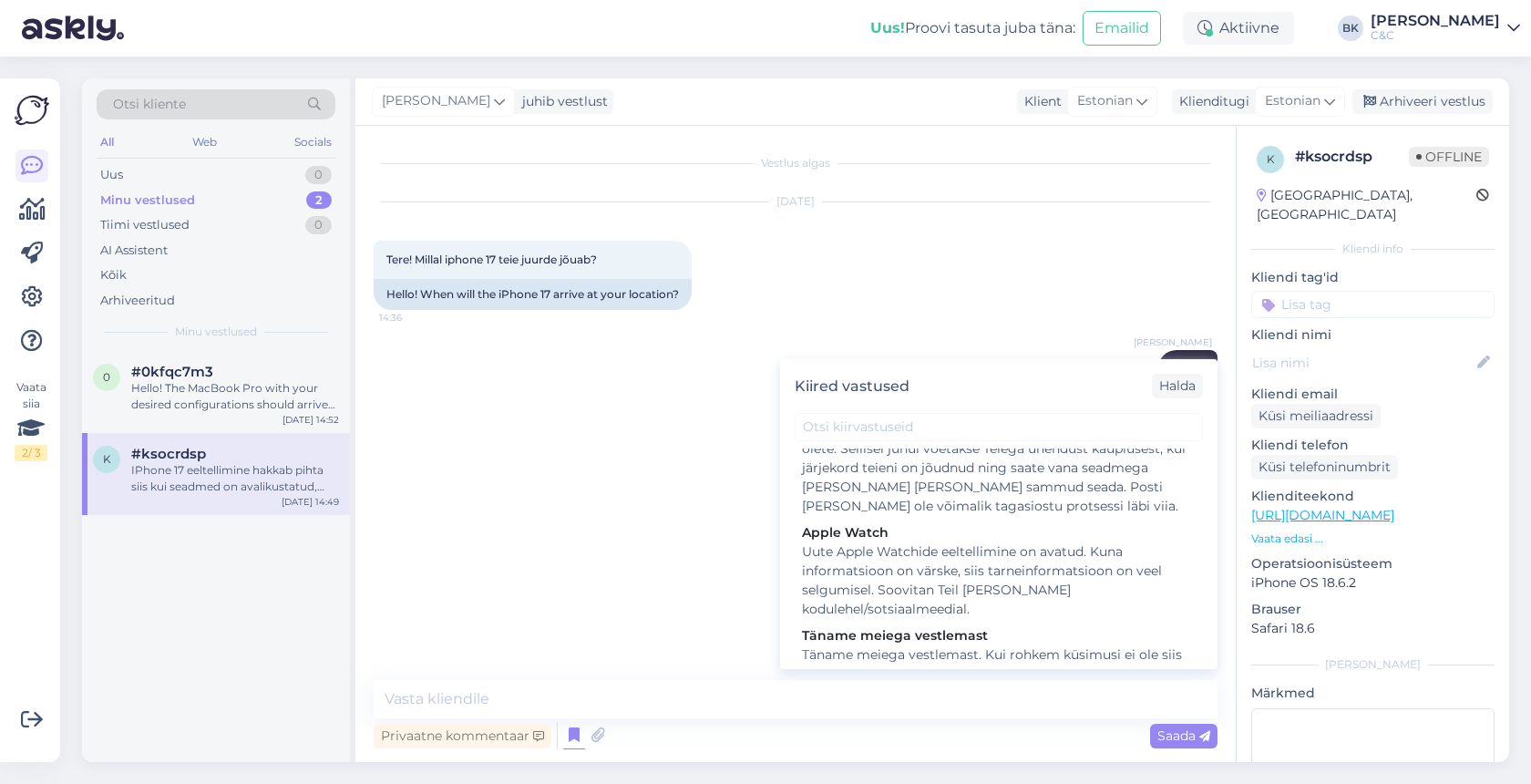
scroll to position [2393, 0]
click at [984, 648] on div "Täname meiega vestlemast. Kui rohkem küsimusi ei ole siis ma sulgeks chati, et …" at bounding box center [999, 676] width 394 height 57
type textarea "Täname meiega vestlemast. Kui rohkem küsimusi ei ole siis ma sulgeks chati, et …"
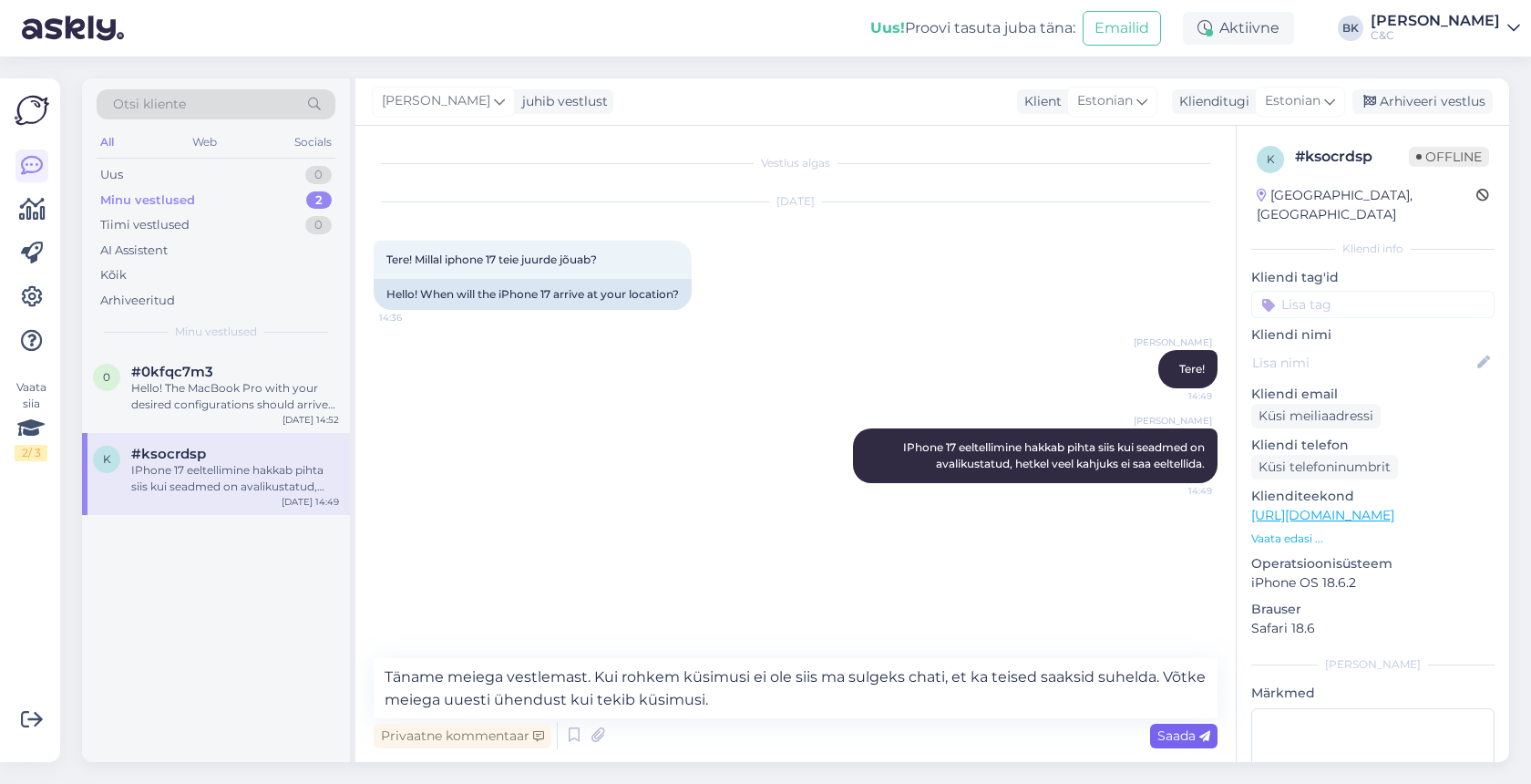
click at [1167, 740] on span "Saada" at bounding box center [1184, 735] width 53 height 16
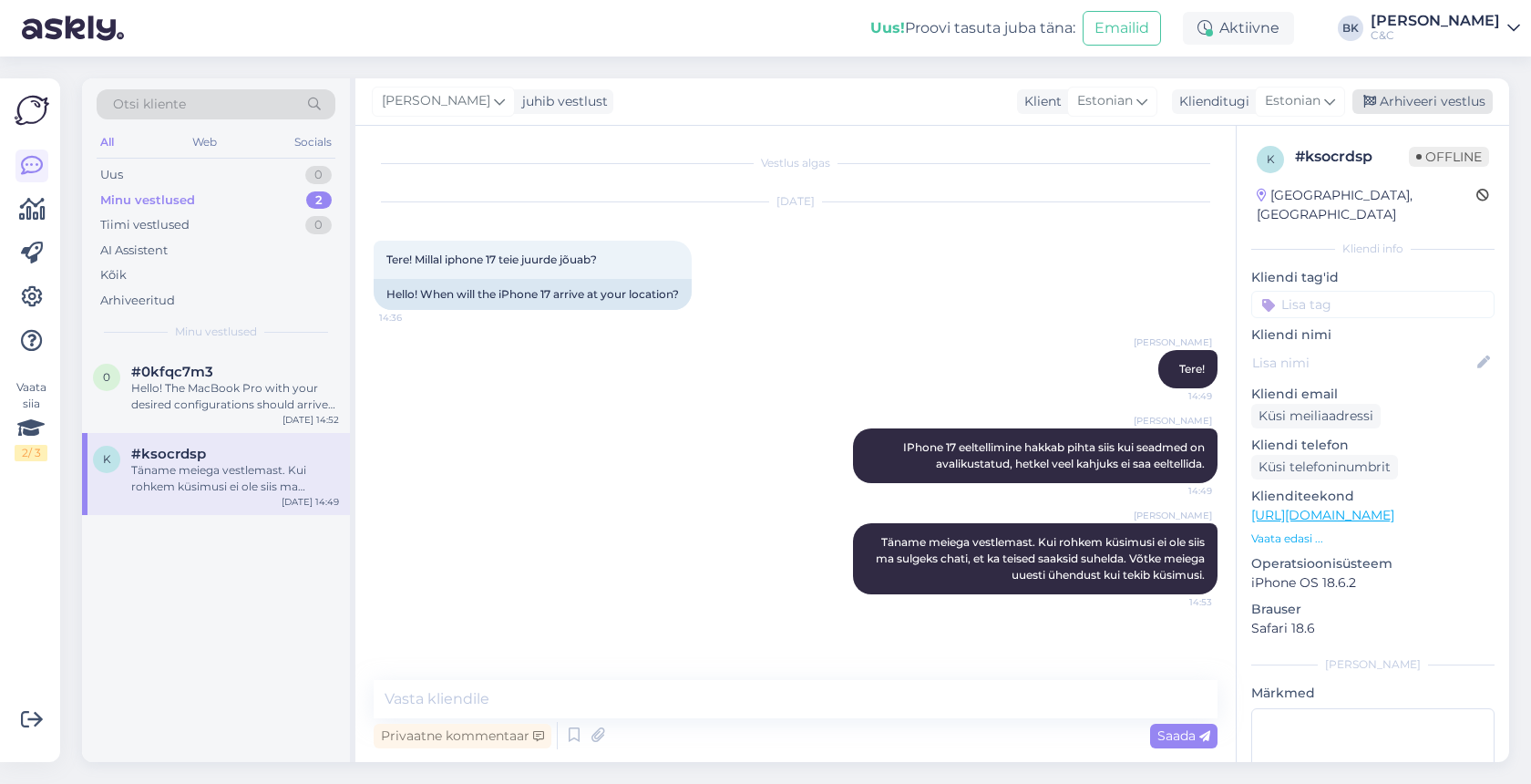
click at [1428, 103] on div "Arhiveeri vestlus" at bounding box center [1423, 102] width 140 height 24
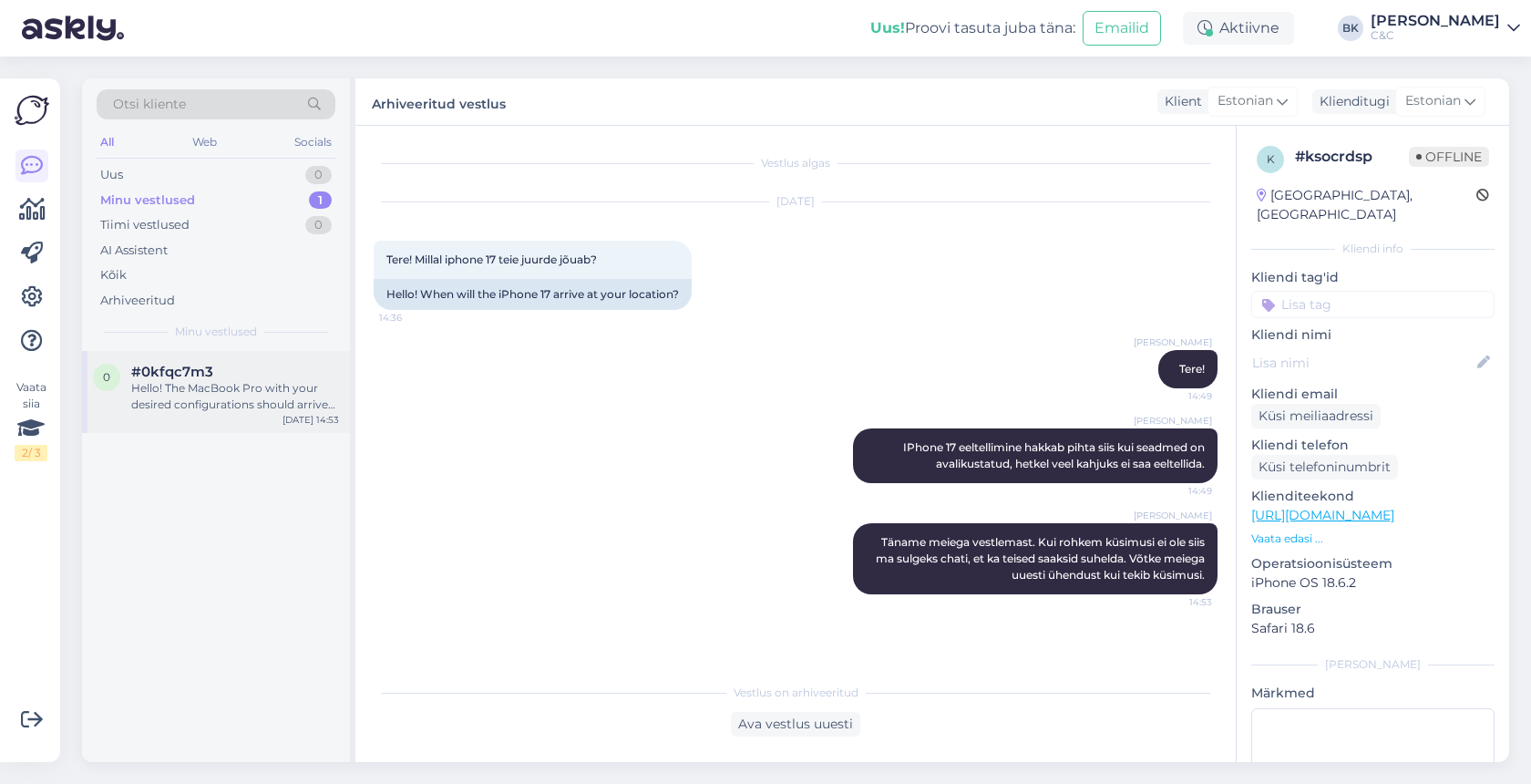
click at [272, 358] on div "0 #0kfqc7m3 Hello! The MacBook Pro with your desired configurations should arri…" at bounding box center [216, 392] width 268 height 82
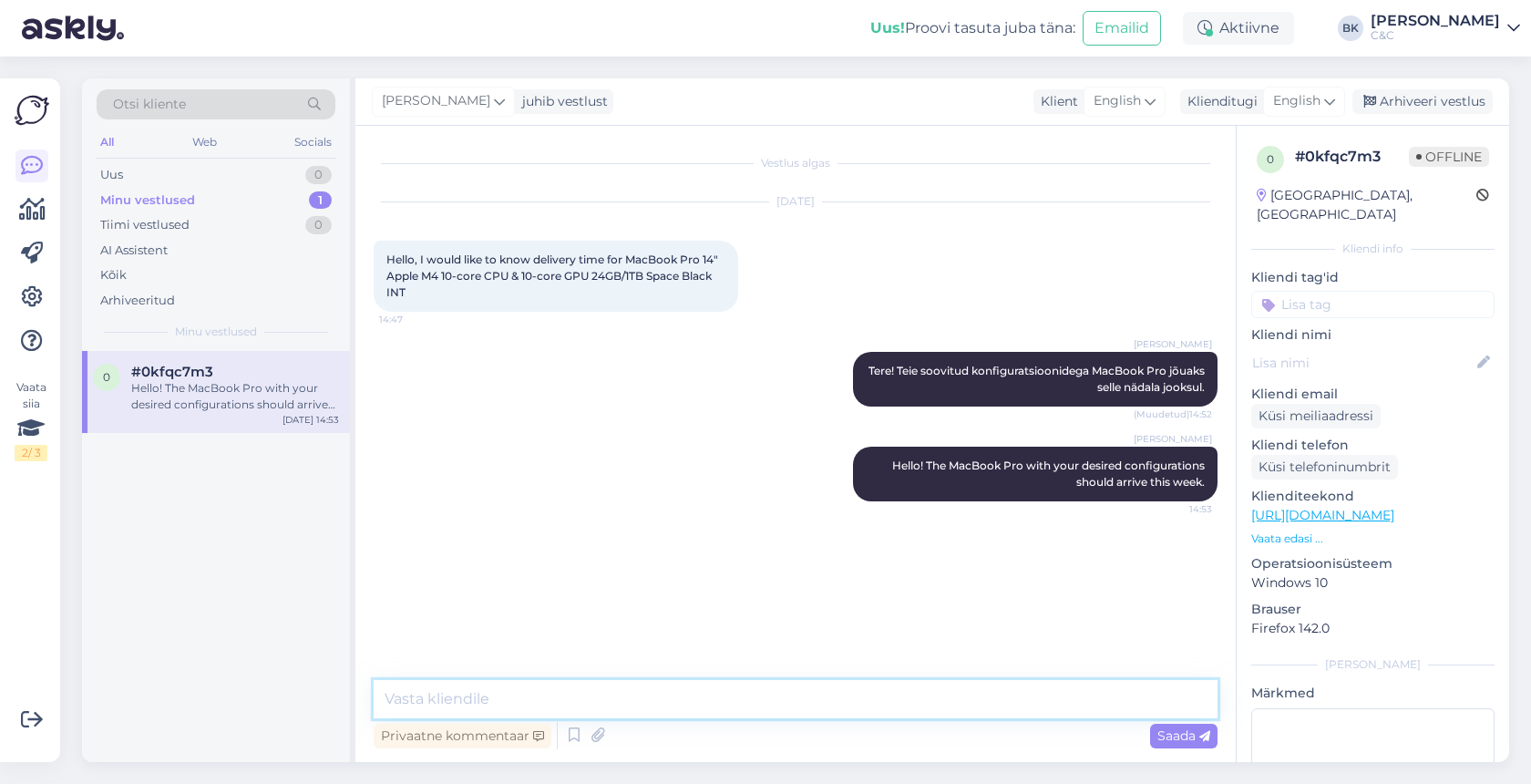
click at [540, 709] on textarea at bounding box center [796, 698] width 844 height 39
click at [565, 732] on icon at bounding box center [573, 735] width 22 height 27
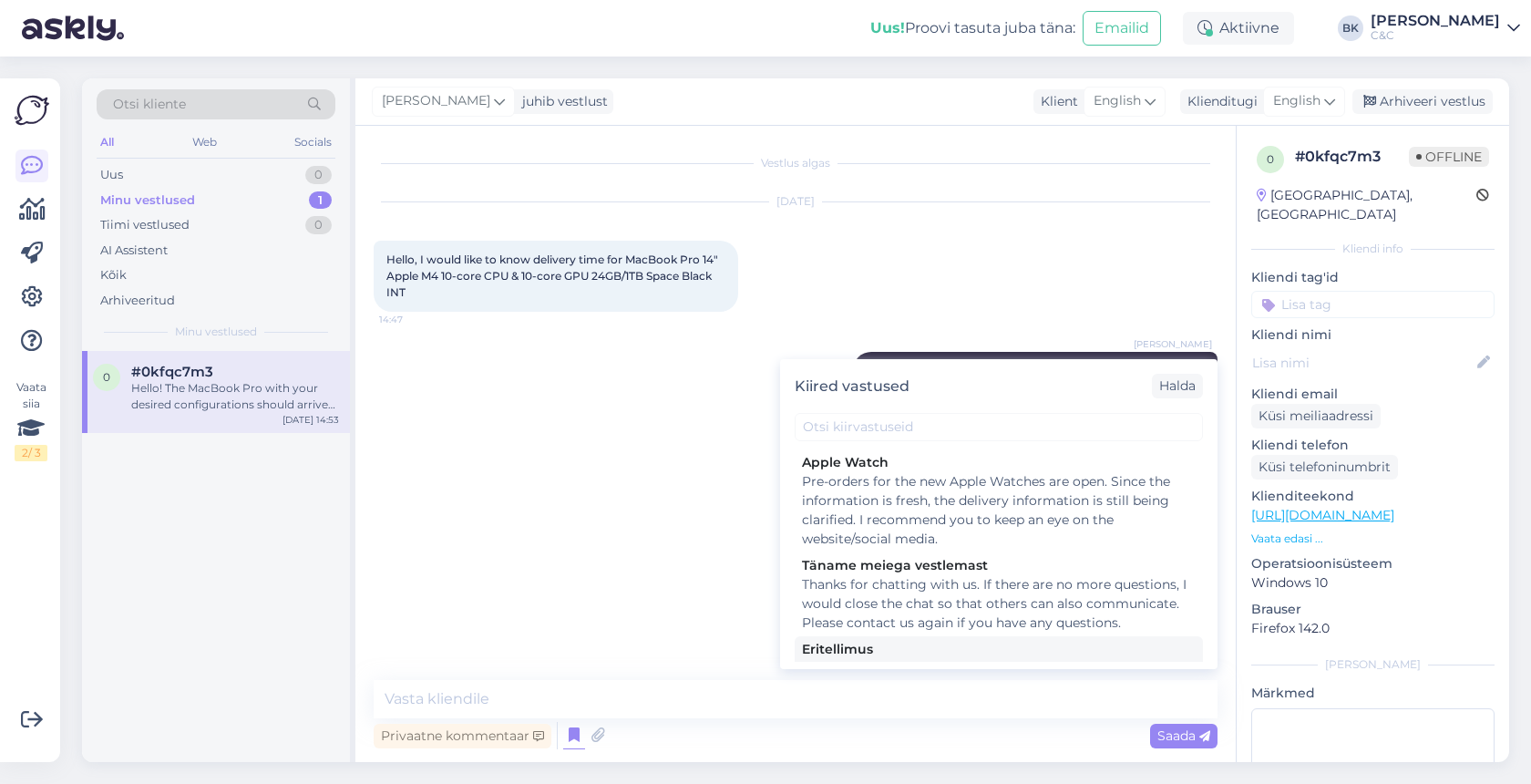
scroll to position [2305, 0]
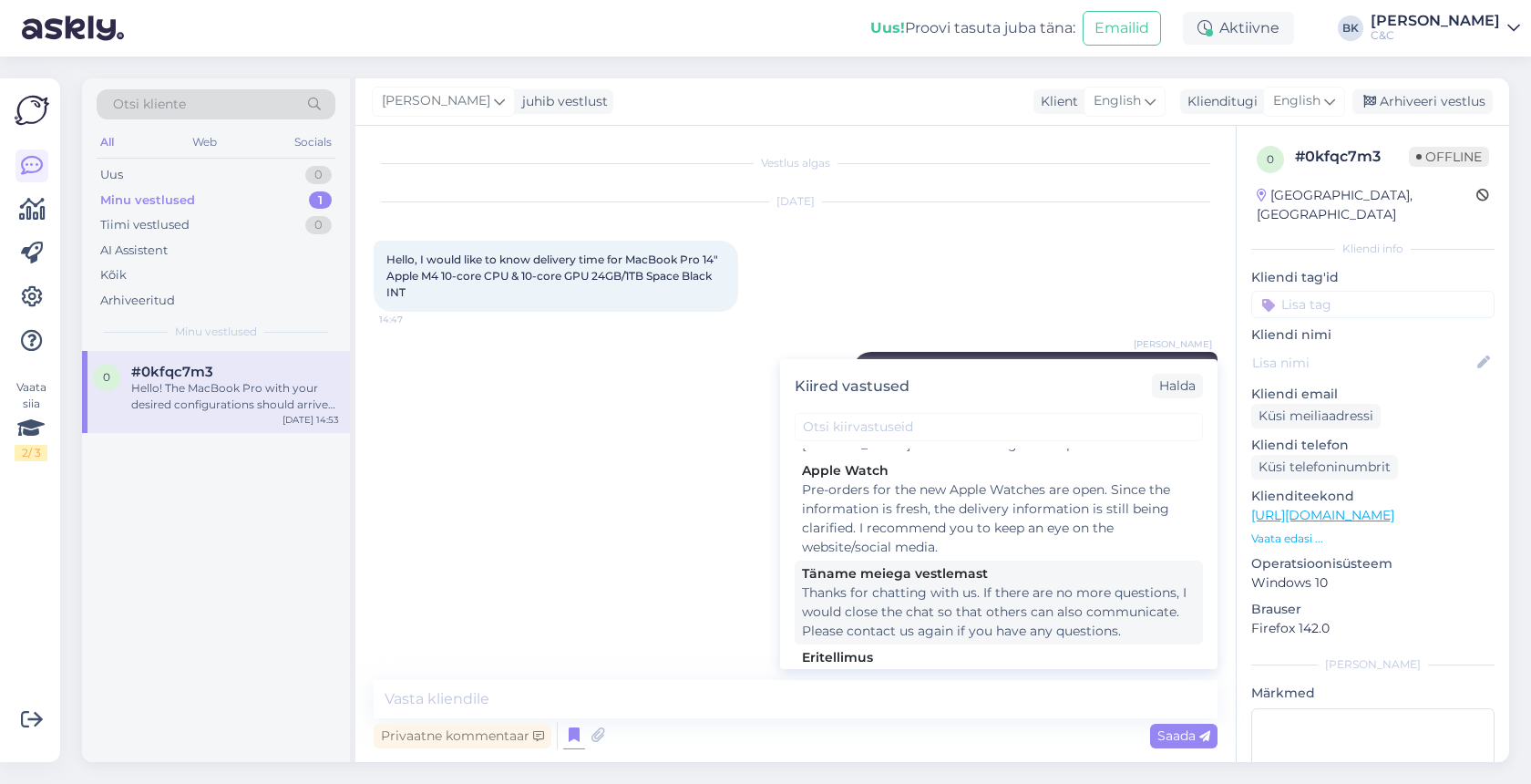
click at [922, 614] on div "Thanks for chatting with us. If there are no more questions, I would close the …" at bounding box center [999, 612] width 394 height 57
type textarea "Thanks for chatting with us. If there are no more questions, I would close the …"
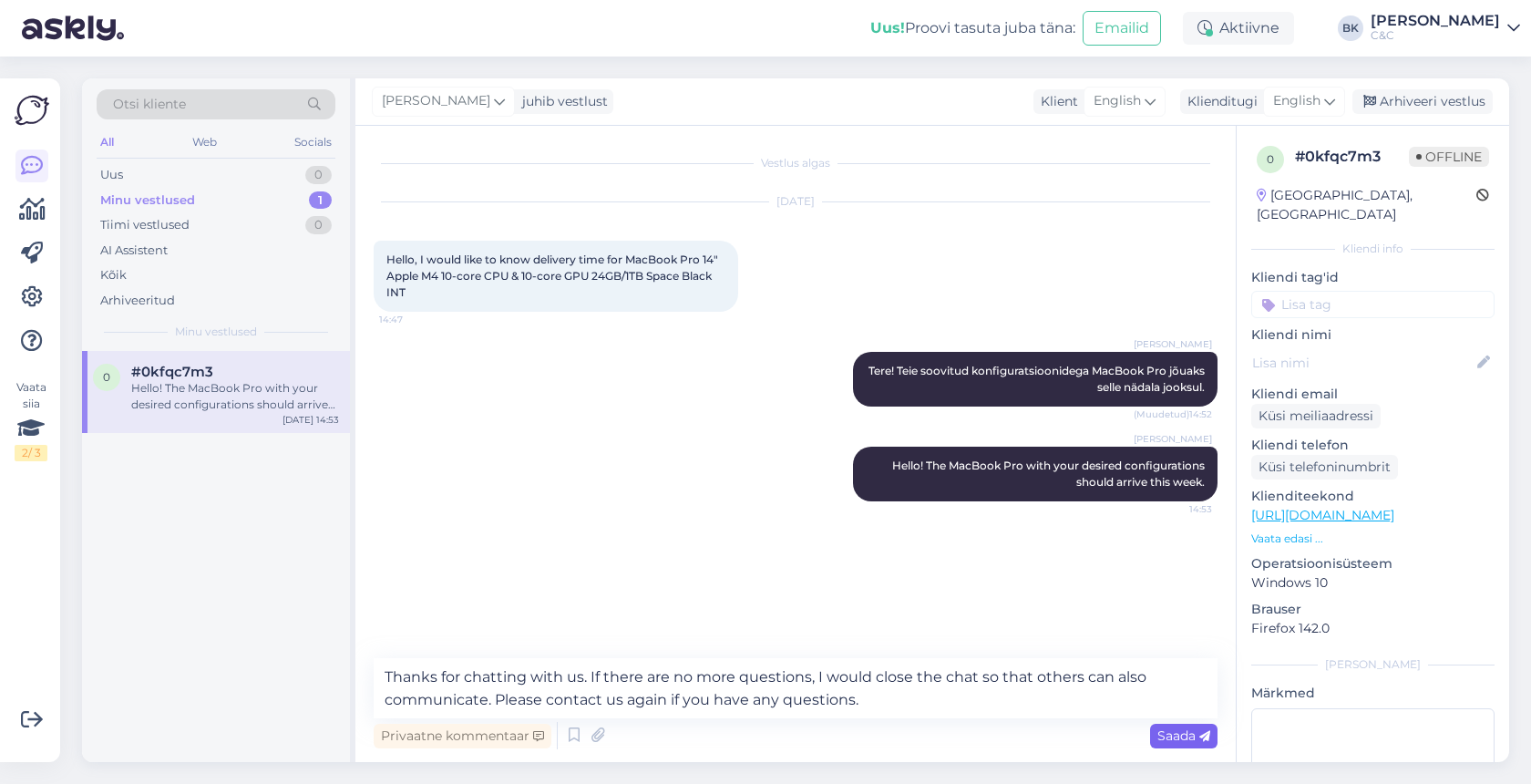
click at [1165, 736] on span "Saada" at bounding box center [1184, 735] width 53 height 16
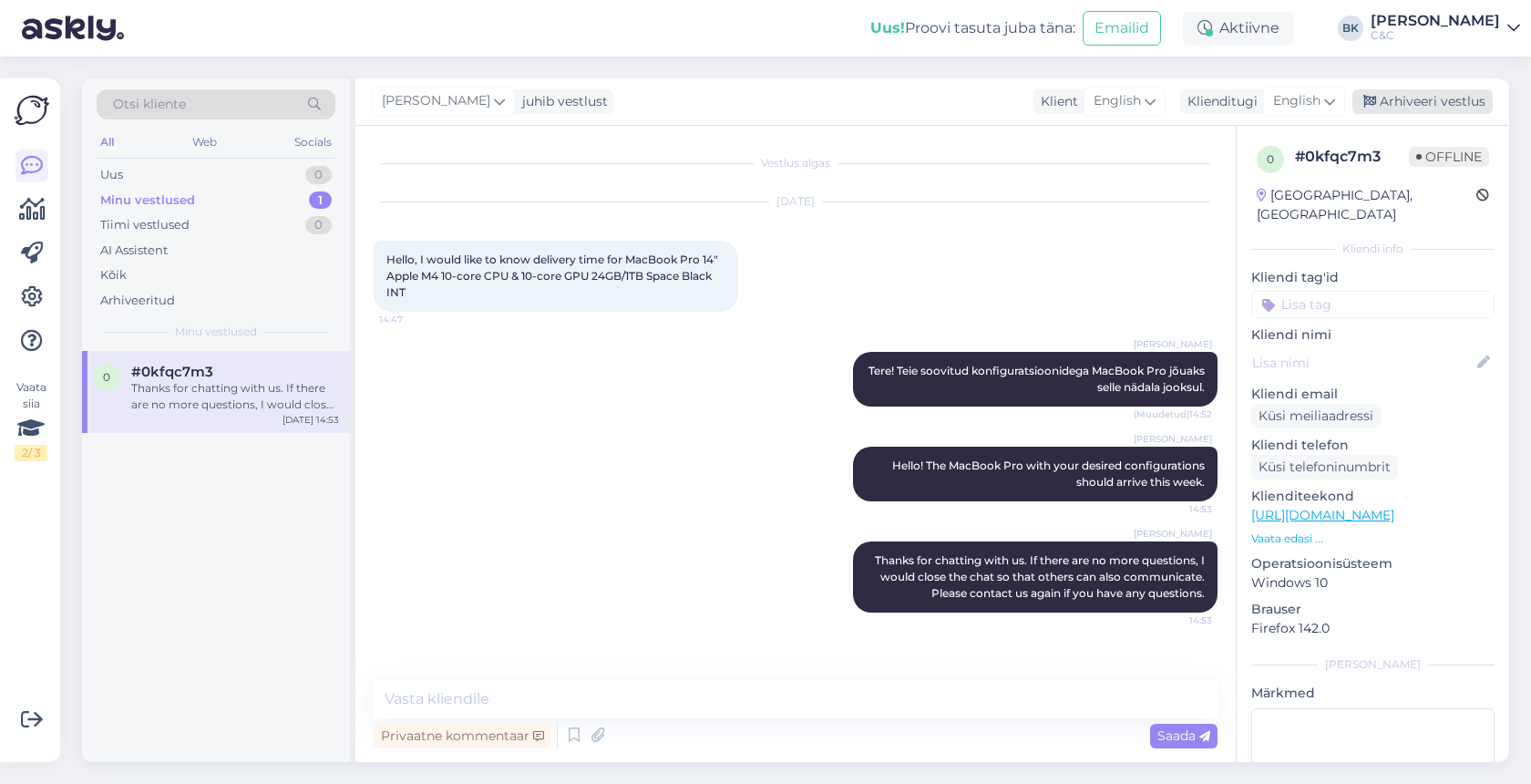
click at [1472, 98] on div "Arhiveeri vestlus" at bounding box center [1423, 102] width 140 height 24
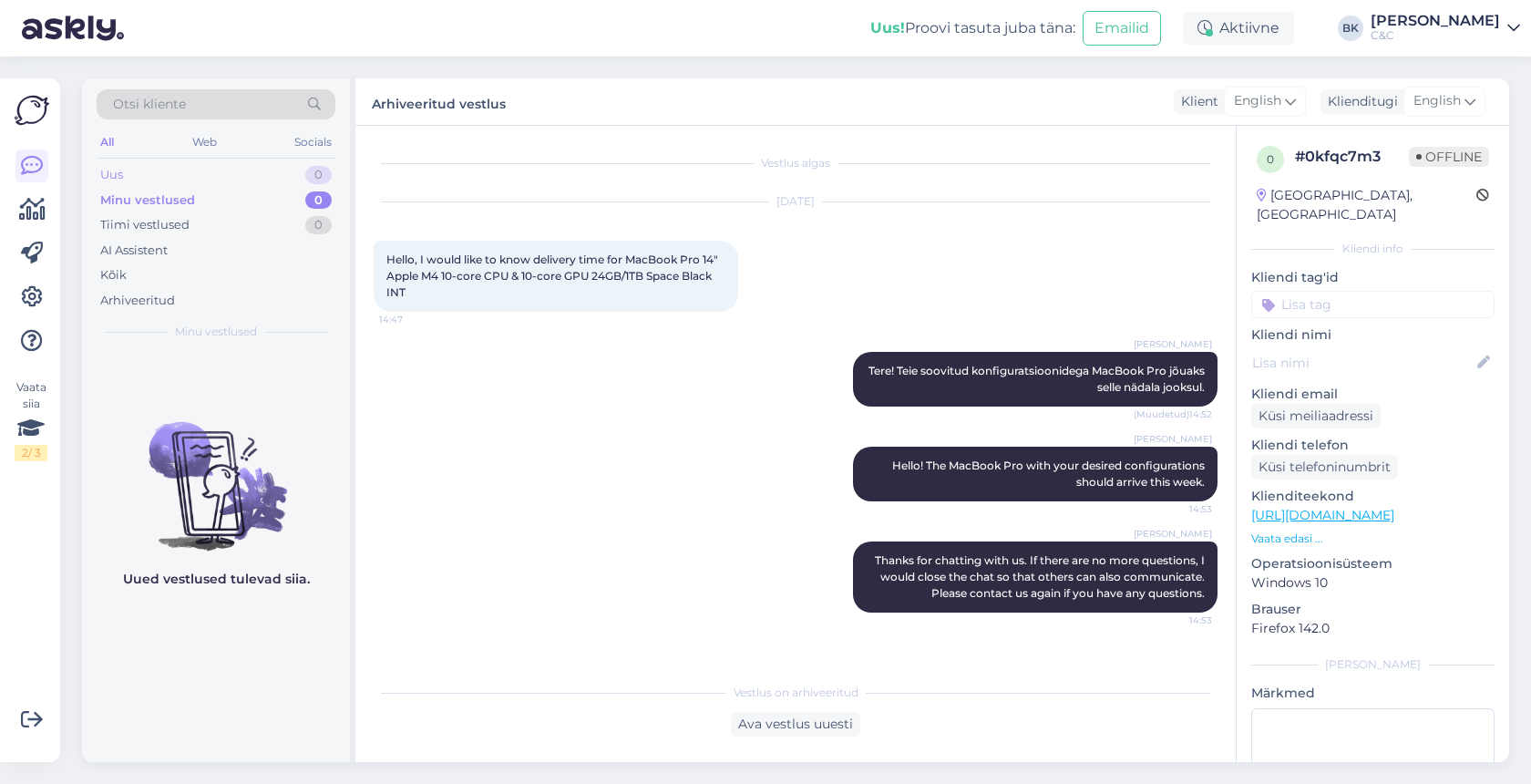
click at [247, 176] on div "Uus 0" at bounding box center [217, 174] width 239 height 25
click at [201, 289] on div "Arhiveeritud" at bounding box center [217, 300] width 239 height 25
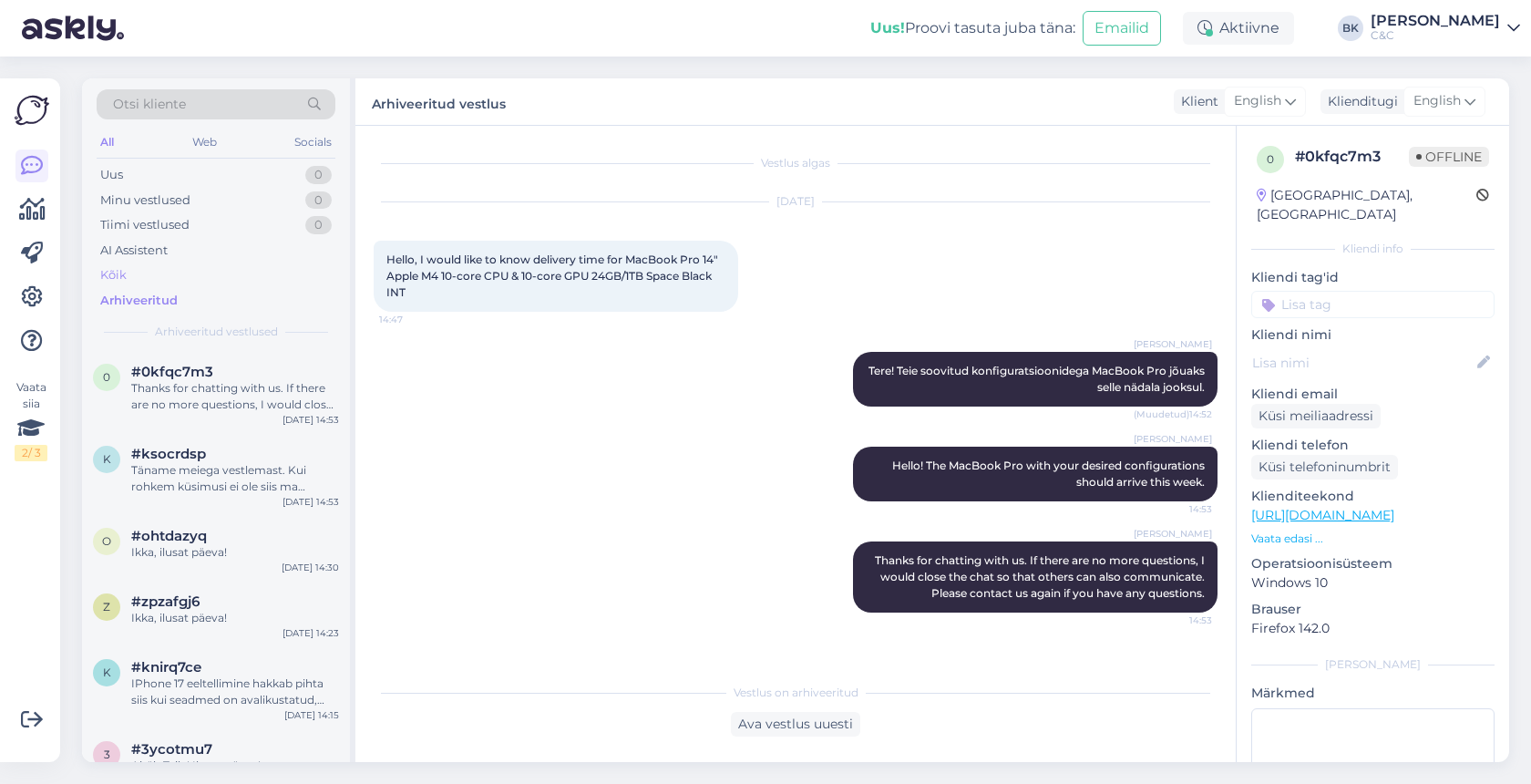
click at [187, 269] on div "Kõik" at bounding box center [217, 275] width 239 height 25
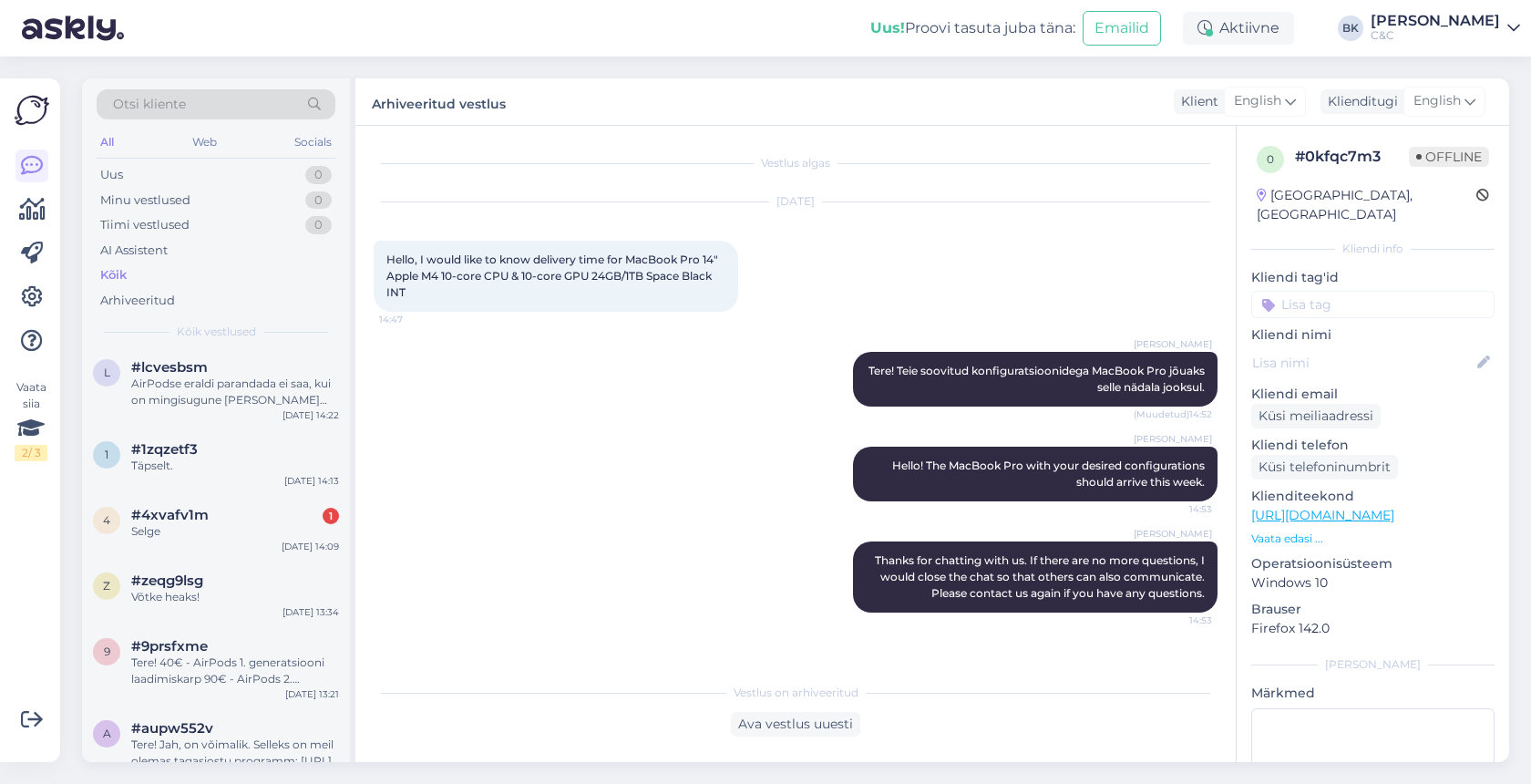
scroll to position [2808, 0]
click at [192, 525] on div "Selge" at bounding box center [234, 533] width 208 height 16
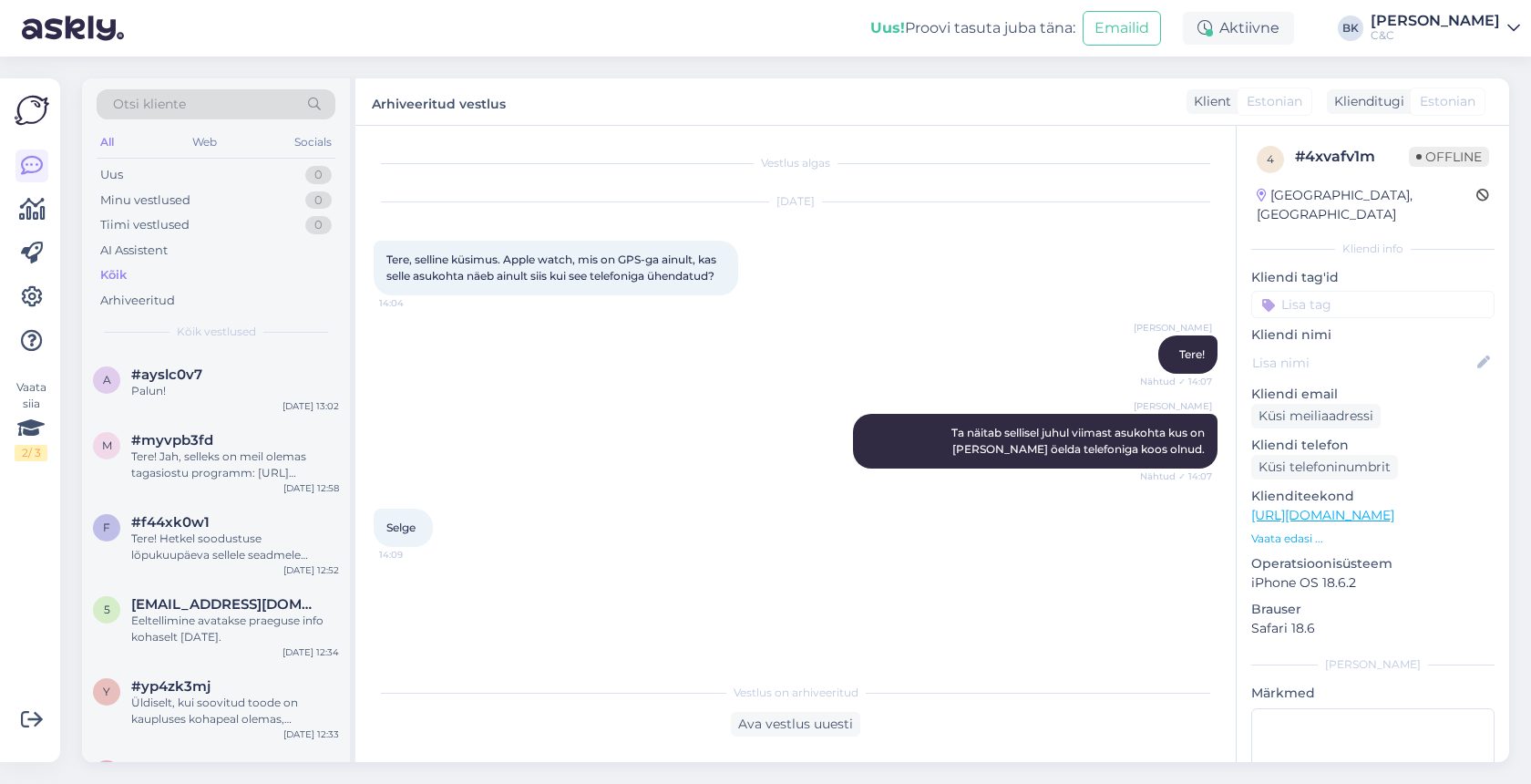
scroll to position [4532, 0]
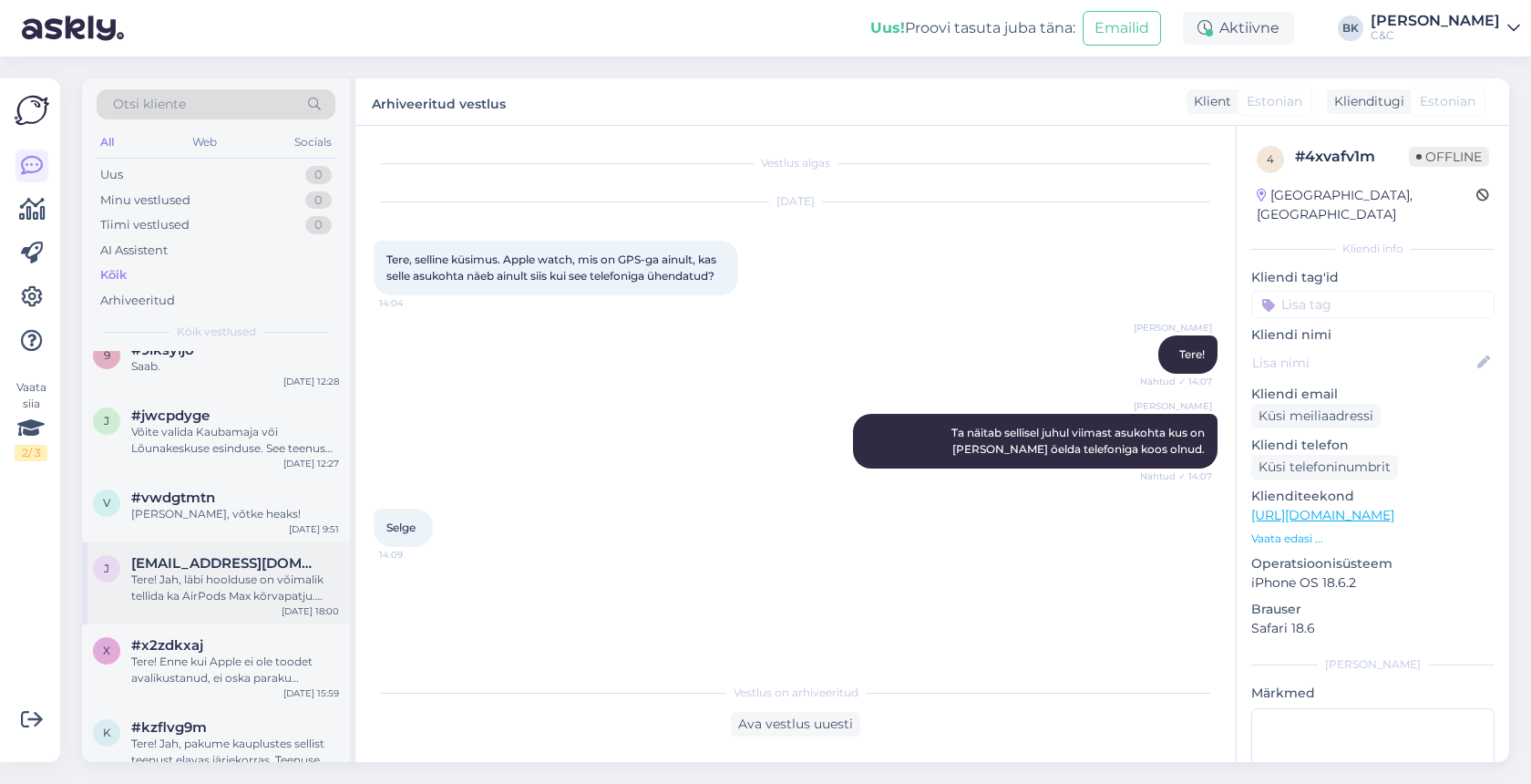
click at [245, 571] on div "Tere! Jah, läbi hoolduse on võimalik tellida ka AirPods Max kõrvapatju. Ühe kõr…" at bounding box center [234, 587] width 208 height 33
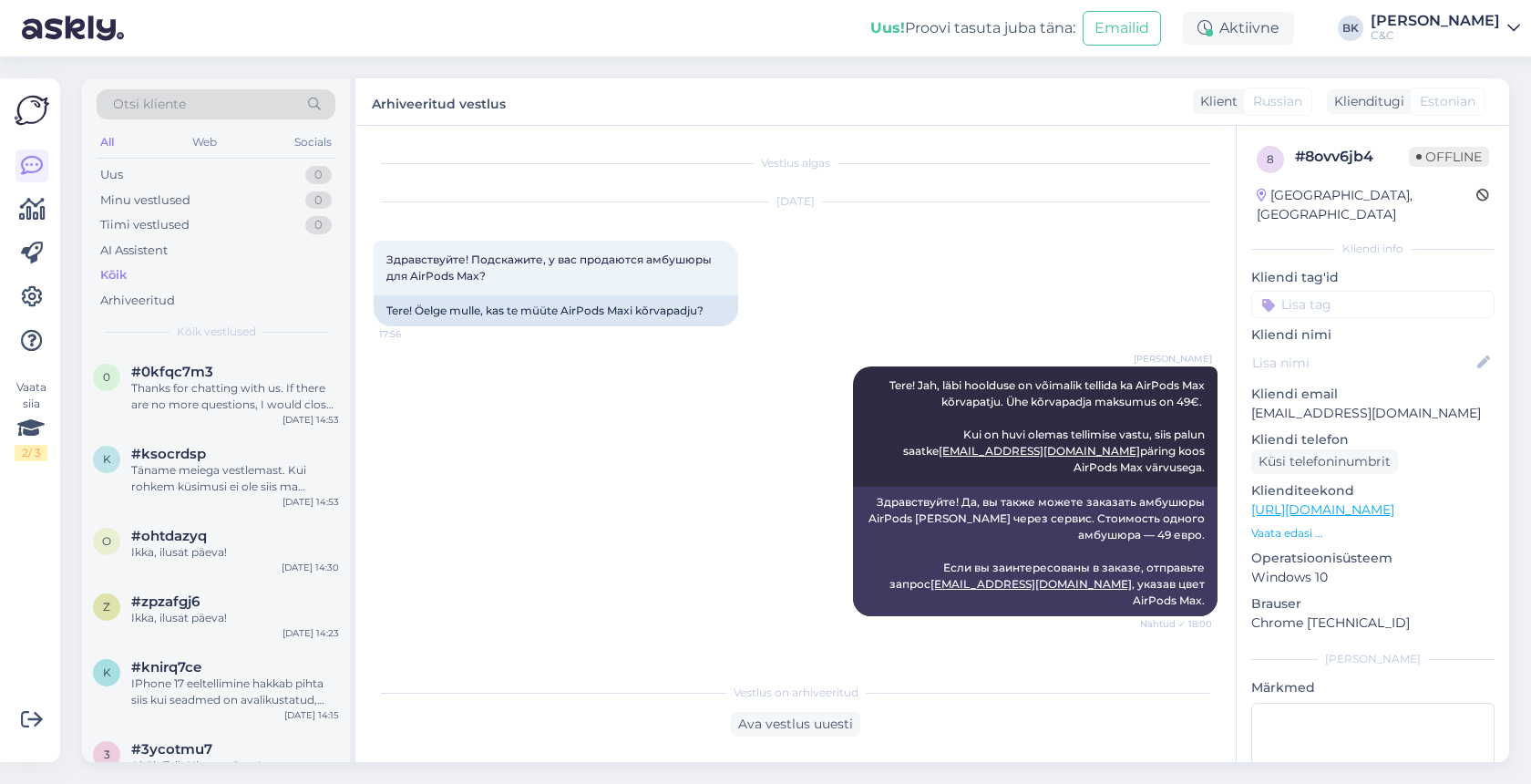
scroll to position [0, 0]
click at [238, 384] on div "Thanks for chatting with us. If there are no more questions, I would close the …" at bounding box center [234, 396] width 208 height 33
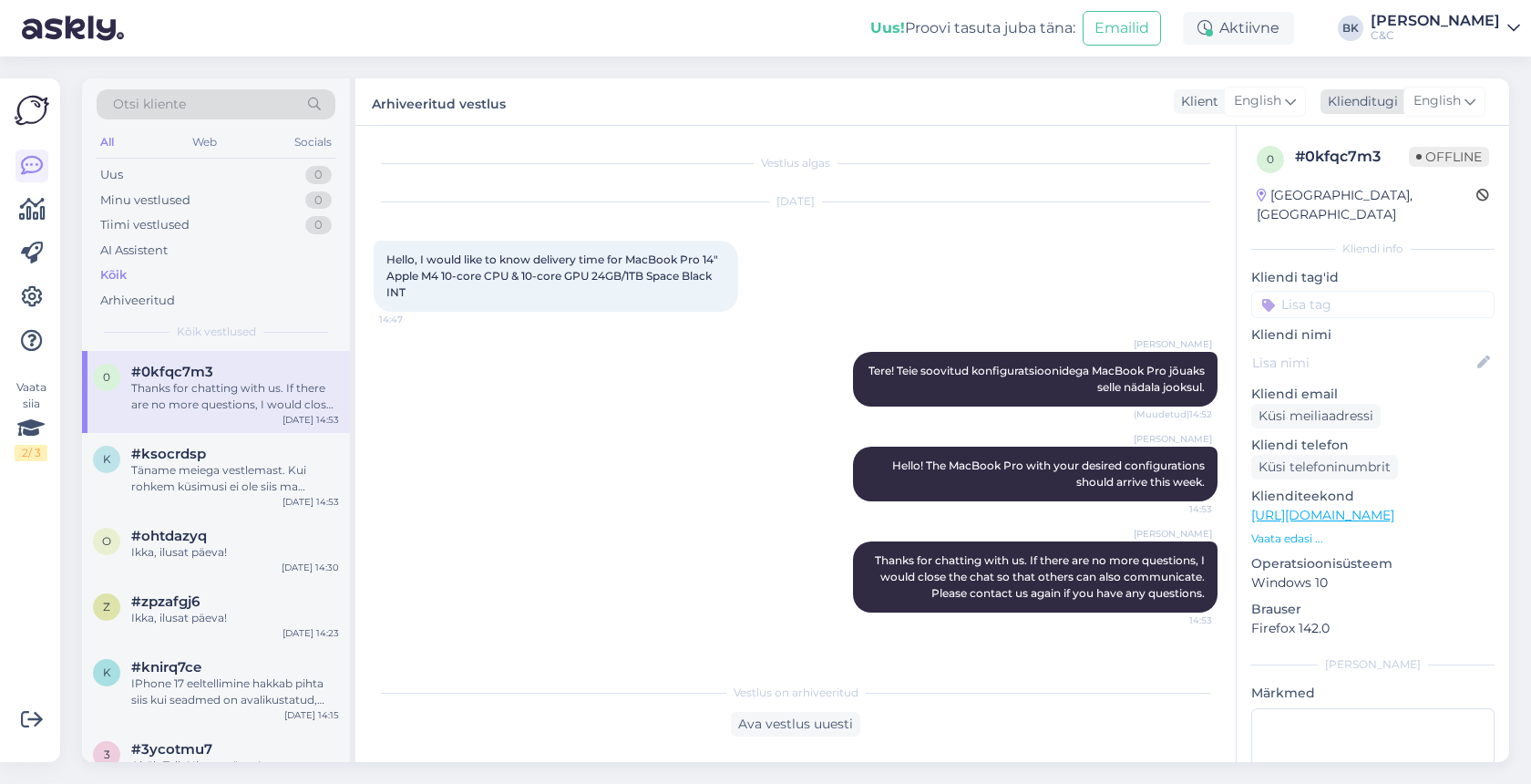
click at [1441, 109] on span "English" at bounding box center [1437, 101] width 47 height 20
click at [1382, 148] on input "en" at bounding box center [1404, 141] width 171 height 28
type input "esto"
click at [1363, 184] on link "Estonian" at bounding box center [1403, 182] width 201 height 29
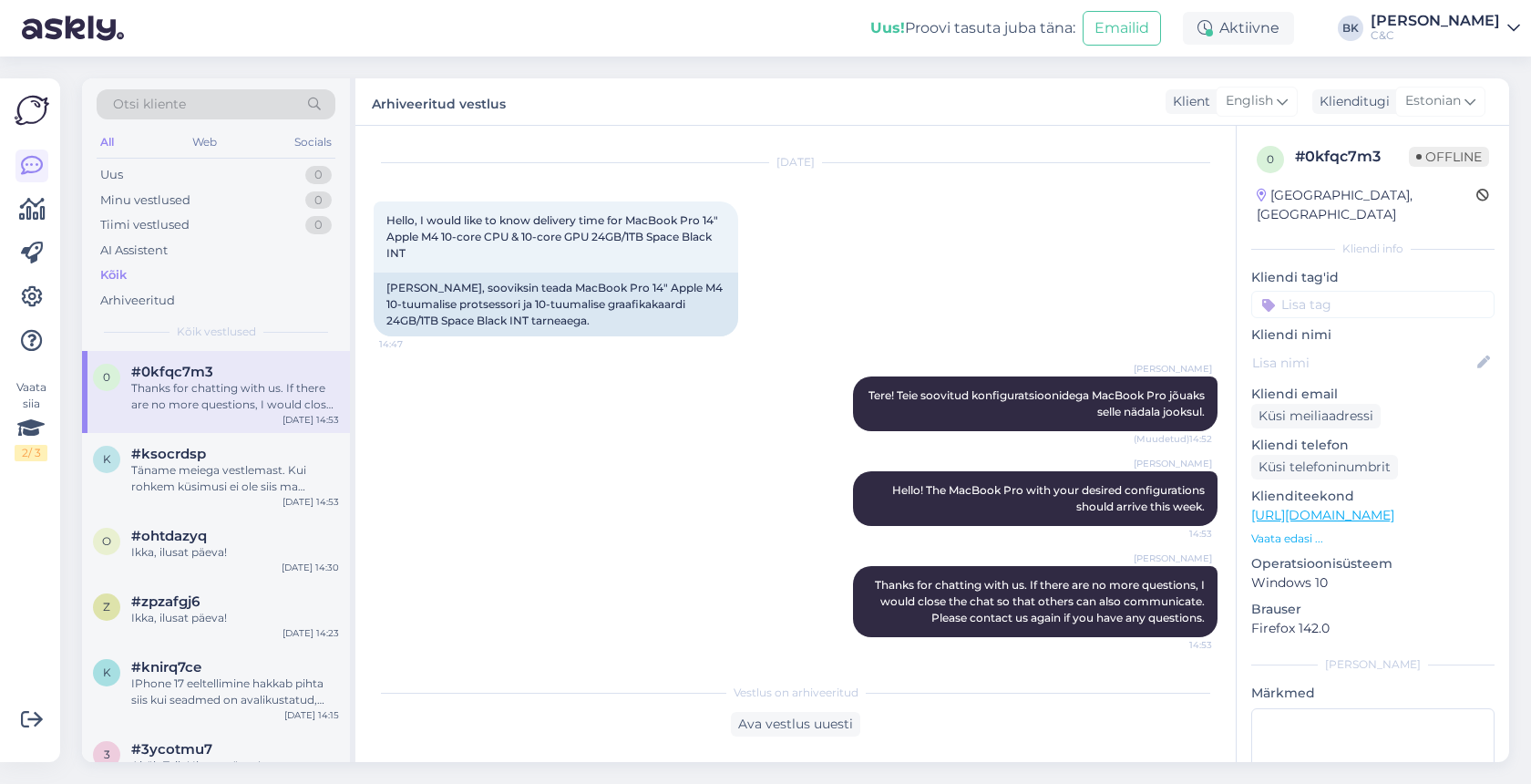
scroll to position [40, 0]
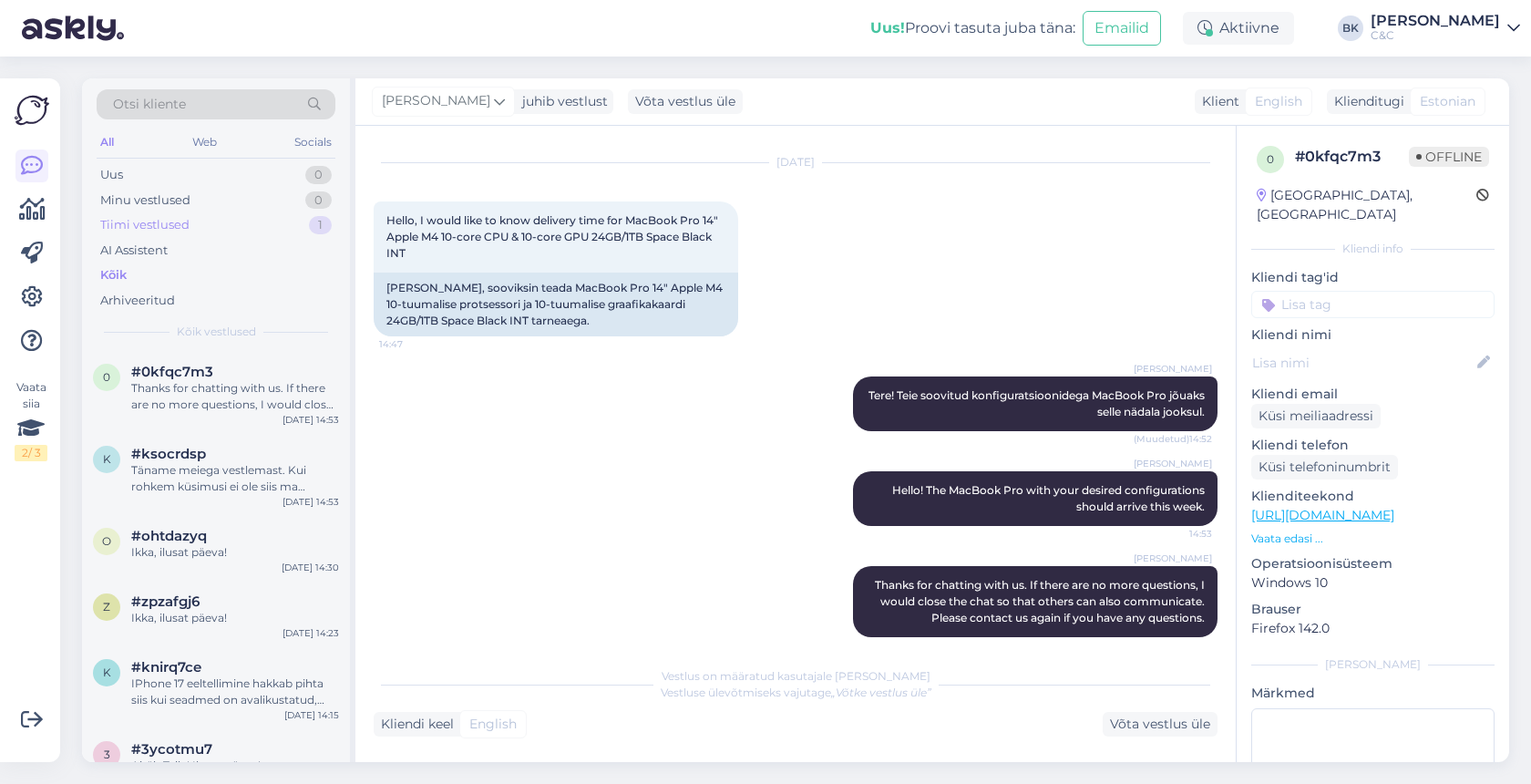
click at [192, 222] on div "Tiimi vestlused 1" at bounding box center [217, 225] width 239 height 25
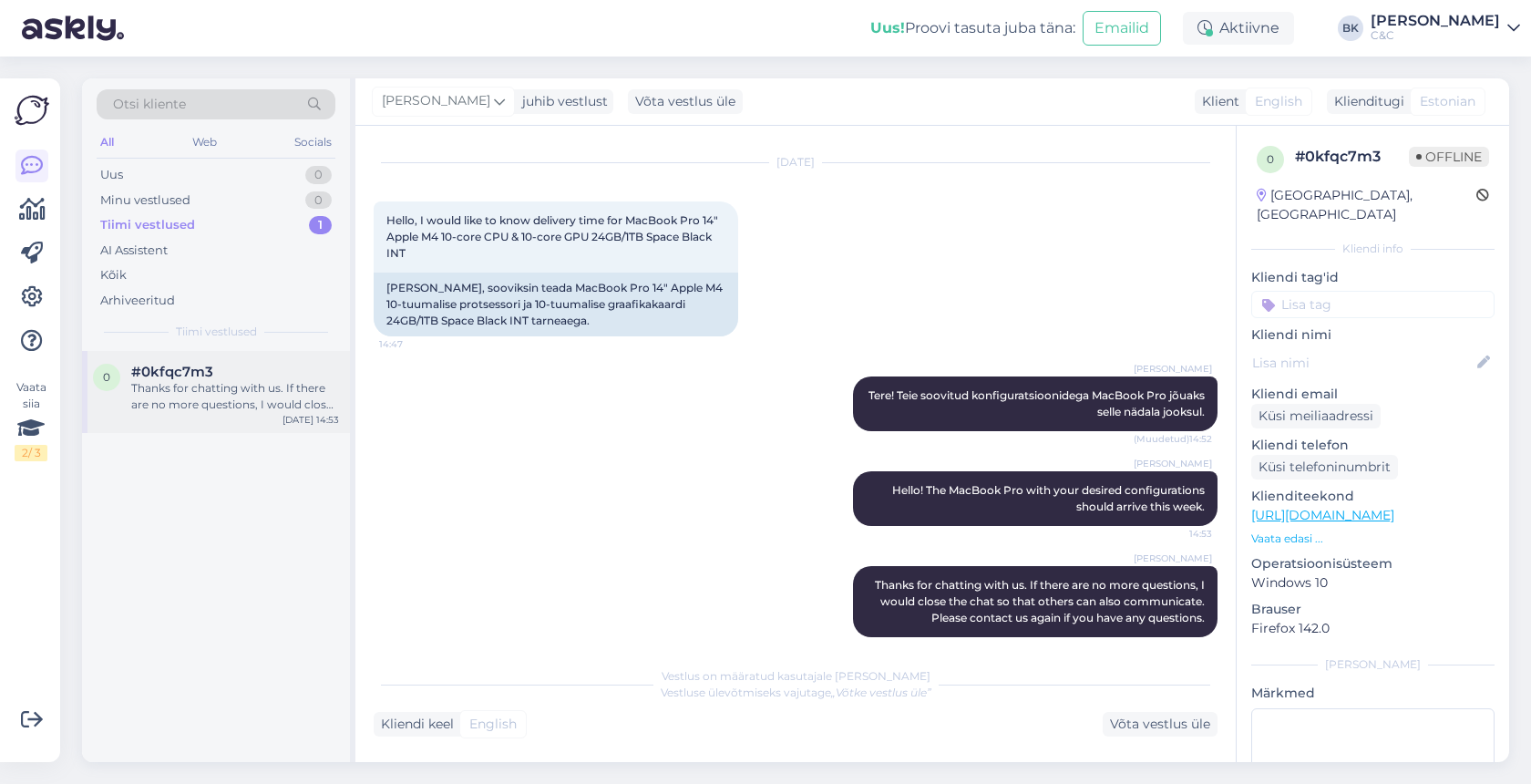
click at [204, 390] on div "Thanks for chatting with us. If there are no more questions, I would close the …" at bounding box center [234, 396] width 208 height 33
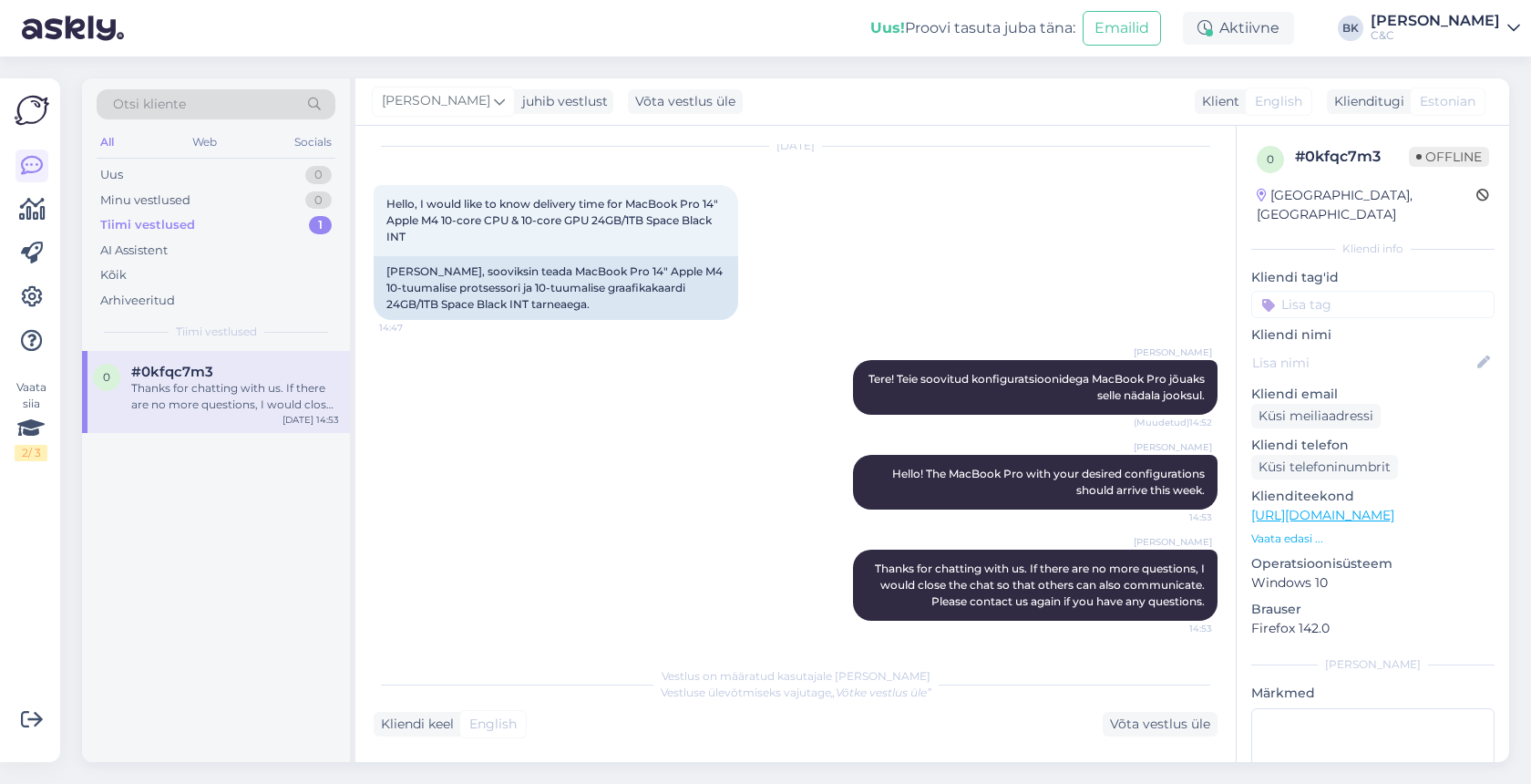
scroll to position [56, 0]
click at [227, 173] on div "Uus 0" at bounding box center [217, 174] width 239 height 25
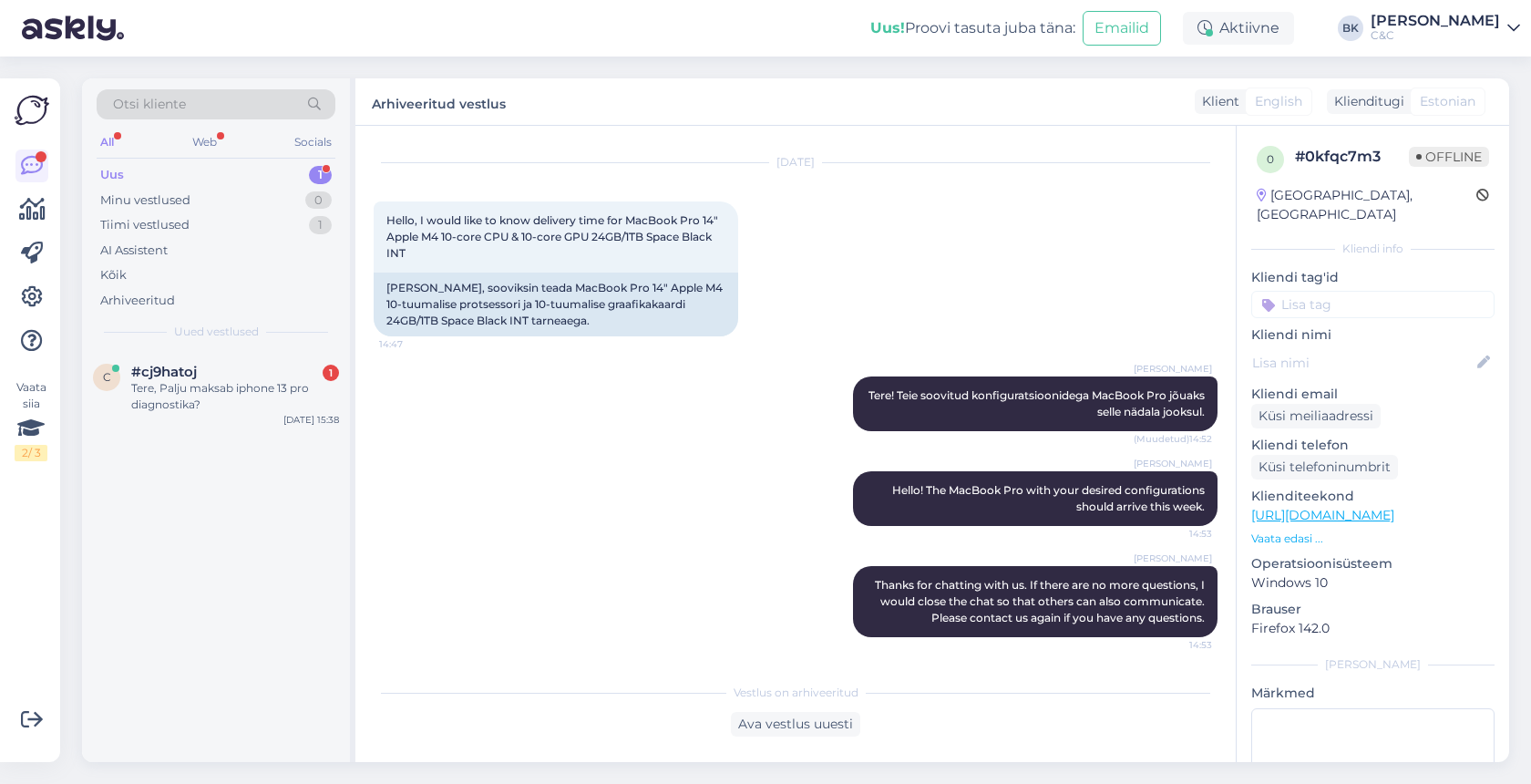
scroll to position [40, 0]
click at [232, 385] on div "Tere, Palju maksab iphone 13 pro diagnostika?" at bounding box center [234, 396] width 208 height 33
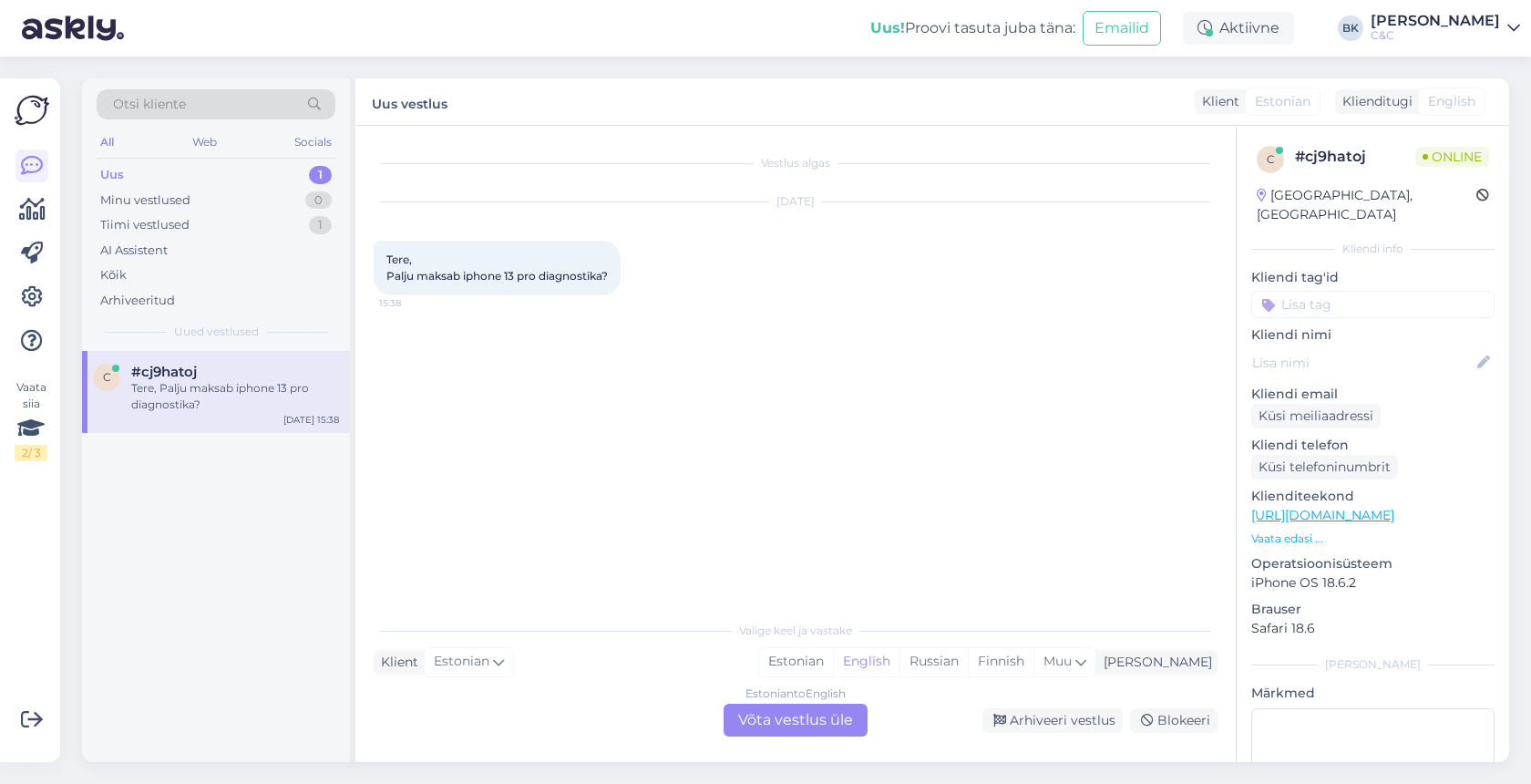
click at [765, 724] on div "Estonian to English Võta vestlus üle" at bounding box center [796, 719] width 144 height 33
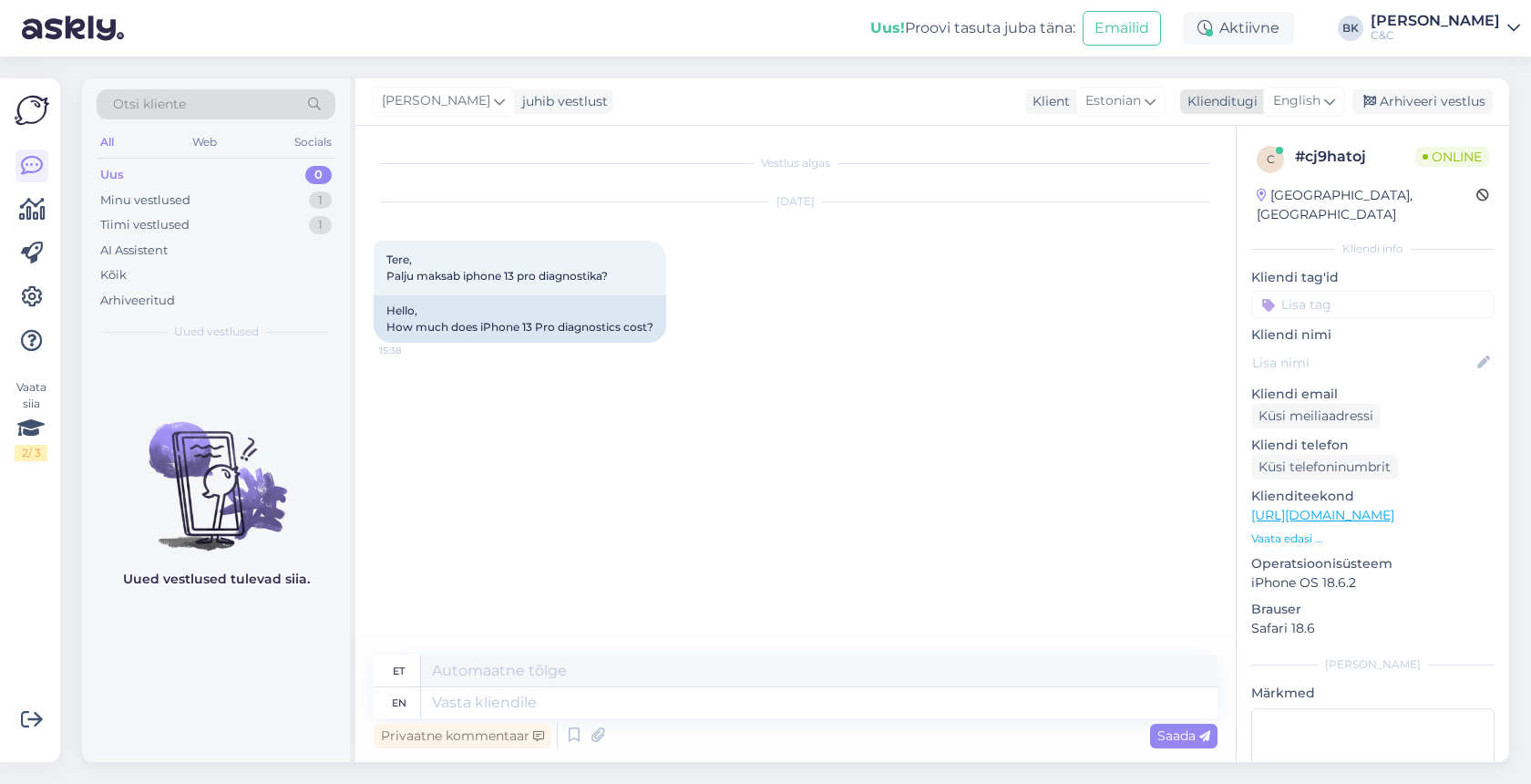
click at [1337, 104] on div "English" at bounding box center [1304, 101] width 82 height 29
click at [1268, 183] on link "Estonian" at bounding box center [1263, 182] width 201 height 29
click at [674, 687] on textarea at bounding box center [796, 698] width 844 height 39
type textarea "Tere! IPhone 13 pro diagnostika maksab 19€."
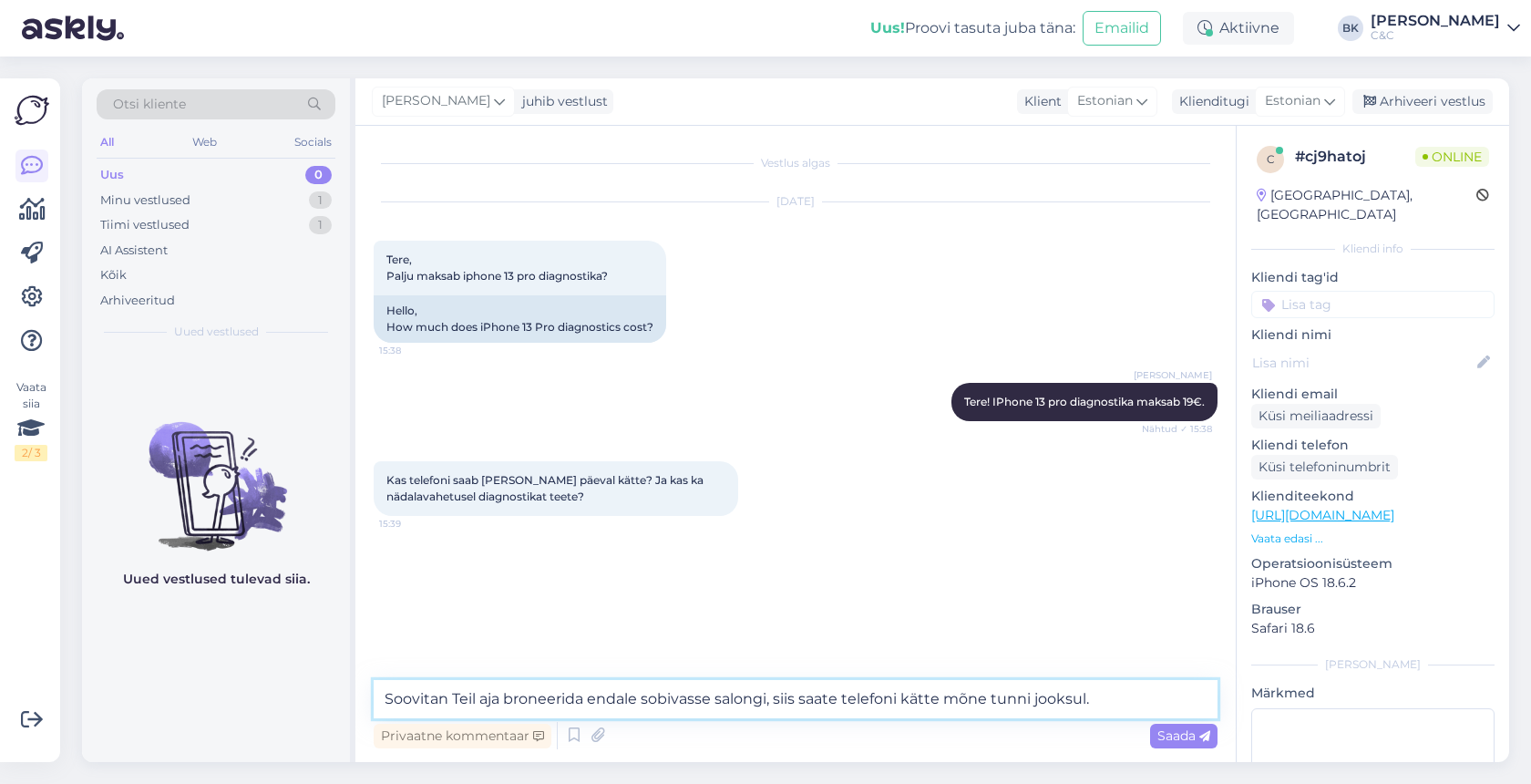
type textarea "Soovitan Teil aja broneerida endale sobivasse salongi, siis saate telefoni kätt…"
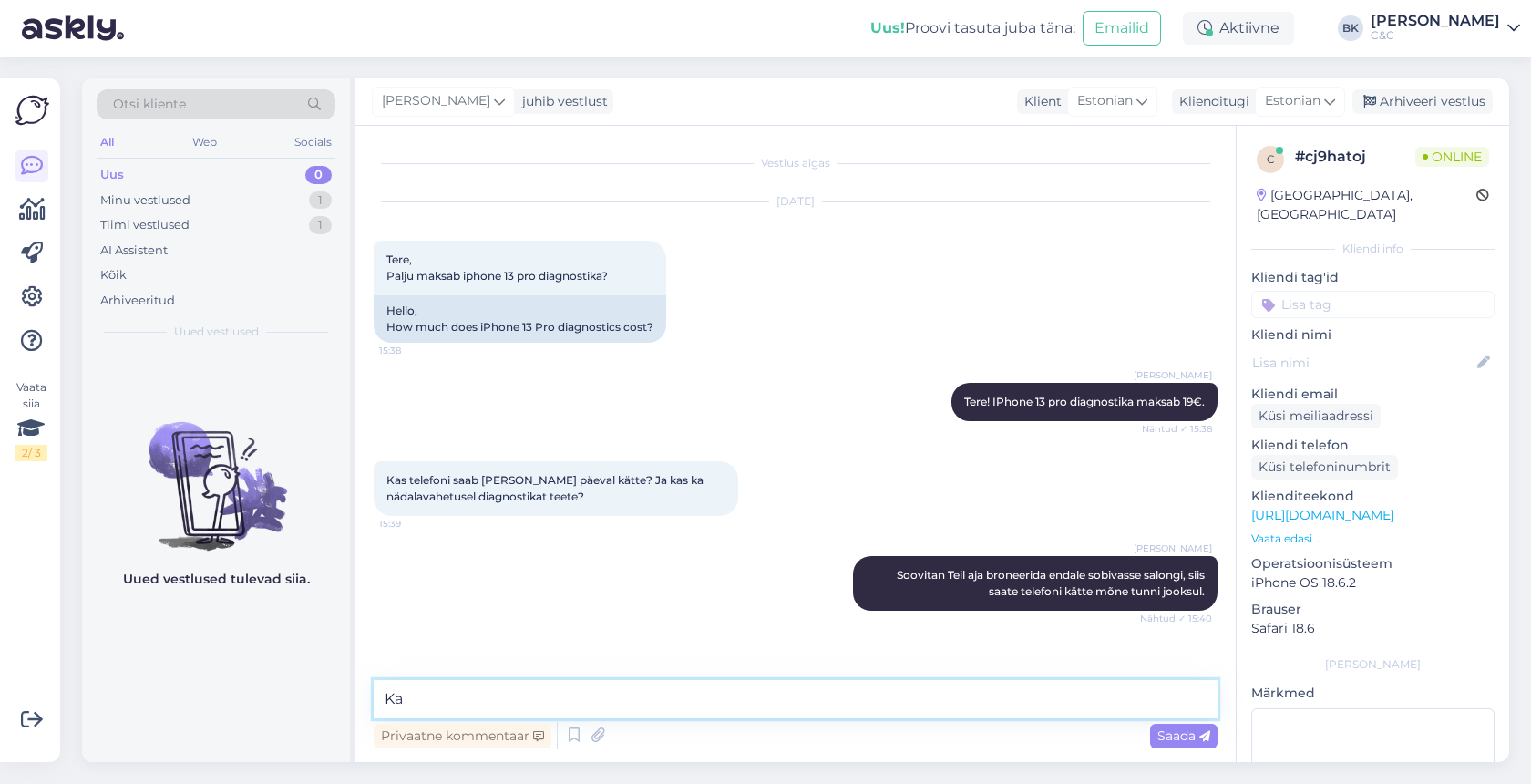
type textarea "K"
type textarea "Ning aega on võimalik broneerida nädalavahetusteti ainult Viru keskuse C&C salo…"
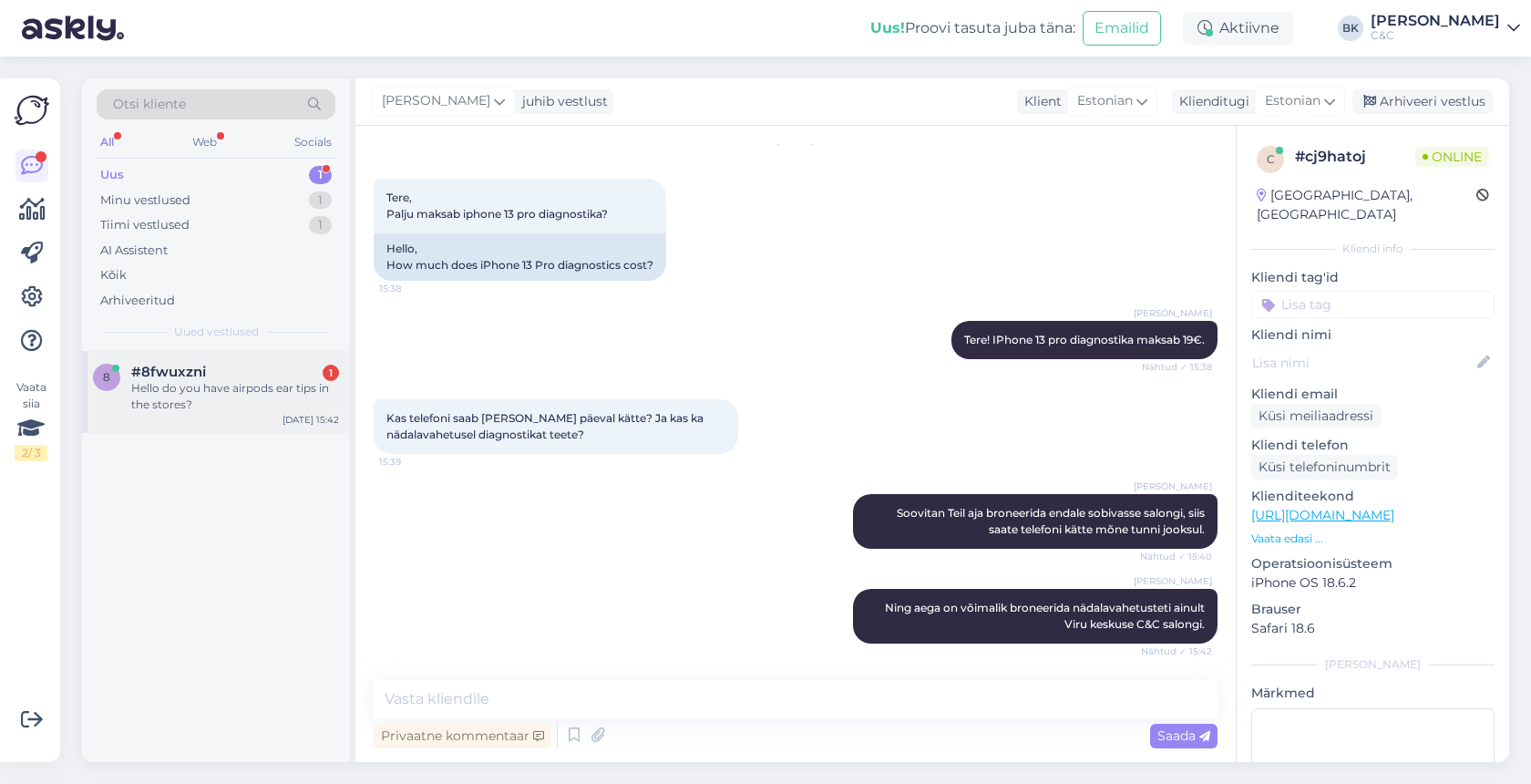
click at [238, 381] on div "Hello do you have airpods ear tips in the stores?" at bounding box center [234, 396] width 208 height 33
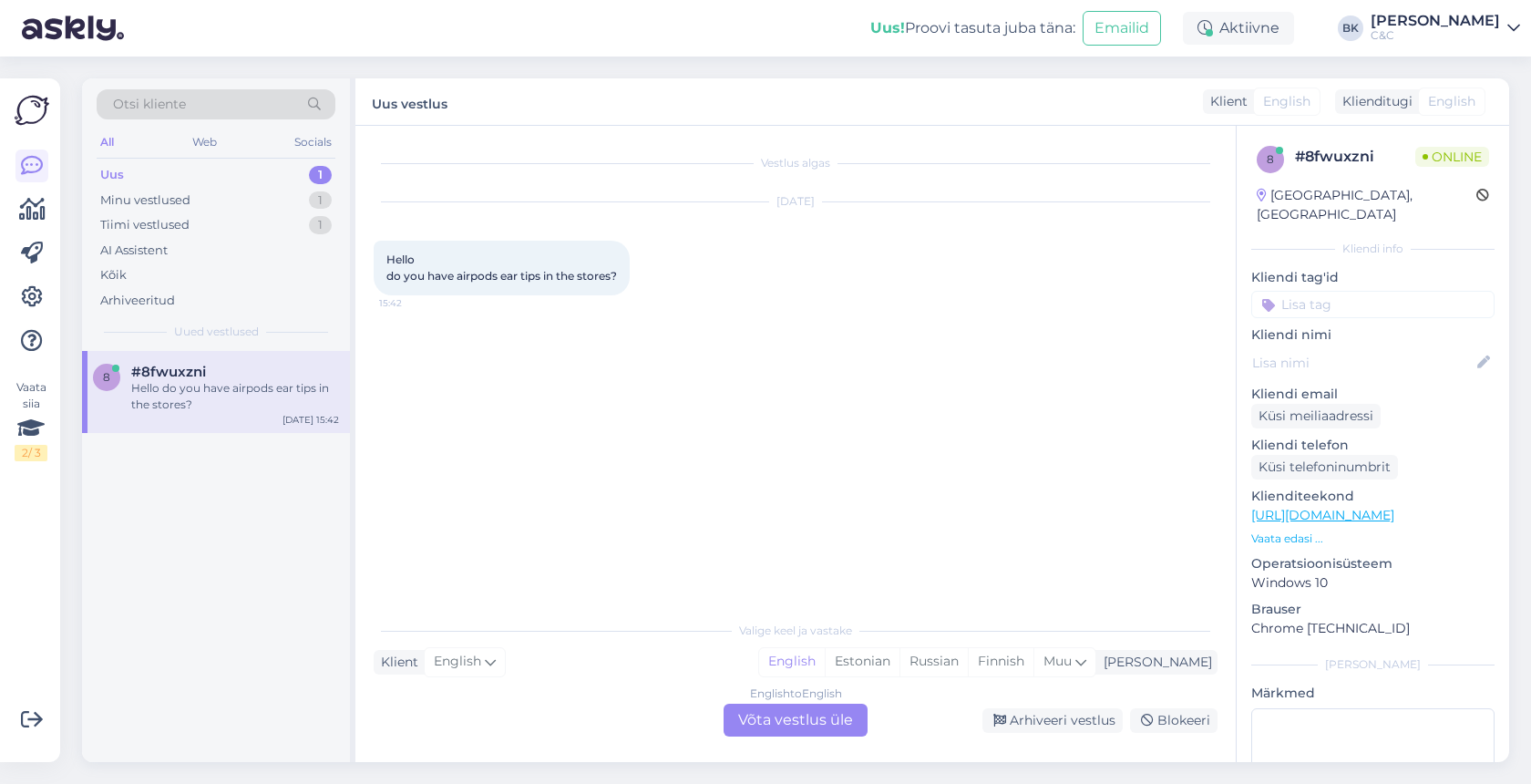
click at [1448, 103] on span "English" at bounding box center [1452, 102] width 47 height 19
click at [837, 718] on div "English to English Võta vestlus üle" at bounding box center [796, 719] width 144 height 33
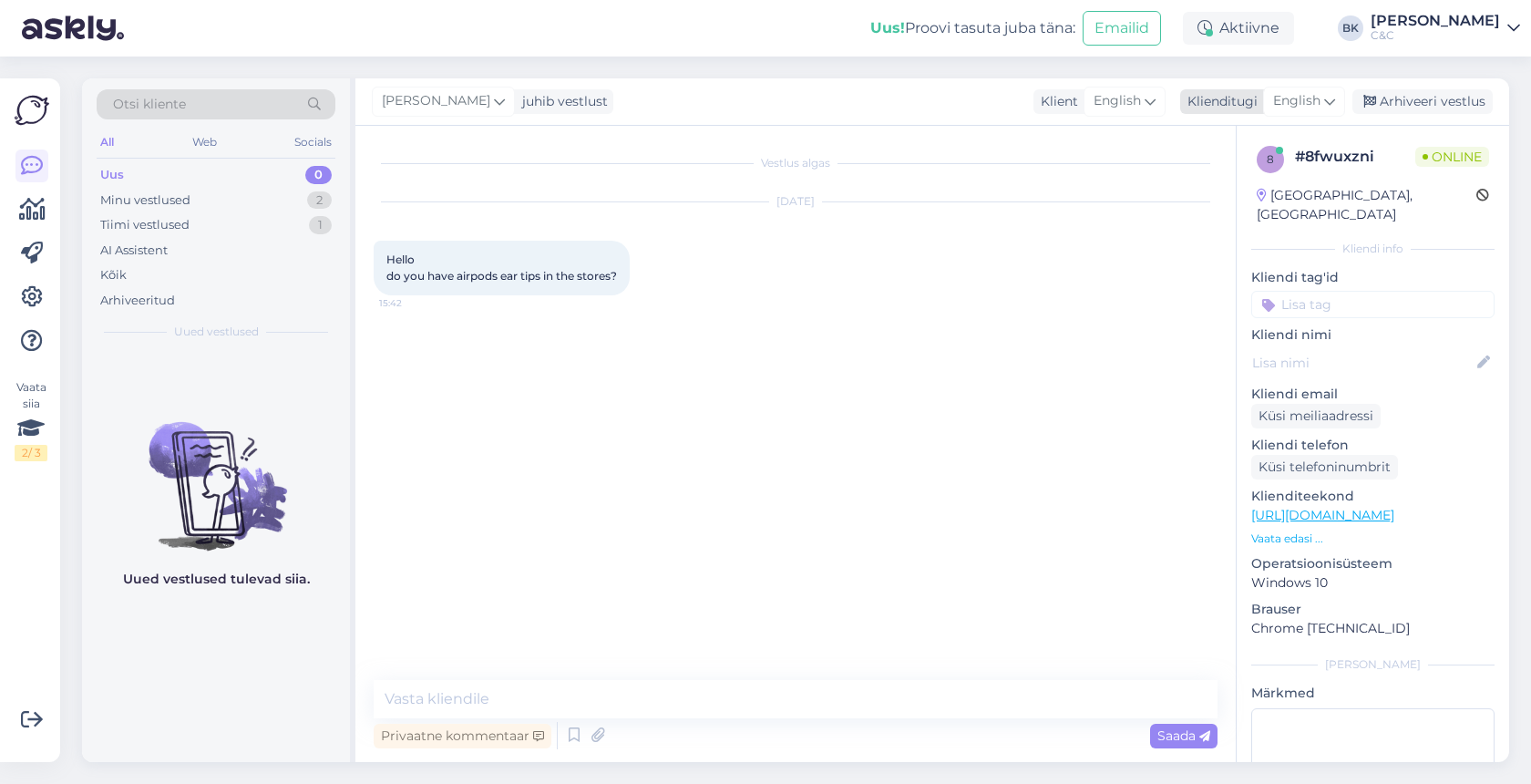
click at [1311, 104] on span "English" at bounding box center [1297, 101] width 47 height 20
click at [1270, 180] on link "Estonian" at bounding box center [1263, 182] width 201 height 29
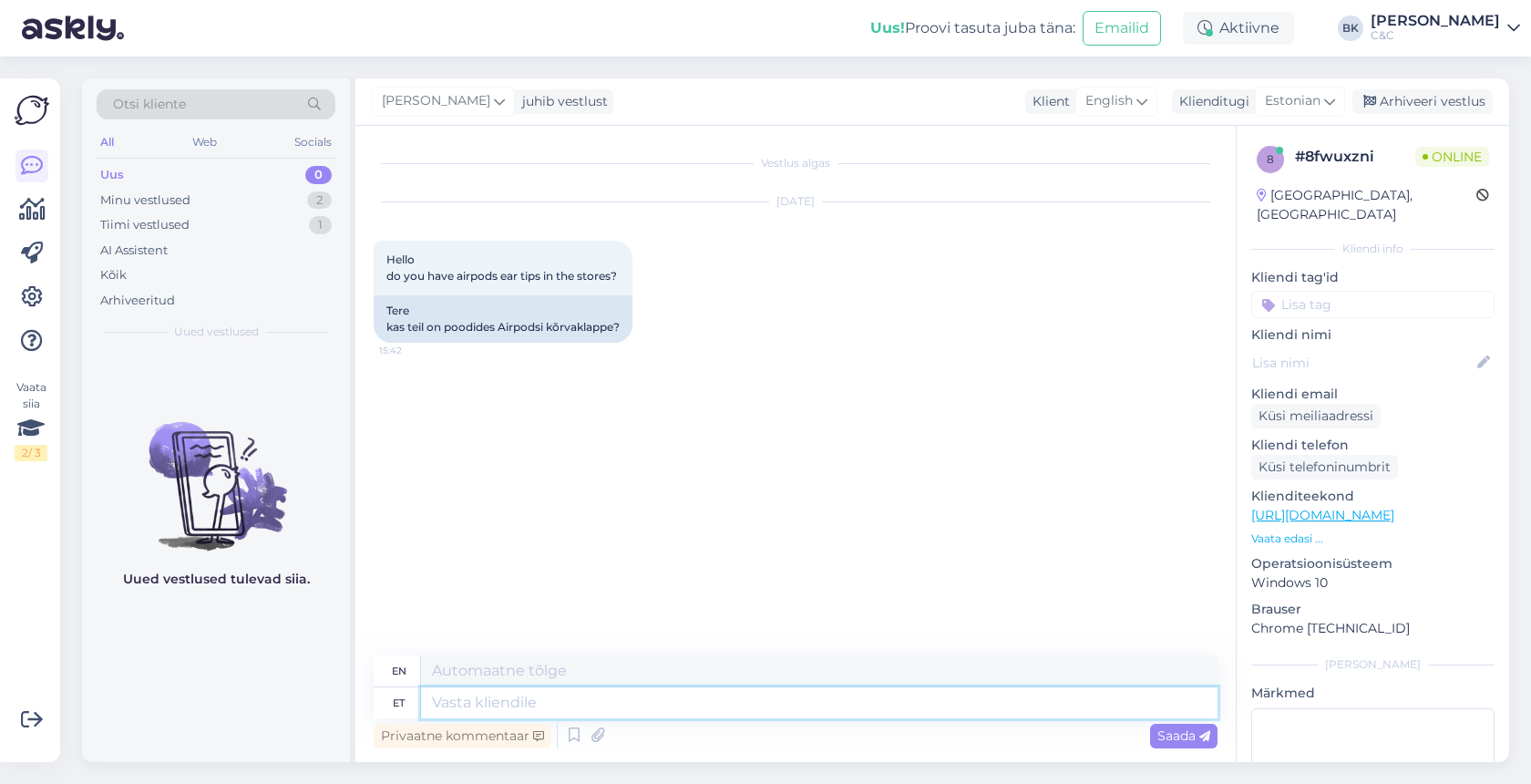
click at [629, 705] on textarea at bounding box center [819, 702] width 797 height 31
type textarea "Tere!"
type textarea "Hello!"
type textarea "Tere! Jah,"
type textarea "Hello! Yes,"
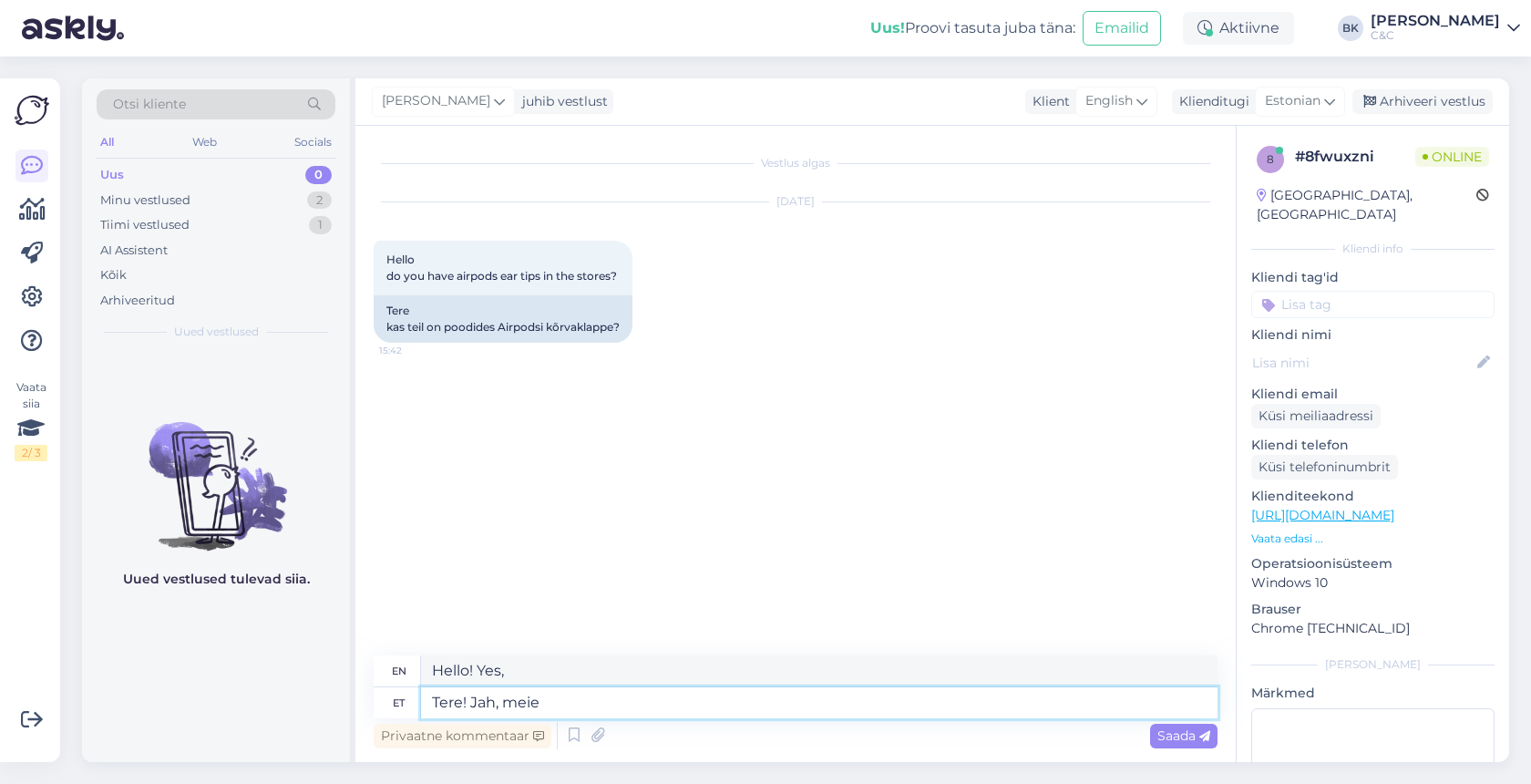
type textarea "Tere! Jah, meie s"
type textarea "Hello! Yes, we are"
type textarea "Tere! Jah, meie salongides m"
type textarea "Hello! Yes, in our salons"
type textarea "Tere! Jah, meie salongides müüakse"
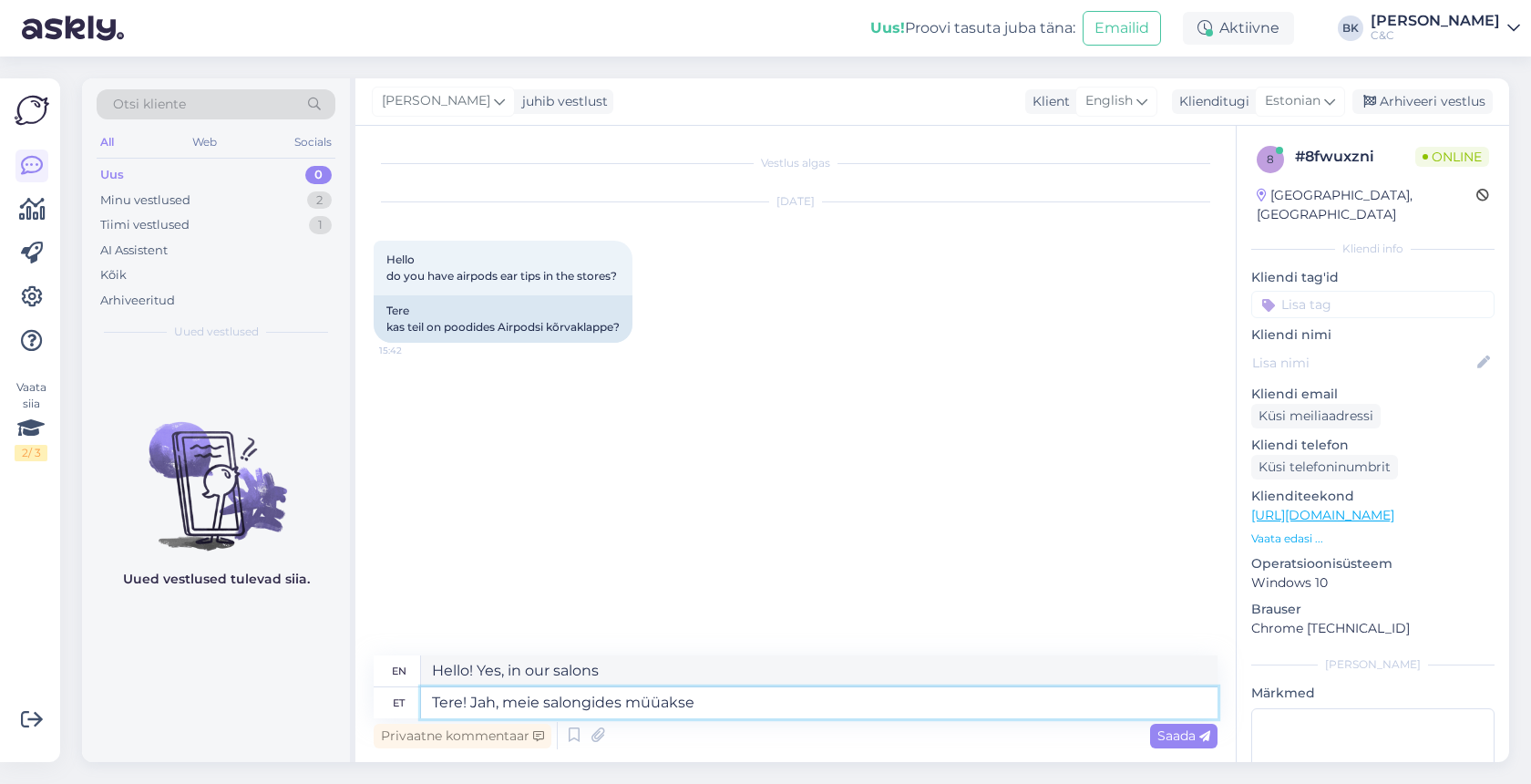
type textarea "Hello! Yes, we sell in our salons"
type textarea "Tere! Jah, meie salongides müüakse AirPods"
type textarea "Hello! Yes, we sell AirPods in our salons."
type textarea "Tere! Jah, meie salongides müüakse AirPods ear"
type textarea "Hello! Yes, AirPods are sold in our salons."
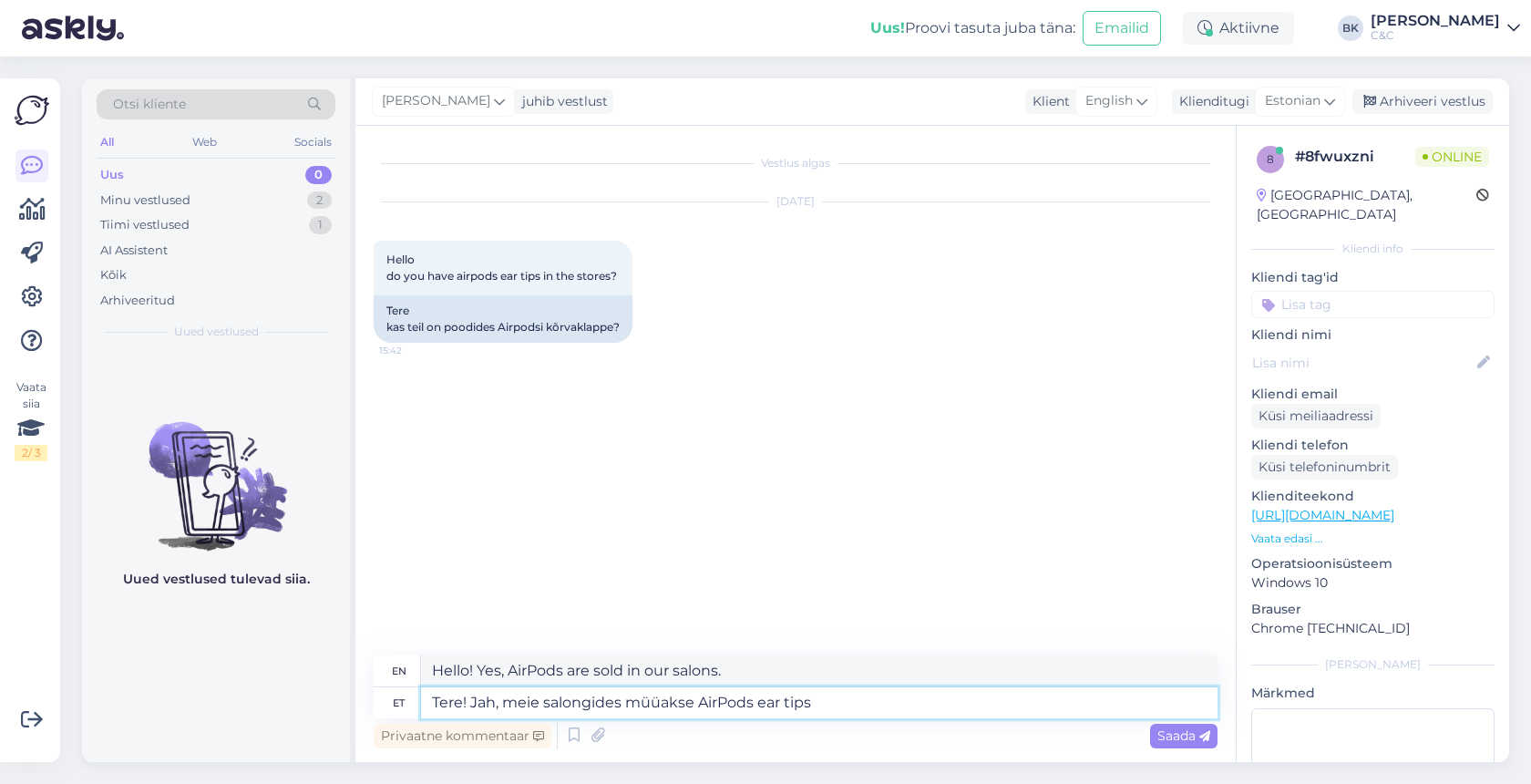
type textarea "Tere! Jah, meie salongides müüakse AirPods ear tipse"
type textarea "Hello! Yes, we sell AirPods ear tips in our salons."
type textarea "Tere! Jah, meie salongides müüakse AirPods ear tipse. Võimalik o"
type textarea "Hello! Yes, AirPods ear tips are sold in our salons. Possible"
type textarea "Tere! Jah, meie salongides müüakse AirPods ear tipse. Võimalik on v"
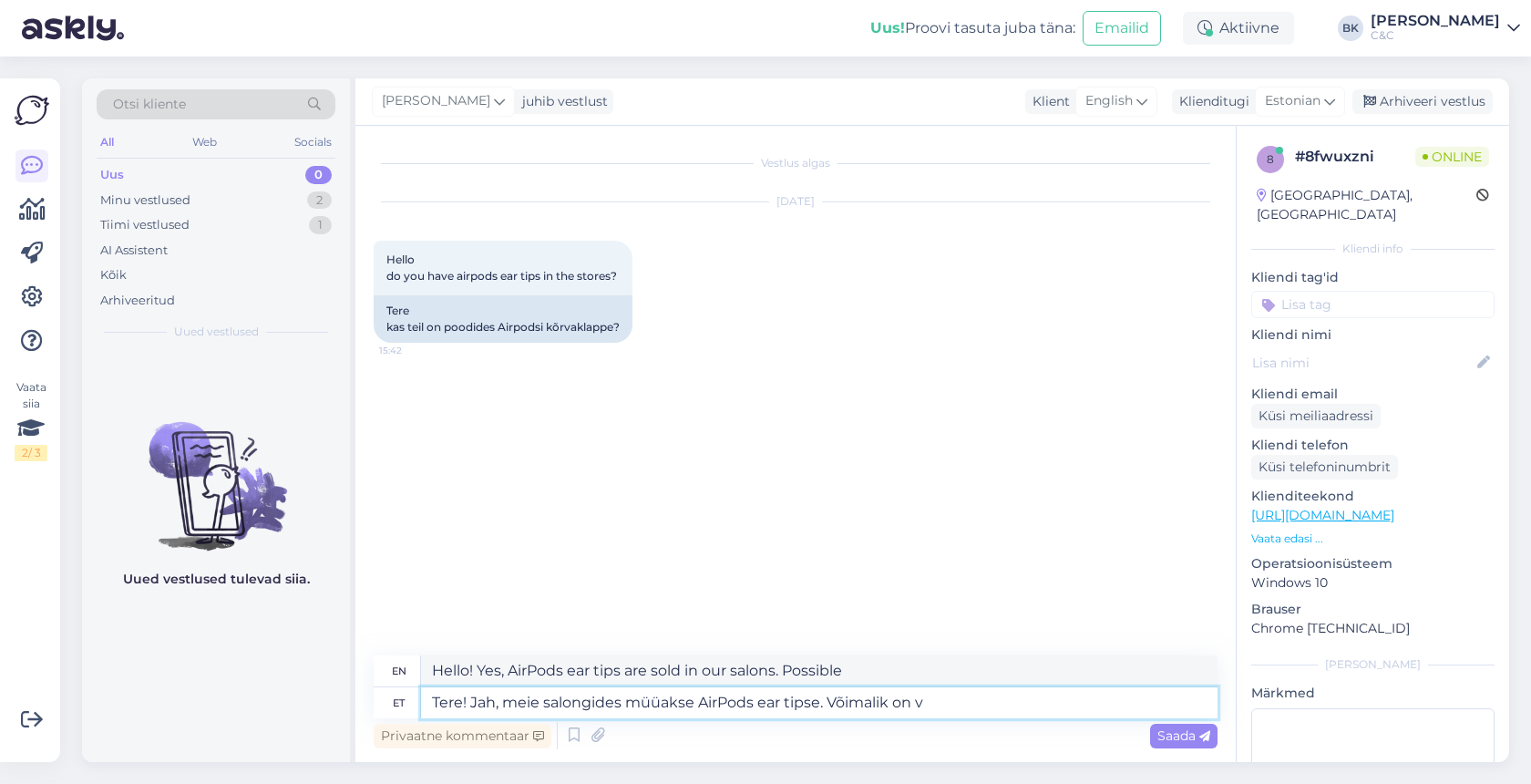
type textarea "Hello! Yes, we sell AirPods ear tips in our salons. It is possible"
type textarea "Tere! Jah, meie salongides müüakse AirPods ear tipse. Võimalik on valida"
type textarea "Hello! Yes, AirPods ear tips are sold in our salons. You can choose"
type textarea "Tere! Jah, meie salongides müüakse AirPods ear tipse. Võimalik on valida suurus…"
type textarea "Hello! Yes, we sell AirPods ear tips in our salons. You can choose the size"
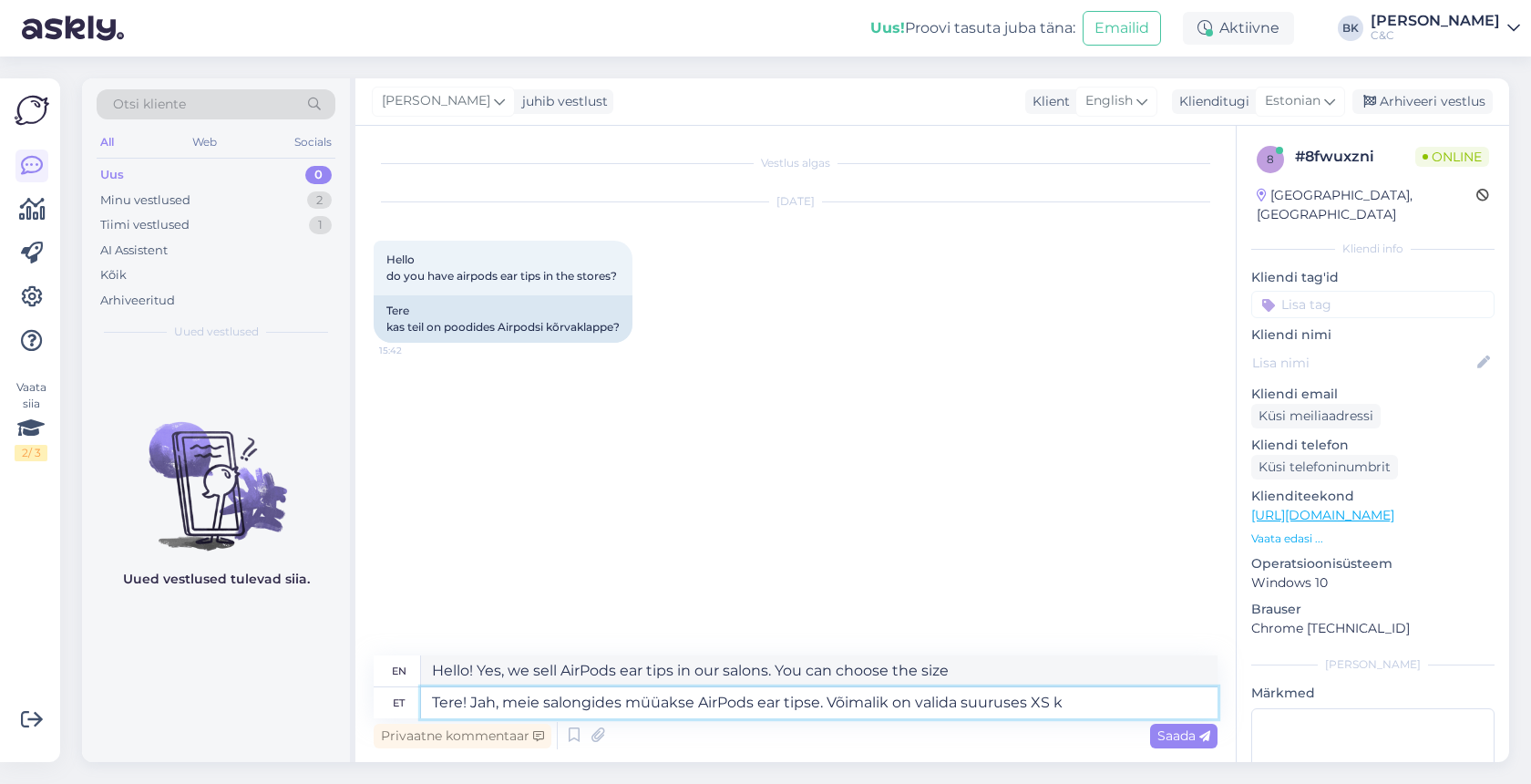
type textarea "Tere! Jah, meie salongides müüakse AirPods ear tipse. Võimalik on valida suurus…"
type textarea "Hello! Yes, AirPods ear tips are sold in our salons. You can choose the size XS"
type textarea "Tere! Jah, meie salongides müüakse AirPods ear tipse. Võimalik on valida suurus…"
type textarea "Hello! Yes, we sell AirPods ear tips in our salons. You can choose from sizes X…"
type textarea "Tere! Jah, meie salongides müüakse AirPods ear tipse. Võimalik on valida suurus…"
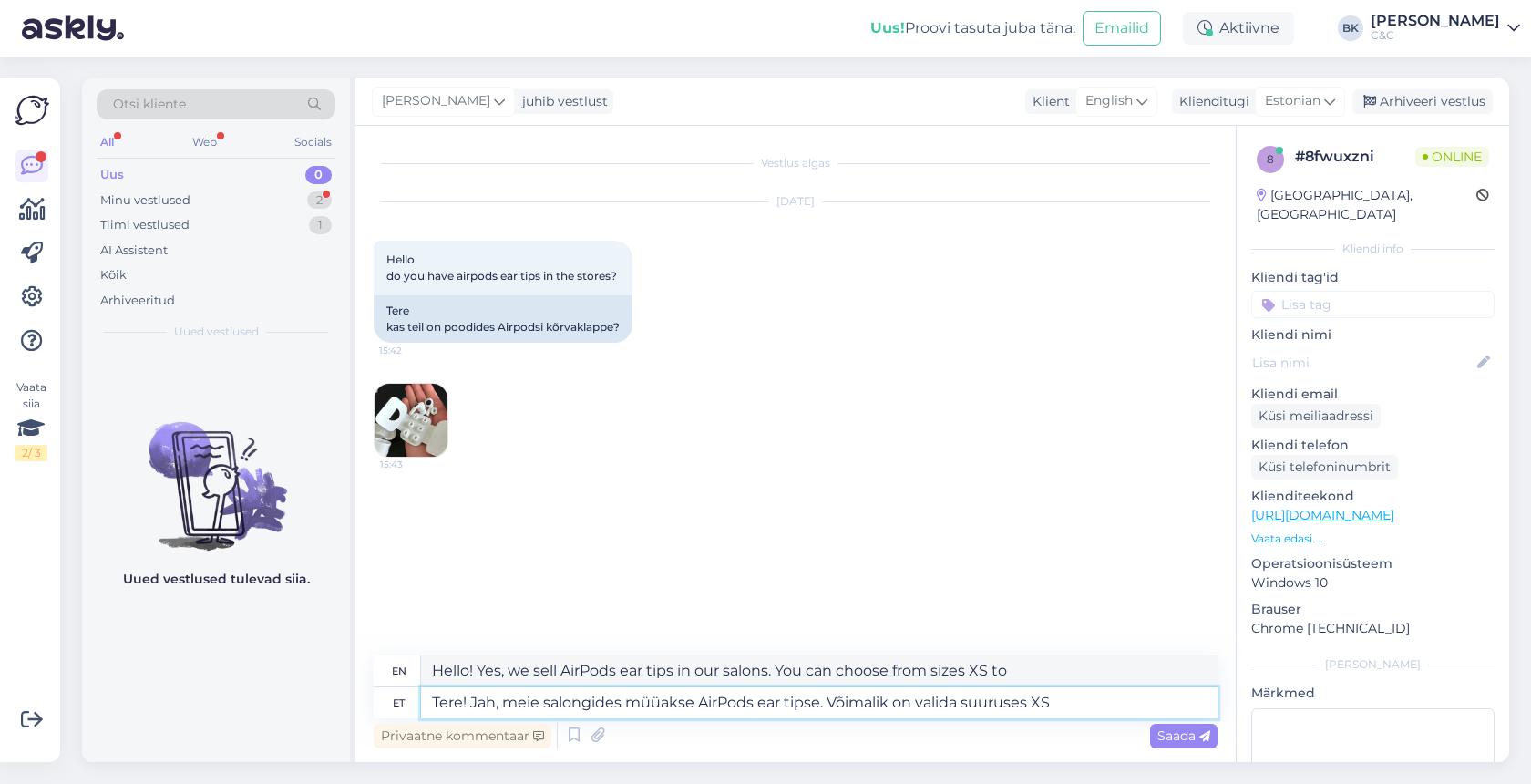
type textarea "Hello! Yes, AirPods ear tips are sold in our salons. You can choose the size XS"
type textarea "Tere! Jah, meie salongides müüakse AirPods ear tipse. Võimalik on valida suurus…"
type textarea "Hello! Yes, we sell AirPods ear tips in our salons. You can choose from sizes X…"
type textarea "Tere! Jah, meie salongides müüakse AirPods ear tipse. Võimalik on valida suurus…"
type textarea "Hello! Yes, we sell AirPods ear tips in our salons. You can choose from sizes X…"
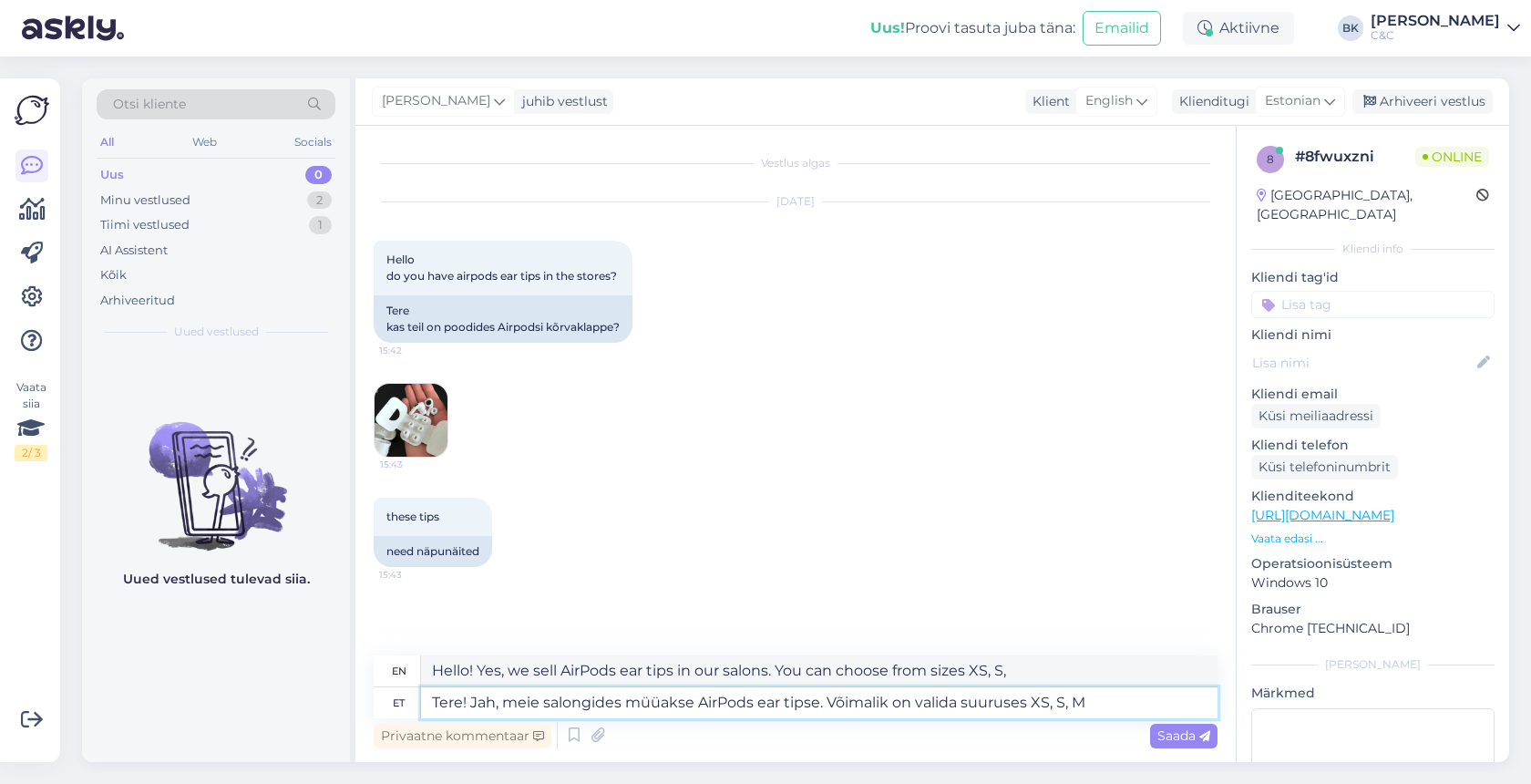
type textarea "Tere! Jah, meie salongides müüakse AirPods ear tipse. Võimalik on valida suurus…"
type textarea "Hello! Yes, we sell AirPods ear tips in our salons. You can choose from sizes X…"
type textarea "Tere! Jah, meie salongides müüakse AirPods ear tipse. Võimalik on valida suurus…"
type textarea "Hello! Yes, we sell AirPods ear tips in our salons. You can choose from sizes X…"
type textarea "Tere! Jah, meie salongides müüakse AirPods ear tipse. Võimalik on valida suurus…"
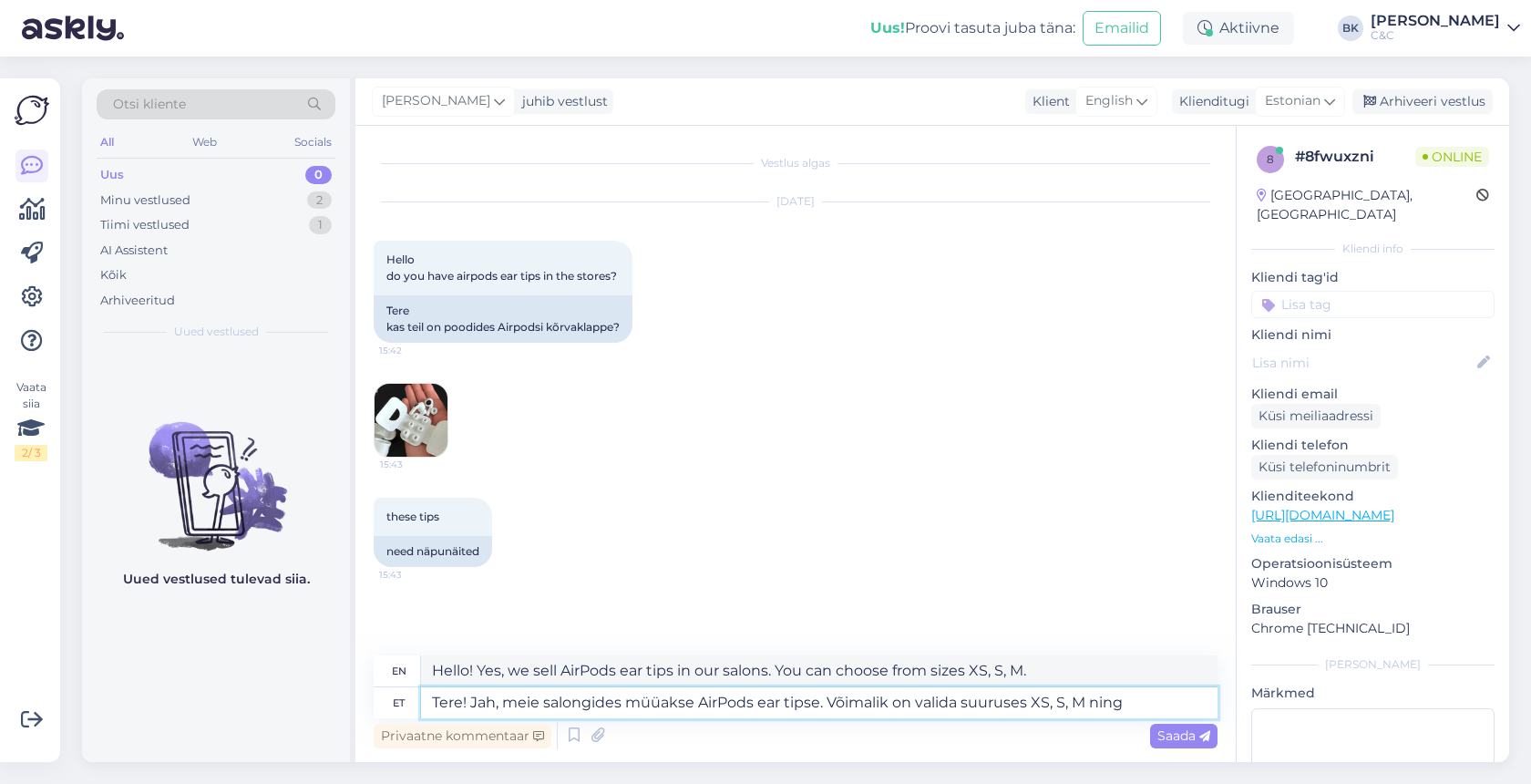
type textarea "Hello! Yes, we sell AirPods ear tips in our salons. You can choose from sizes X…"
type textarea "Tere! Jah, meie salongides müüakse AirPods ear tipse. Võimalik on valida suurus…"
type textarea "Hello! Yes, we sell AirPods ear tips in our salons. You can choose from sizes X…"
type textarea "Tere! Jah, meie salongides müüakse AirPods ear tipse. Võimalik on valida suurus…"
type textarea "Hello! Yes, we sell AirPods ear tips in our salons. You can choose from sizes X…"
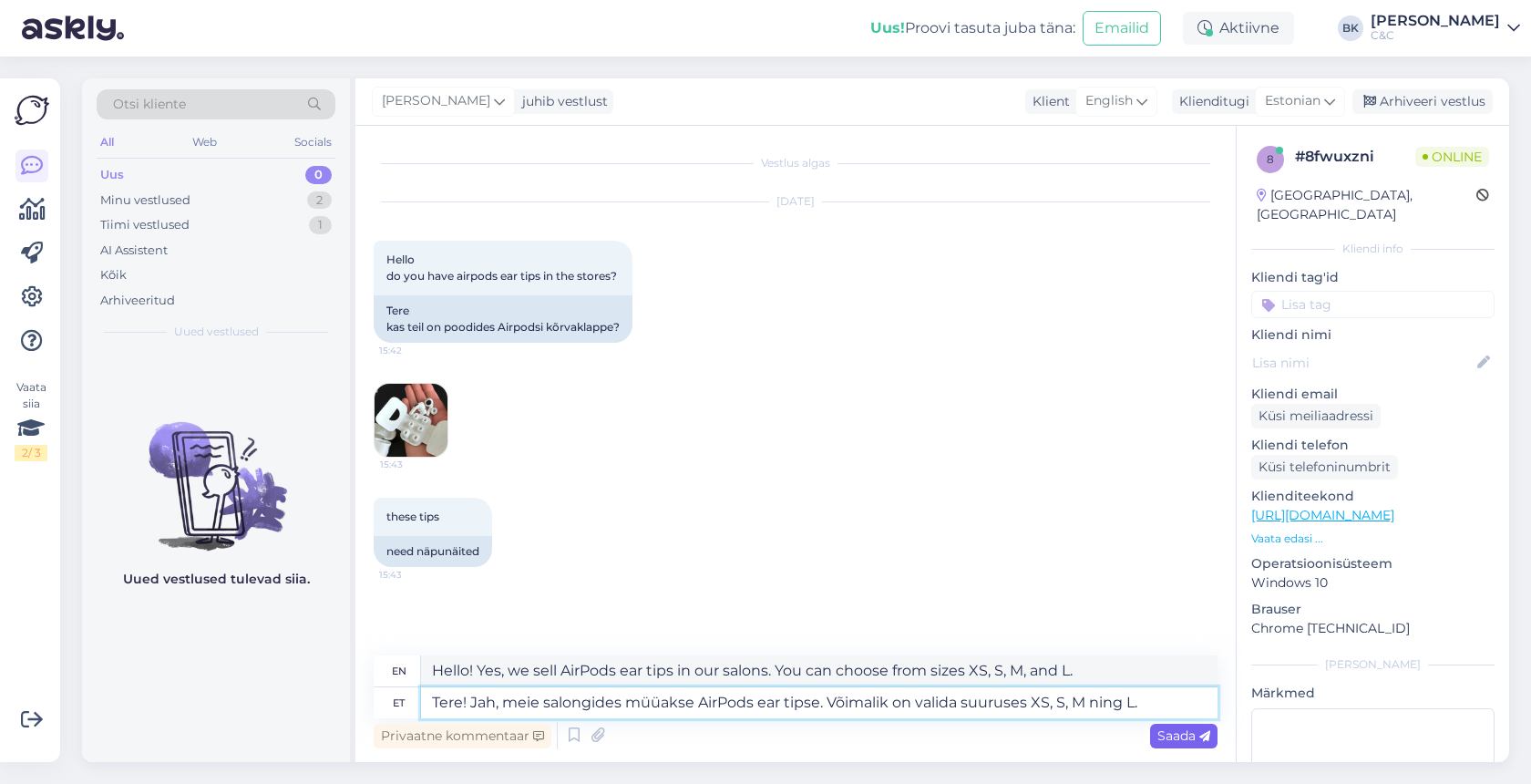
type textarea "Tere! Jah, meie salongides müüakse AirPods ear tipse. Võimalik on valida suurus…"
click at [1168, 733] on span "Saada" at bounding box center [1184, 735] width 53 height 16
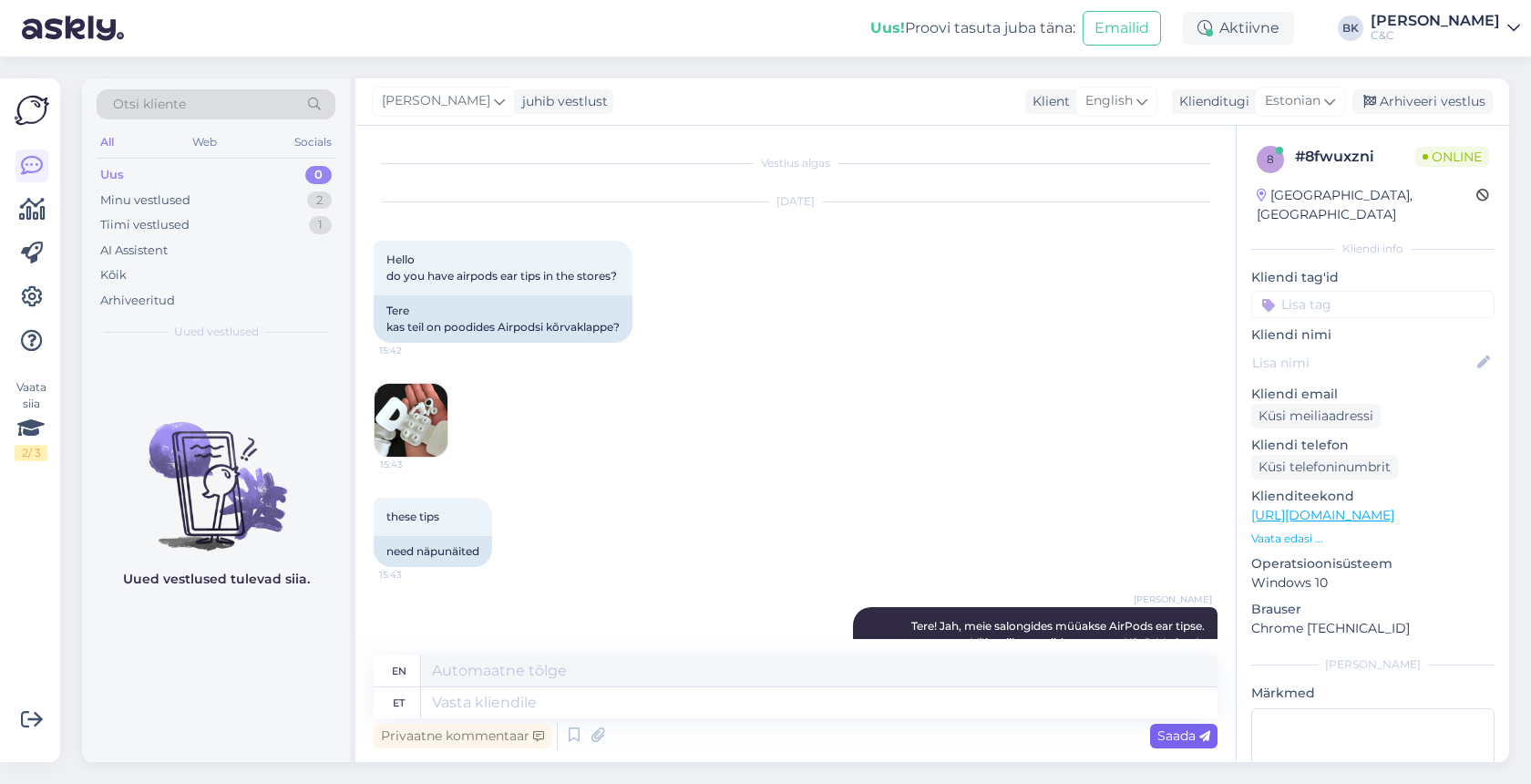
scroll to position [90, 0]
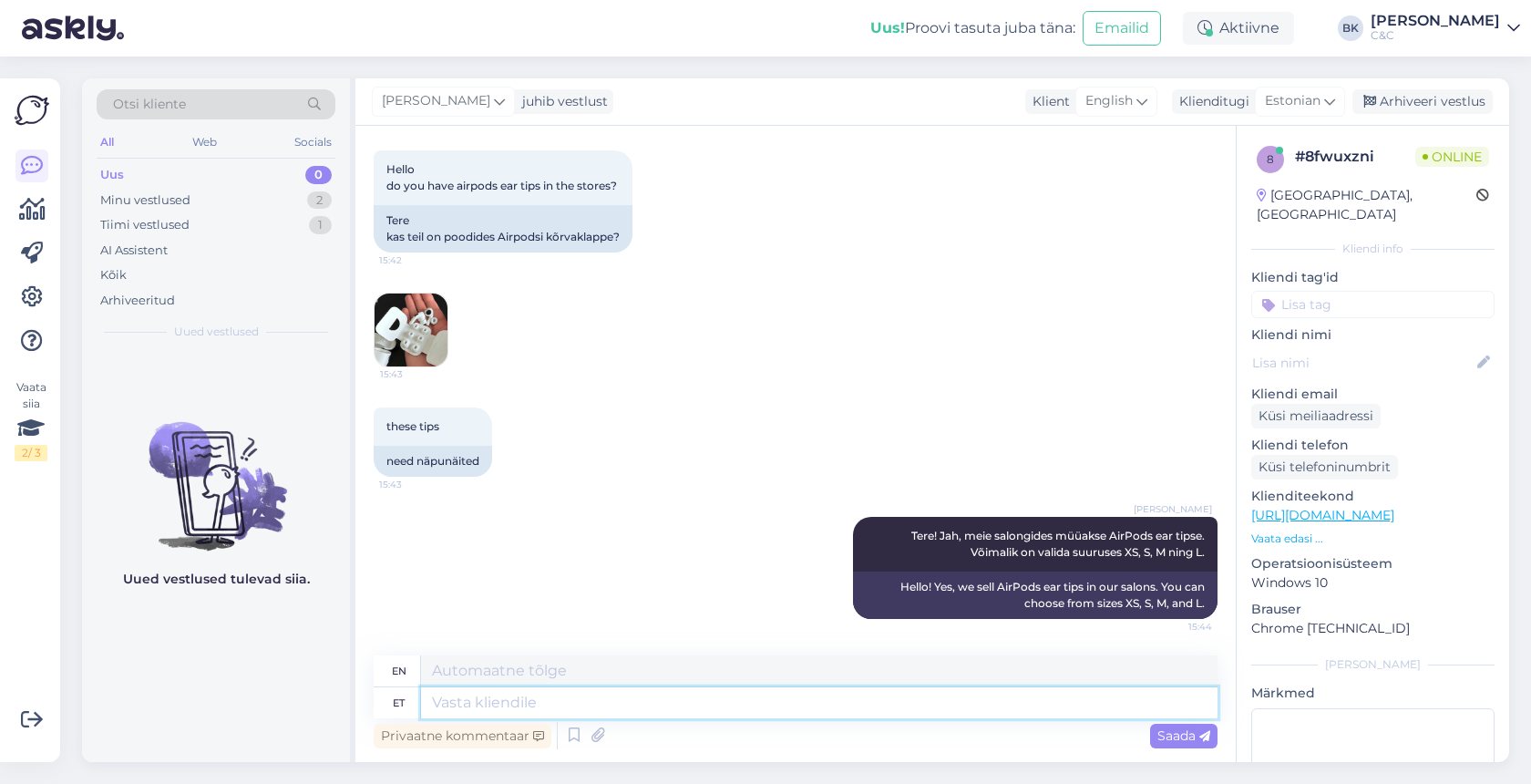
click at [926, 707] on textarea at bounding box center [819, 702] width 797 height 31
type textarea "Üks"
type textarea "One"
type textarea "Üks paar mak"
type textarea "One pair"
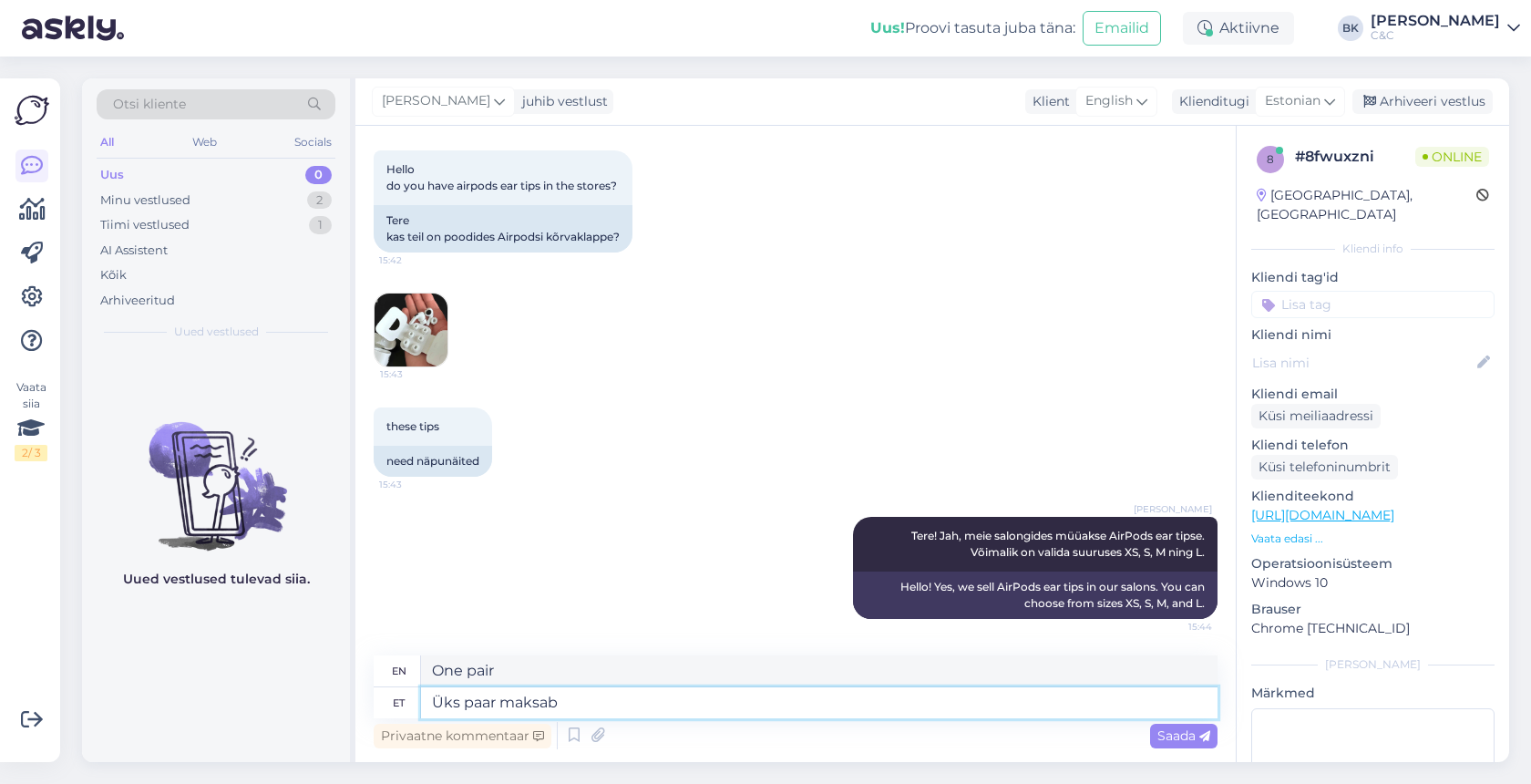
type textarea "Üks paar maksab"
type textarea "One pair costs"
type textarea "Üks paar maksab 7€."
type textarea "One pair costs 7€."
type textarea "Üks paar maksab 7€."
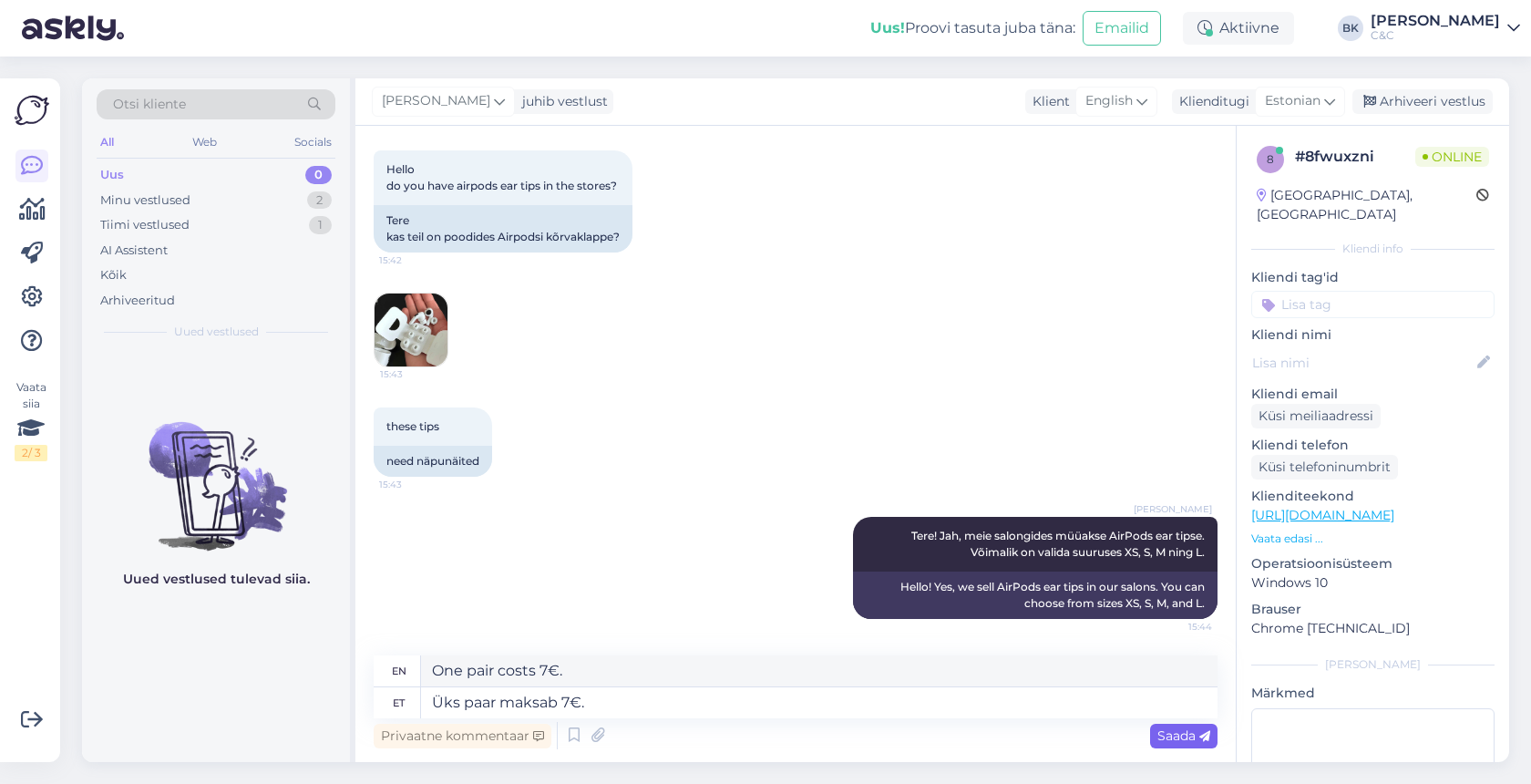
click at [1182, 738] on span "Saada" at bounding box center [1184, 735] width 53 height 16
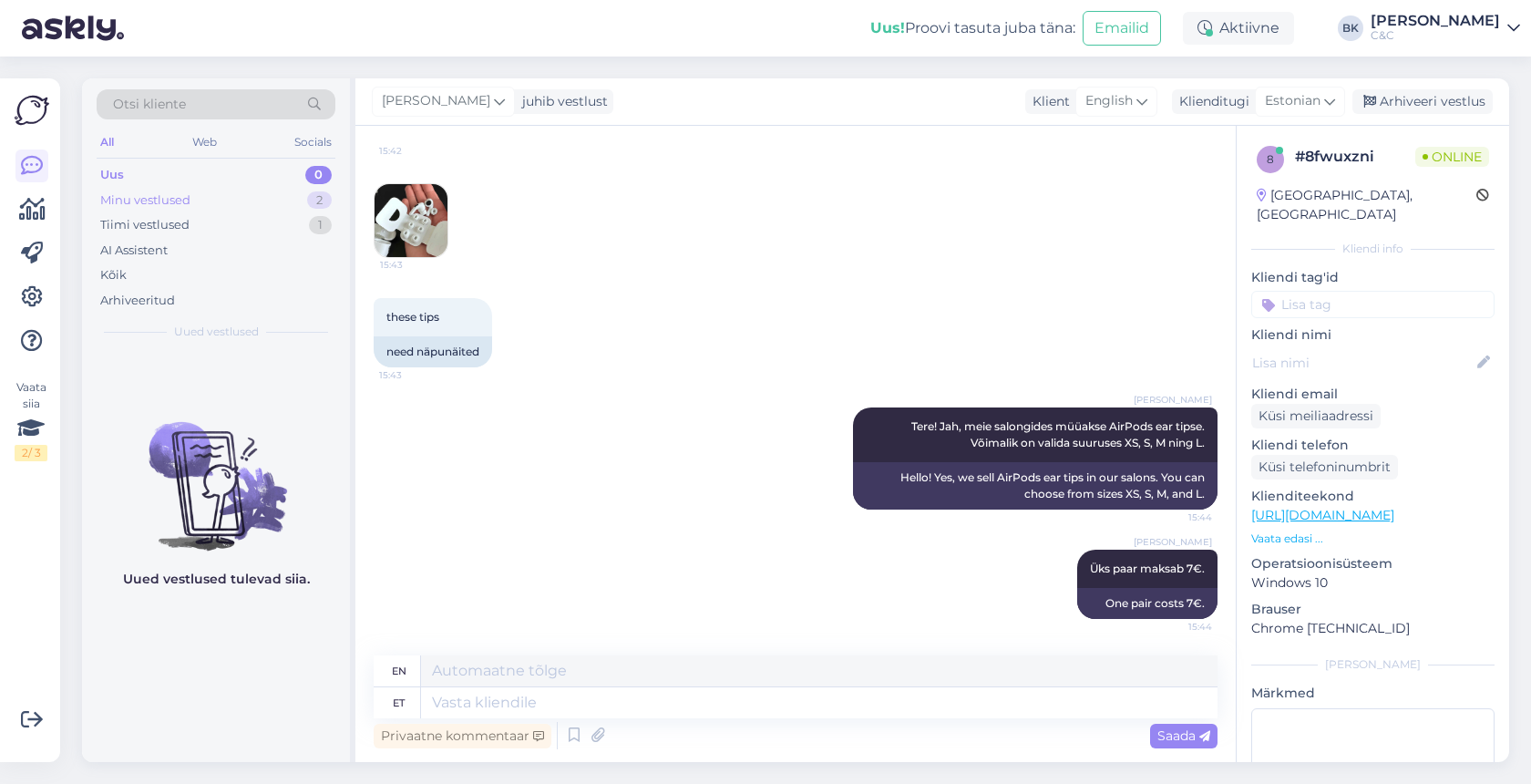
click at [279, 193] on div "Minu vestlused 2" at bounding box center [217, 200] width 239 height 25
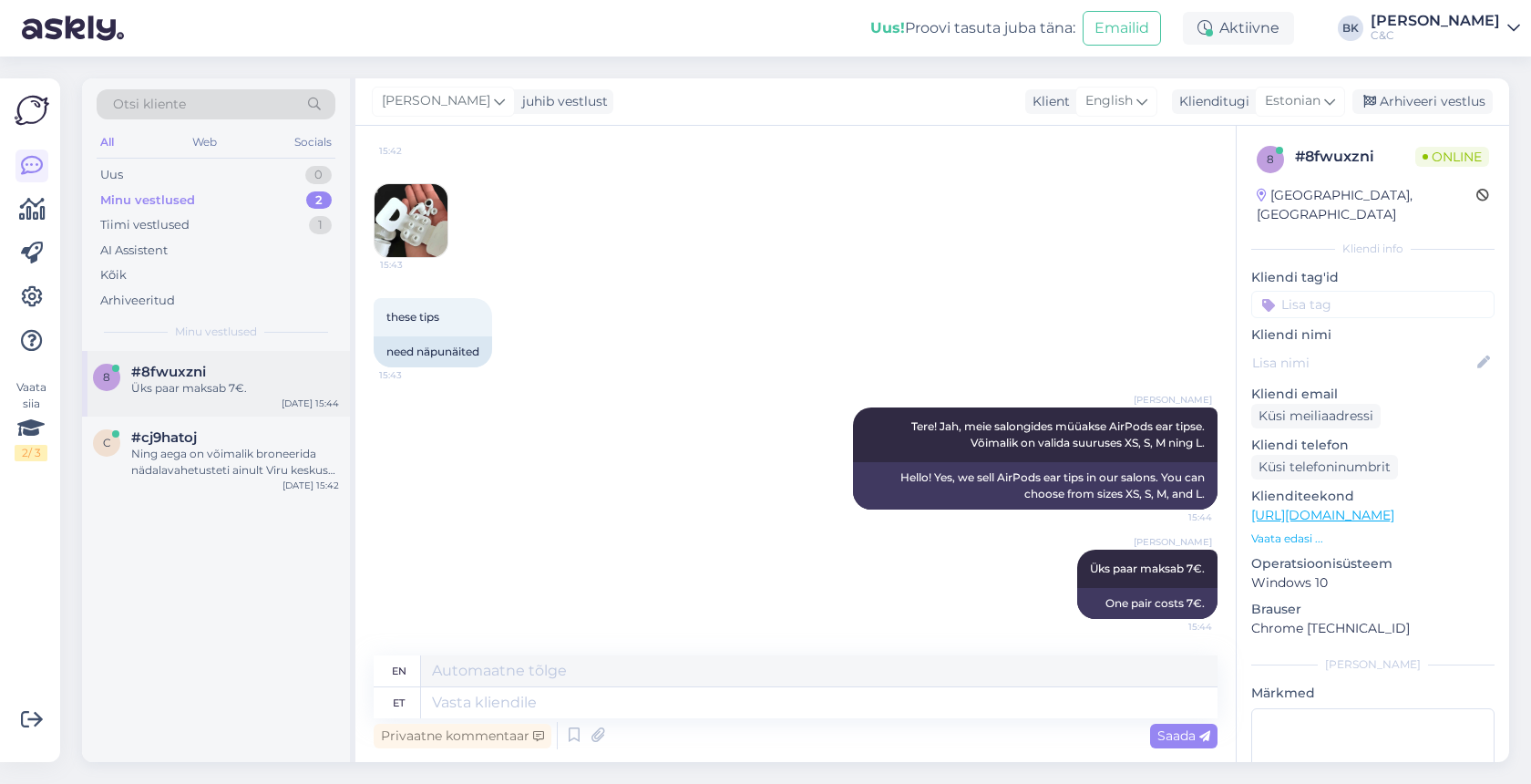
click at [251, 380] on div "Üks paar maksab 7€." at bounding box center [234, 388] width 208 height 16
click at [250, 463] on div "Ning aega on võimalik broneerida nädalavahetusteti ainult Viru keskuse C&C salo…" at bounding box center [234, 461] width 208 height 33
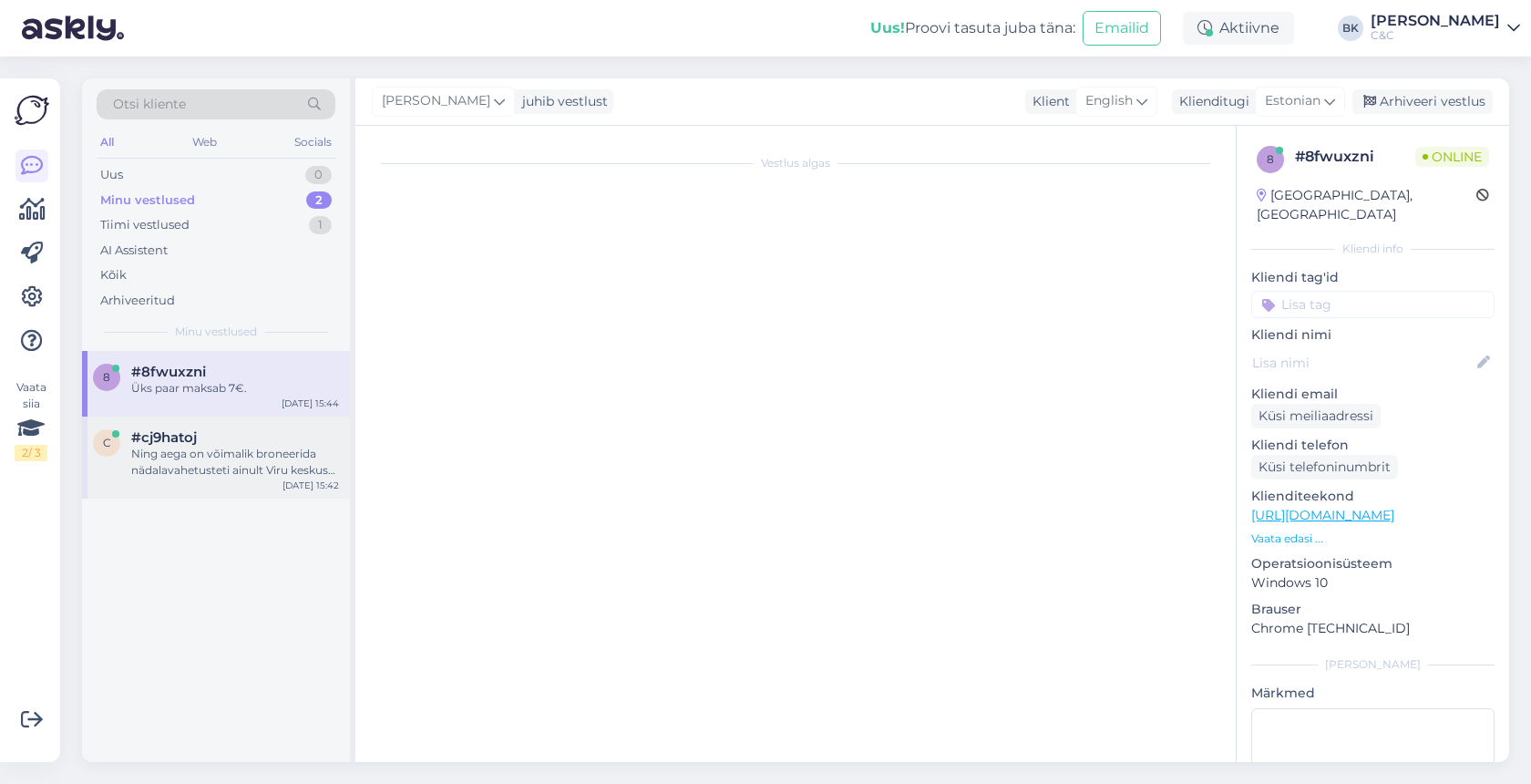
scroll to position [62, 0]
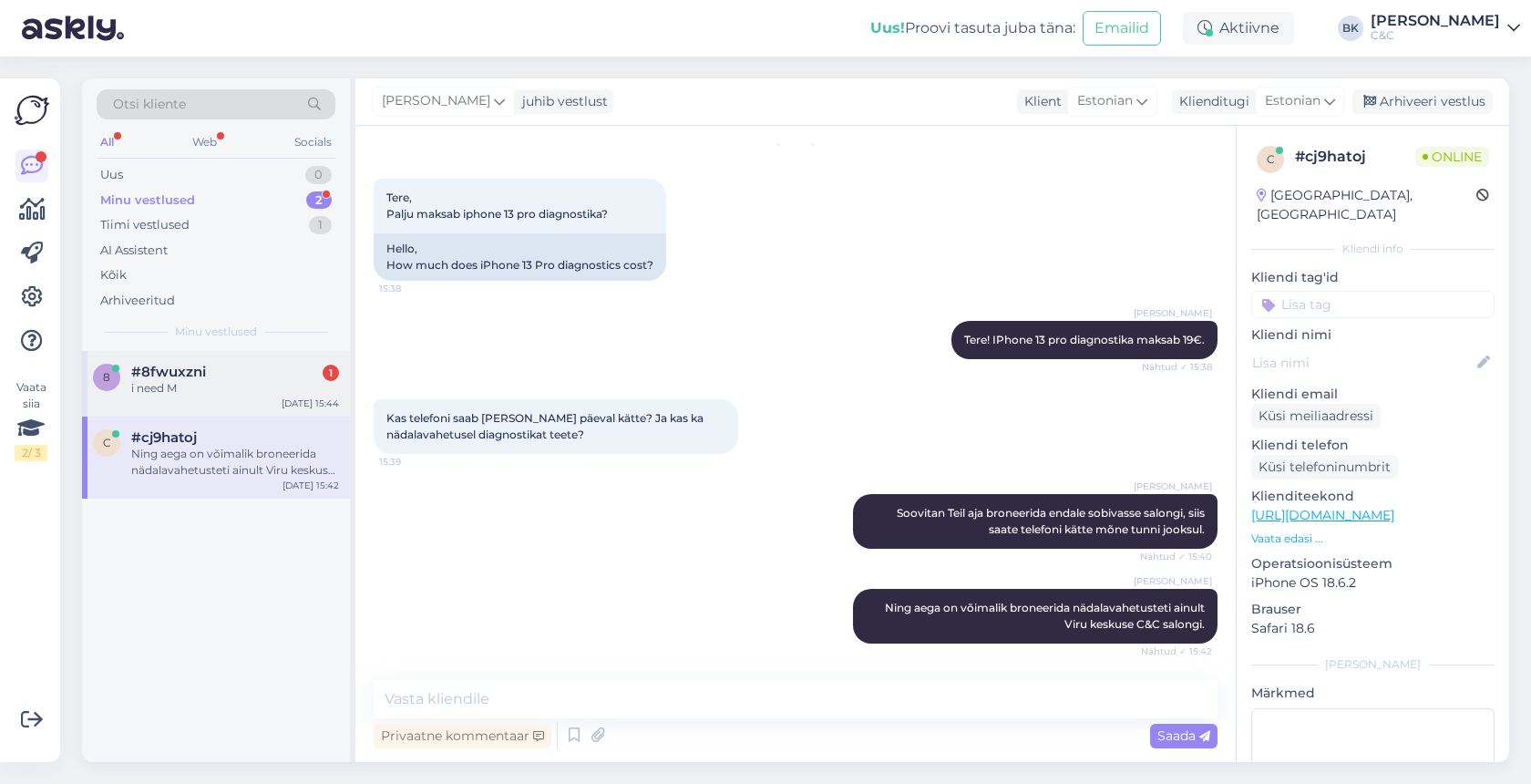
click at [237, 360] on div "8 #8fwuxzni 1 i need M Sep 1 15:44" at bounding box center [216, 384] width 268 height 66
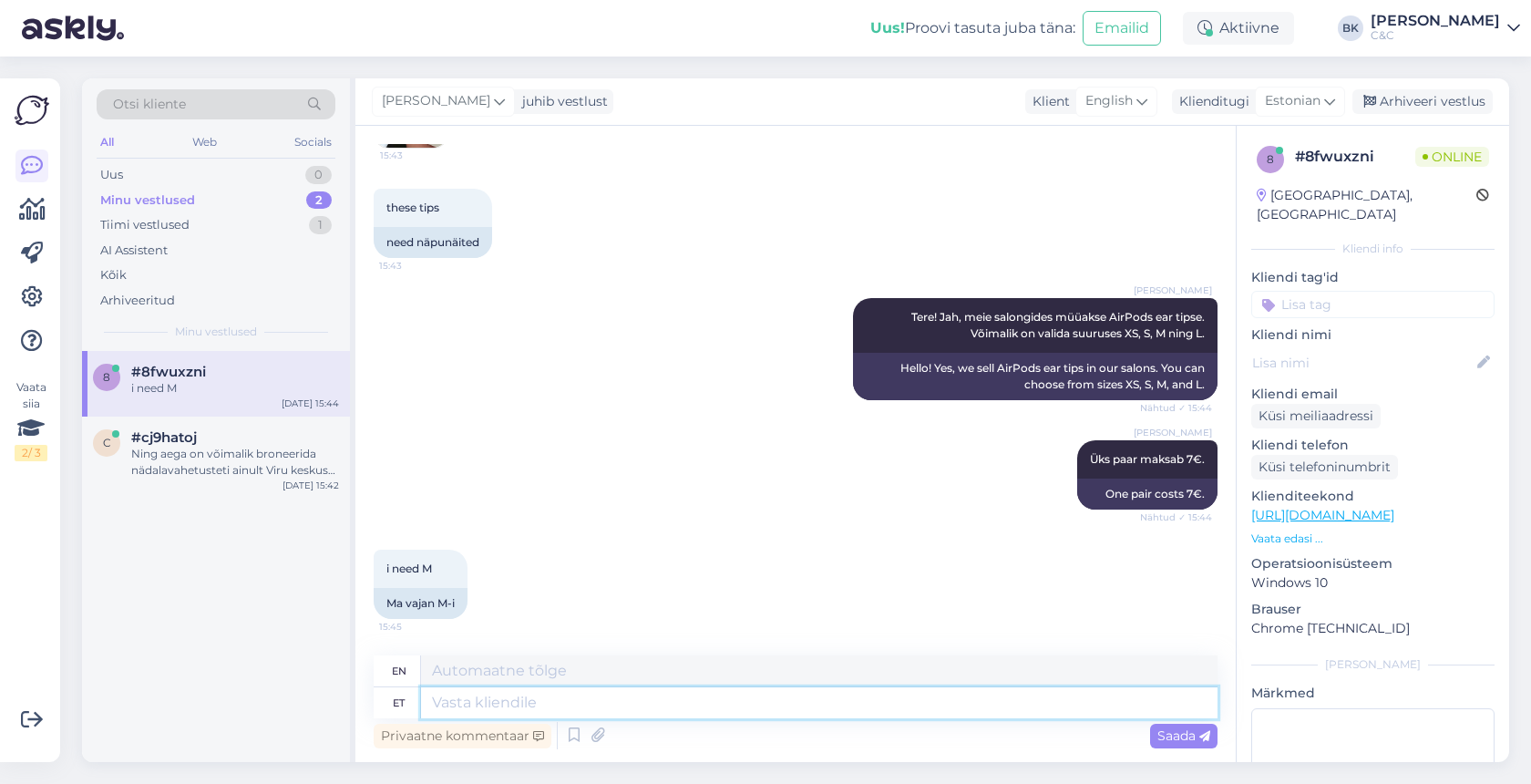
click at [497, 701] on textarea at bounding box center [819, 702] width 797 height 31
type textarea "Andke m"
type textarea "Give"
type textarea "Andke mulle"
type textarea "Give me"
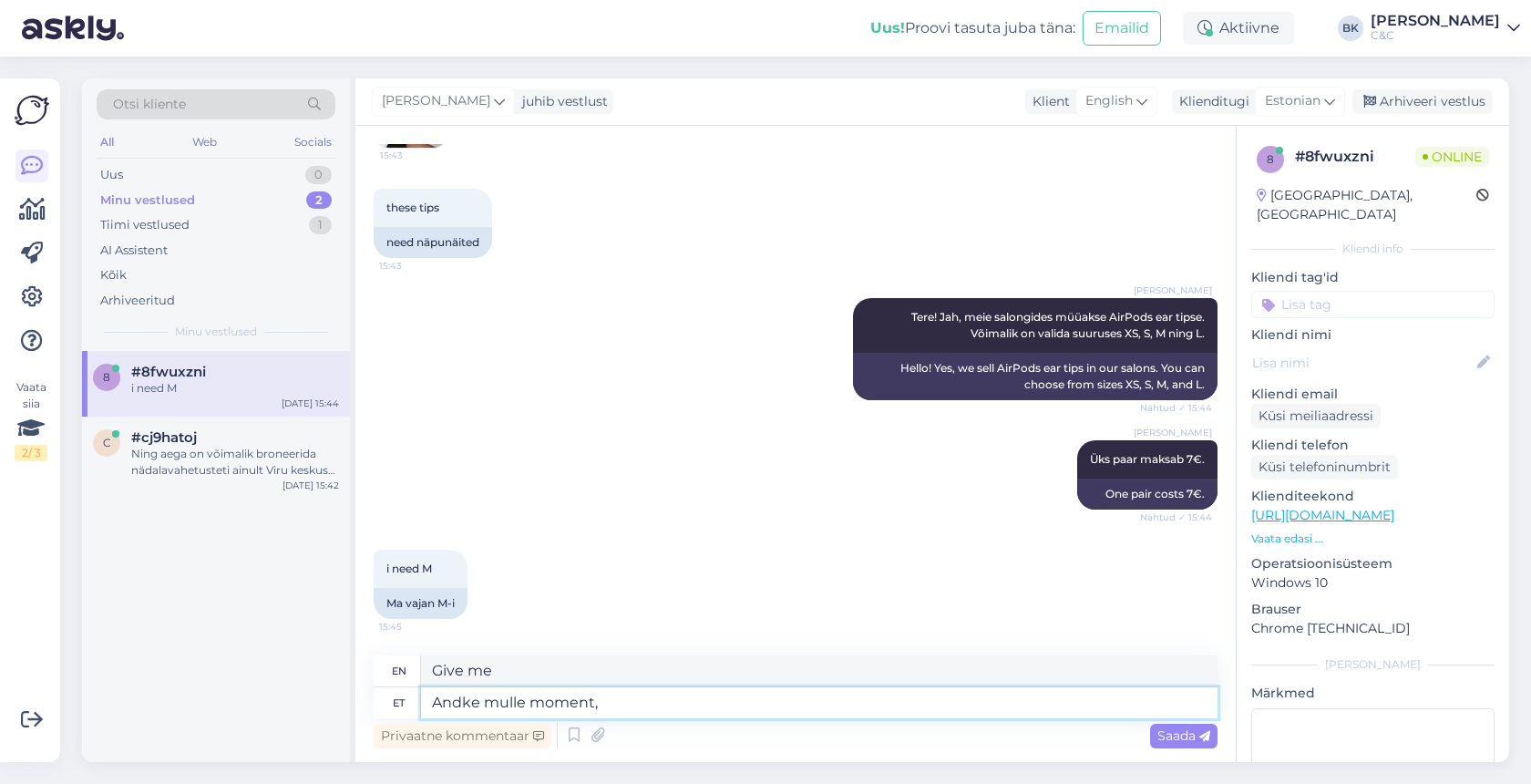
type textarea "Andke mulle moment, m"
type textarea "Give me a moment,"
type textarea "Andke mulle moment, ma va"
type textarea "Give me a moment, I"
type textarea "Andke mulle moment, ma vaatan k"
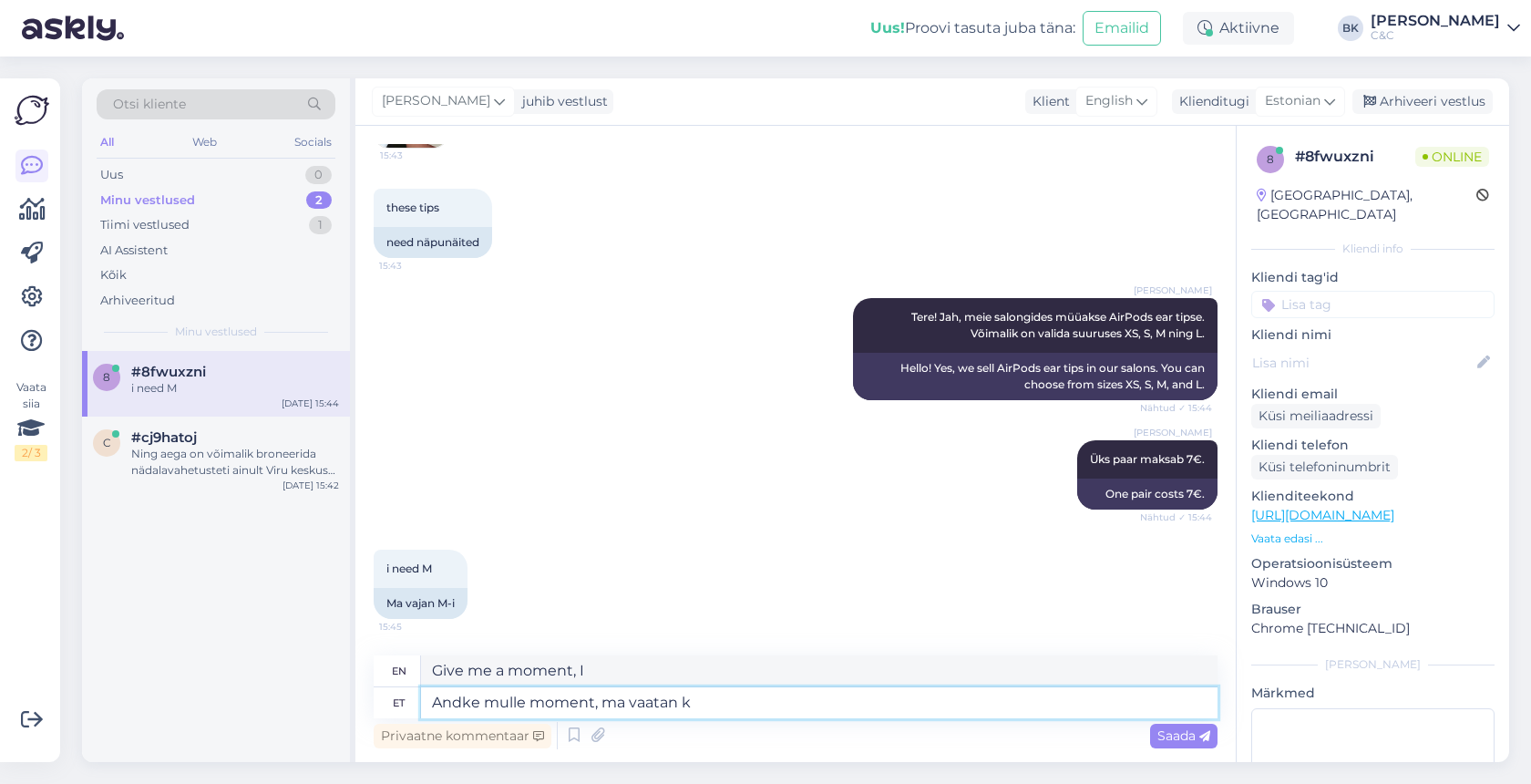
type textarea "Give me a moment, I'll take a look."
type textarea "Andke mulle moment, ma vaatan kus s"
type textarea "Give me a moment, I'll look where."
type textarea "Andke mulle moment, ma vaatan kus salongides o"
type textarea "Give me a moment, I'll check where in the salons"
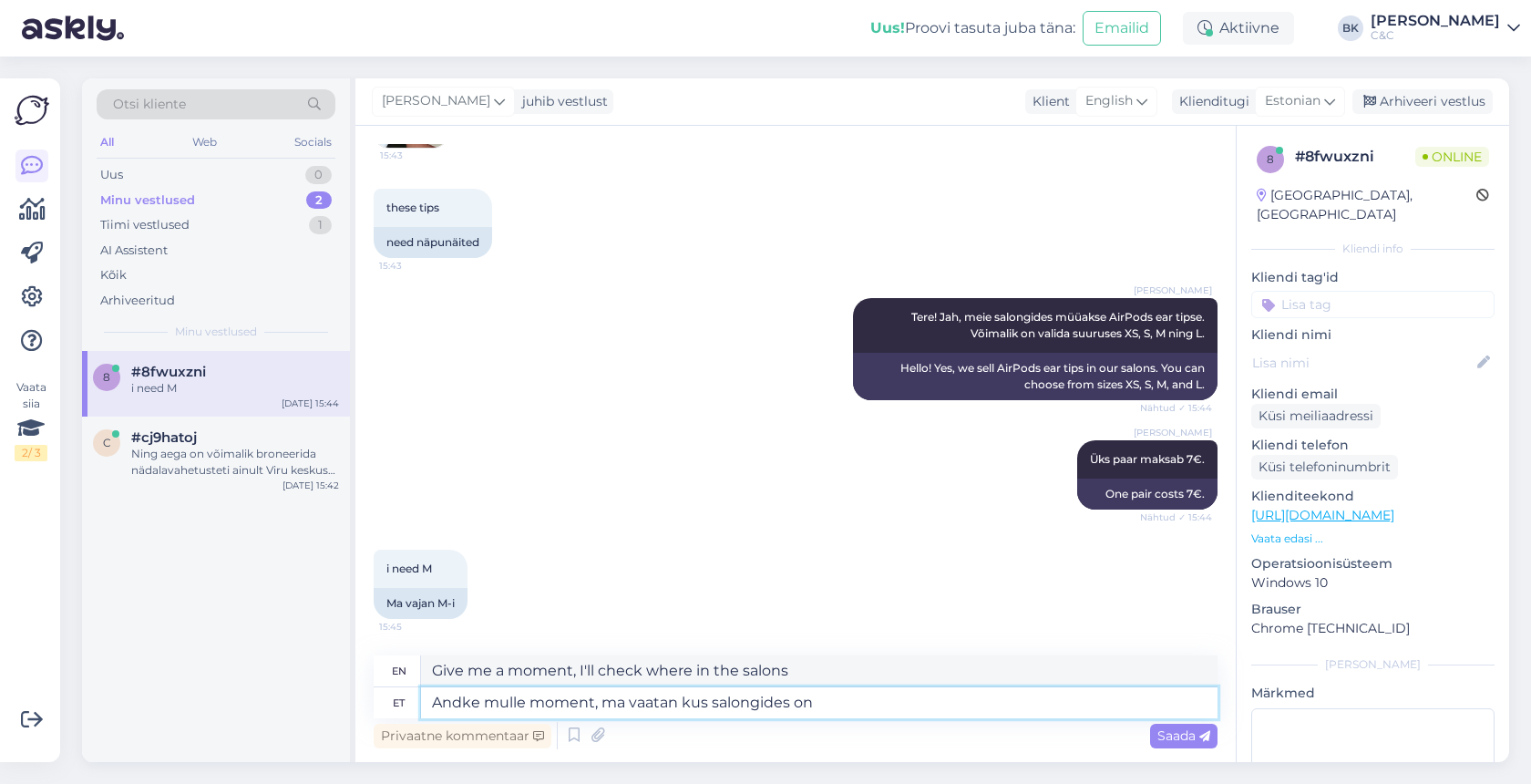
type textarea "Andke mulle moment, ma vaatan kus salongides on"
type textarea "Give me a moment, I'll check where the salons are."
type textarea "Andke mulle moment, ma vaatan kus salongides on M su"
type textarea "Give me a moment, I'll check where the M is in the salons."
type textarea "Andke mulle moment, ma vaatan kus salongides on M suuruses"
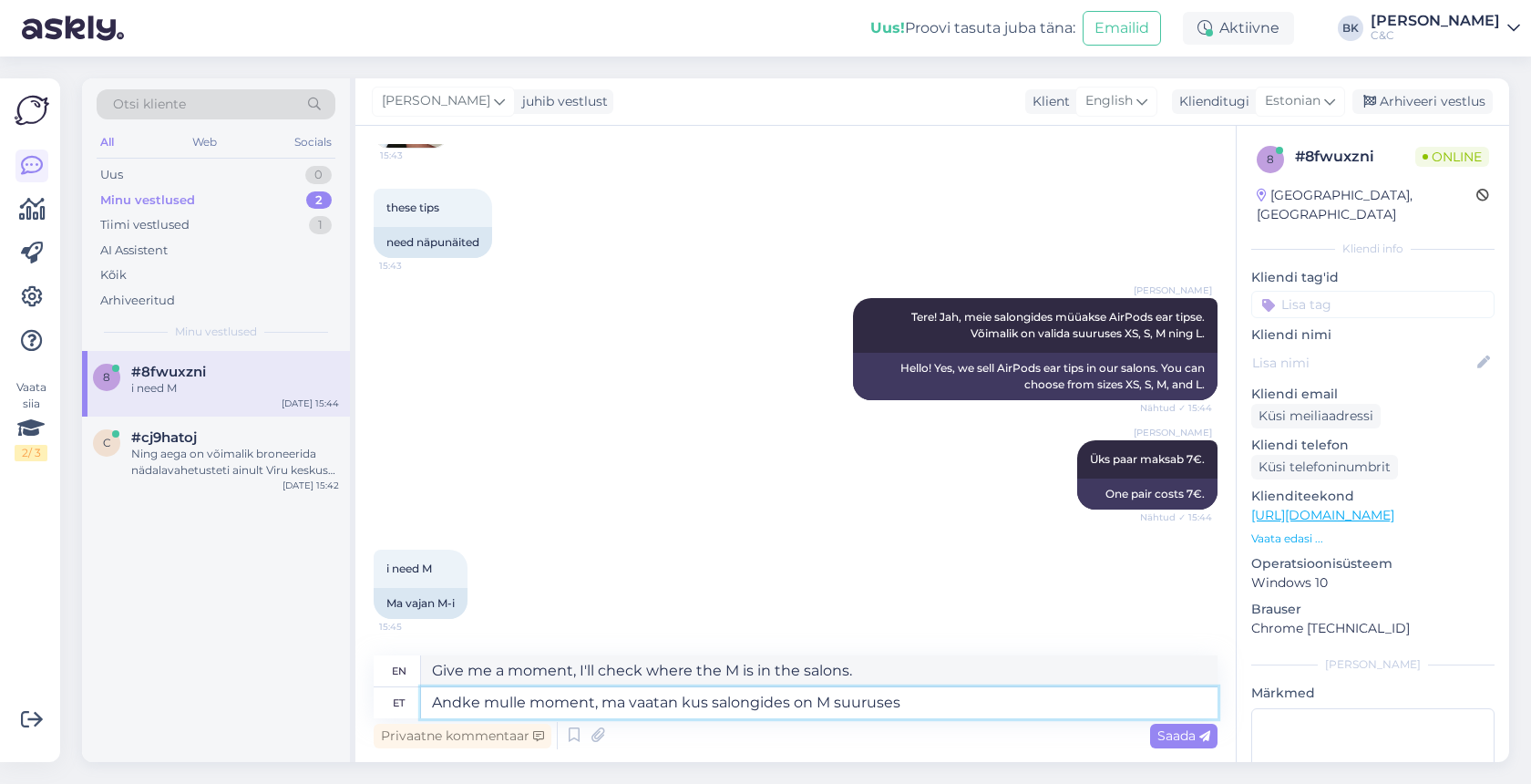
type textarea "Give me a moment, I'll see where the salons have size M."
type textarea "Andke mulle moment, ma vaatan kus salongides on M suuruses ear t"
type textarea "Give me a moment, I'll see where the salons have size M earrings."
type textarea "Andke mulle moment, ma vaatan kus salongides on M suuruses ear tipsid ole"
type textarea "Give me a moment, I'll see which salons have size M ear tips"
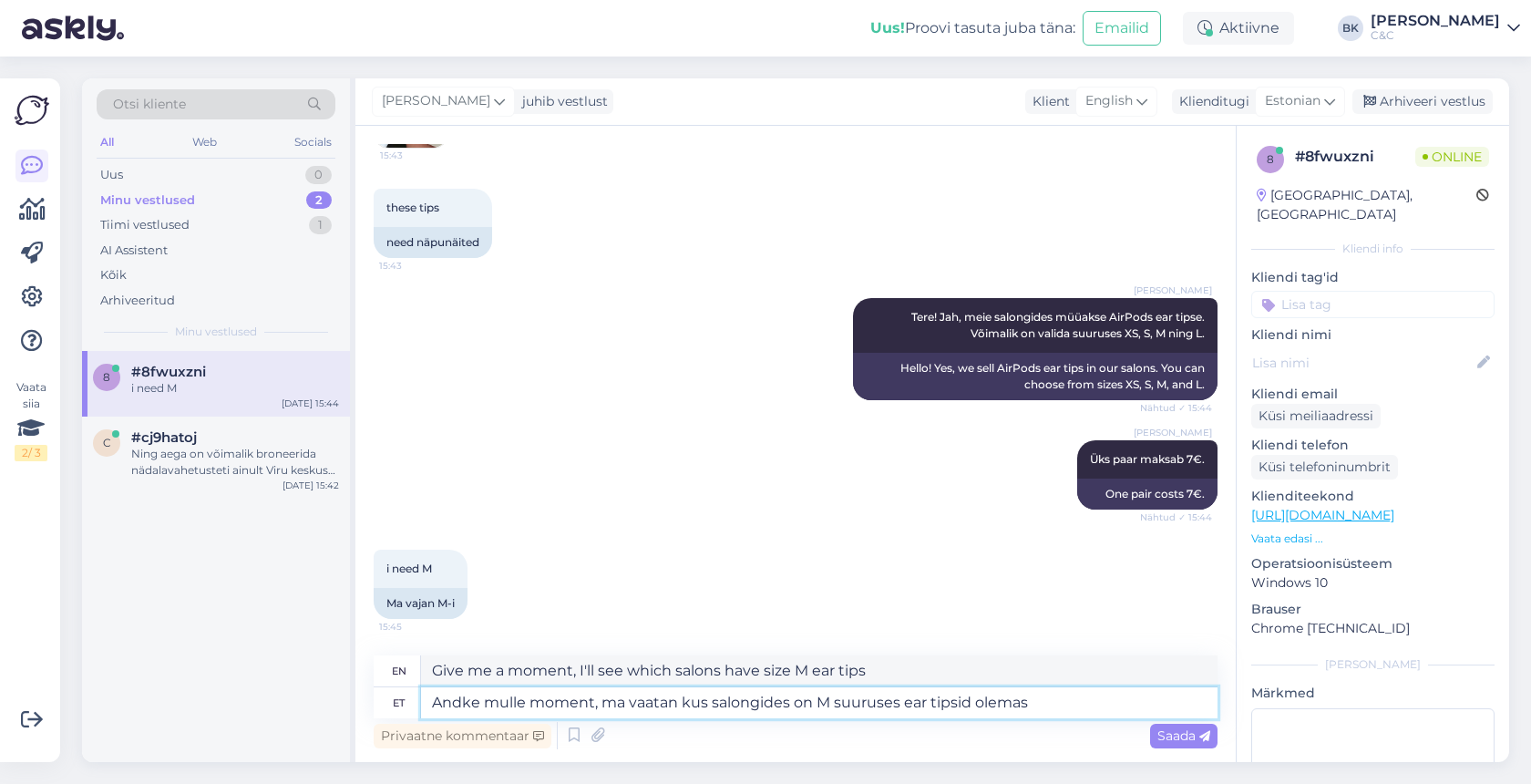
type textarea "Andke mulle moment, ma vaatan kus salongides on M suuruses ear tipsid olemas."
type textarea "Give me a moment, I'll see which salons have size M ear tips."
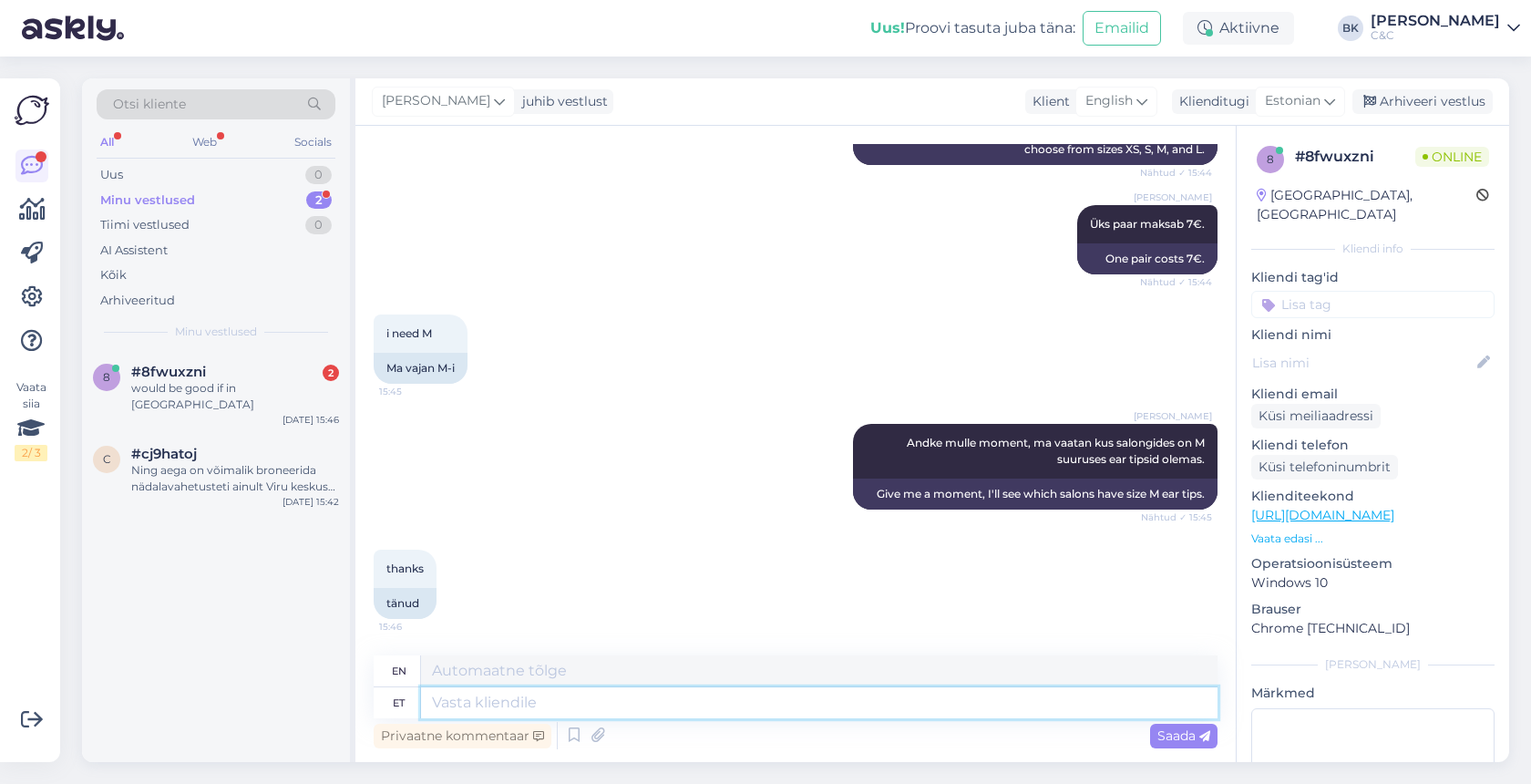
scroll to position [653, 0]
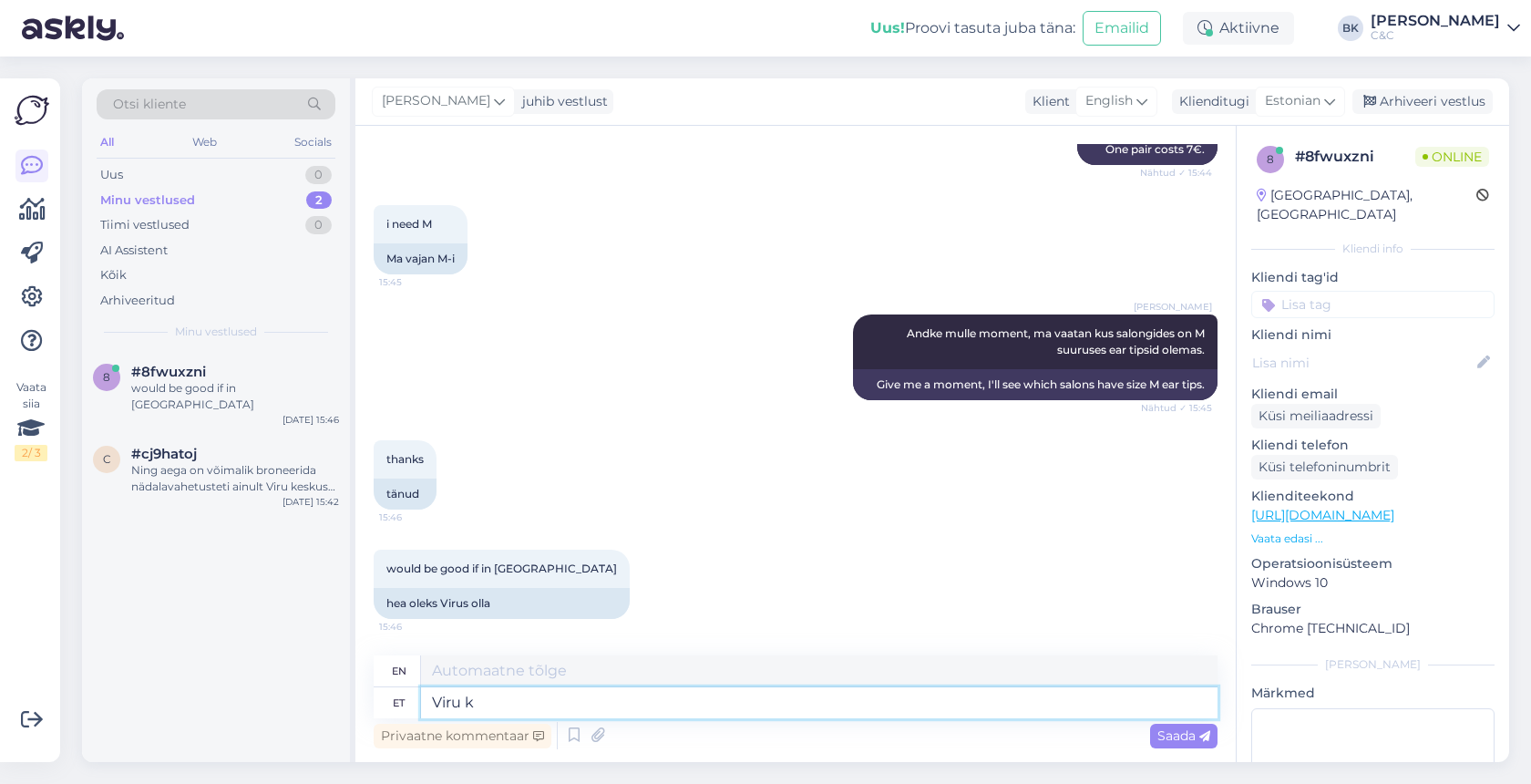
type textarea "Viru ke"
type textarea "Viru"
type textarea "Viru keskuse"
type textarea "Viru Center"
type textarea "Viru keskuse salongis o"
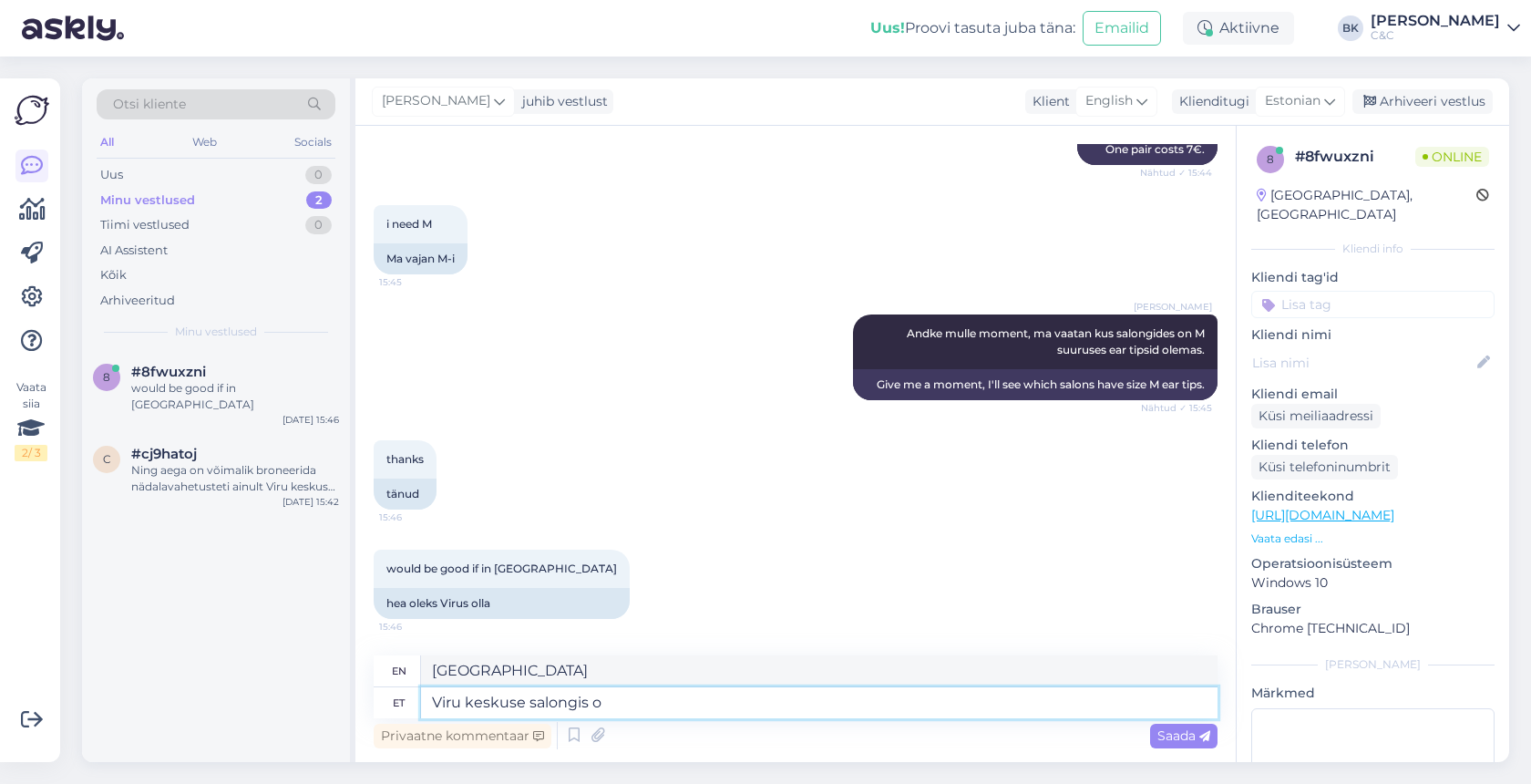
type textarea "In the salon of Viru Center"
type textarea "Viru keskuse salongis on ne"
type textarea "The Viru Center salon has"
type textarea "Viru keskuse salongis on need"
type textarea "In the Viru Center salon they are"
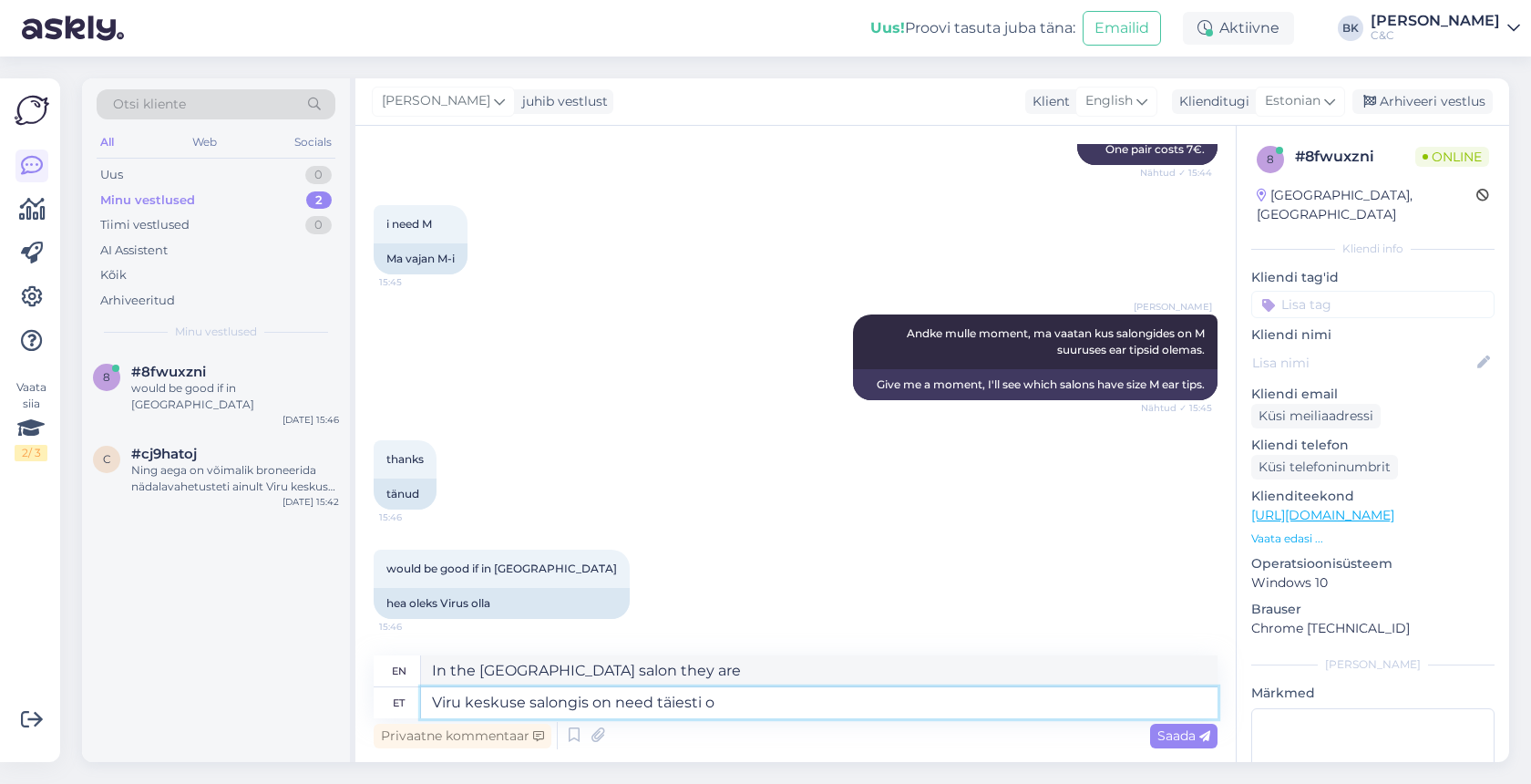
type textarea "Viru keskuse salongis on need täiesti ol"
type textarea "They are completely available in the Viru Center salon."
type textarea "Viru keskuse salongis on need täiesti olemas!"
type textarea "They are definitely available in the Viru Center salon!"
type textarea "Viru keskuse salongis on need täiesti olemas!"
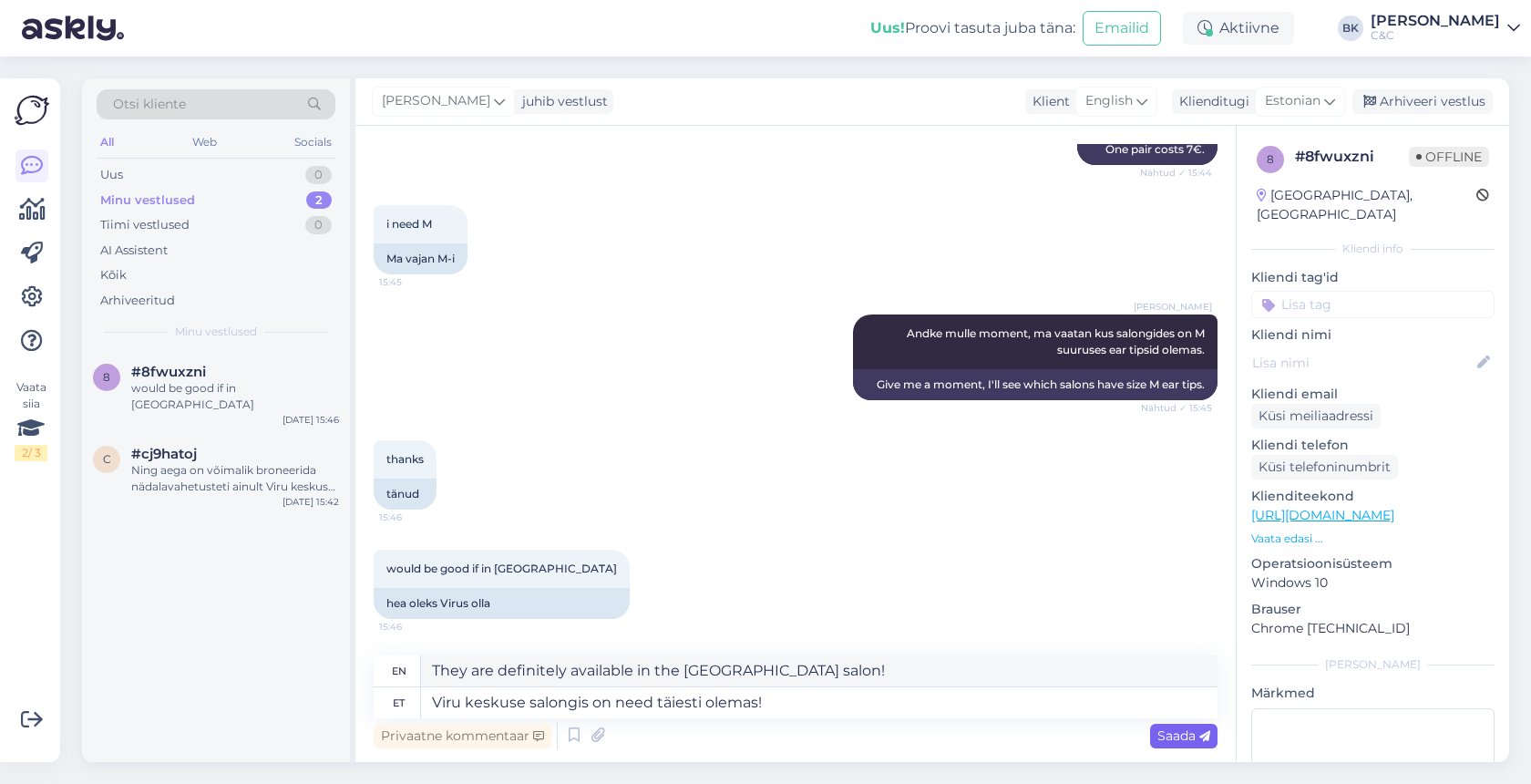
click at [1179, 738] on span "Saada" at bounding box center [1184, 735] width 53 height 16
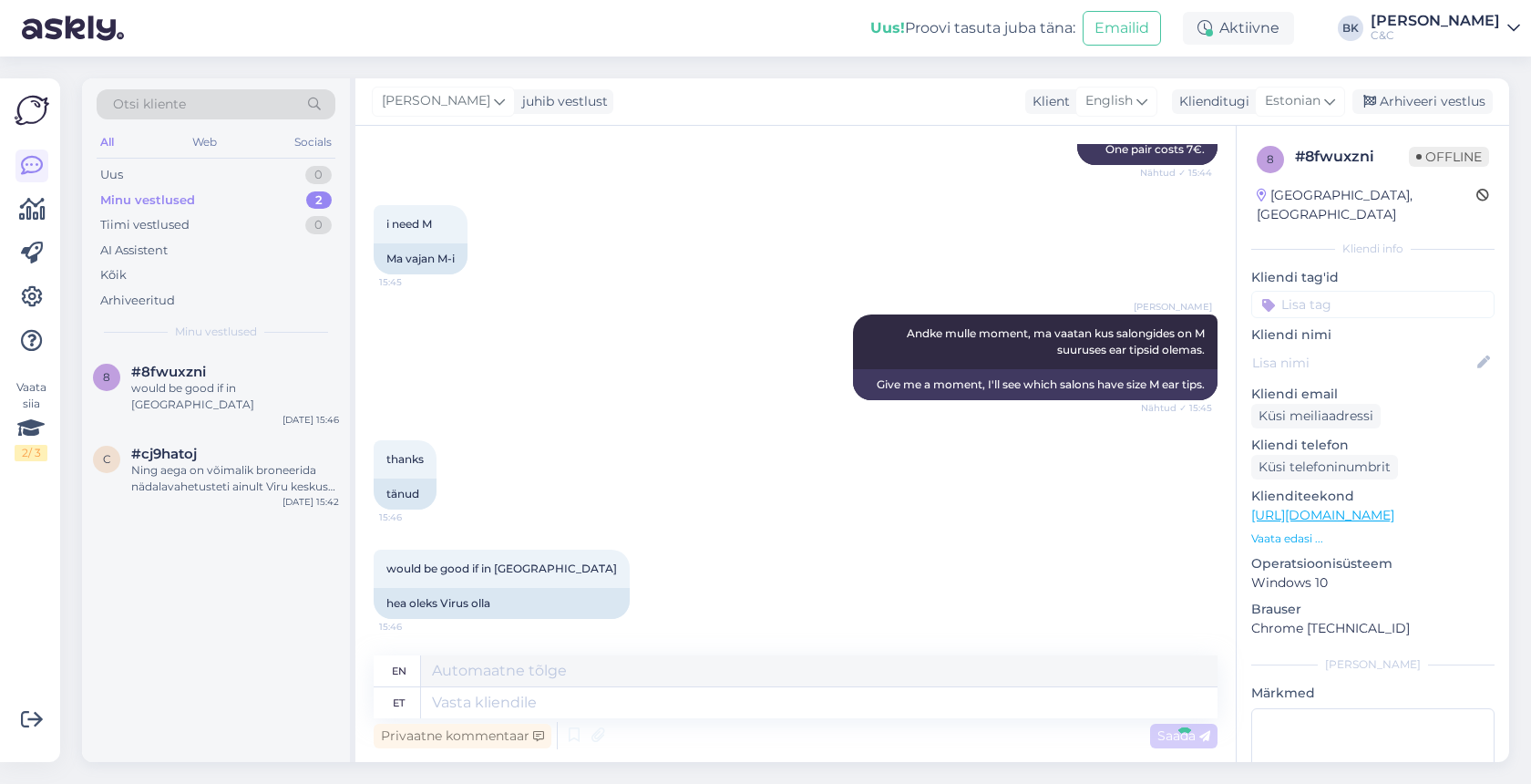
scroll to position [762, 0]
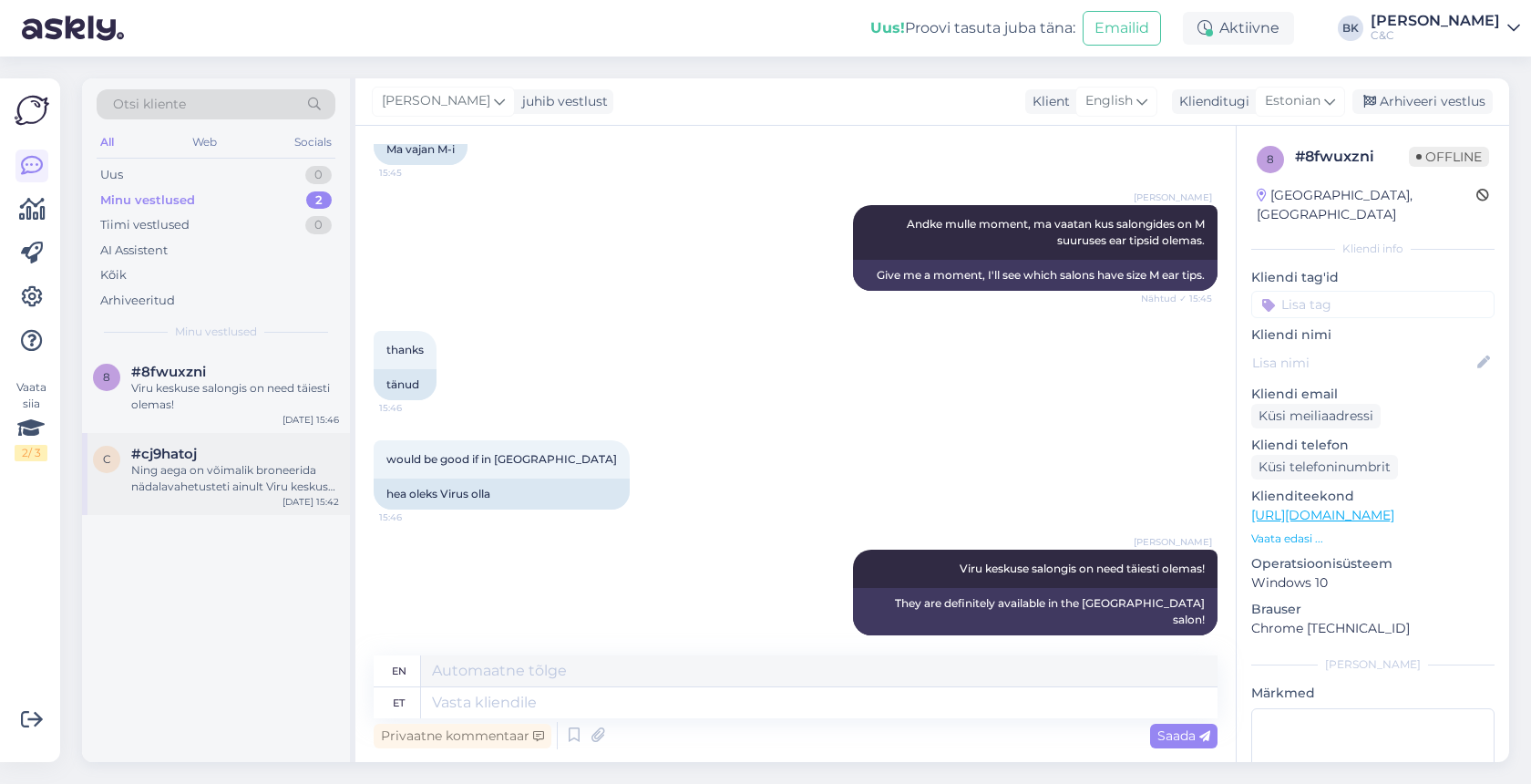
click at [246, 476] on div "Ning aega on võimalik broneerida nädalavahetusteti ainult Viru keskuse C&C salo…" at bounding box center [234, 478] width 208 height 33
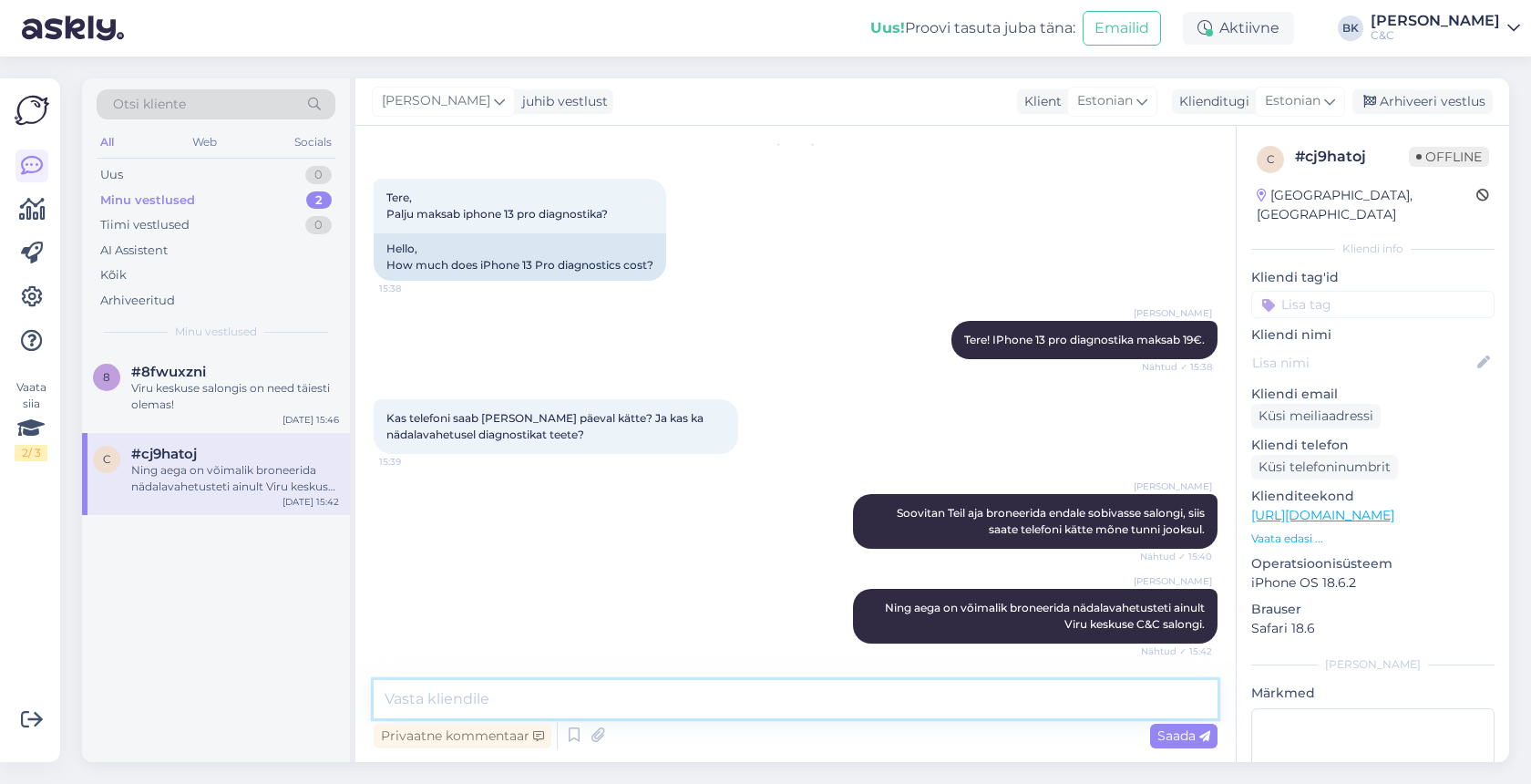
click at [521, 698] on textarea at bounding box center [796, 698] width 844 height 39
click at [569, 733] on icon at bounding box center [573, 735] width 22 height 27
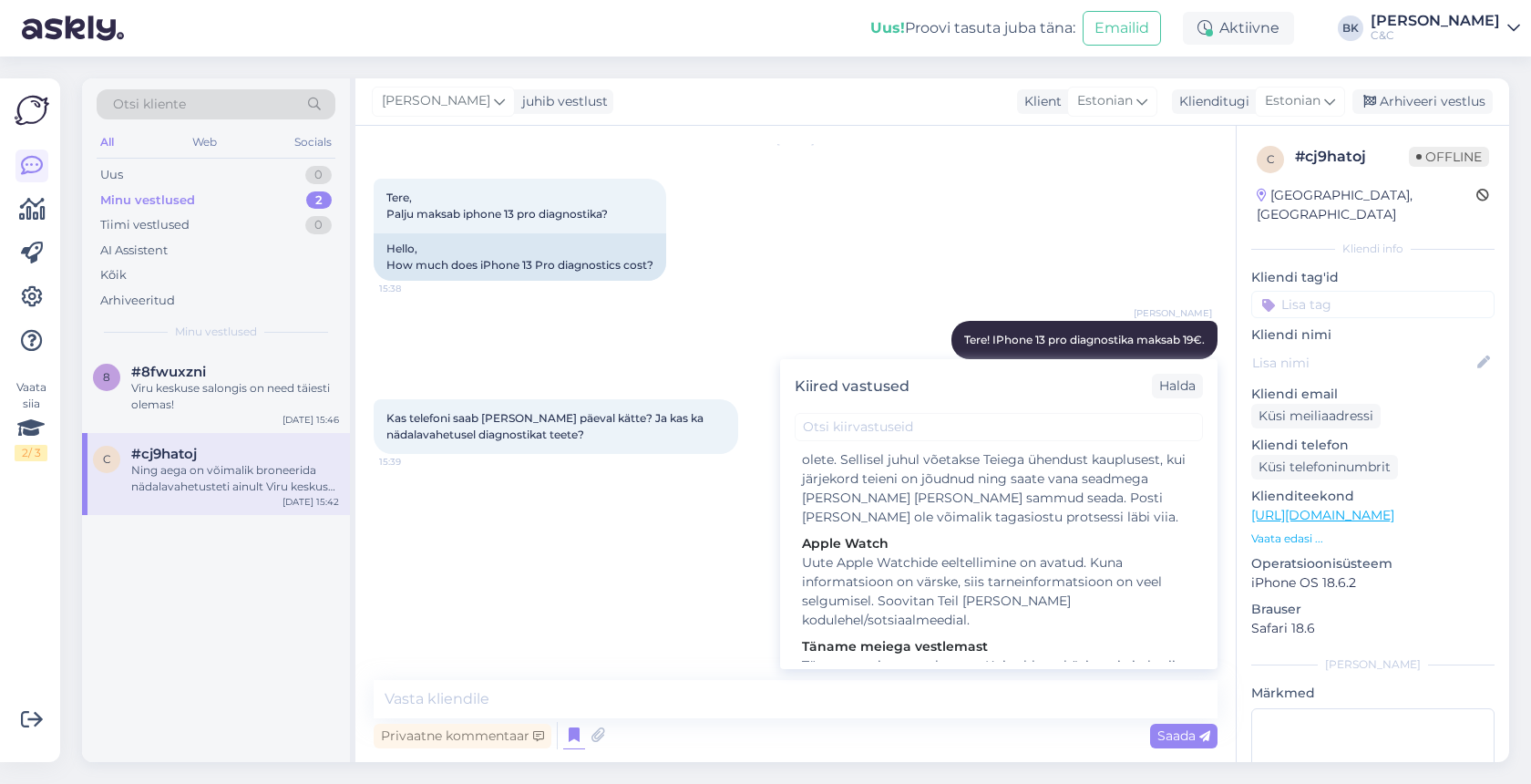
scroll to position [2383, 0]
click at [943, 659] on div "Täname meiega vestlemast. Kui rohkem küsimusi ei ole siis ma sulgeks chati, et …" at bounding box center [999, 687] width 394 height 57
type textarea "Täname meiega vestlemast. Kui rohkem küsimusi ei ole siis ma sulgeks chati, et …"
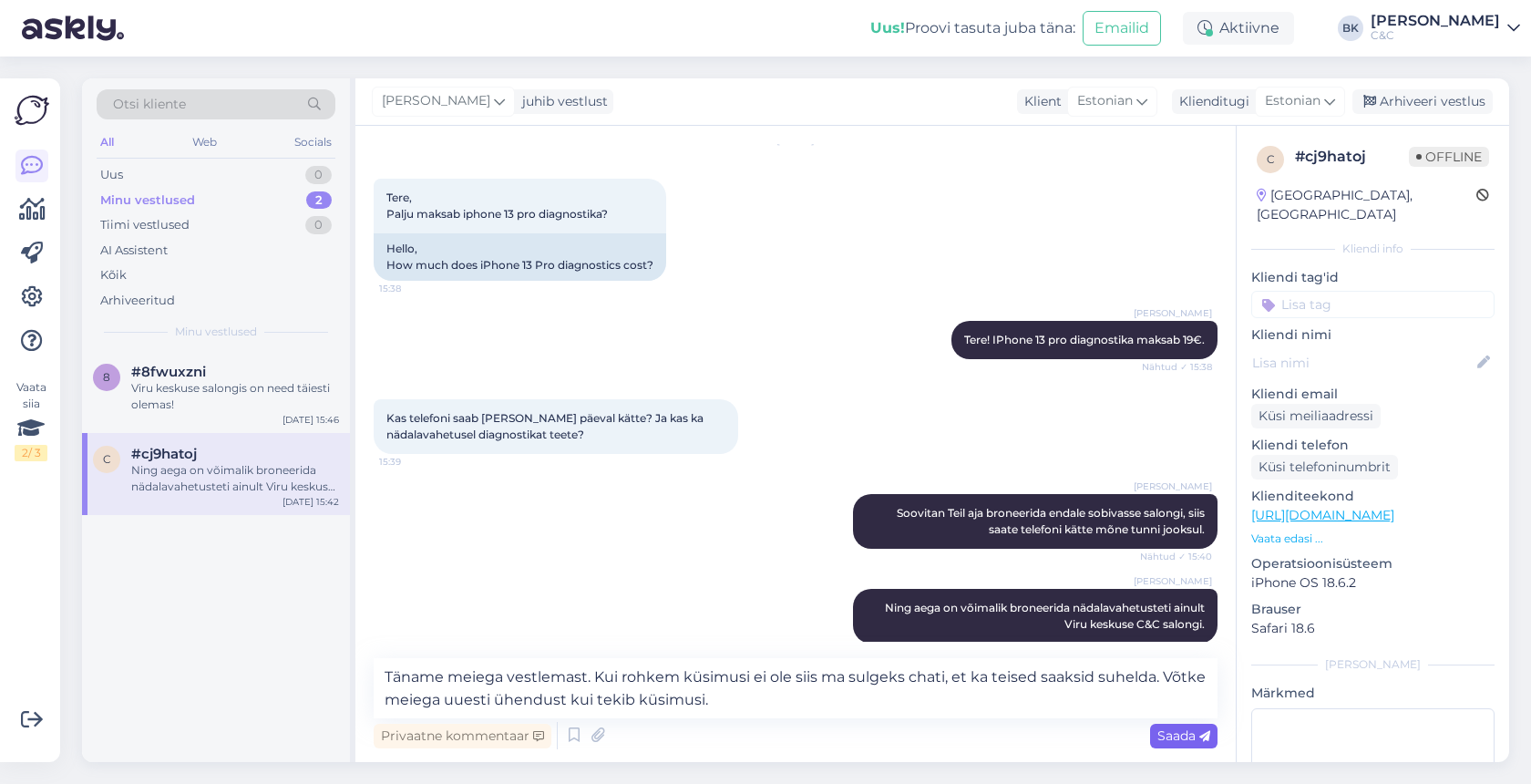
click at [1171, 732] on span "Saada" at bounding box center [1184, 735] width 53 height 16
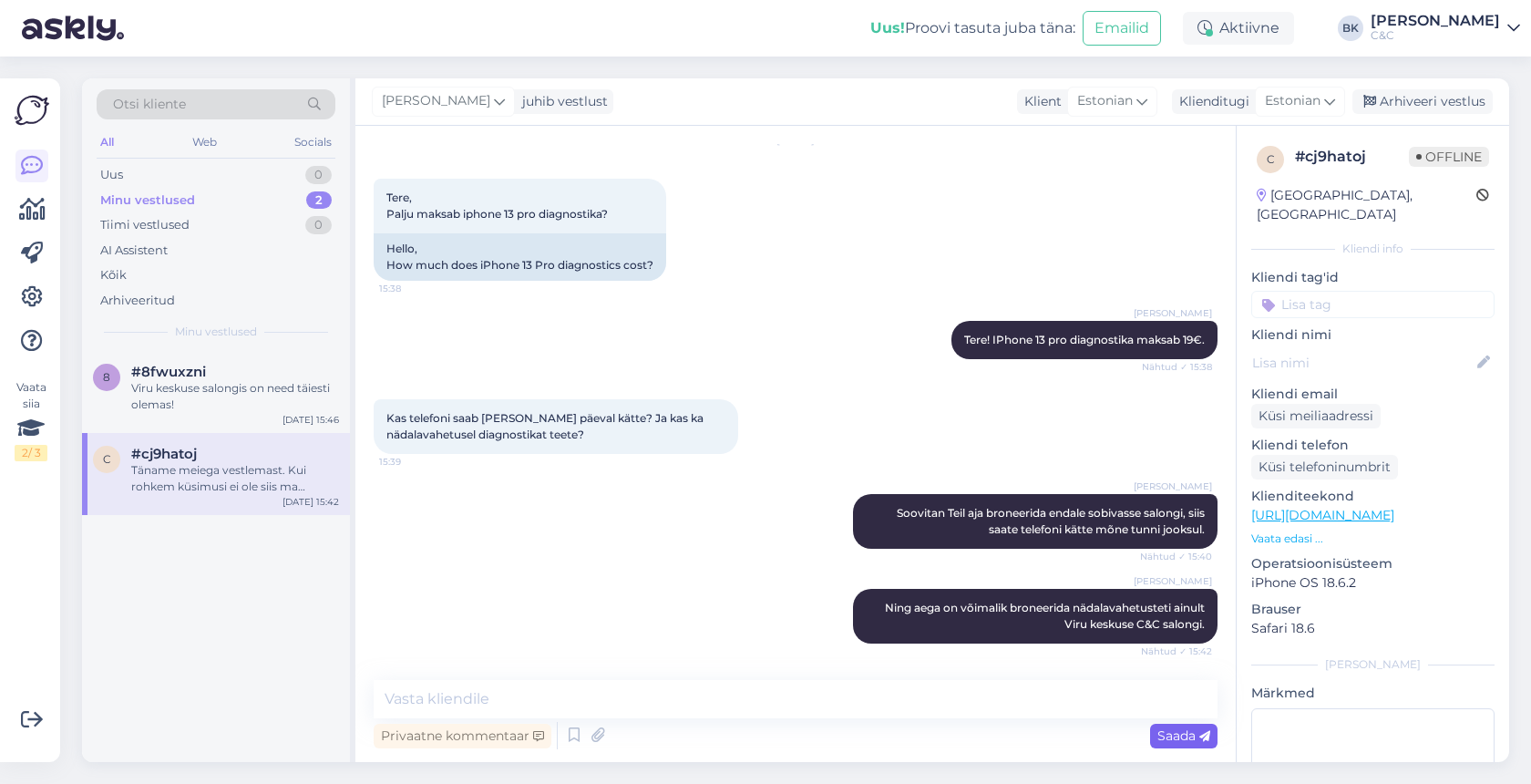
scroll to position [173, 0]
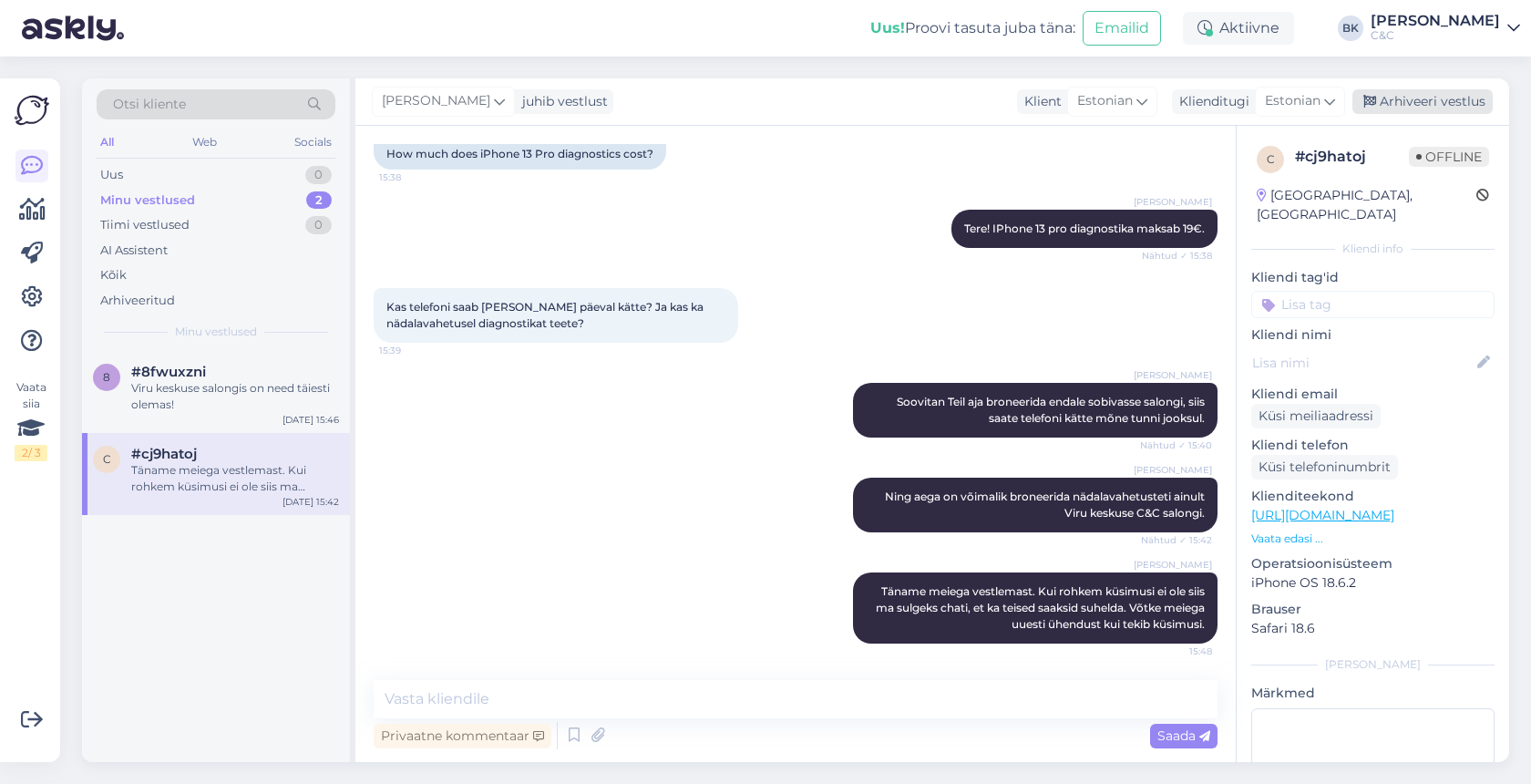
click at [1460, 99] on div "Arhiveeri vestlus" at bounding box center [1423, 102] width 140 height 24
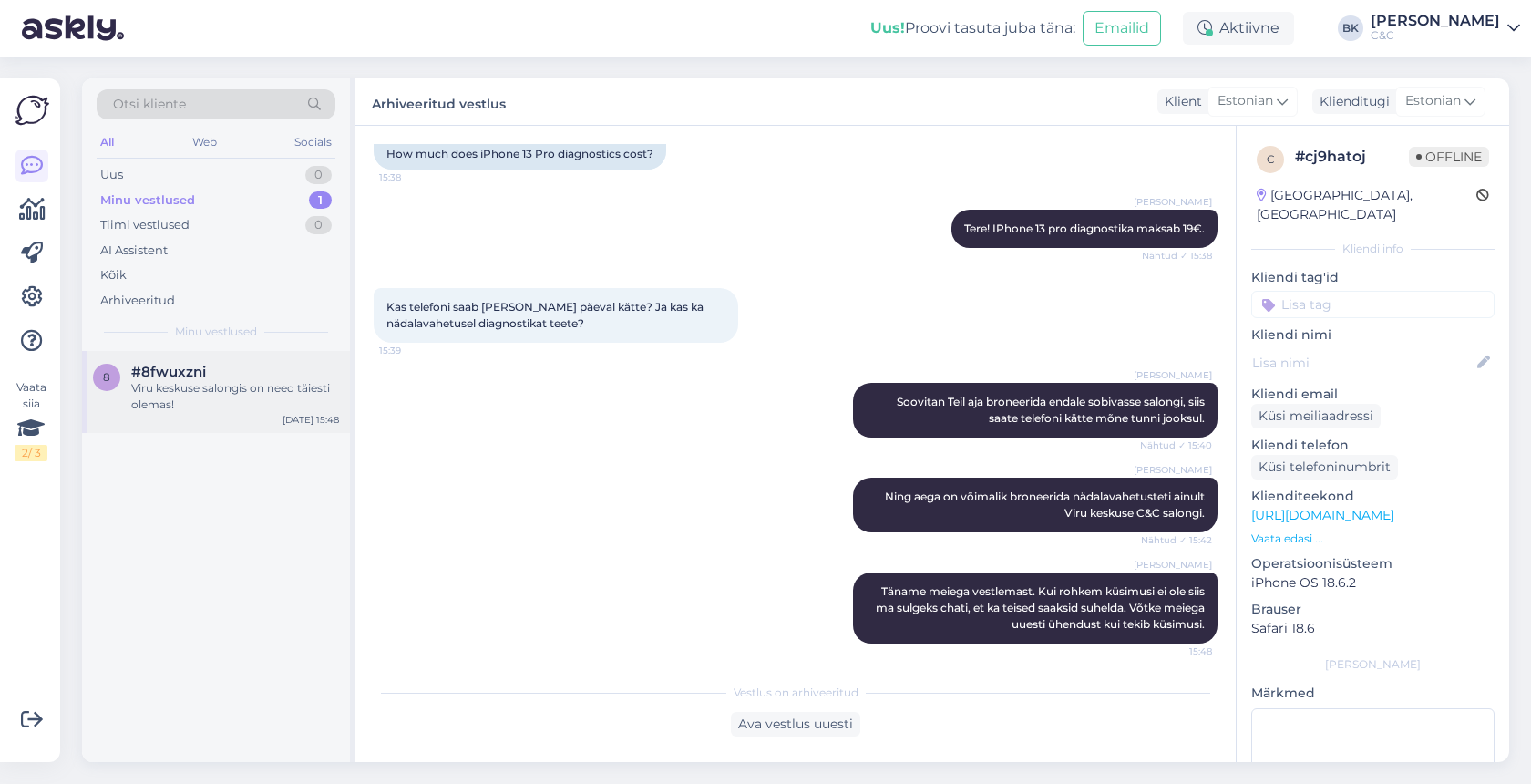
click at [157, 401] on div "Viru keskuse salongis on need täiesti olemas!" at bounding box center [234, 396] width 208 height 33
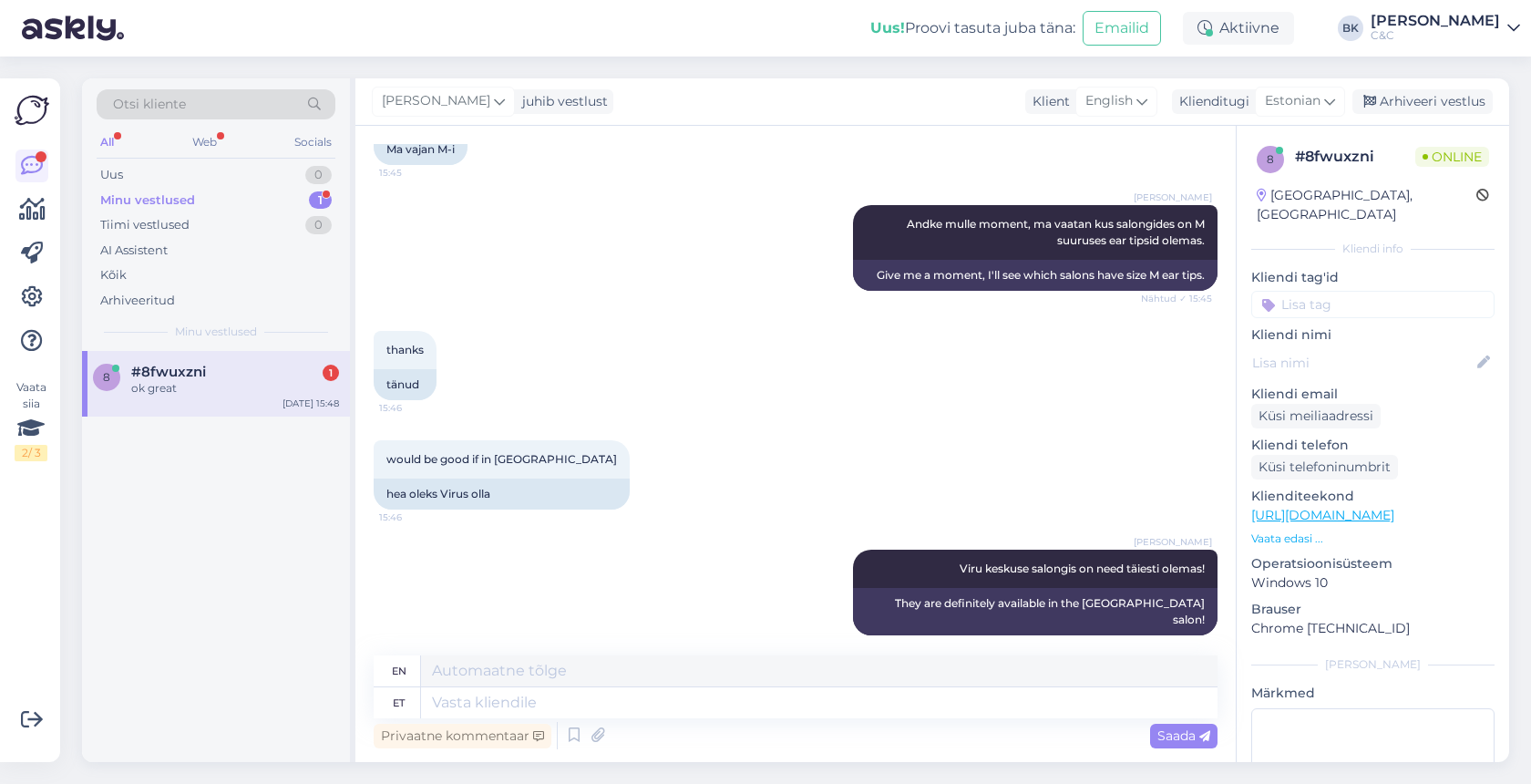
scroll to position [872, 0]
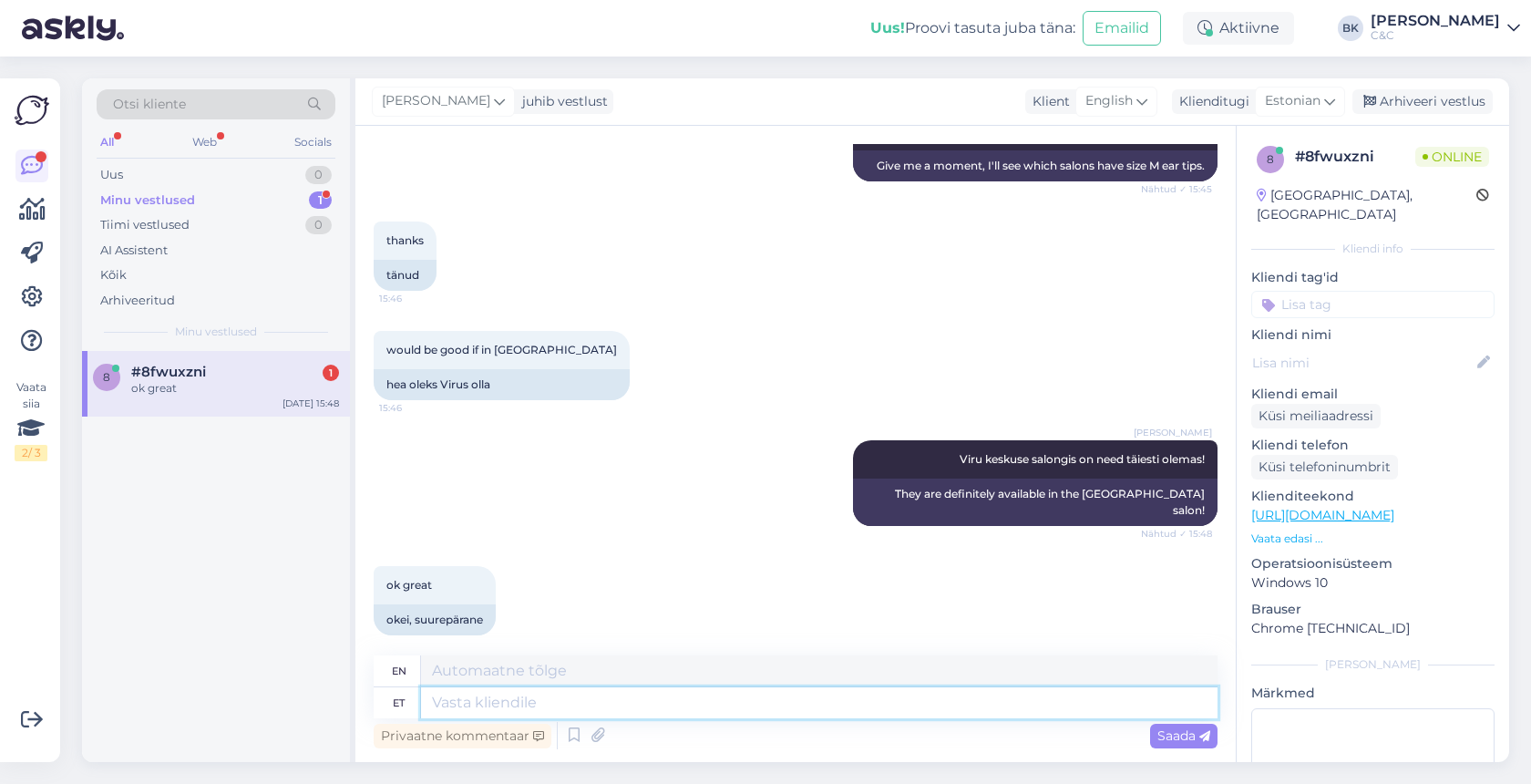
click at [554, 705] on textarea at bounding box center [819, 702] width 797 height 31
type textarea "Kas T"
type textarea "Is"
type textarea "Kas Teil on veel küsimusi?"
type textarea "Do you have any more questions?"
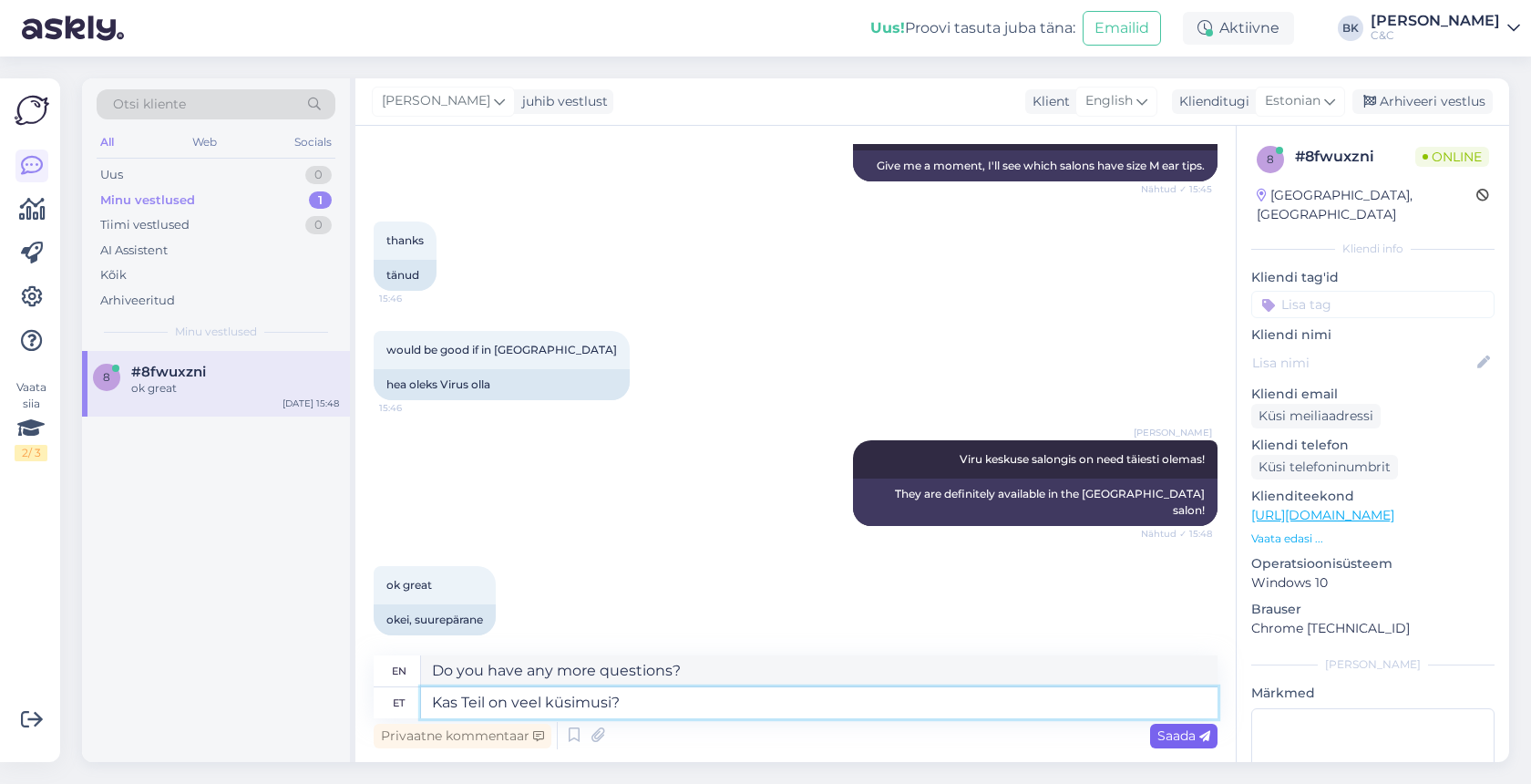
type textarea "Kas Teil on veel küsimusi?"
click at [1172, 735] on span "Saada" at bounding box center [1184, 735] width 53 height 16
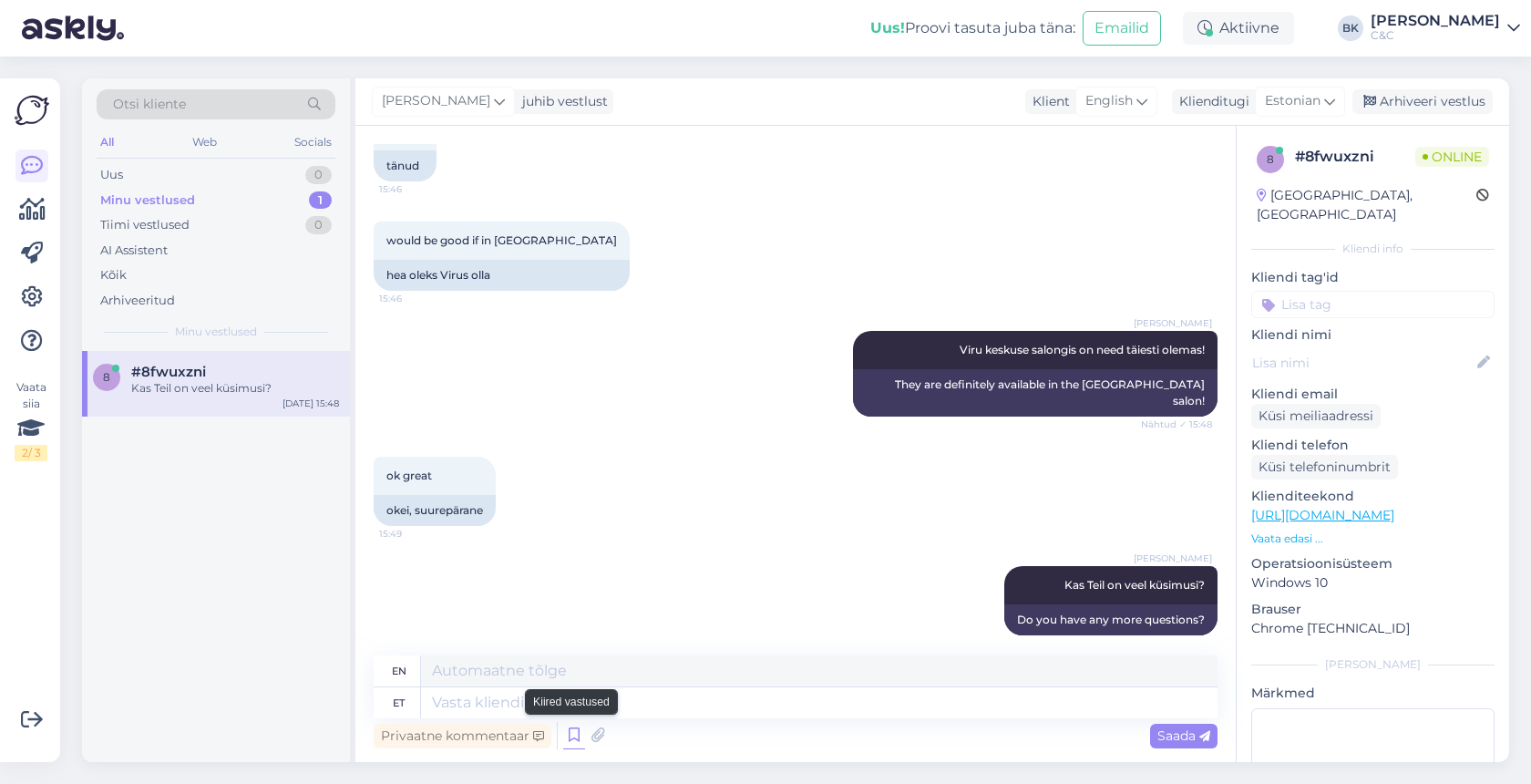
click at [576, 732] on icon at bounding box center [573, 735] width 22 height 27
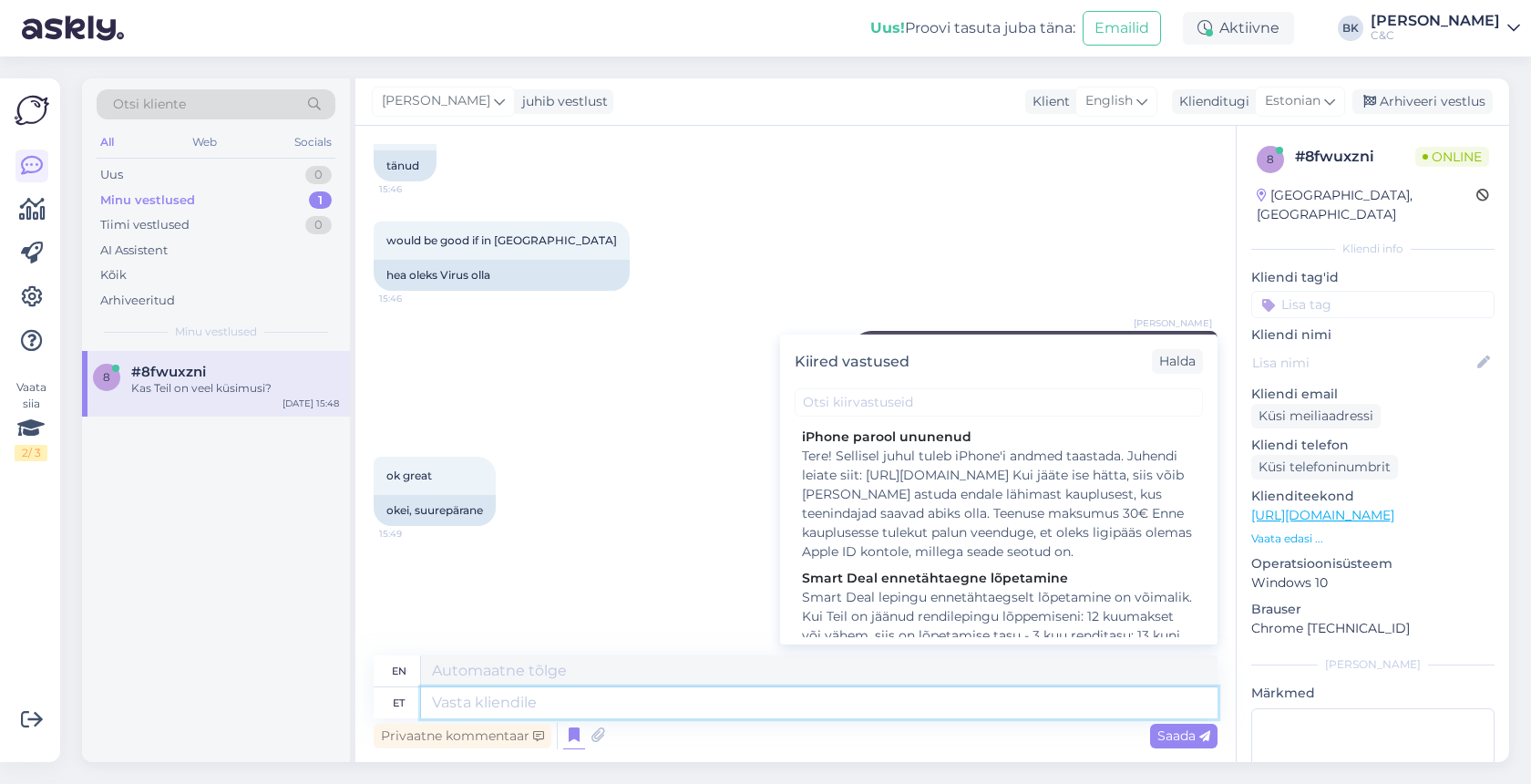
click at [702, 698] on textarea at bounding box center [819, 702] width 797 height 31
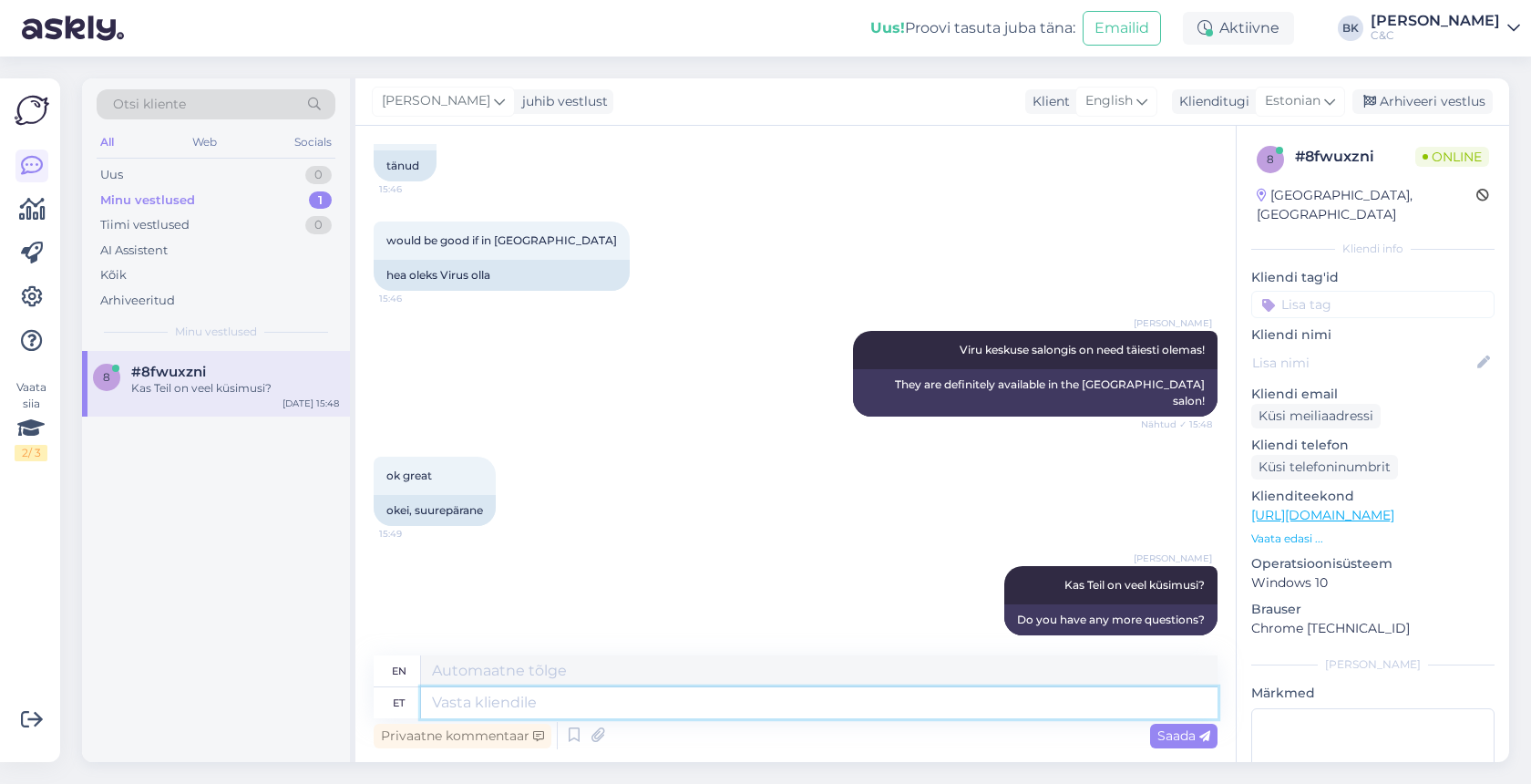
click at [541, 709] on textarea at bounding box center [819, 702] width 797 height 31
type textarea "Mul ol"
type textarea "I have"
type textarea "Mul oli"
type textarea "I had"
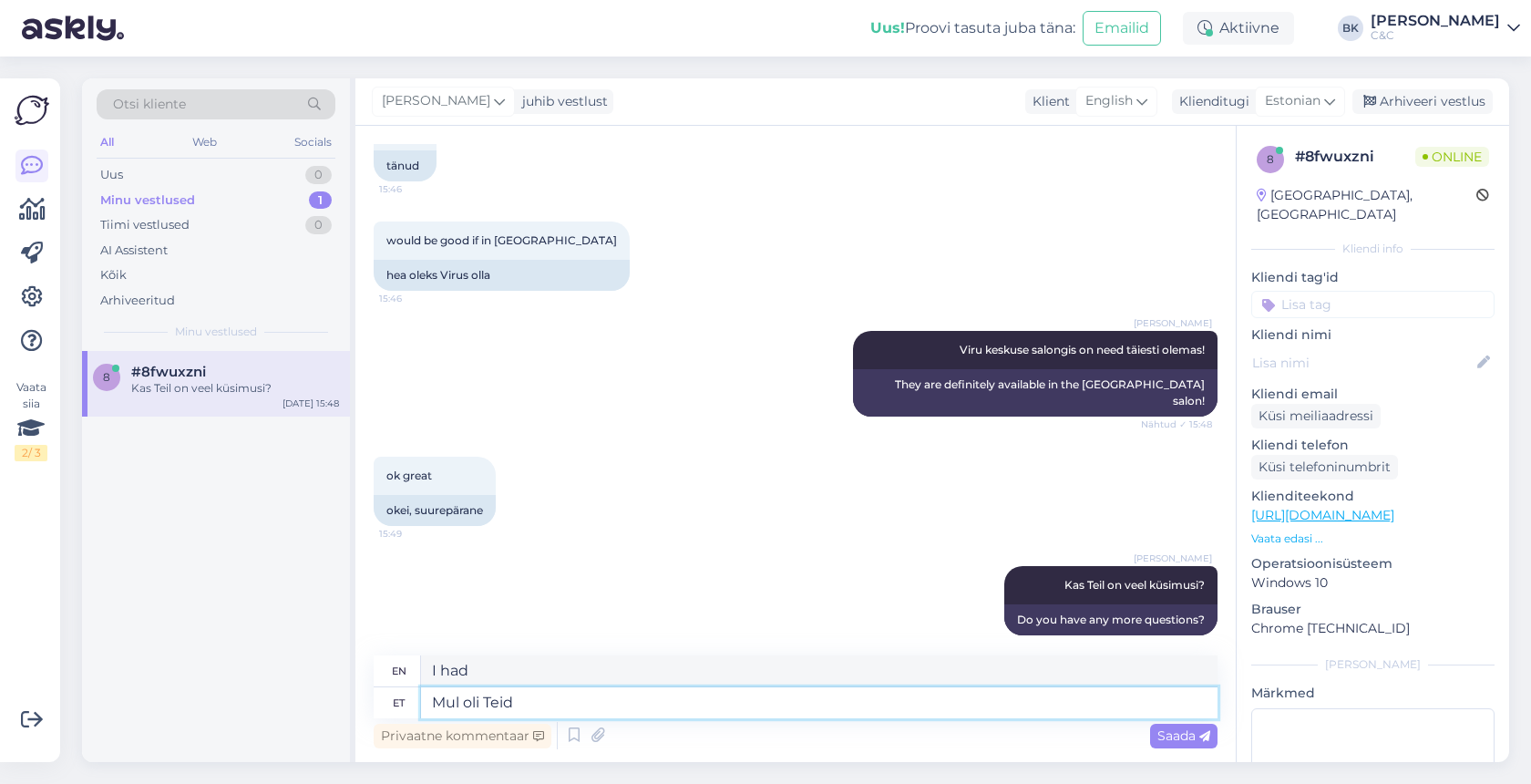
type textarea "Mul oli Teid"
type textarea "I had you."
type textarea "Mul oli Teid heameel a"
type textarea "It was a pleasure meeting you."
type textarea "Mul oli Teid heameel aidata,"
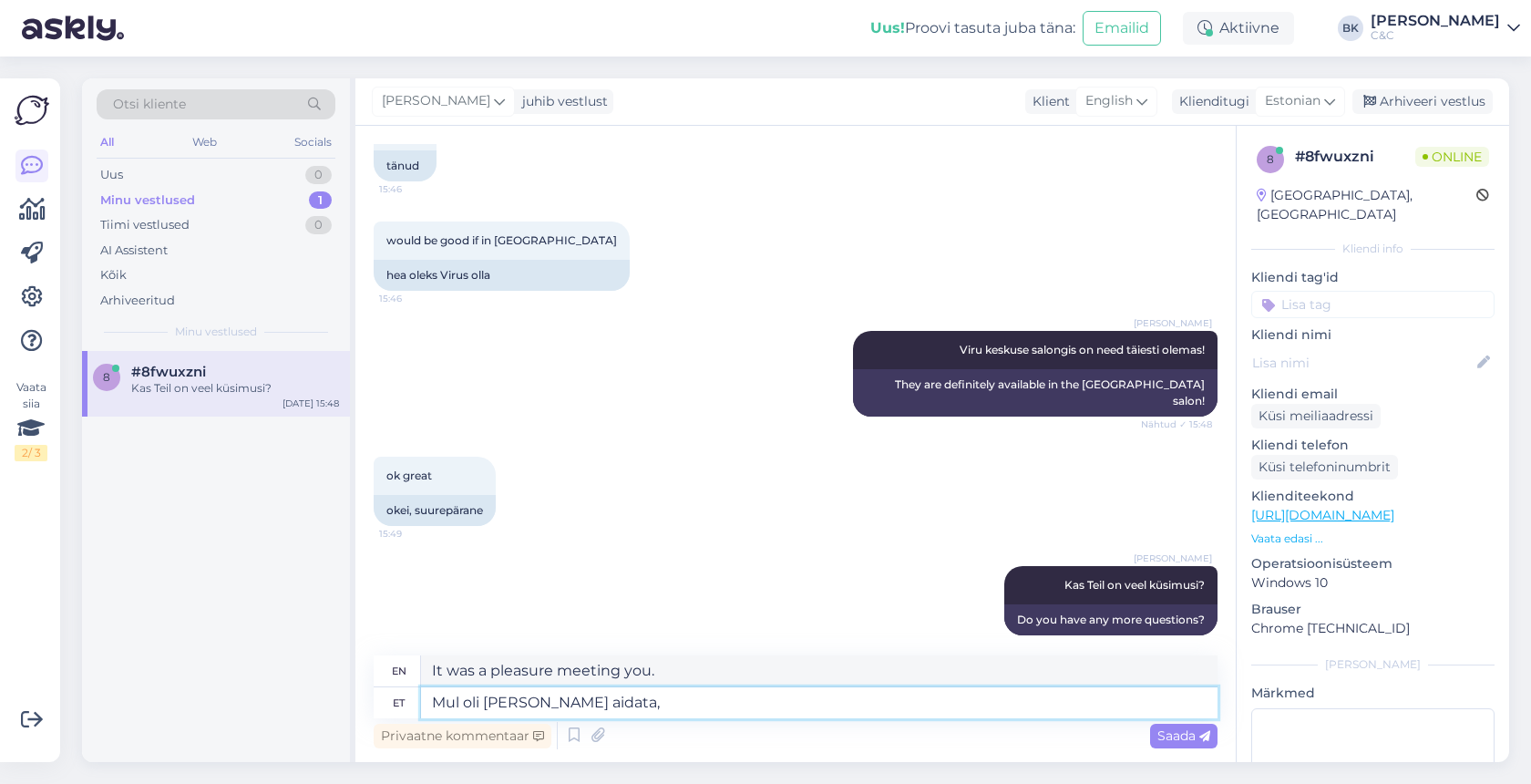
type textarea "It was a pleasure to help you."
type textarea "Mul oli Teid heameel aidata,"
type textarea "It was my pleasure to help you,"
type textarea "Mul oli Teid heameel aidata, ilusat"
type textarea "It was a pleasure to help you, beautiful."
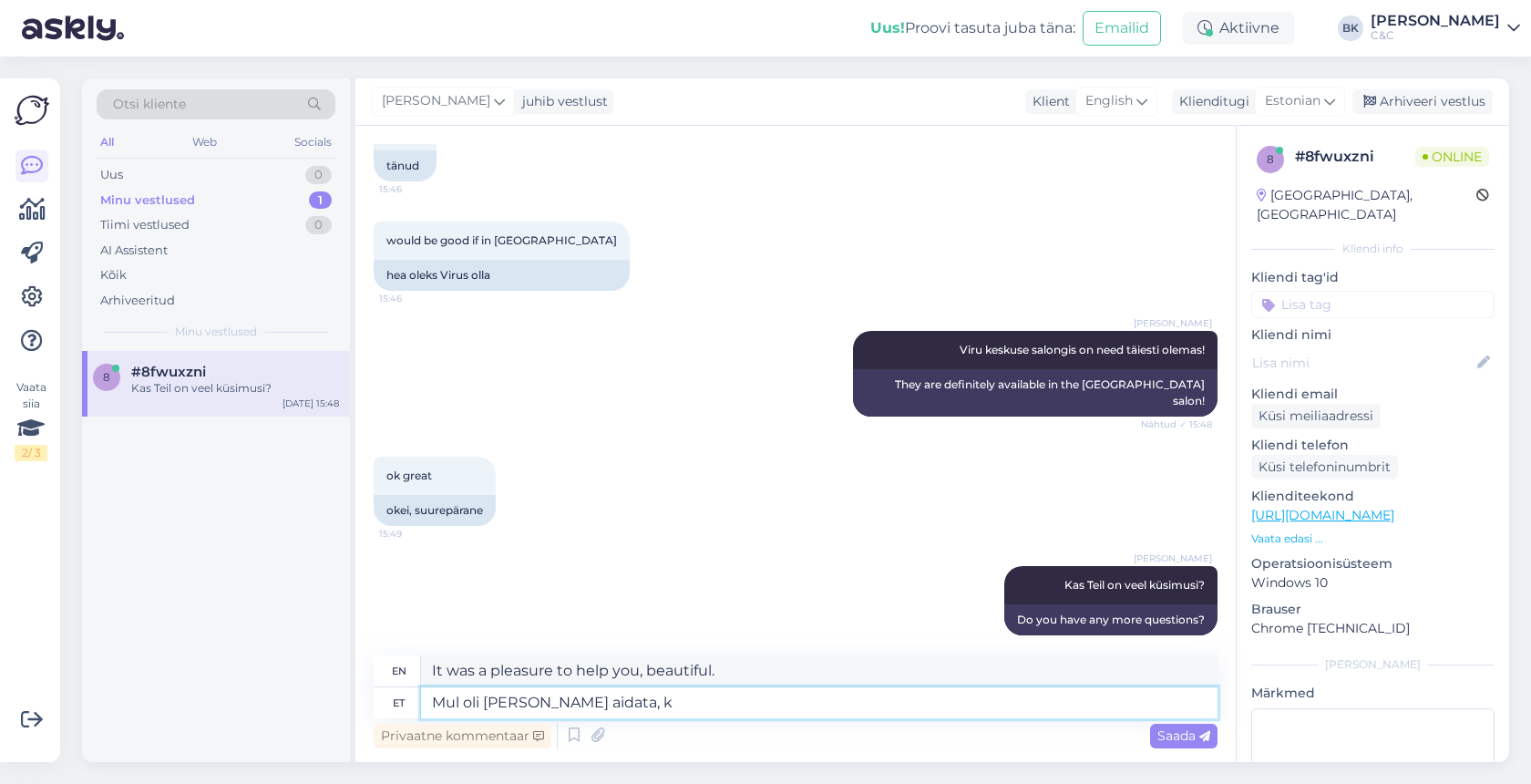
type textarea "Mul oli Teid heameel aidata, ku"
type textarea "It was my pleasure to help you,"
type textarea "Mul oli Teid heameel aidata, kui t"
type textarea "I was happy to help you when"
type textarea "Mul oli Teid heameel aidata, kui Teil o"
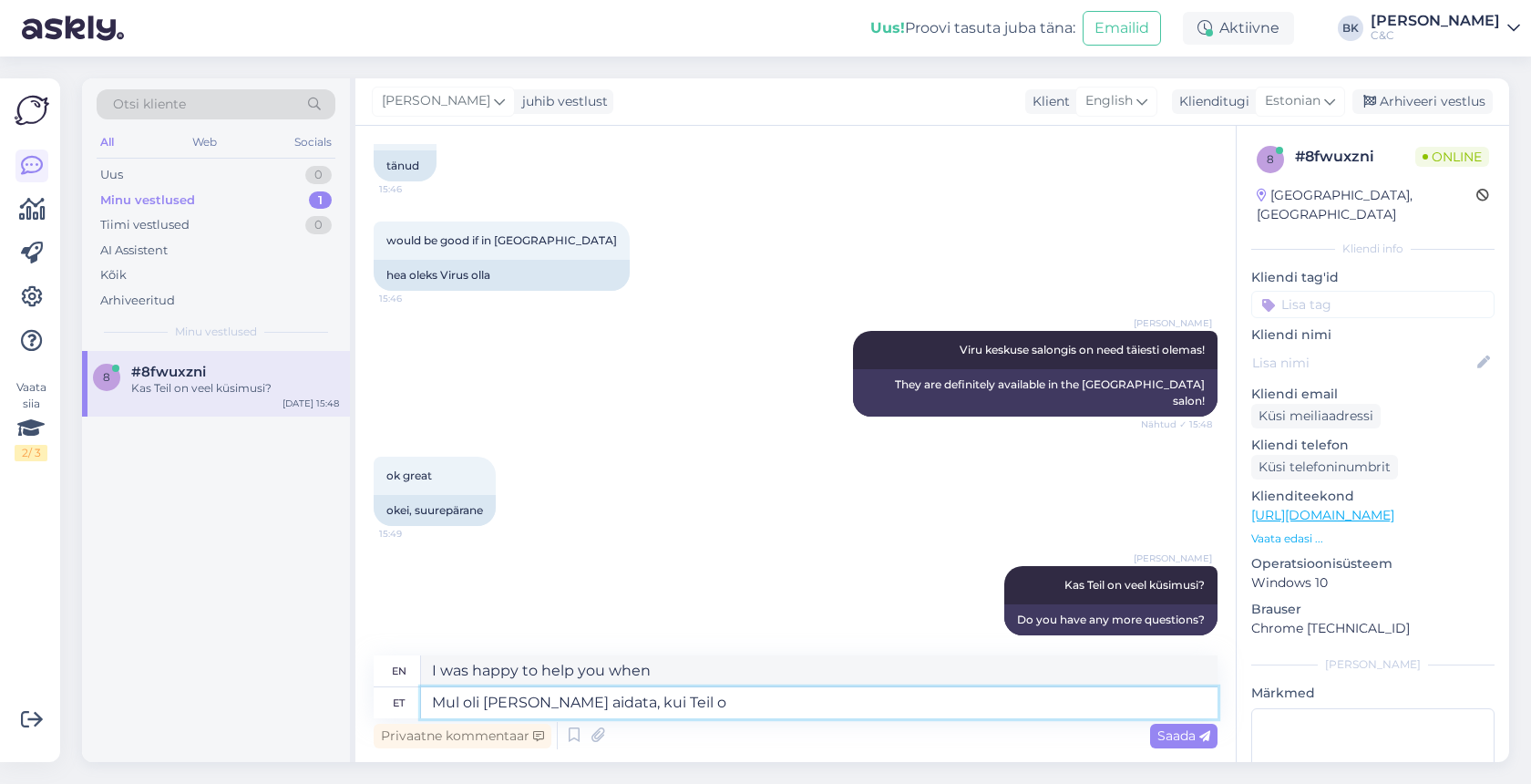
type textarea "I was happy to help you if you"
type textarea "Mul oli Teid heameel aidata, kui Teil on ve"
type textarea "I was happy to help you if you have any."
type textarea "Mul oli Teid heameel aidata, kui Teil on veel"
type textarea "I was happy to help you if you still have any questions."
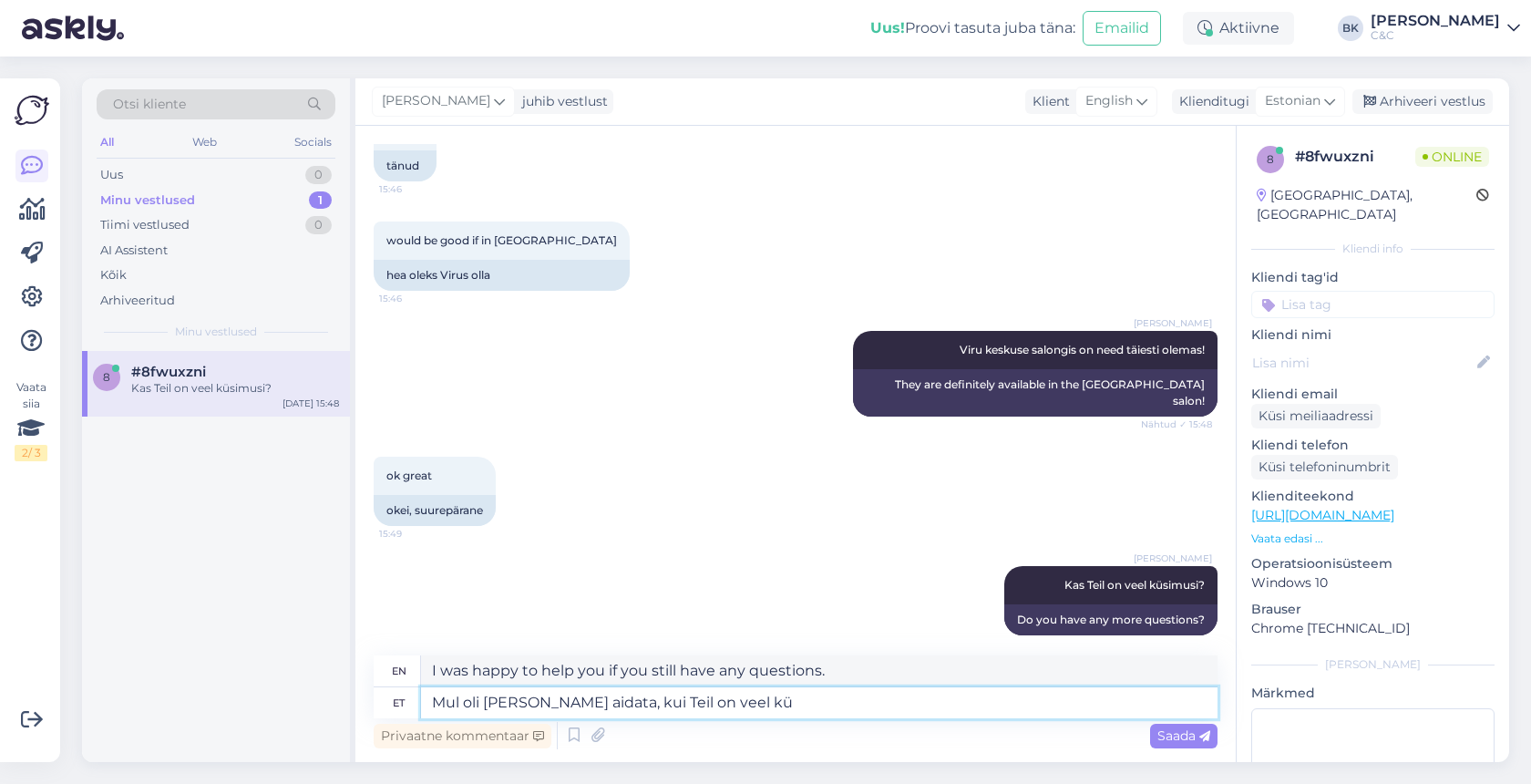
type textarea "Mul oli Teid heameel aidata, kui Teil on veel küs"
type textarea "I was happy to help you if you still have questions."
type textarea "Mul oli Teid heameel aidata, kui Teil on veel küsimusi"
type textarea "I was happy to help you if you have any further questions."
type textarea "Mul oli Teid heameel aidata, kui Teil on veel küsimusi siis k"
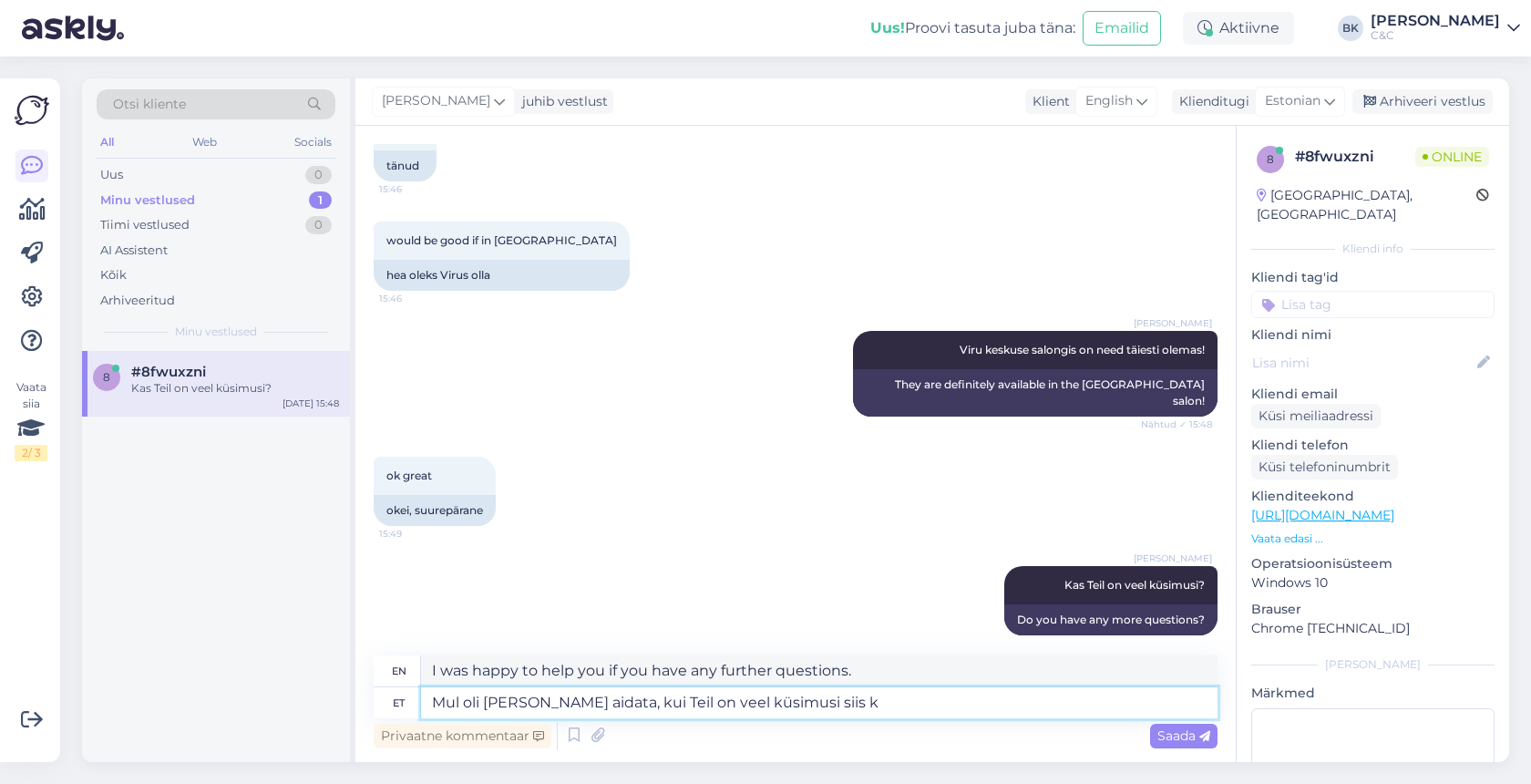
type textarea "I was happy to help you, if you have any more questions,"
type textarea "Mul oli Teid heameel aidata, kui Teil on veel küsimusi siis kirjutage"
type textarea "I was happy to help you, if you have any more questions, please write."
type textarea "Mul oli Teid heameel aidata, kui Teil on veel küsimusi siis kirjutage julgelt!"
type textarea "I was happy to help you, if you have any more questions, feel free to write!"
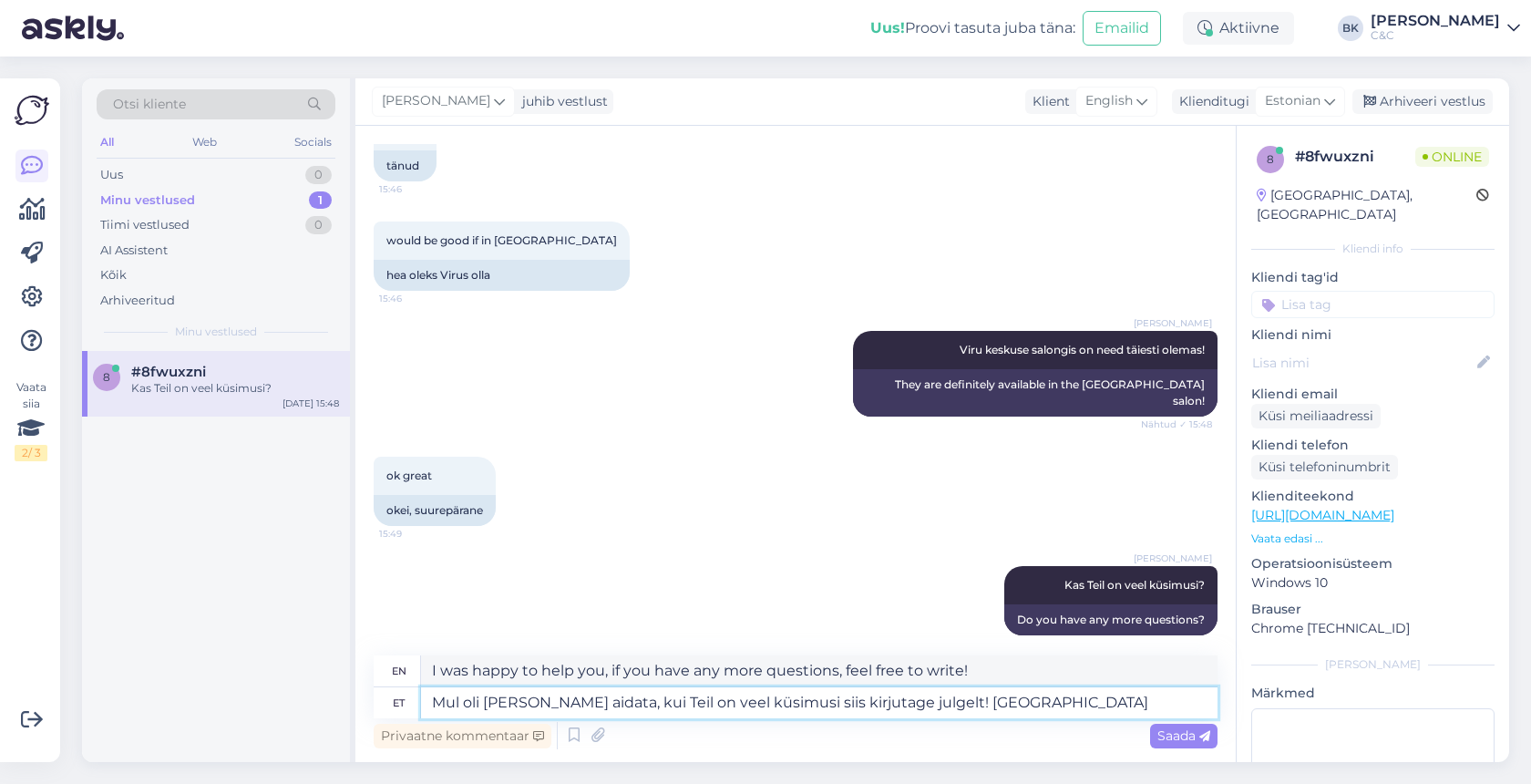
type textarea "Mul oli Teid heameel aidata, kui Teil on veel küsimusi siis kirjutage julgelt! …"
type textarea "It was my pleasure to help you, if you have any more questions, feel free to wr…"
type textarea "Mul oli Teid heameel aidata, kui Teil on veel küsimusi siis kirjutage julgelt! …"
type textarea "It was my pleasure to help you, if you have any more questions, feel free to wr…"
type textarea "Mul oli Teid heameel aidata, kui Teil on veel küsimusi siis kirjutage julgelt! …"
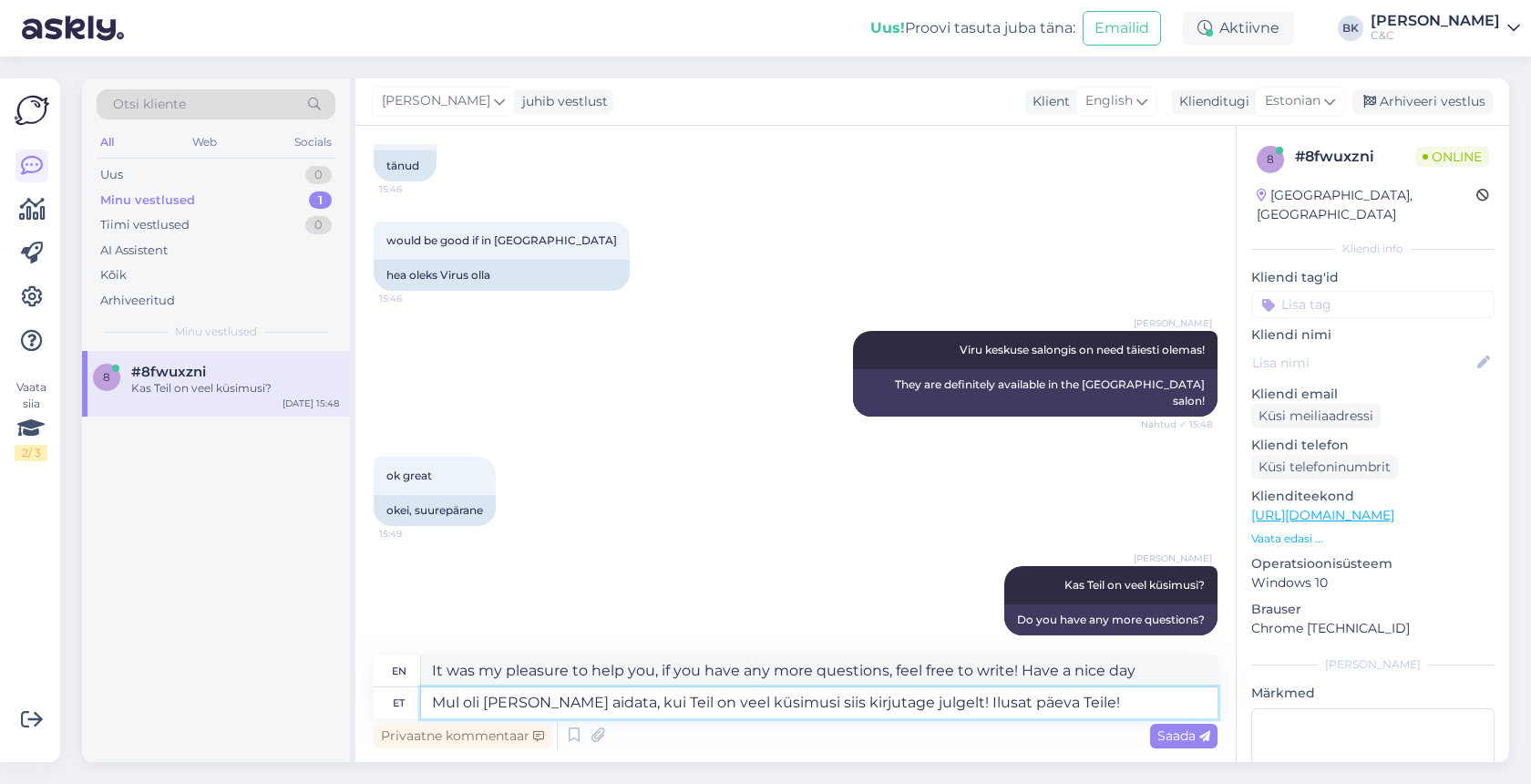
type textarea "It was my pleasure to help you, if you have any more questions, feel free to wr…"
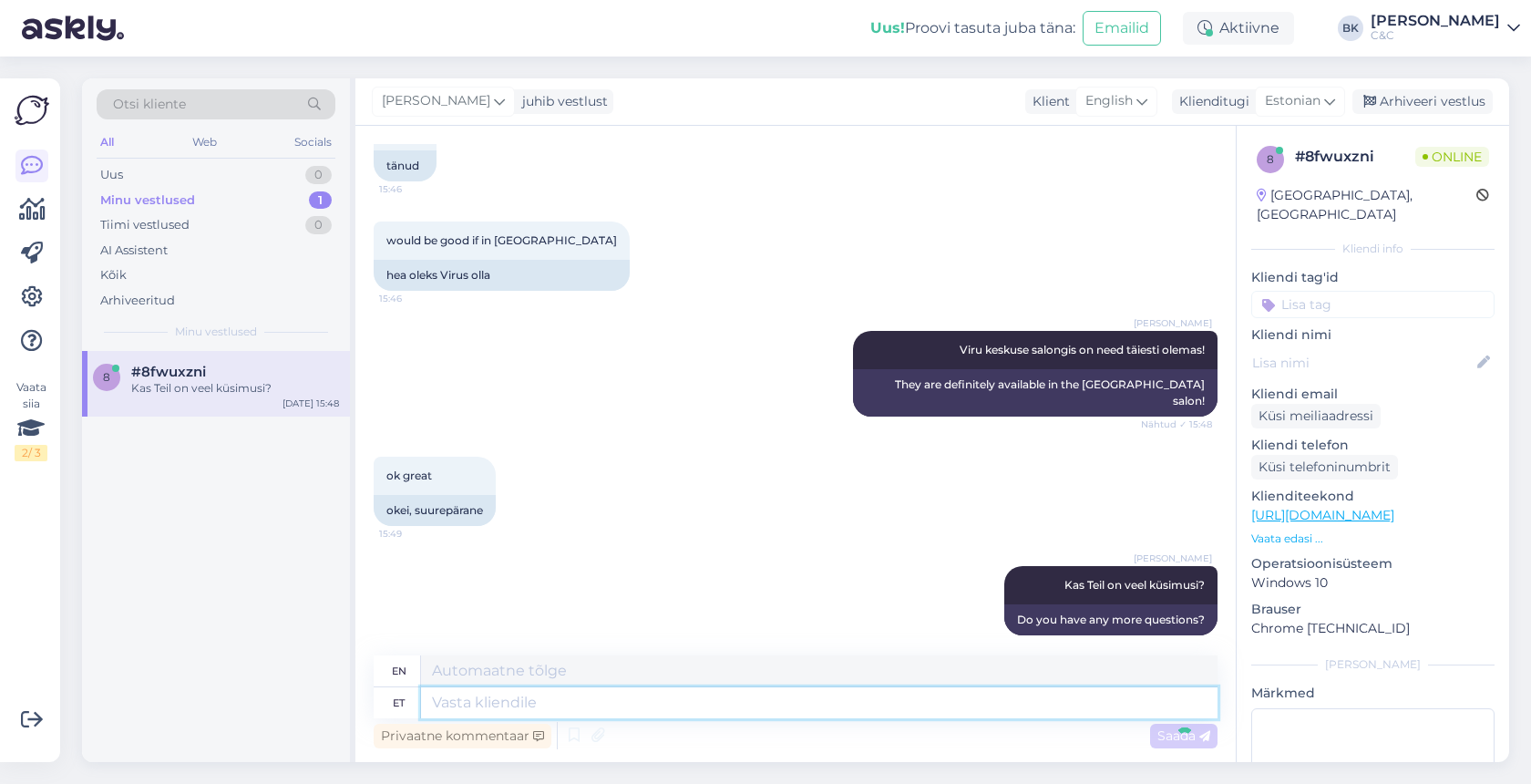
scroll to position [1124, 0]
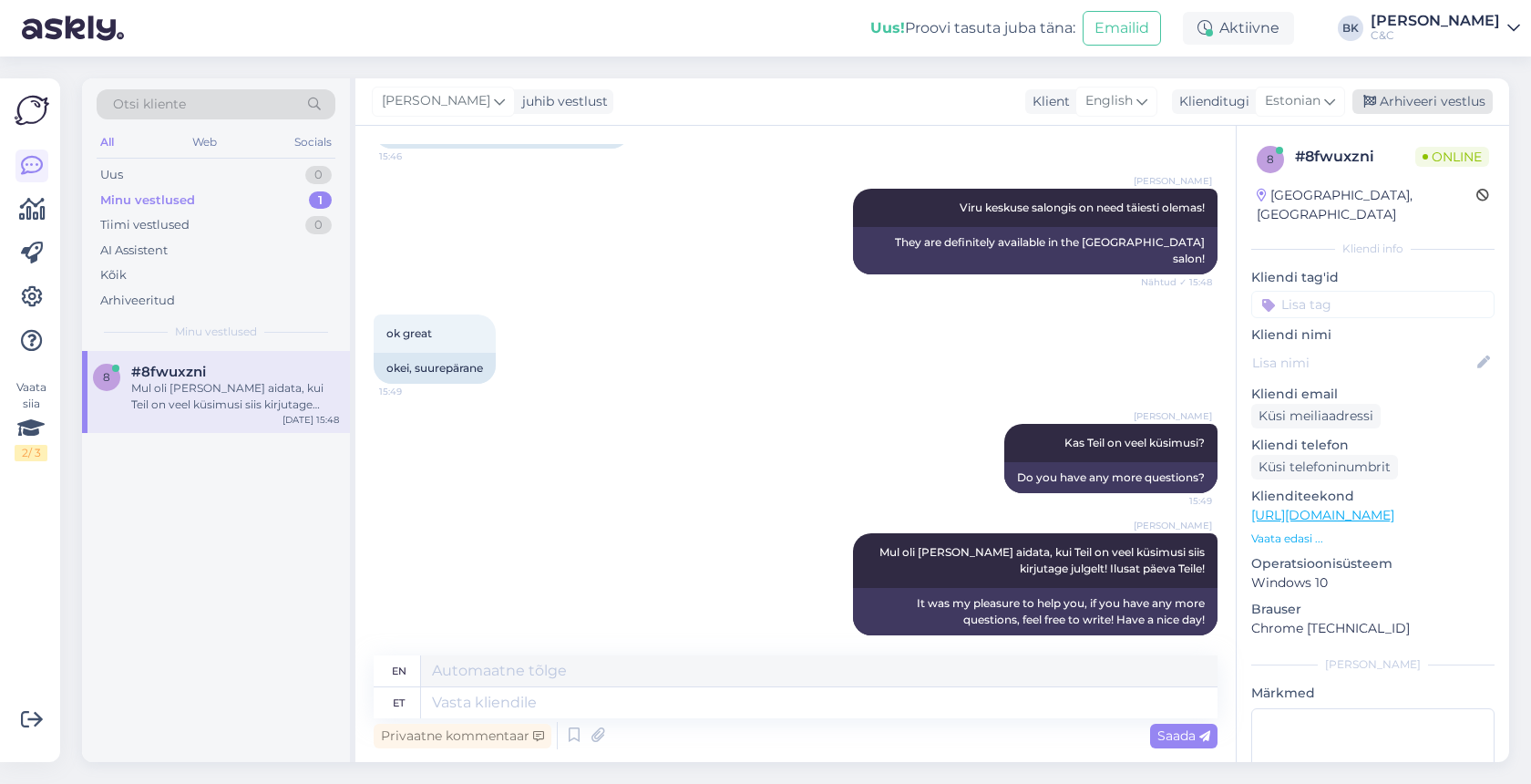
click at [1438, 101] on div "Arhiveeri vestlus" at bounding box center [1423, 102] width 140 height 24
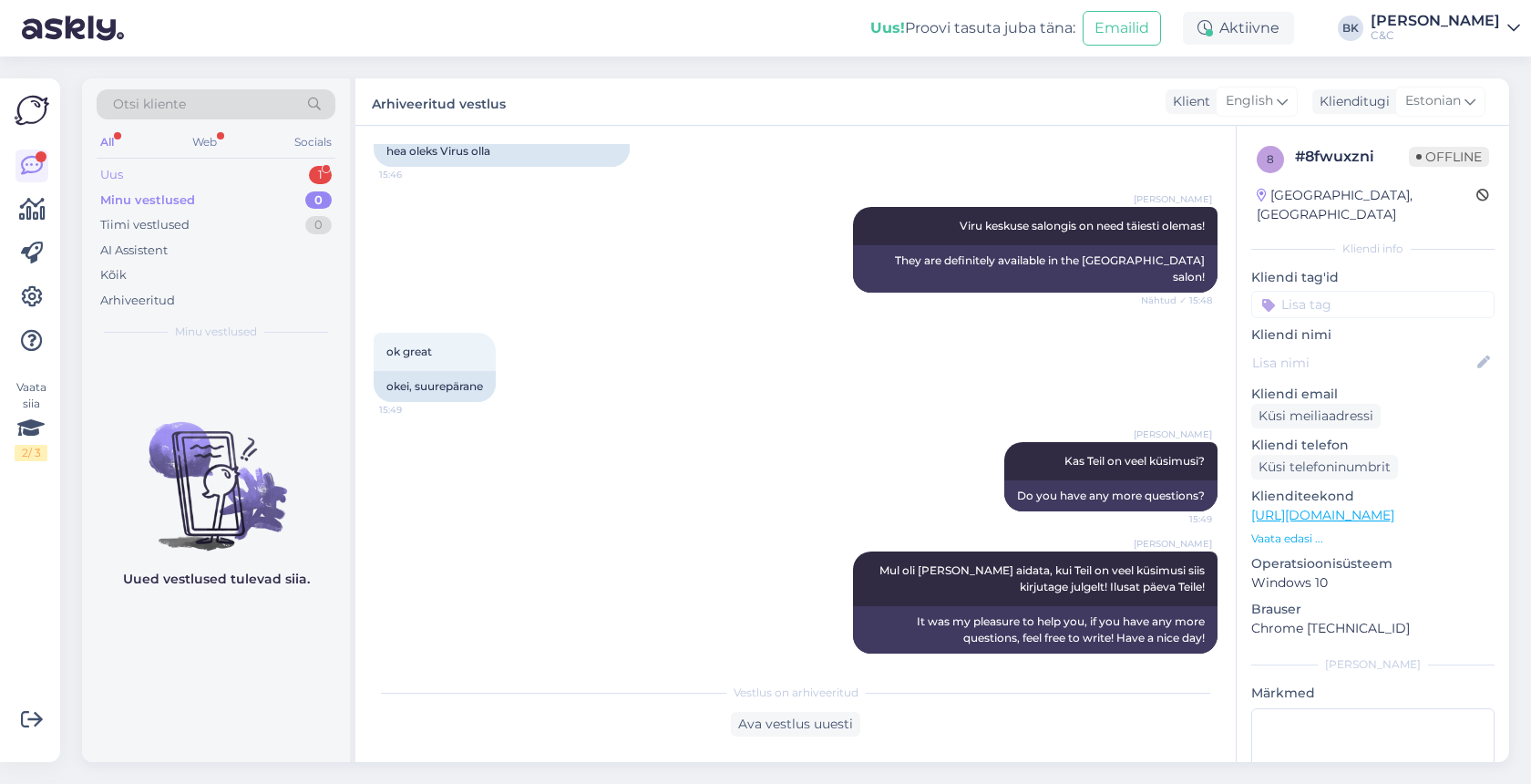
click at [205, 185] on div "Uus 1" at bounding box center [217, 174] width 239 height 25
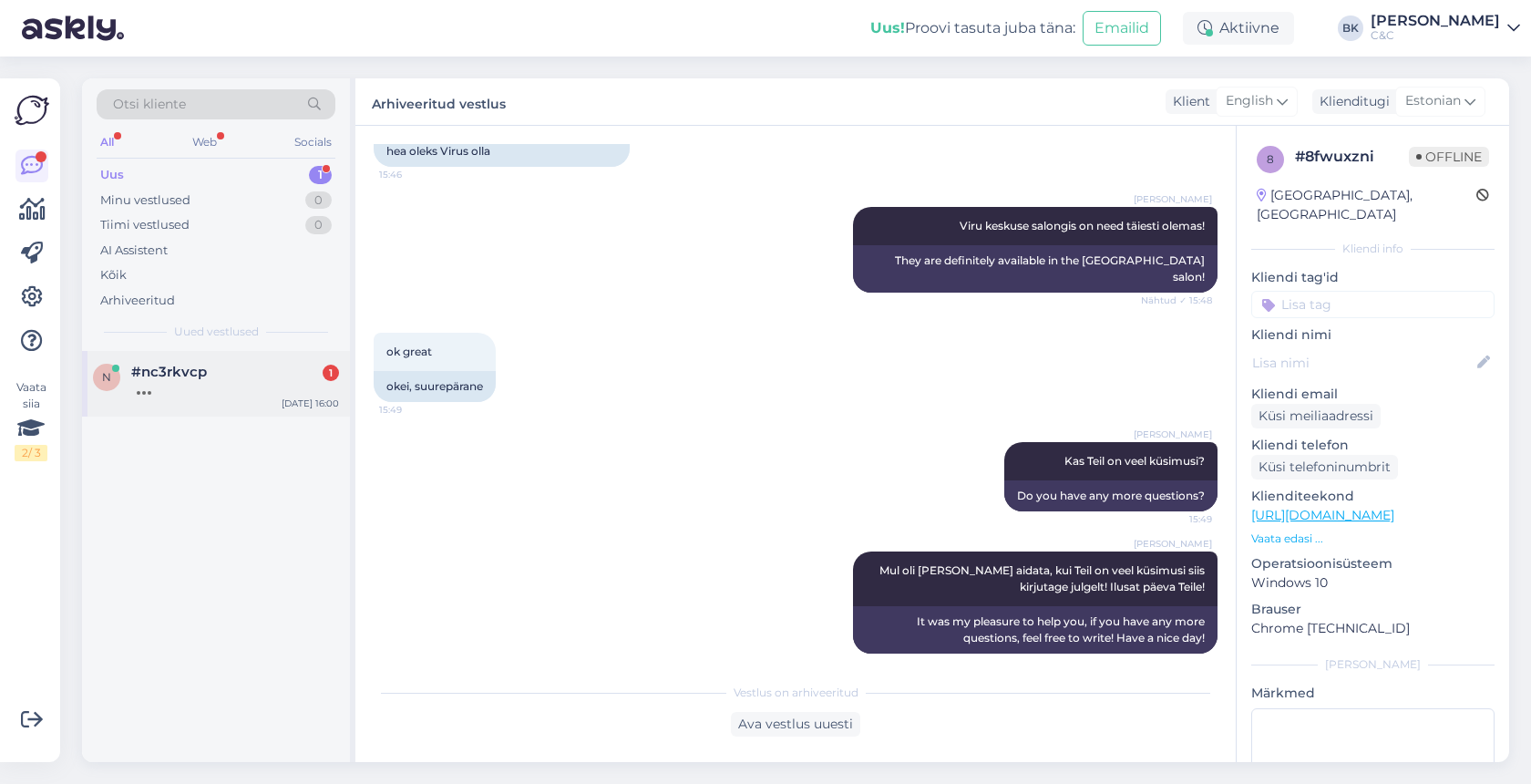
click at [213, 373] on div "#nc3rkvcp 1" at bounding box center [234, 371] width 208 height 16
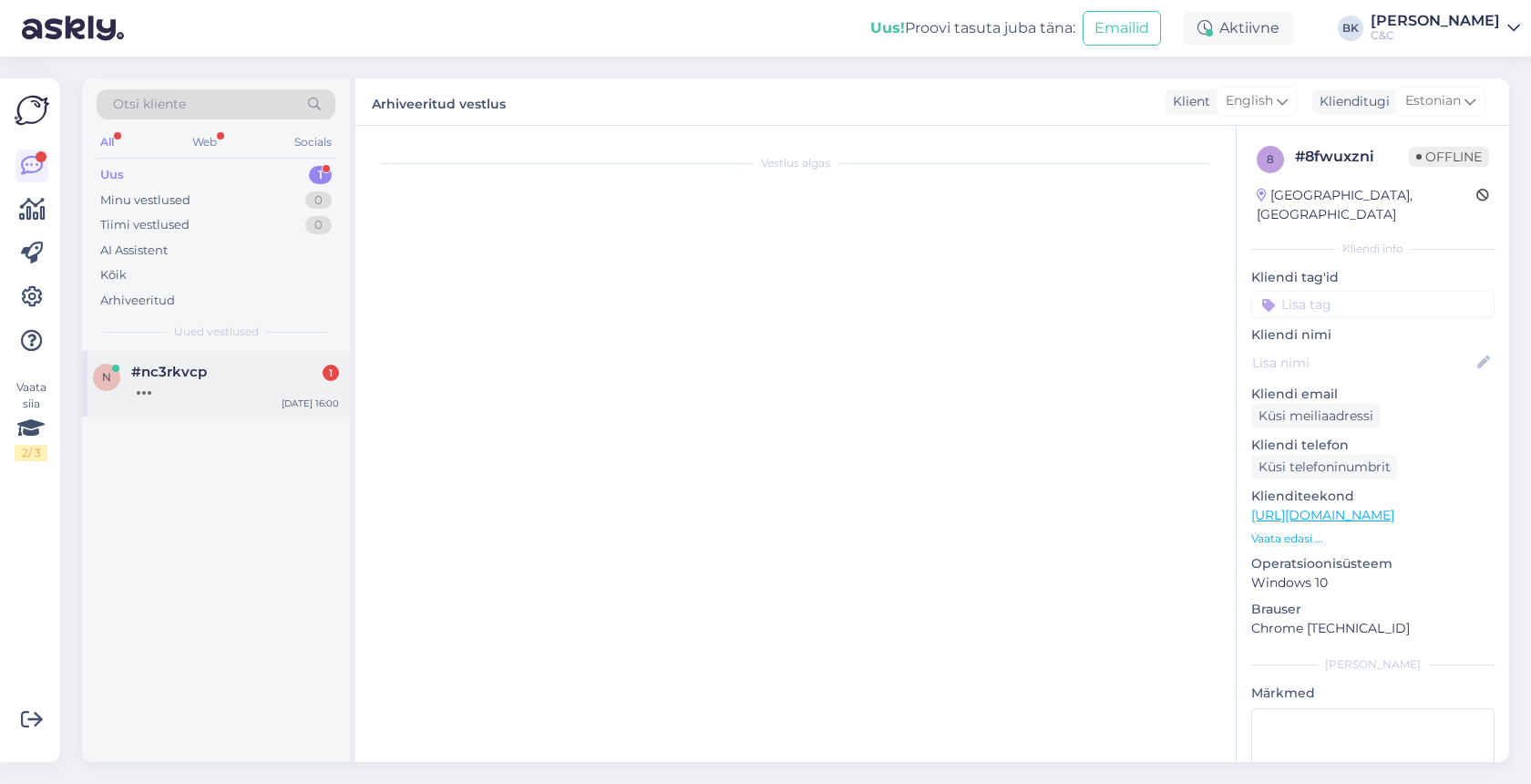
scroll to position [0, 0]
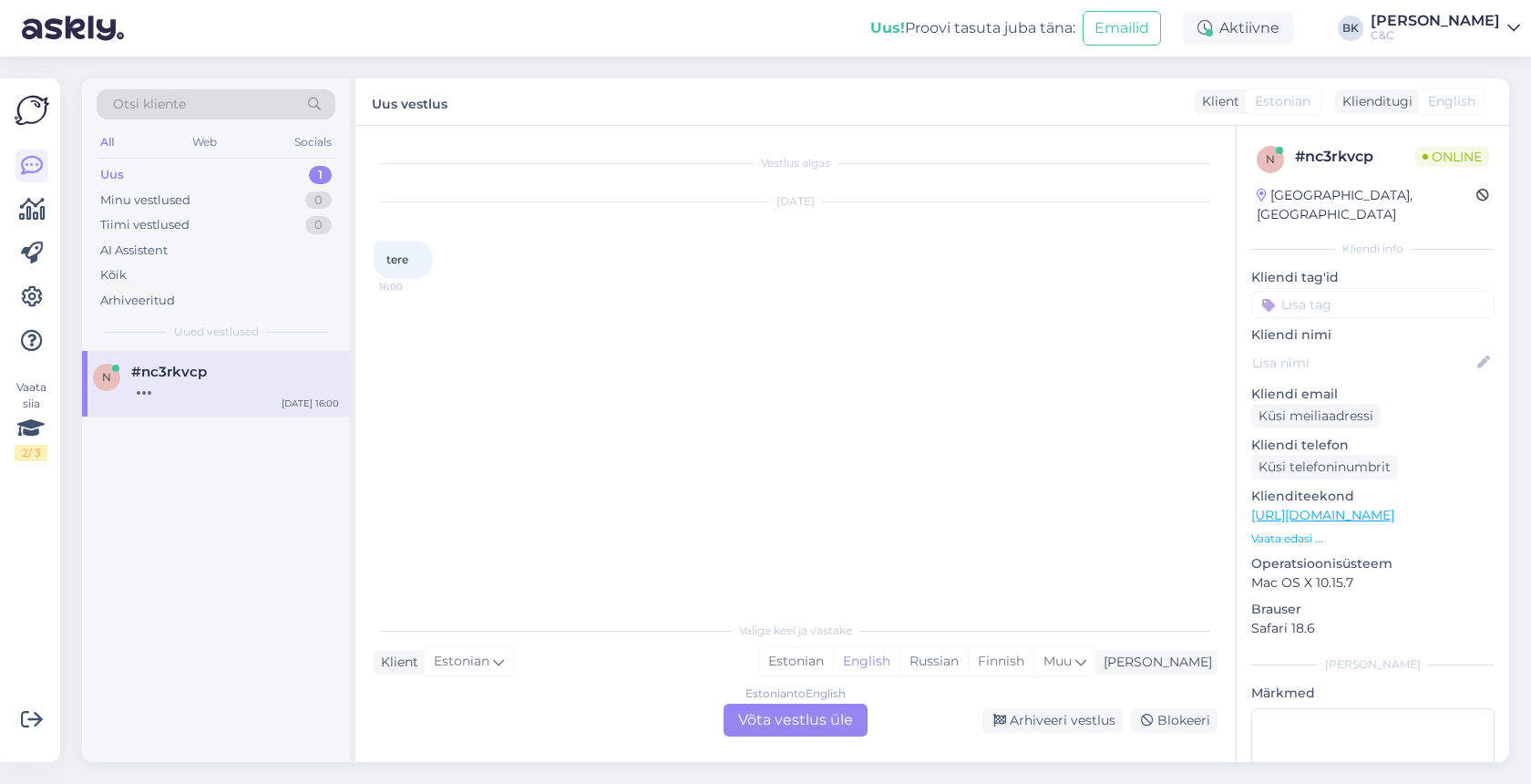
click at [765, 728] on div "Estonian to English Võta vestlus üle" at bounding box center [796, 719] width 144 height 33
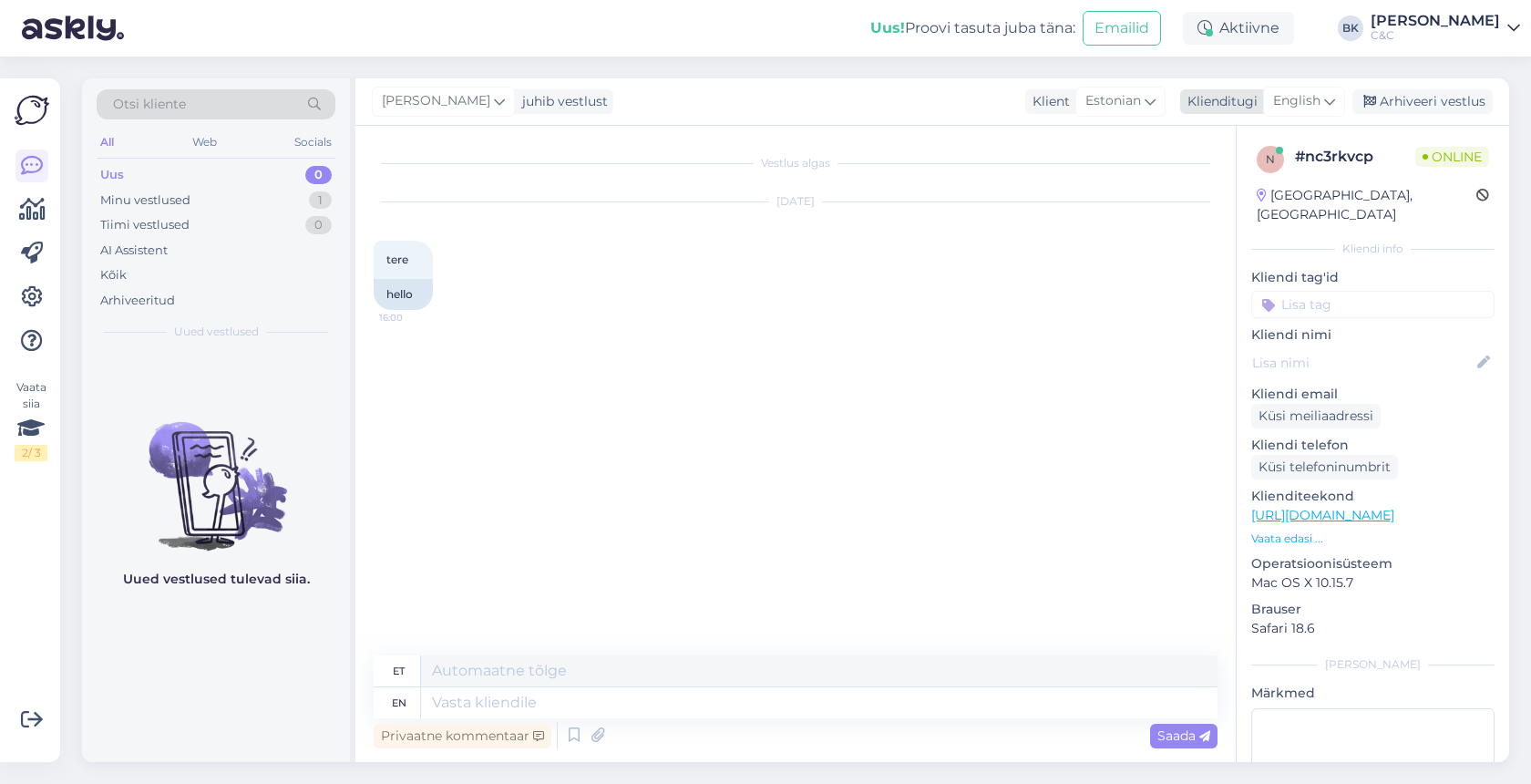
click at [1308, 103] on span "English" at bounding box center [1297, 101] width 47 height 20
click at [1246, 184] on link "Estonian" at bounding box center [1263, 182] width 201 height 29
click at [658, 689] on textarea at bounding box center [796, 698] width 844 height 39
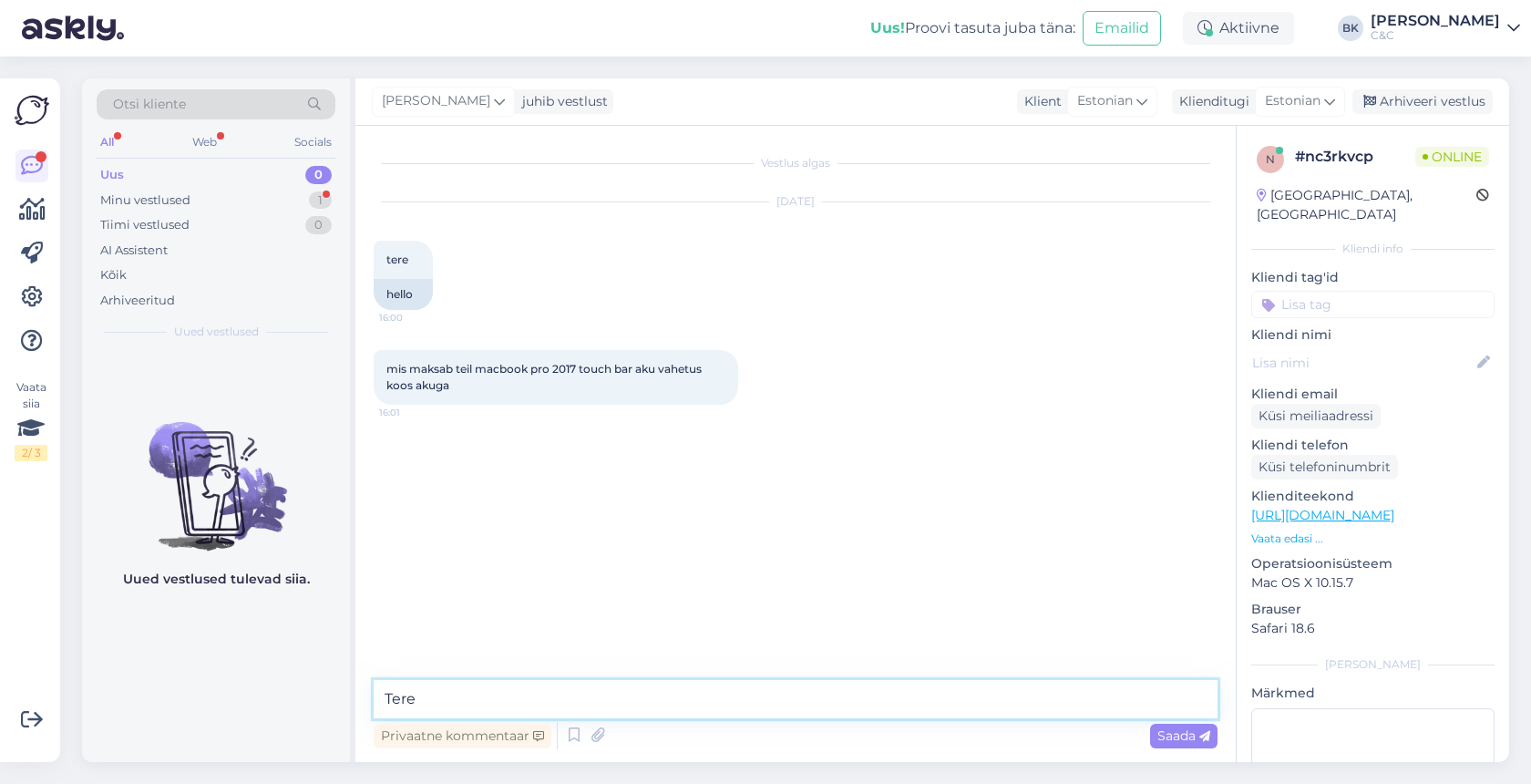
type textarea "Tere!"
type textarea "Kas Te mõtlete, et kui palju maksab Macbook Pro 2017 akuvahetus?"
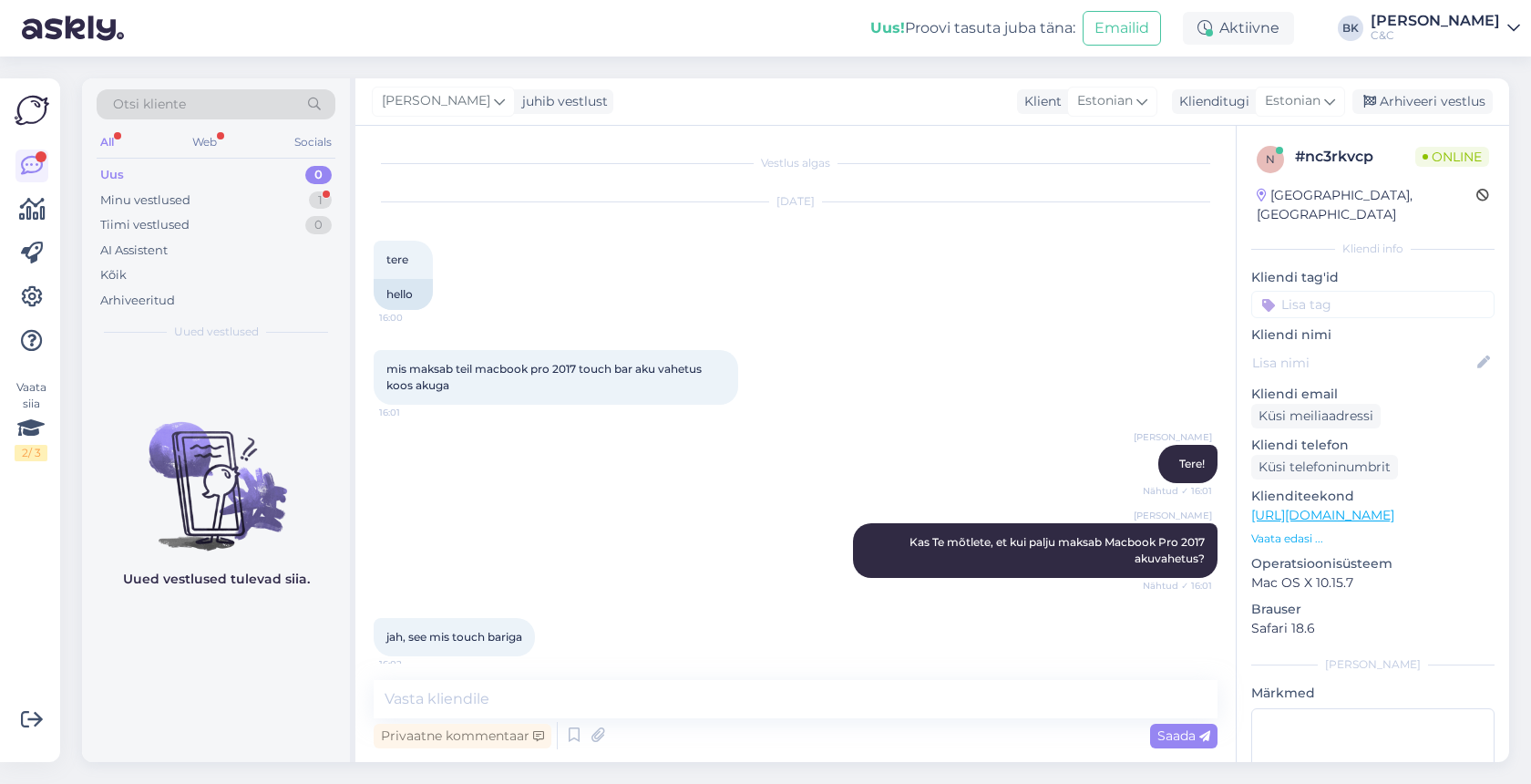
scroll to position [13, 0]
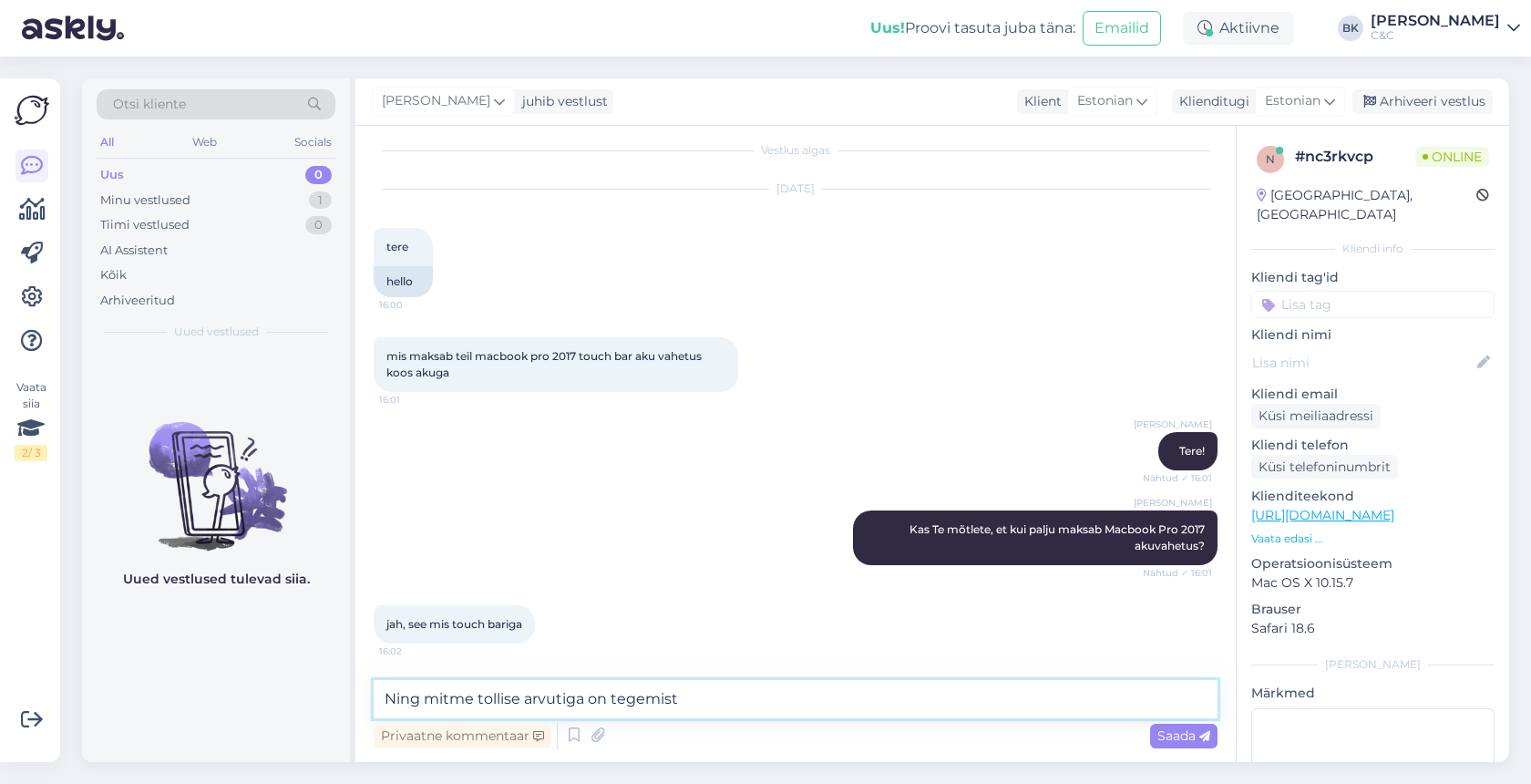
type textarea "Ning mitme tollise arvutiga on tegemist?"
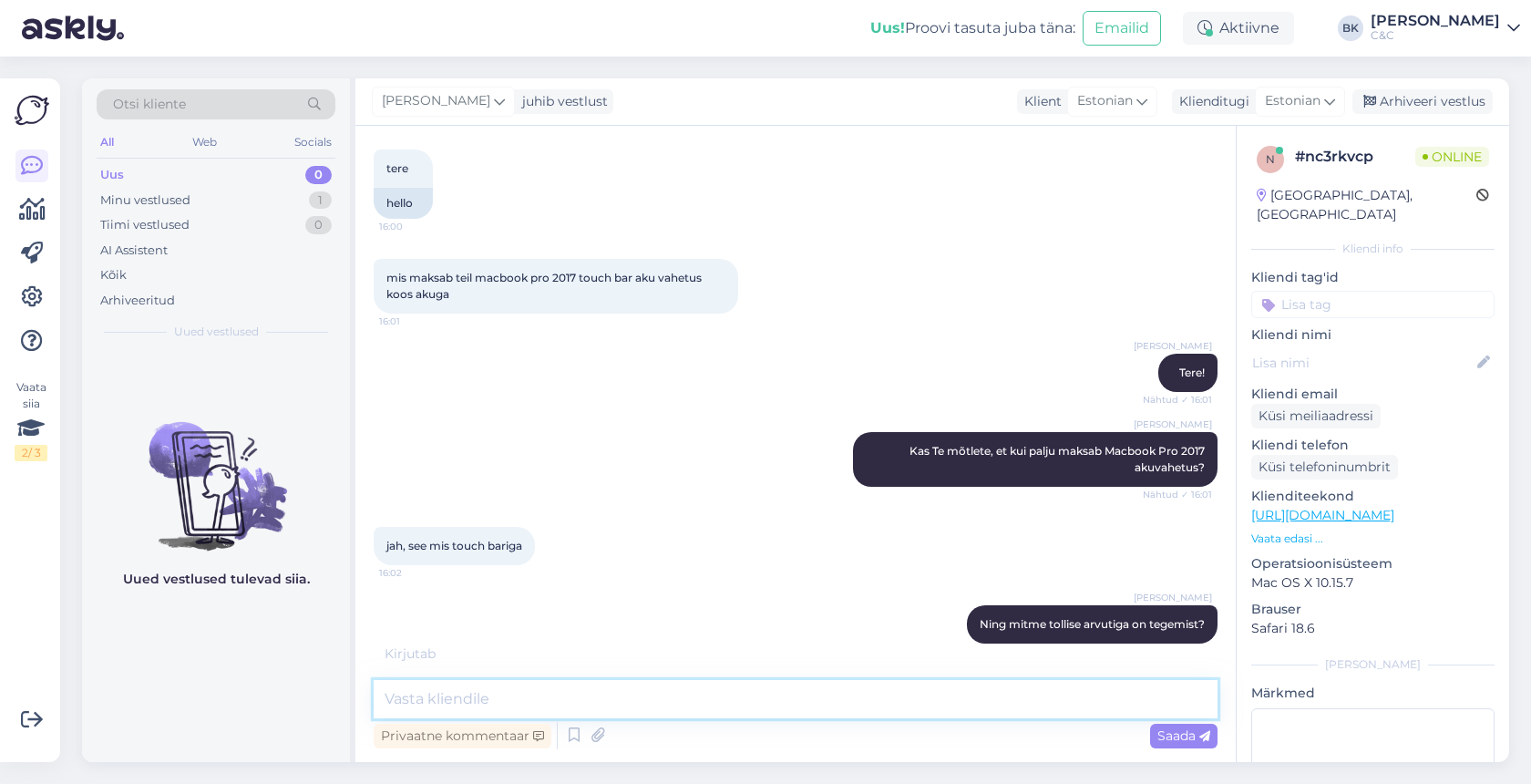
scroll to position [169, 0]
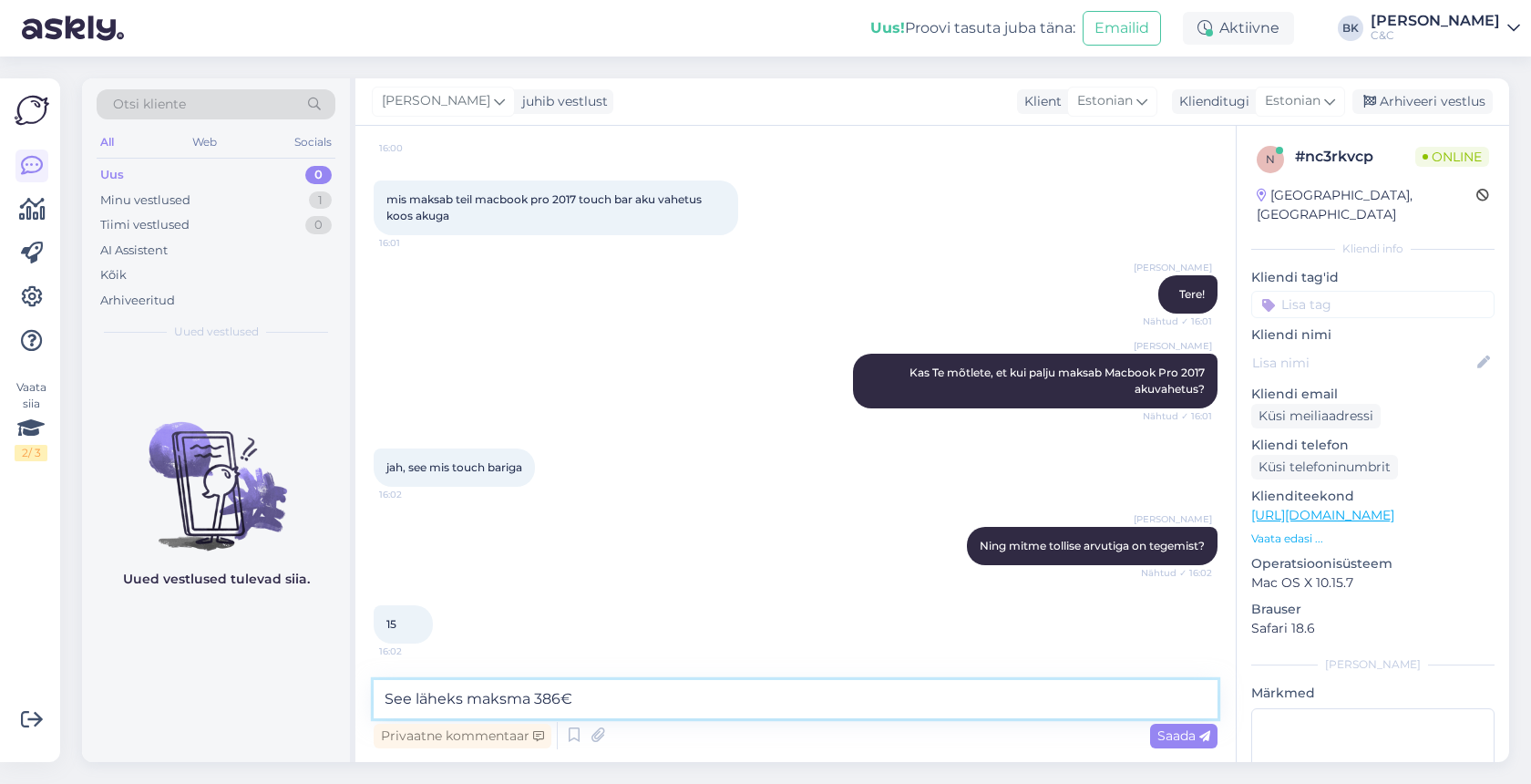
type textarea "See läheks maksma 386€."
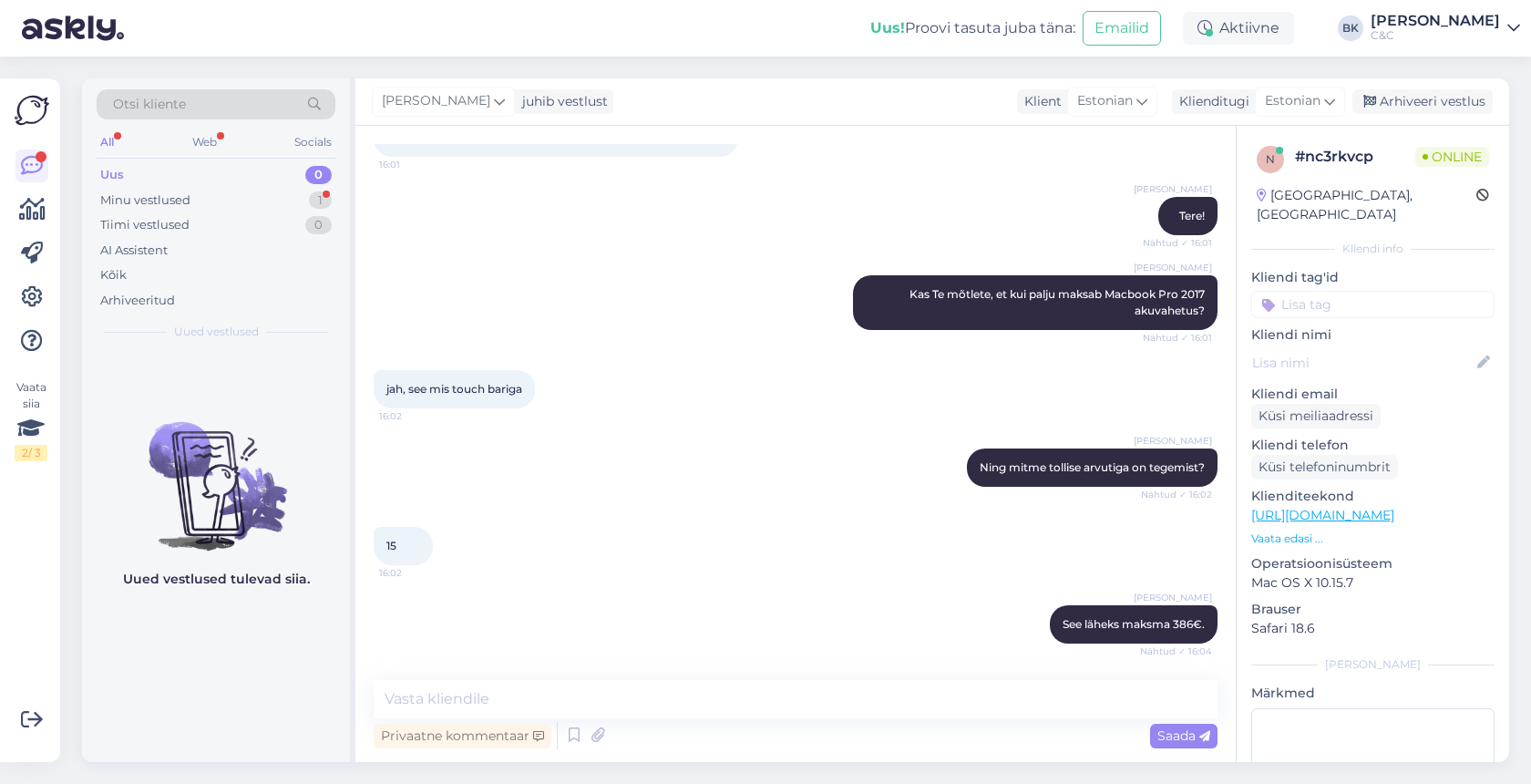
scroll to position [327, 0]
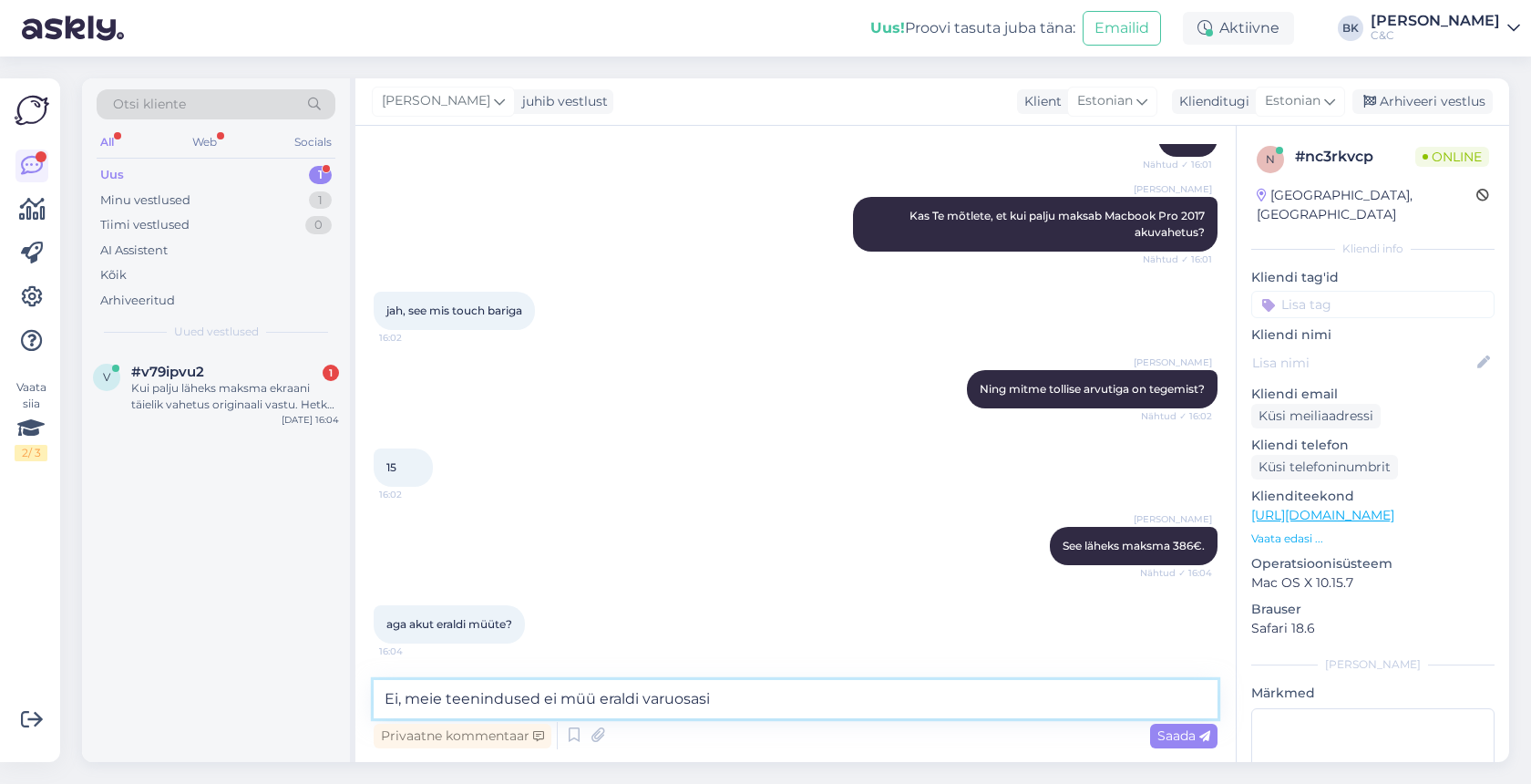
type textarea "Ei, meie teenindused ei müü eraldi varuosasi."
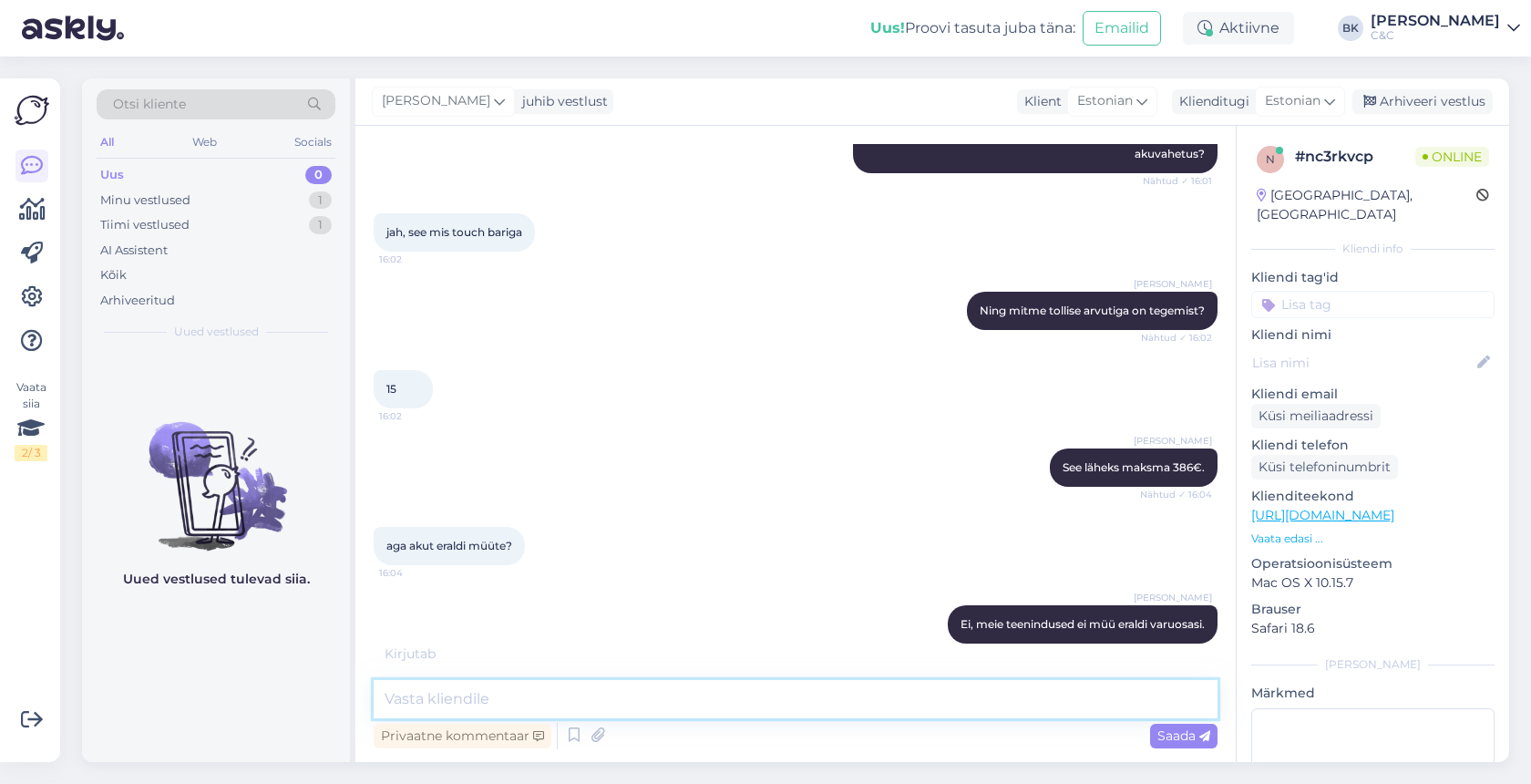
scroll to position [483, 0]
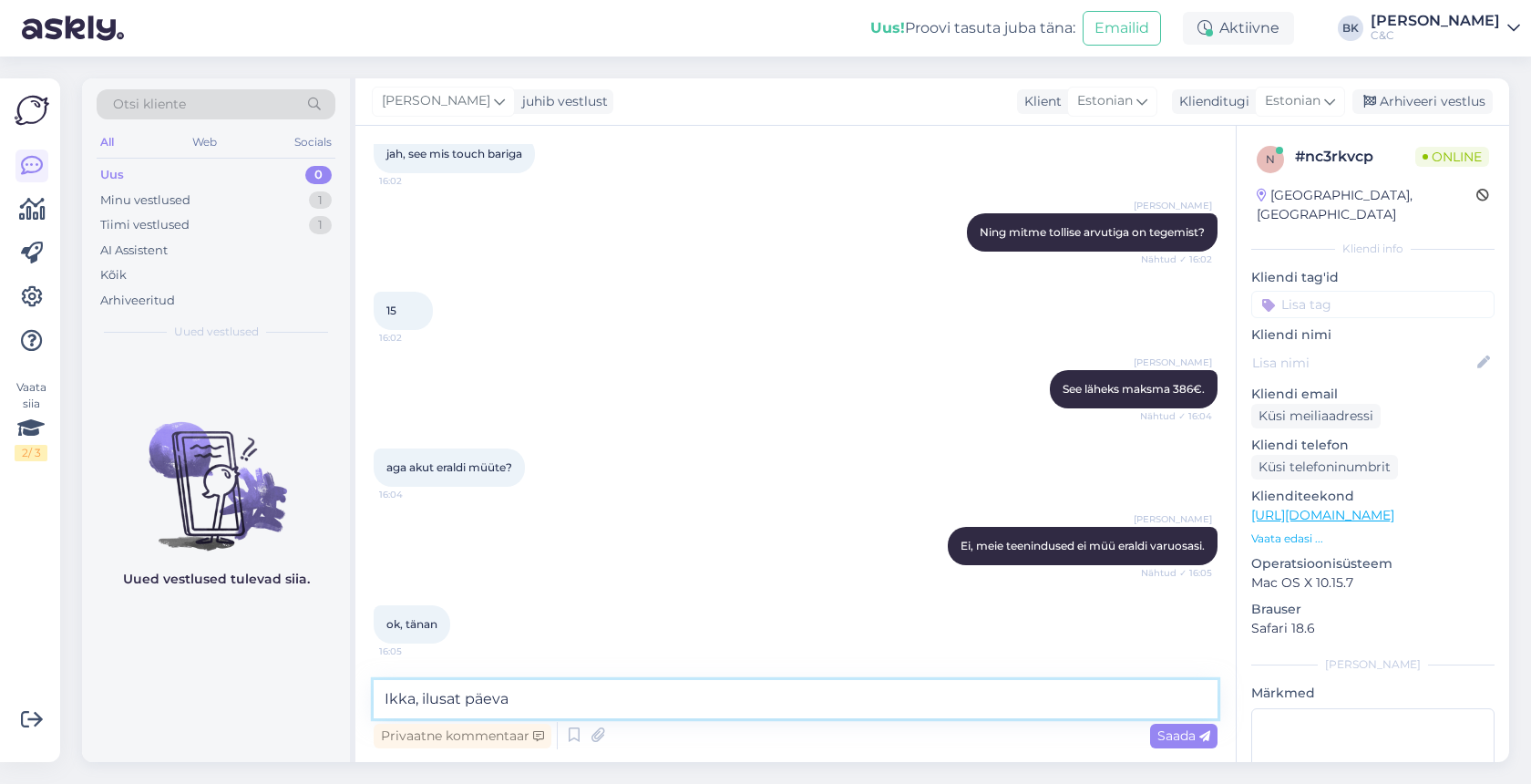
type textarea "Ikka, ilusat päeva!"
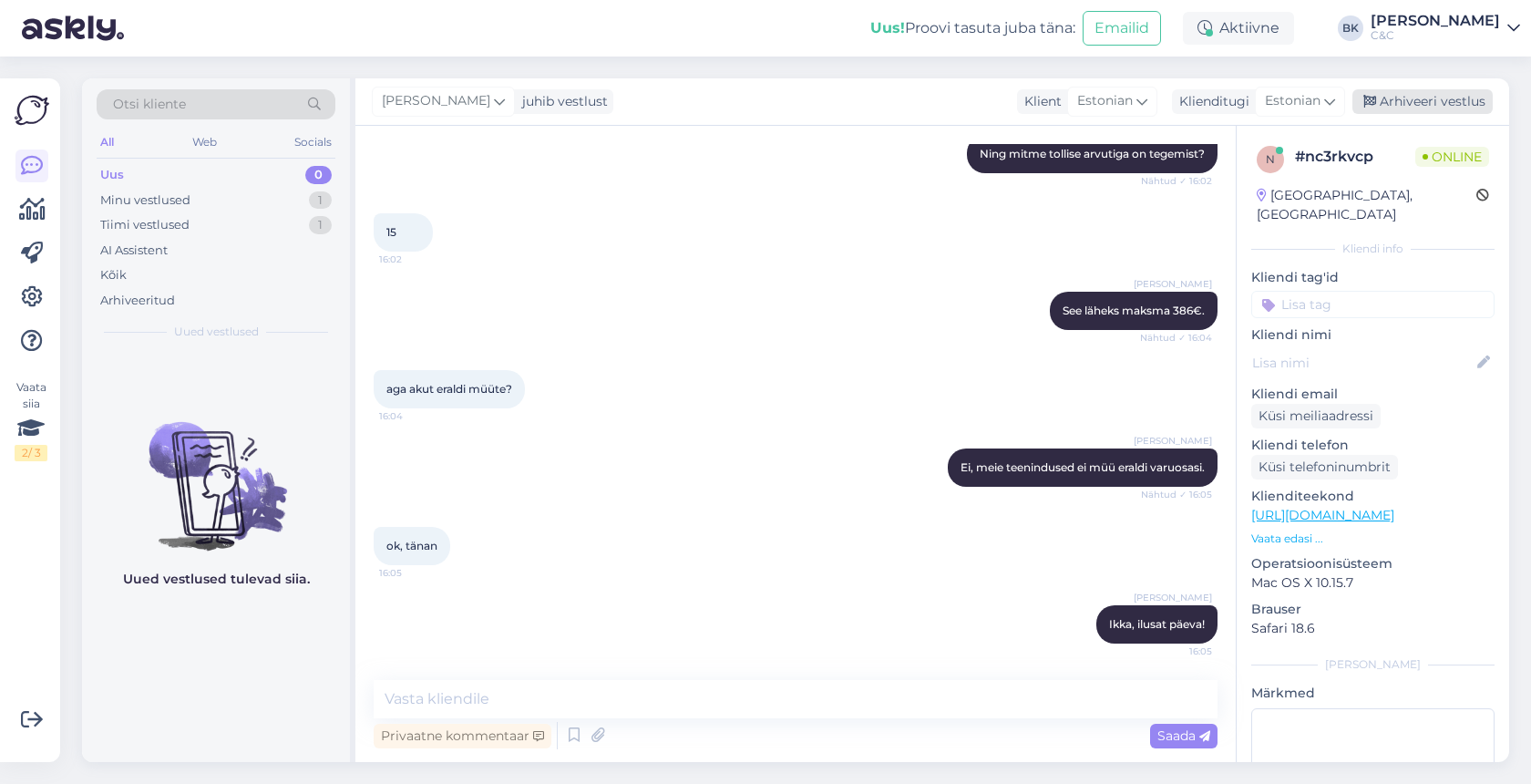
click at [1473, 102] on div "Arhiveeri vestlus" at bounding box center [1423, 102] width 140 height 24
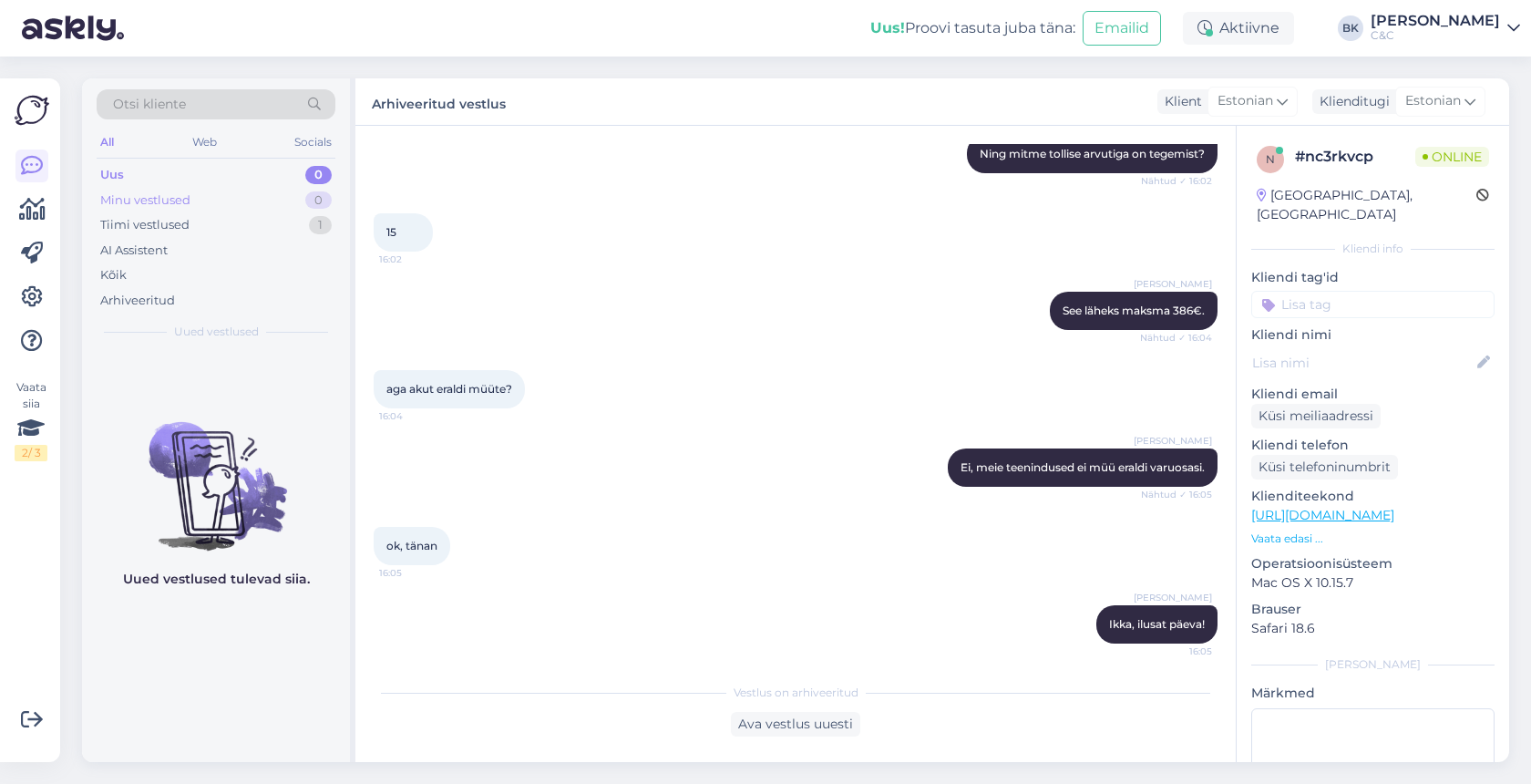
click at [276, 191] on div "Minu vestlused 0" at bounding box center [217, 200] width 239 height 25
click at [233, 293] on div "Arhiveeritud" at bounding box center [217, 300] width 239 height 25
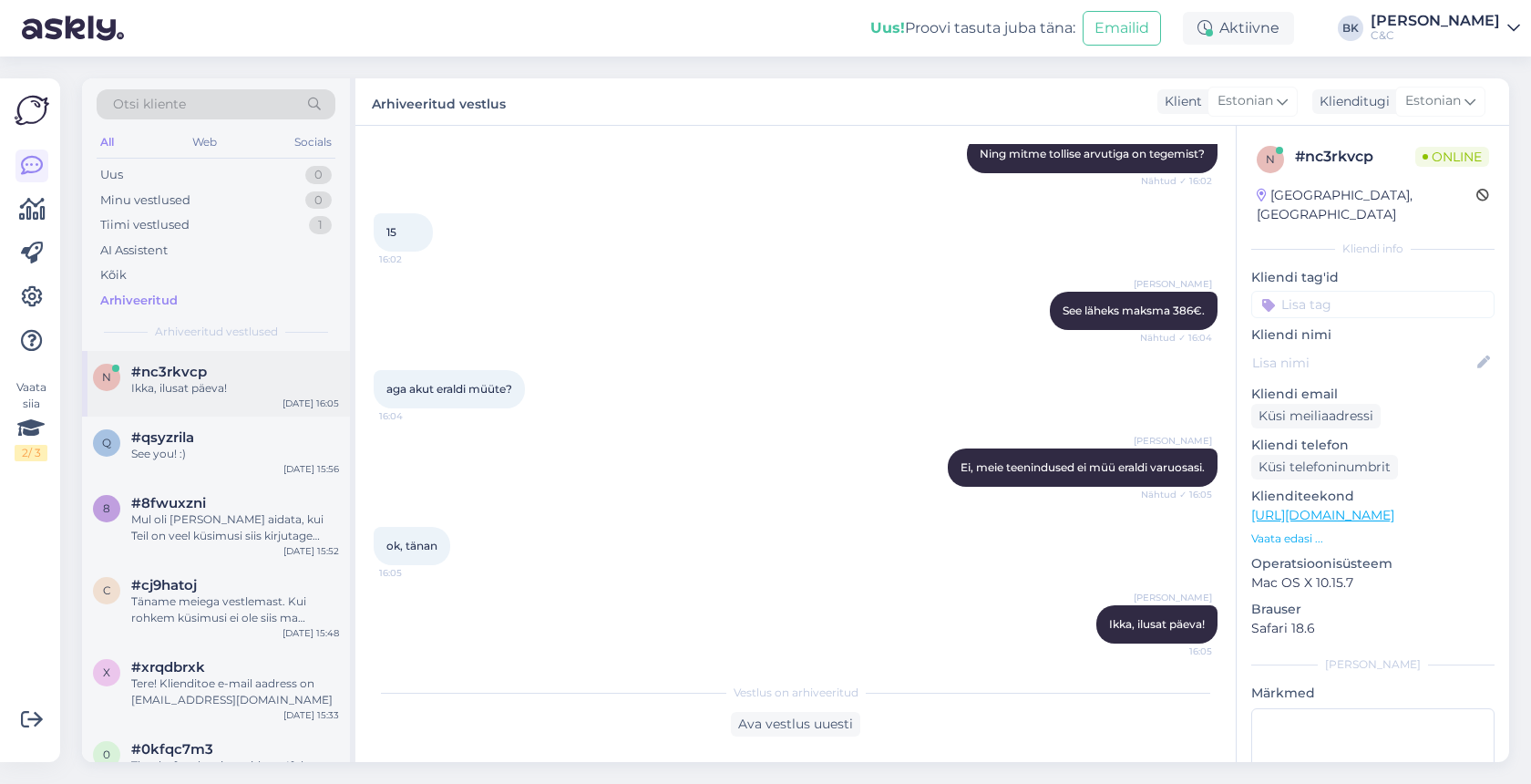
scroll to position [0, 0]
click at [237, 176] on div "Uus 0" at bounding box center [217, 174] width 239 height 25
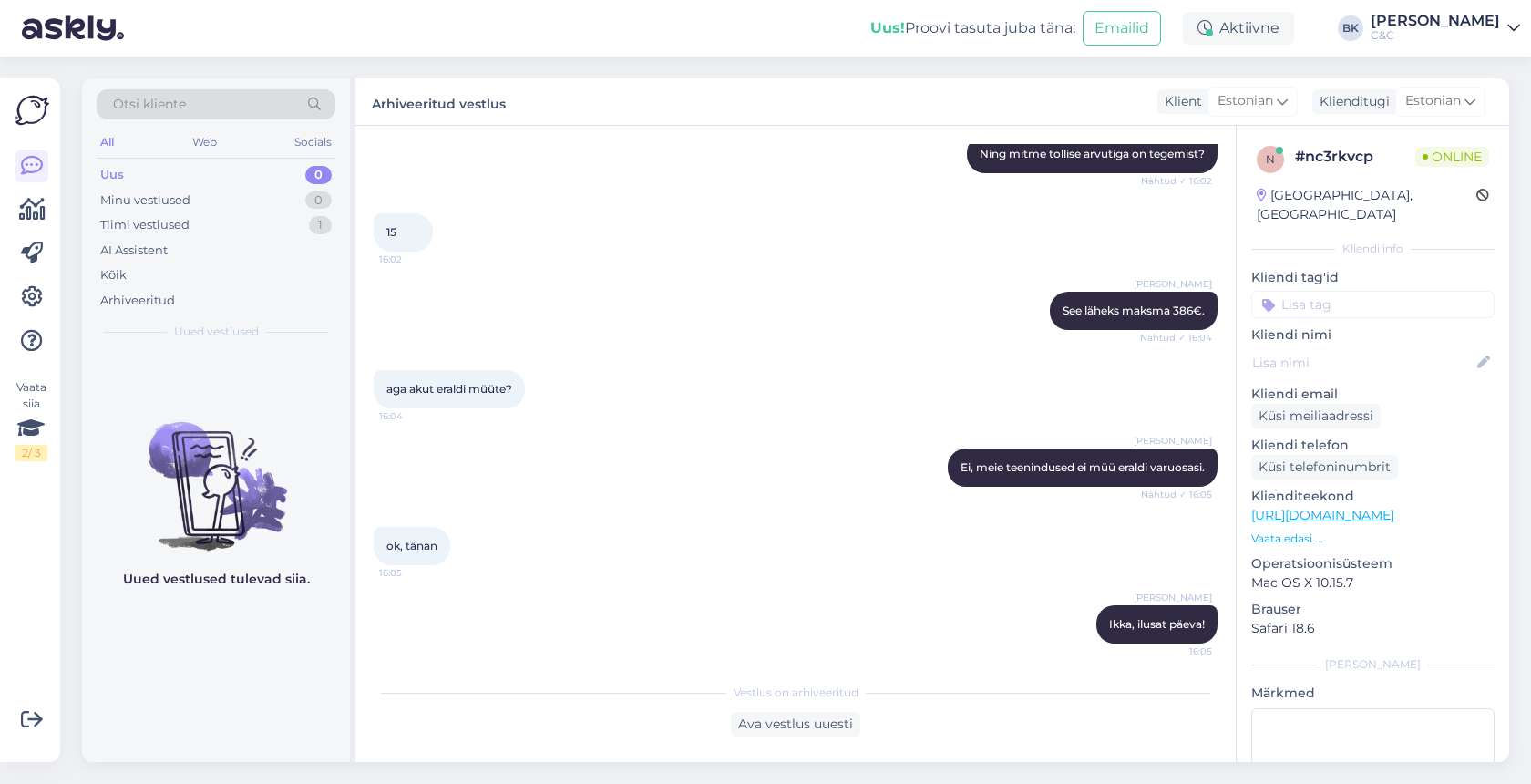
click at [269, 169] on div "Uus 0" at bounding box center [217, 174] width 239 height 25
click at [243, 169] on div "Uus 0" at bounding box center [217, 174] width 239 height 25
